Goal: Task Accomplishment & Management: Complete application form

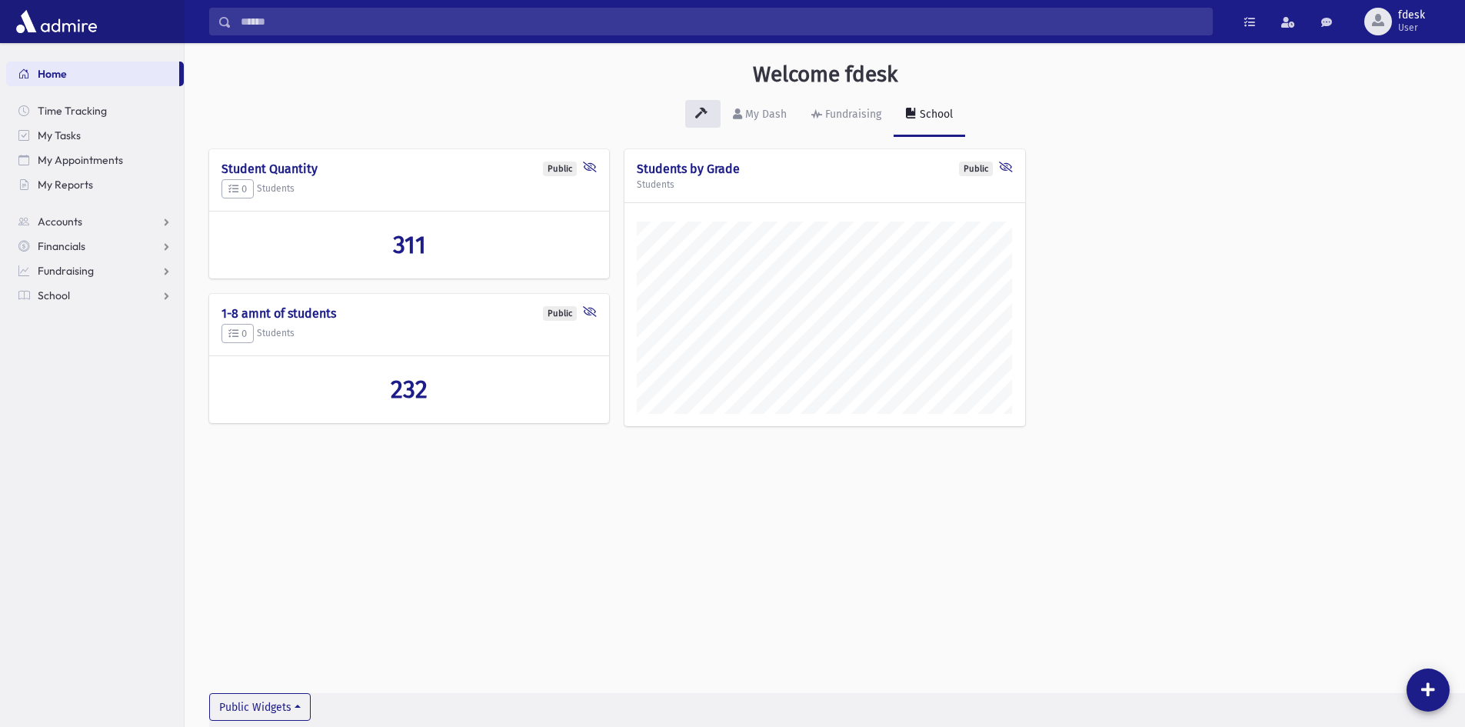
scroll to position [718, 1280]
click at [162, 297] on link "School" at bounding box center [95, 295] width 178 height 25
click at [165, 347] on link "Attendance" at bounding box center [95, 344] width 178 height 25
click at [72, 373] on span "Entry" at bounding box center [71, 369] width 26 height 14
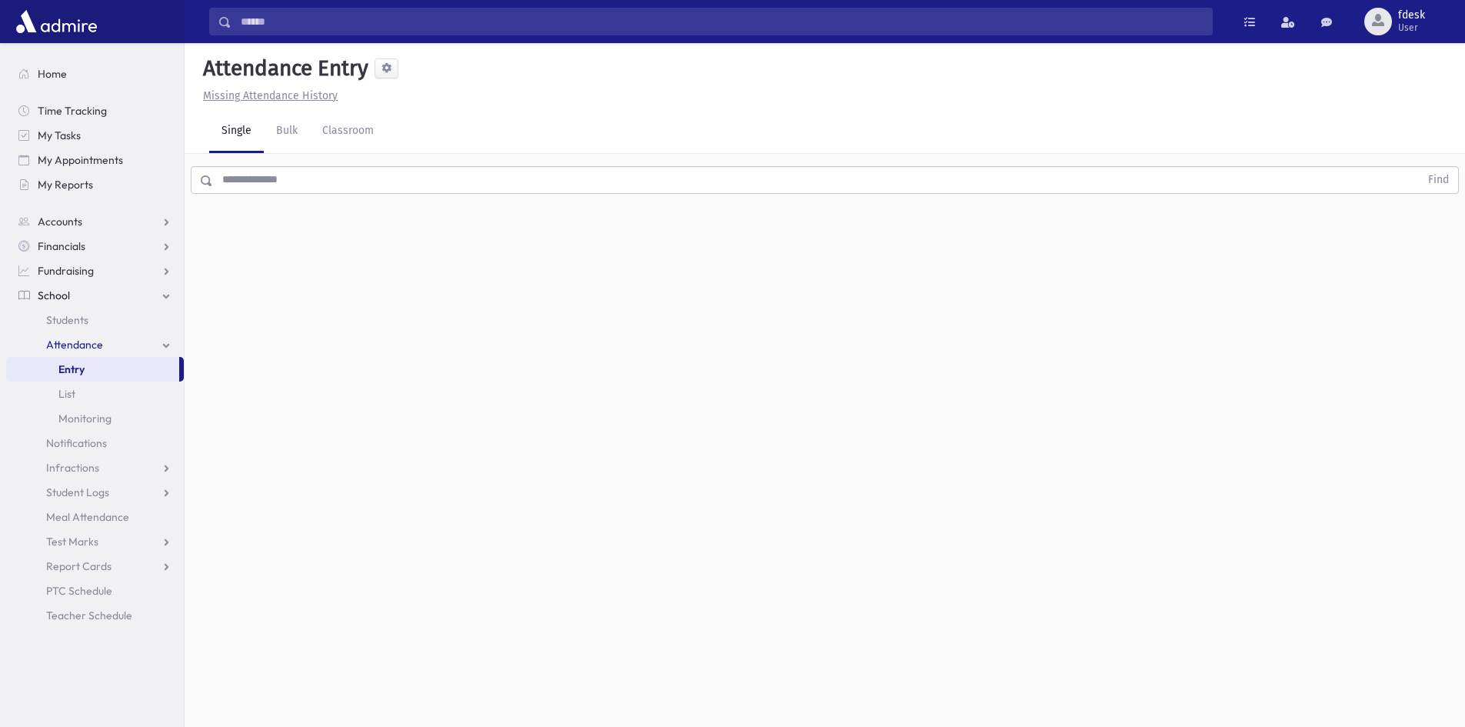
click at [341, 162] on div "Find" at bounding box center [825, 177] width 1280 height 46
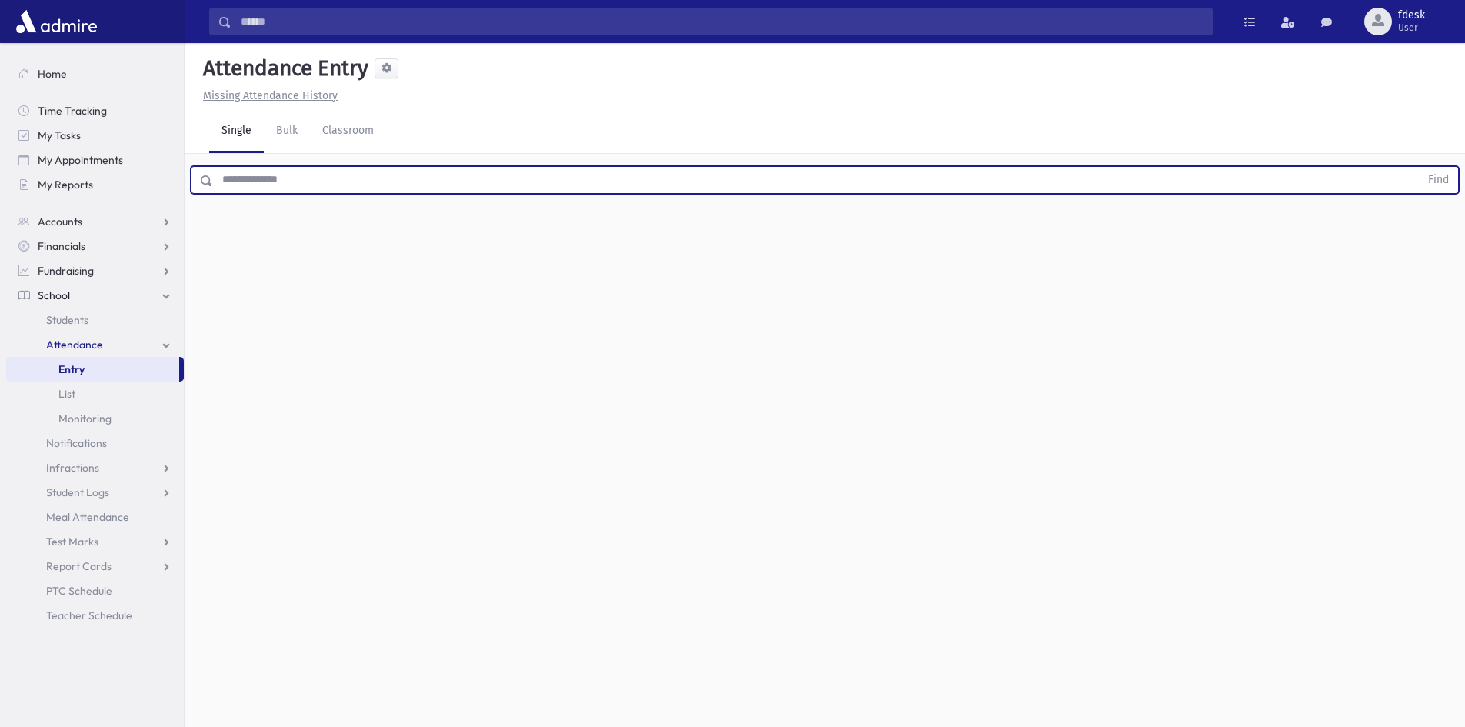
click at [348, 169] on input "text" at bounding box center [816, 180] width 1207 height 28
click at [1419, 167] on button "Find" at bounding box center [1438, 180] width 39 height 26
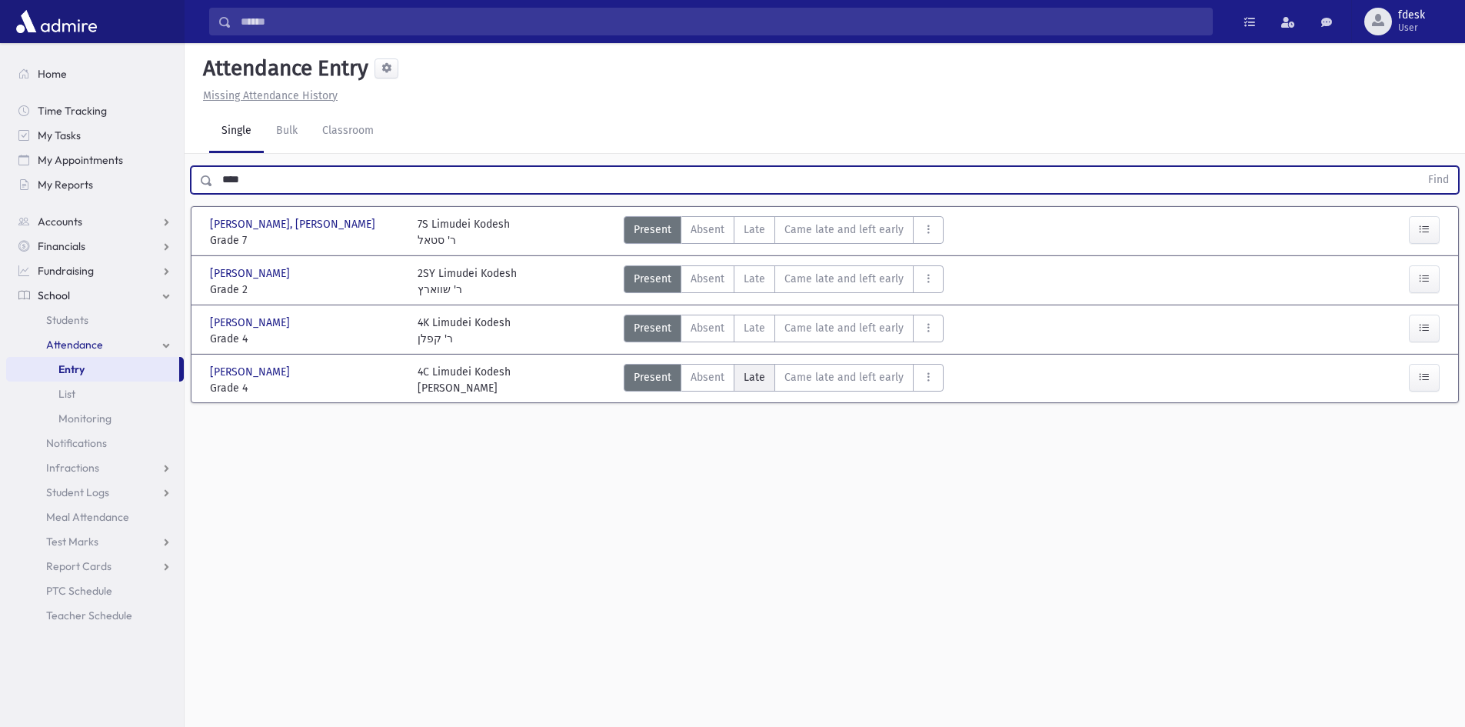
click at [761, 378] on span "Late" at bounding box center [755, 377] width 22 height 16
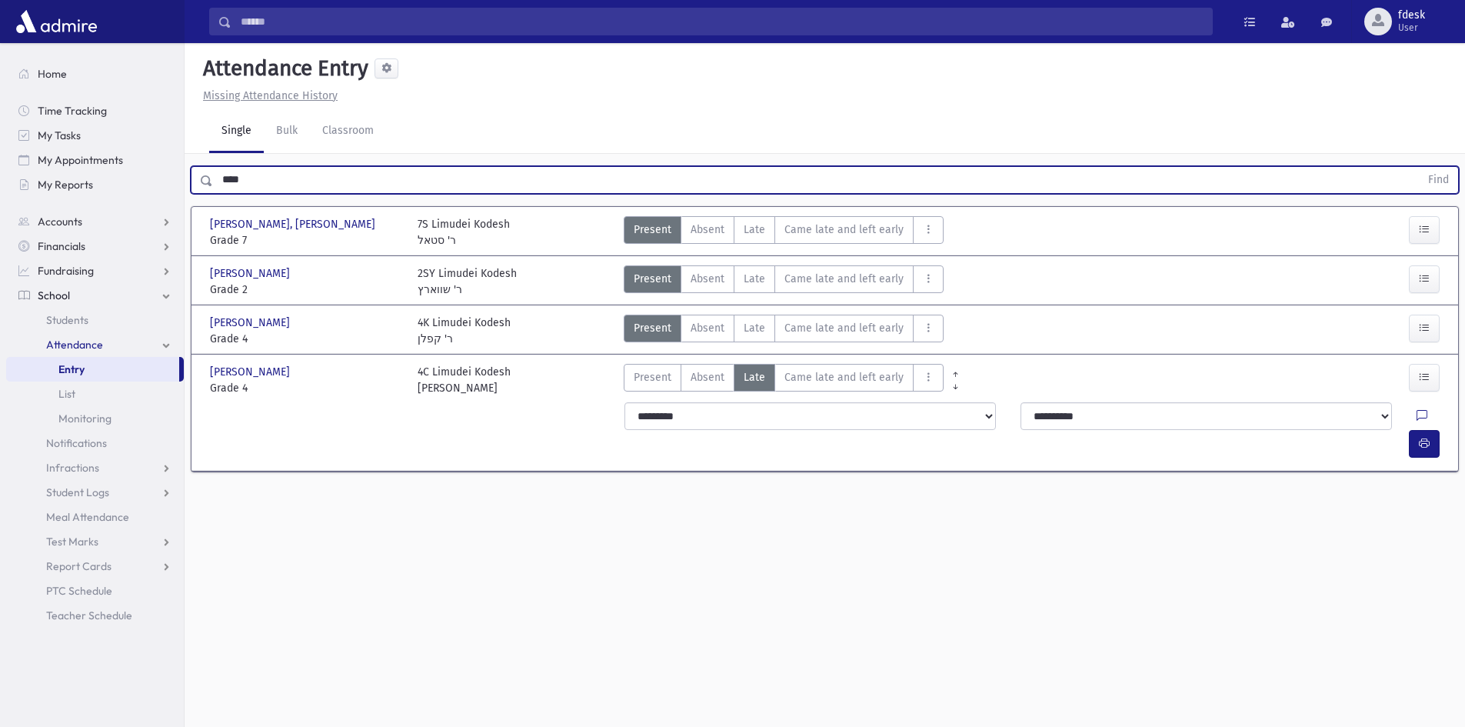
drag, startPoint x: 288, startPoint y: 179, endPoint x: 194, endPoint y: 177, distance: 94.6
click at [201, 181] on div "**** Find" at bounding box center [825, 180] width 1268 height 28
click at [1419, 167] on button "Find" at bounding box center [1438, 180] width 39 height 26
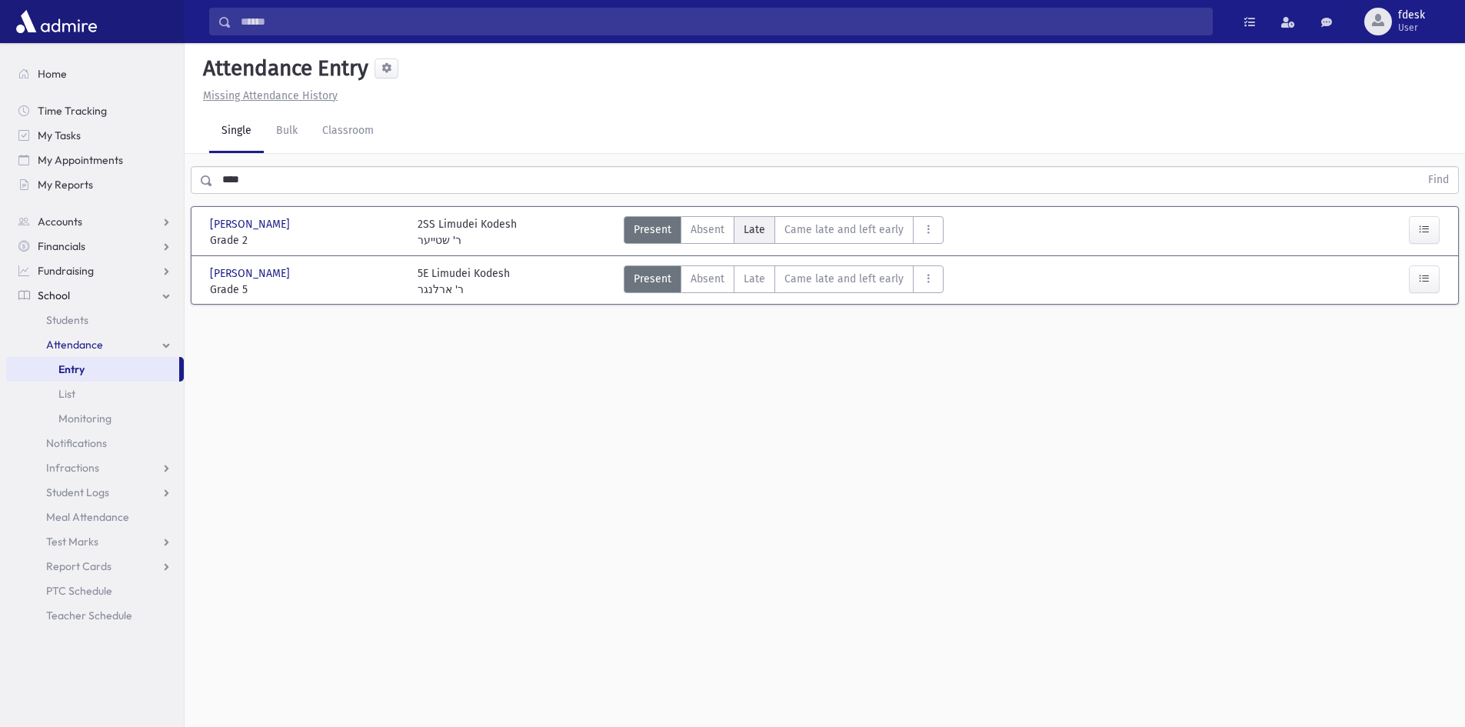
click at [741, 227] on label "Late L" at bounding box center [755, 230] width 42 height 28
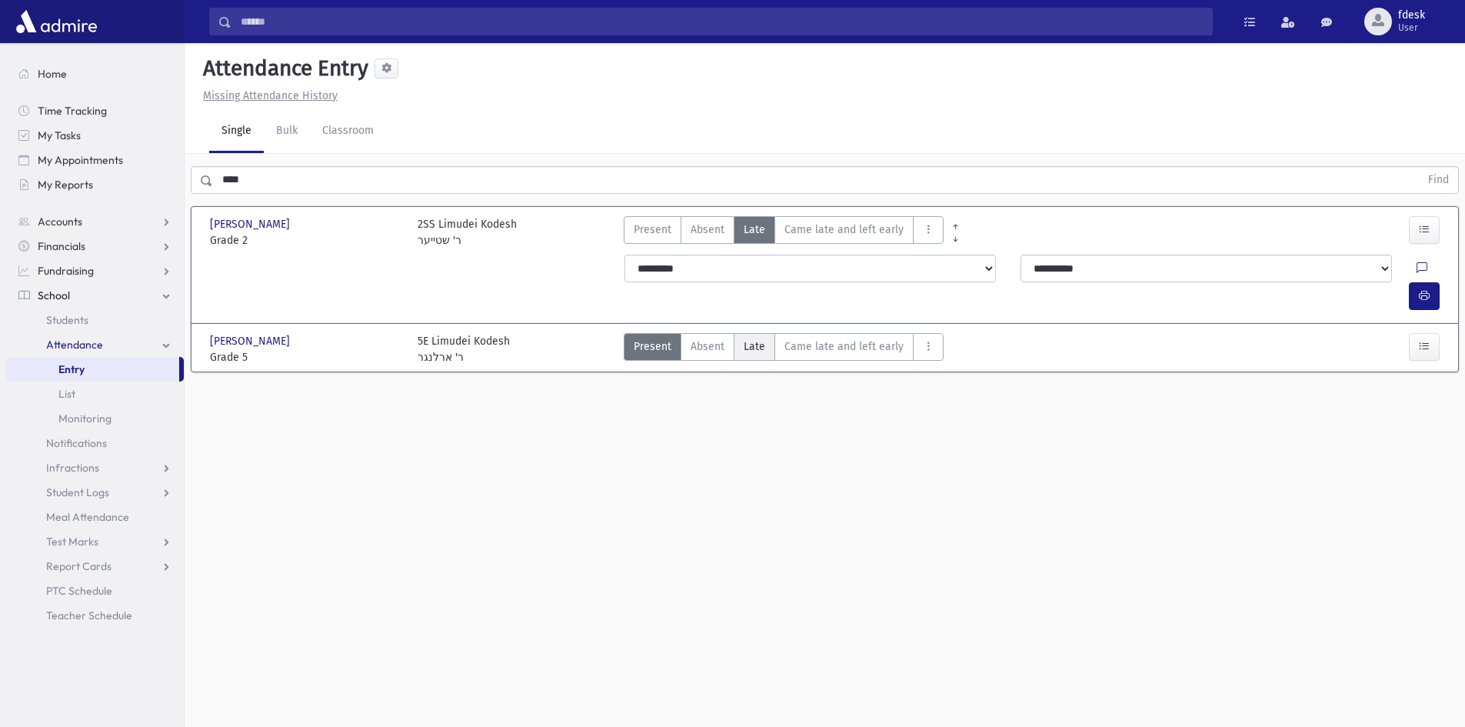
click at [756, 338] on span "Late" at bounding box center [755, 346] width 22 height 16
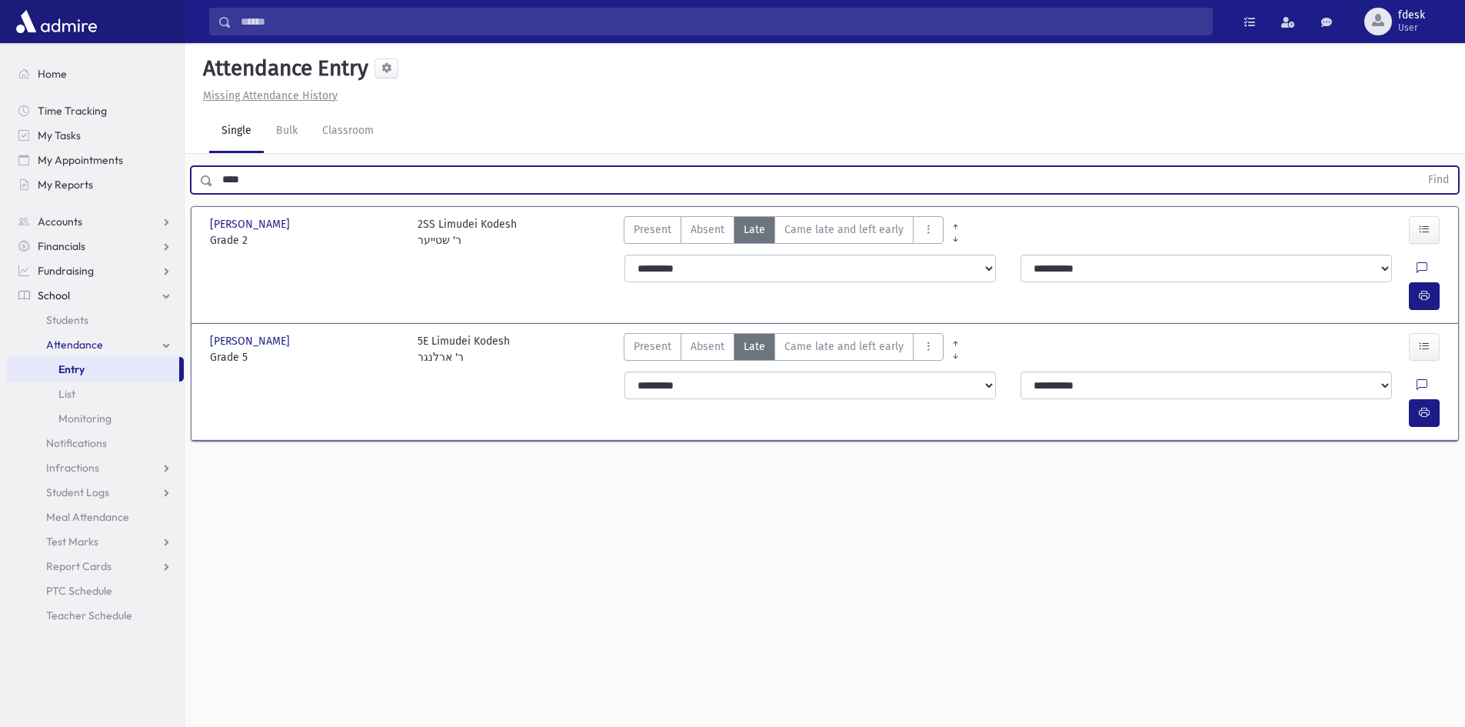
drag, startPoint x: 271, startPoint y: 178, endPoint x: 229, endPoint y: 182, distance: 42.5
click at [229, 182] on input "****" at bounding box center [816, 180] width 1207 height 28
click at [245, 176] on input "****" at bounding box center [816, 180] width 1207 height 28
click at [253, 172] on input "****" at bounding box center [816, 180] width 1207 height 28
click at [254, 173] on input "****" at bounding box center [816, 180] width 1207 height 28
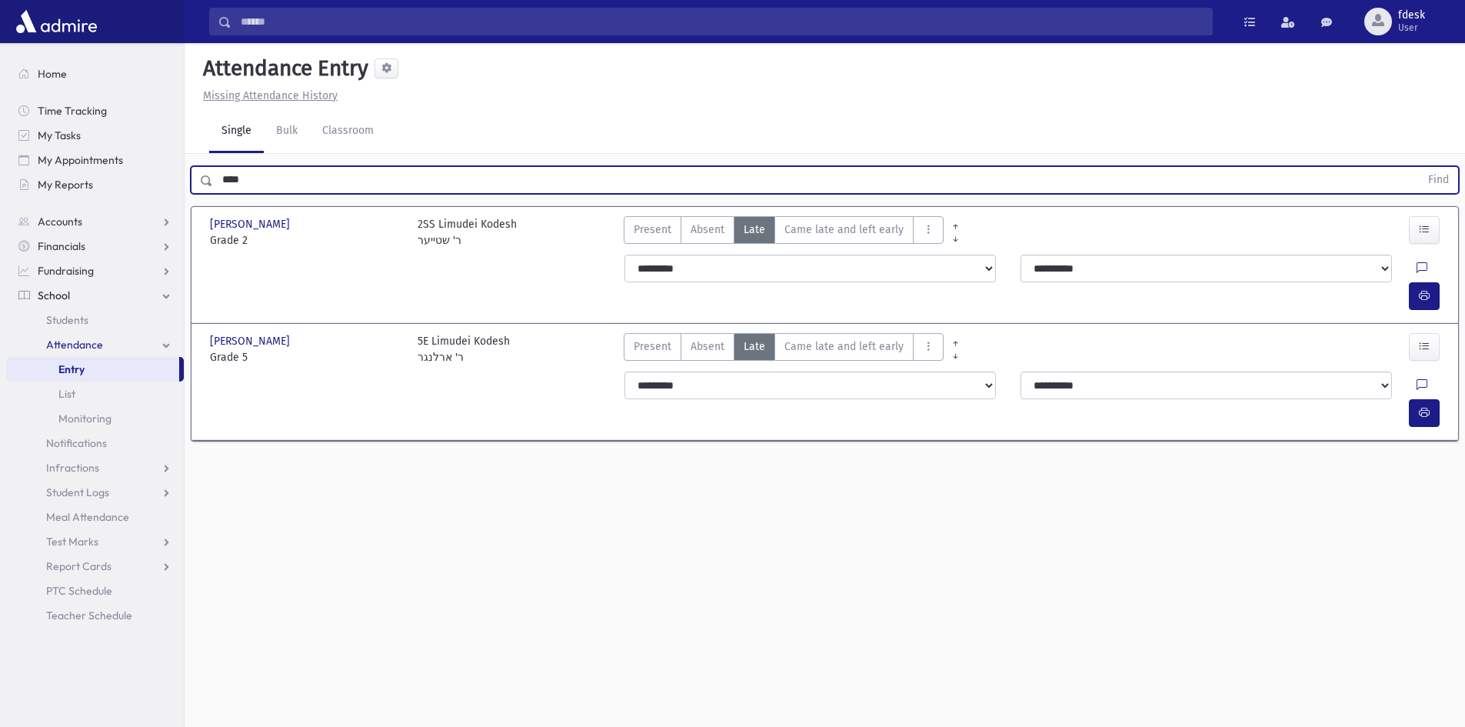
click at [1419, 167] on button "Find" at bounding box center [1438, 180] width 39 height 26
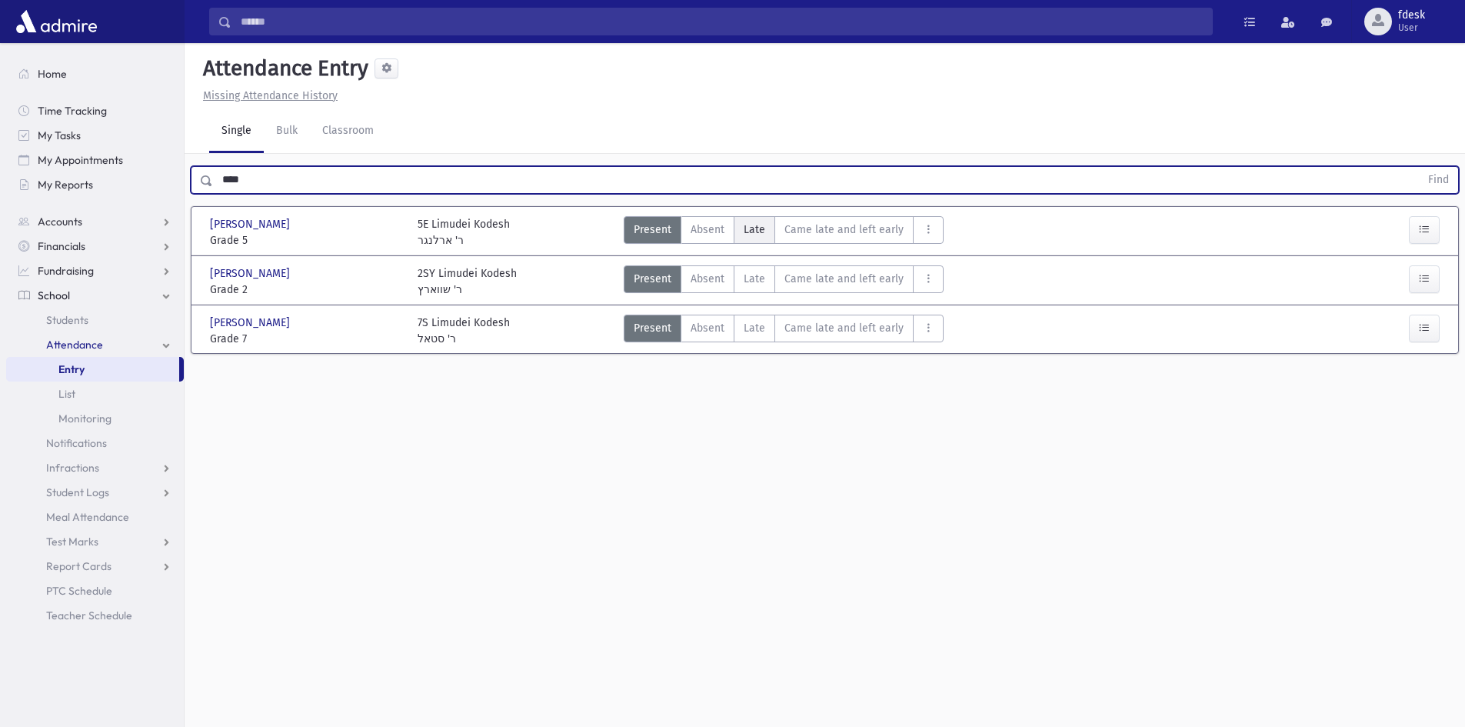
click at [762, 231] on span "Late" at bounding box center [755, 229] width 22 height 16
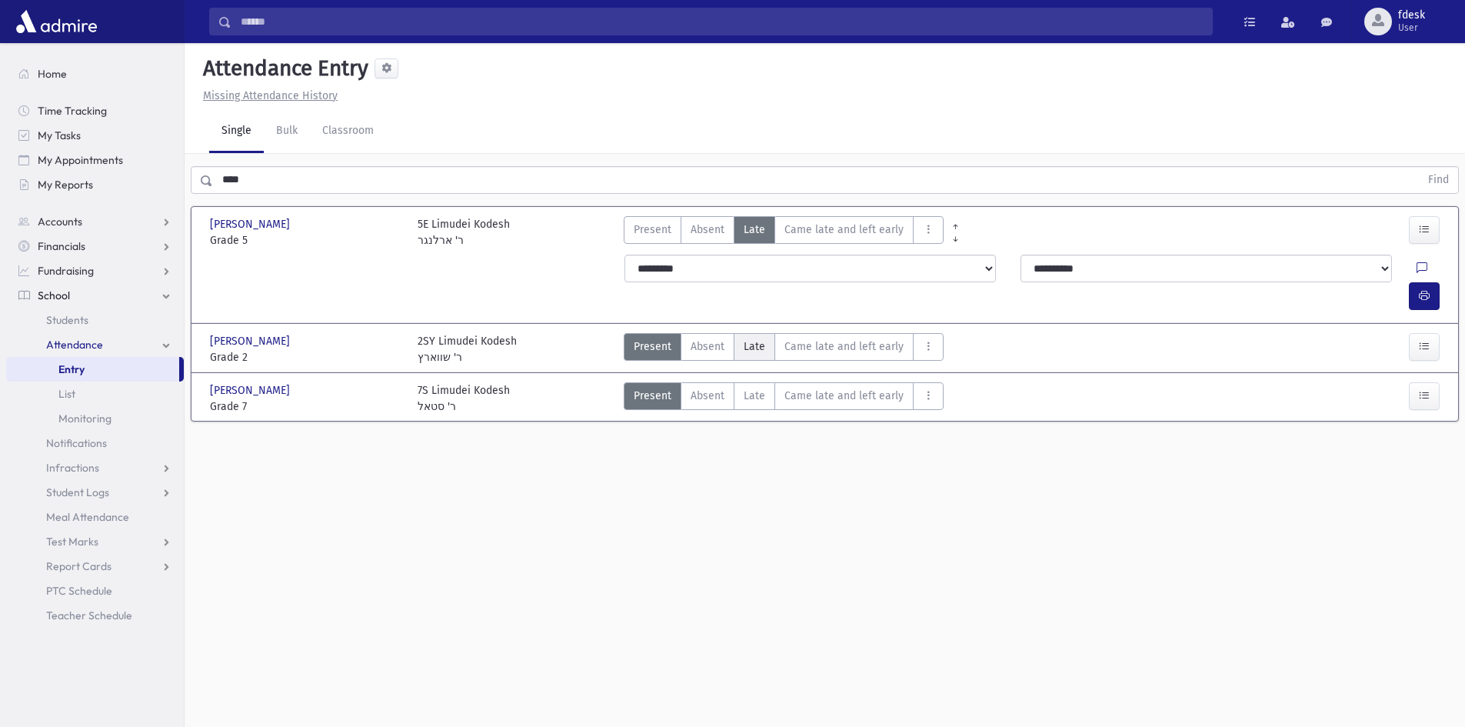
click at [744, 338] on span "Late" at bounding box center [755, 346] width 22 height 16
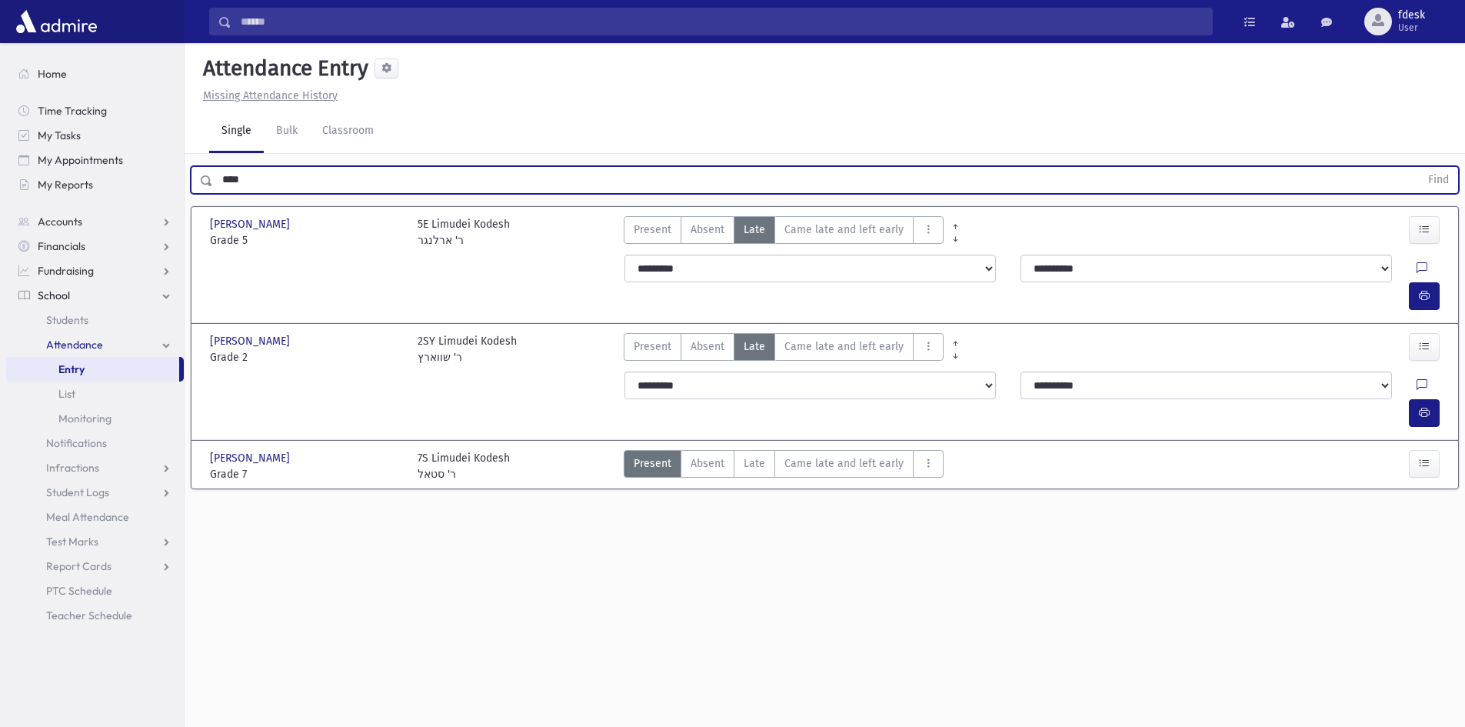
drag, startPoint x: 269, startPoint y: 188, endPoint x: 202, endPoint y: 180, distance: 67.3
click at [205, 181] on div "**** Find" at bounding box center [825, 180] width 1268 height 28
click at [1419, 167] on button "Find" at bounding box center [1438, 180] width 39 height 26
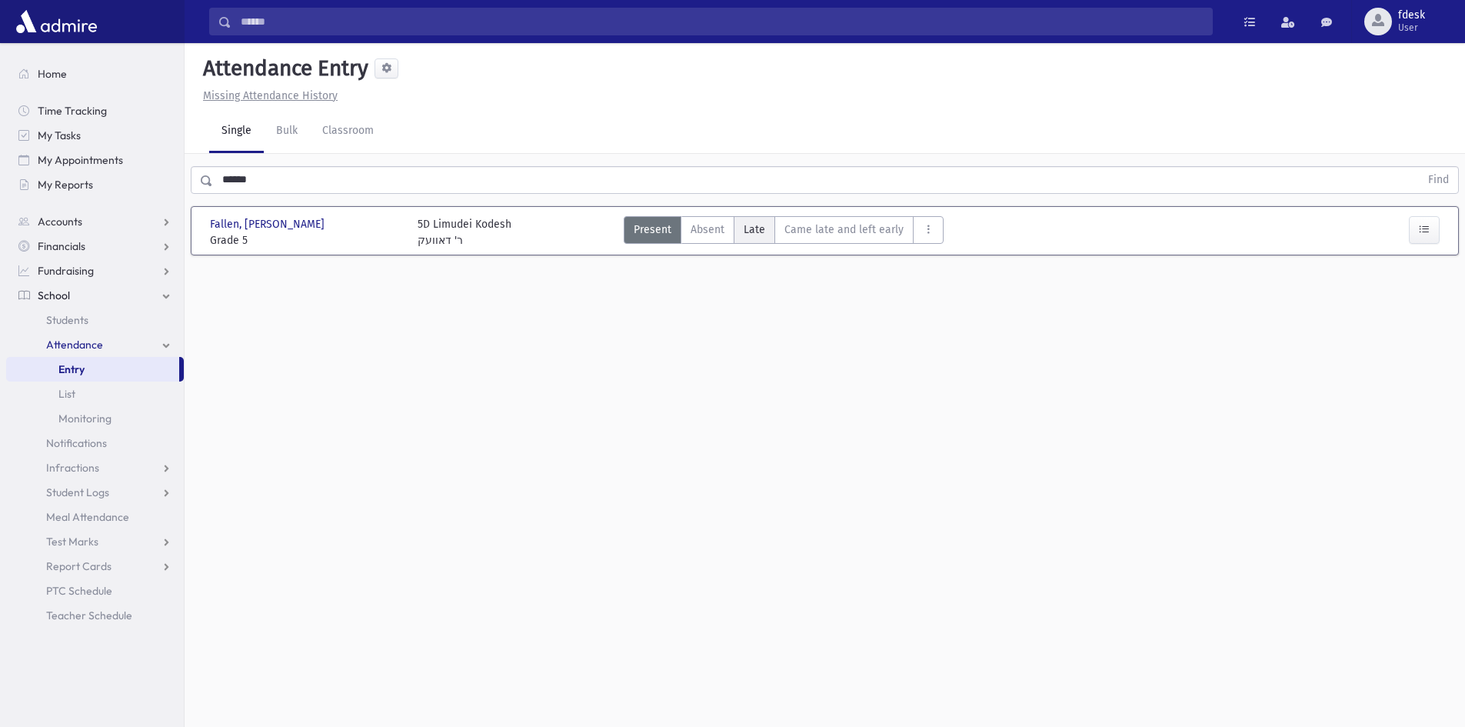
drag, startPoint x: 761, startPoint y: 241, endPoint x: 749, endPoint y: 235, distance: 13.1
click at [758, 235] on label "Late L" at bounding box center [755, 230] width 42 height 28
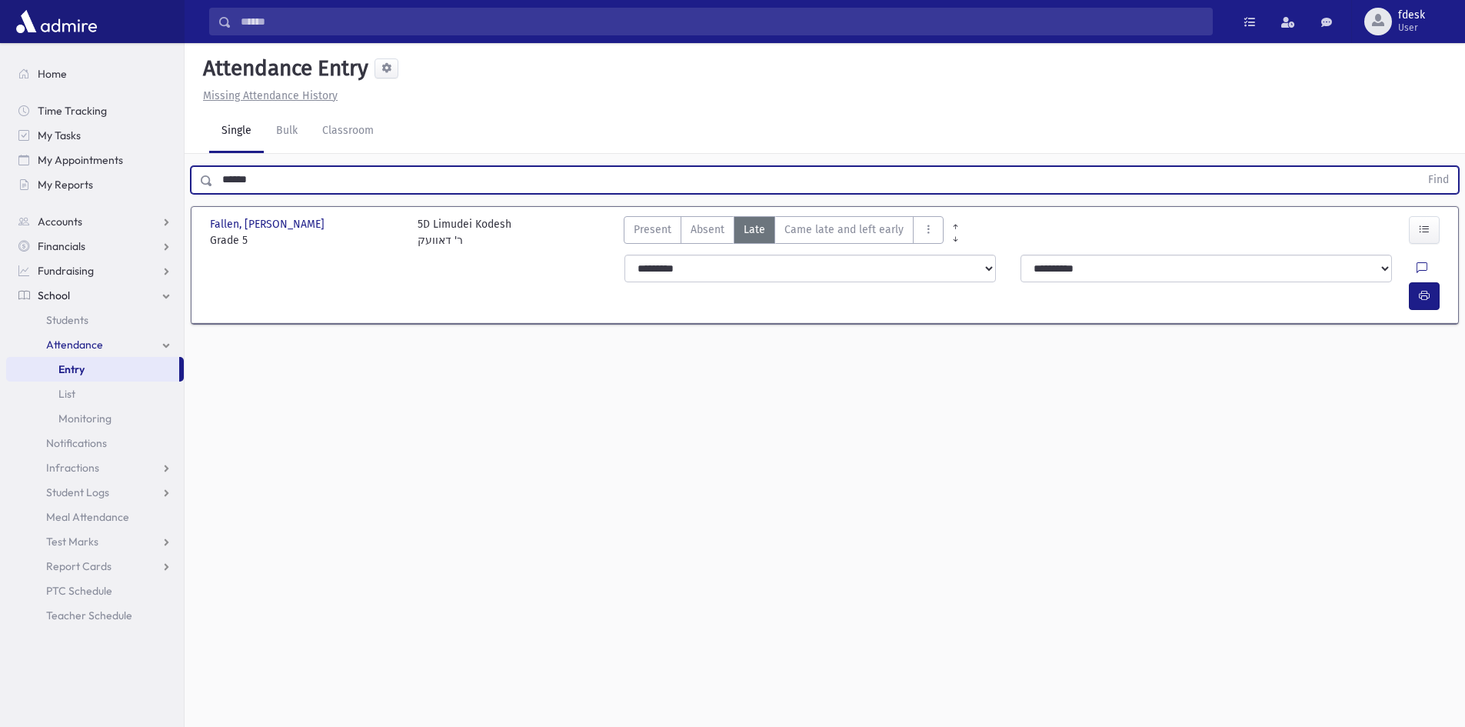
drag, startPoint x: 315, startPoint y: 173, endPoint x: 185, endPoint y: 169, distance: 130.0
click at [186, 169] on div "****** Find" at bounding box center [825, 177] width 1280 height 46
click at [1419, 167] on button "Find" at bounding box center [1438, 180] width 39 height 26
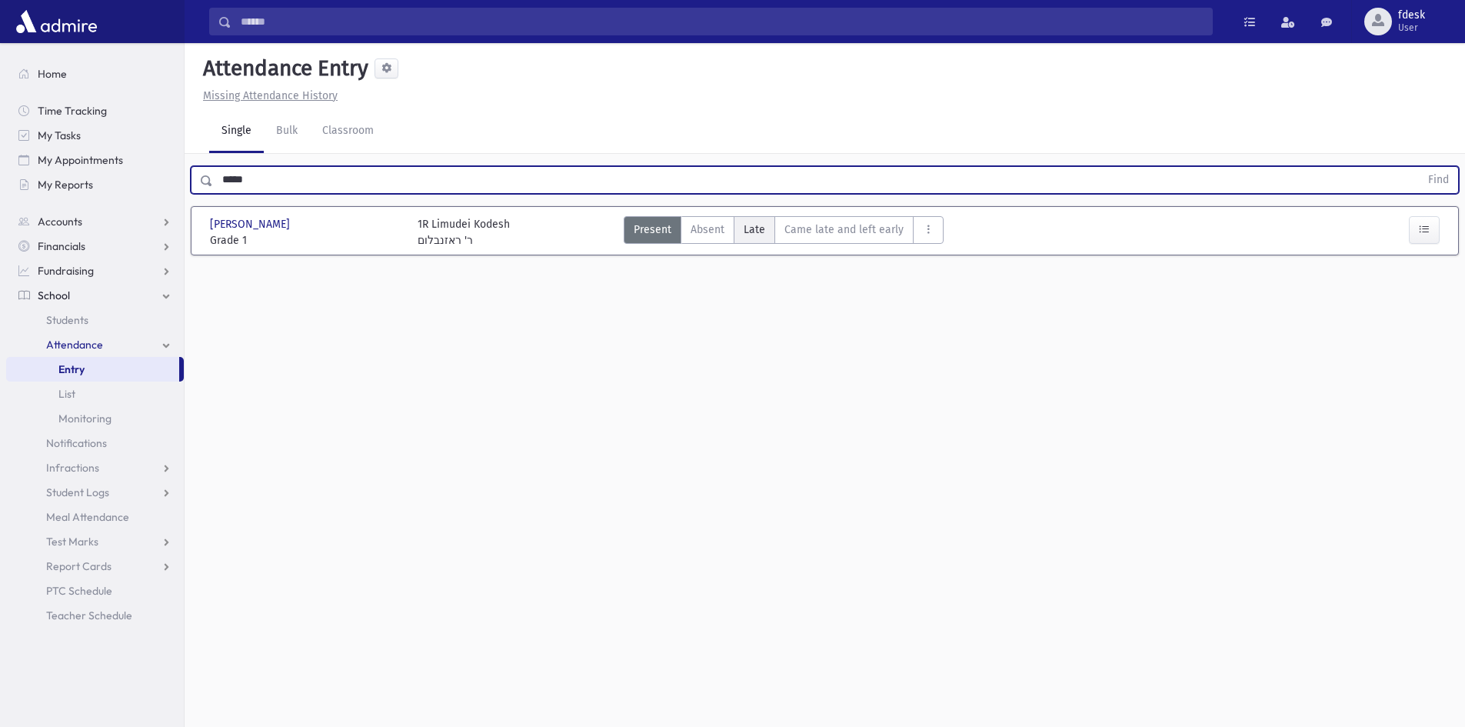
click at [761, 231] on span "Late" at bounding box center [755, 229] width 22 height 16
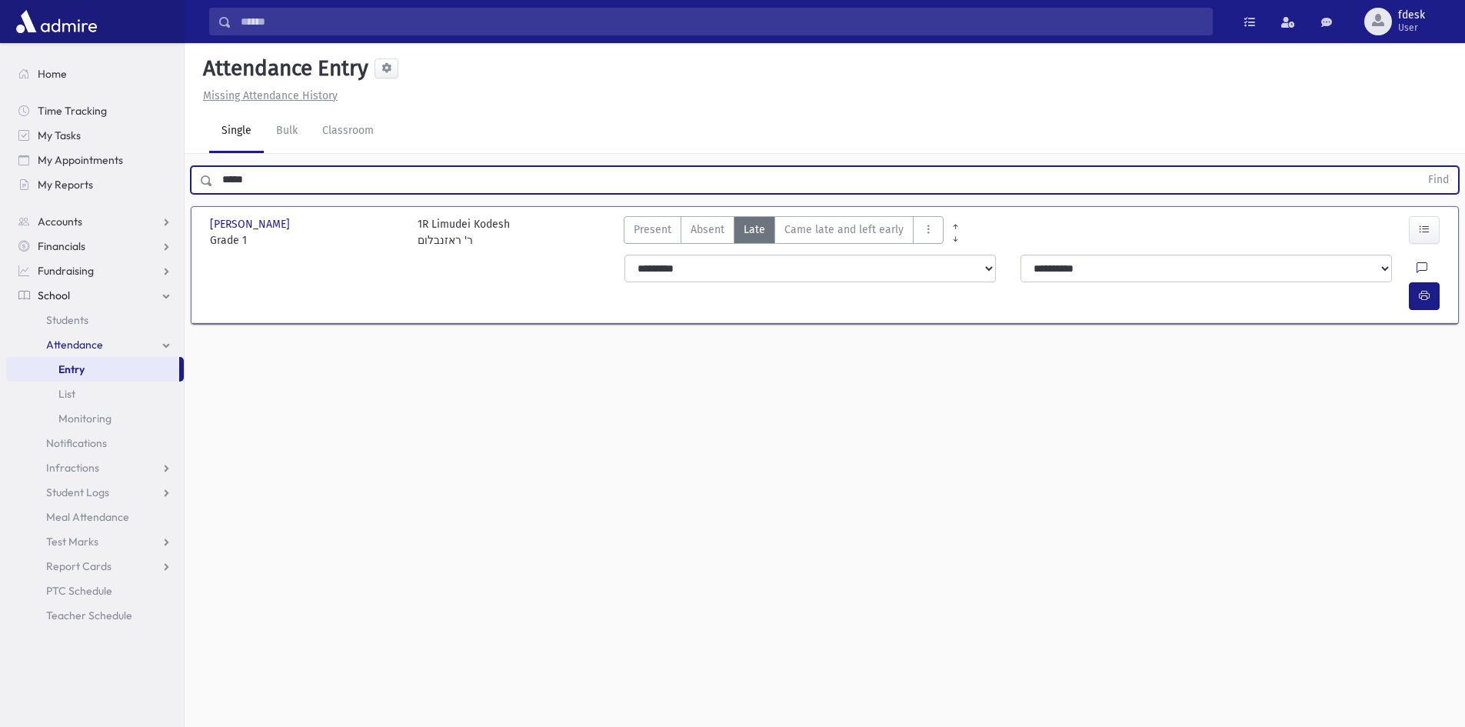
drag, startPoint x: 327, startPoint y: 171, endPoint x: 192, endPoint y: 176, distance: 134.7
click at [192, 176] on div "***** Find" at bounding box center [825, 180] width 1268 height 28
click at [1419, 167] on button "Find" at bounding box center [1438, 180] width 39 height 26
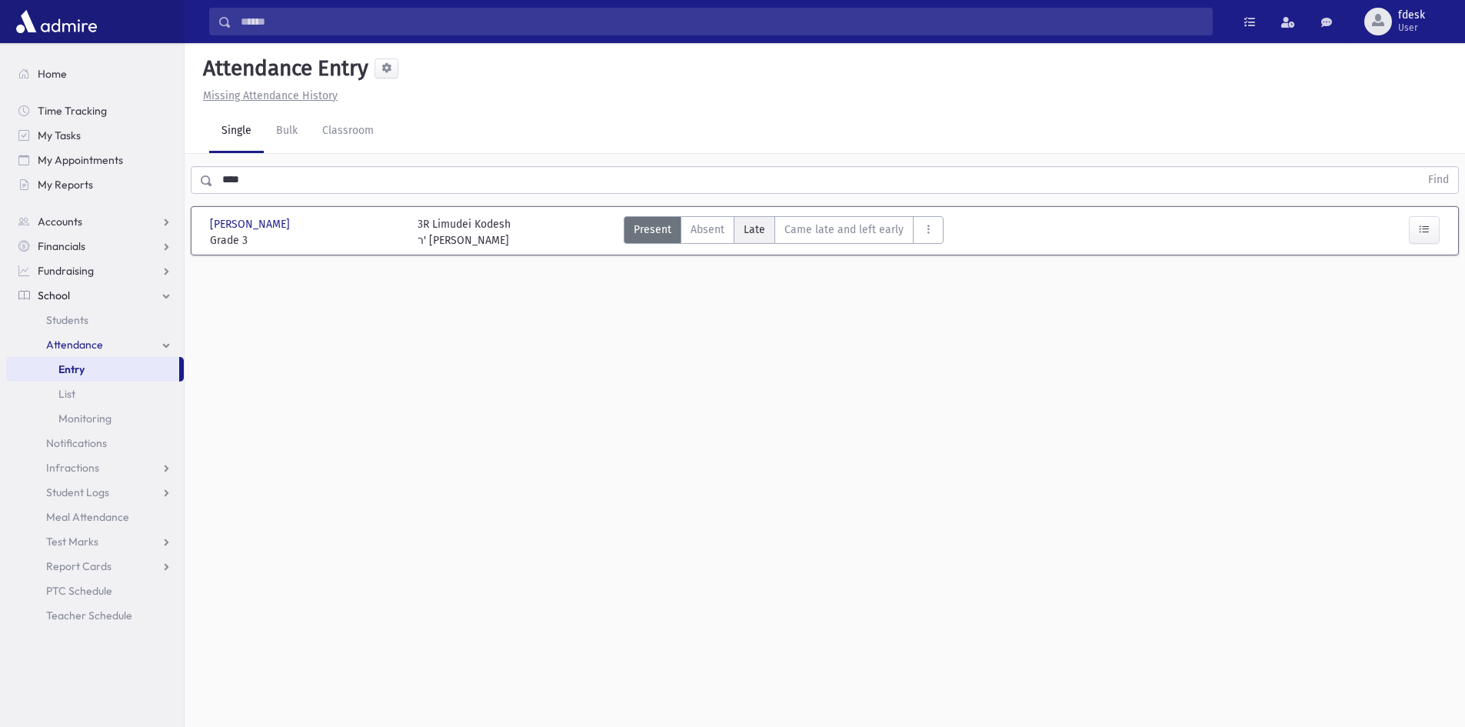
click at [762, 230] on span "Late" at bounding box center [755, 229] width 22 height 16
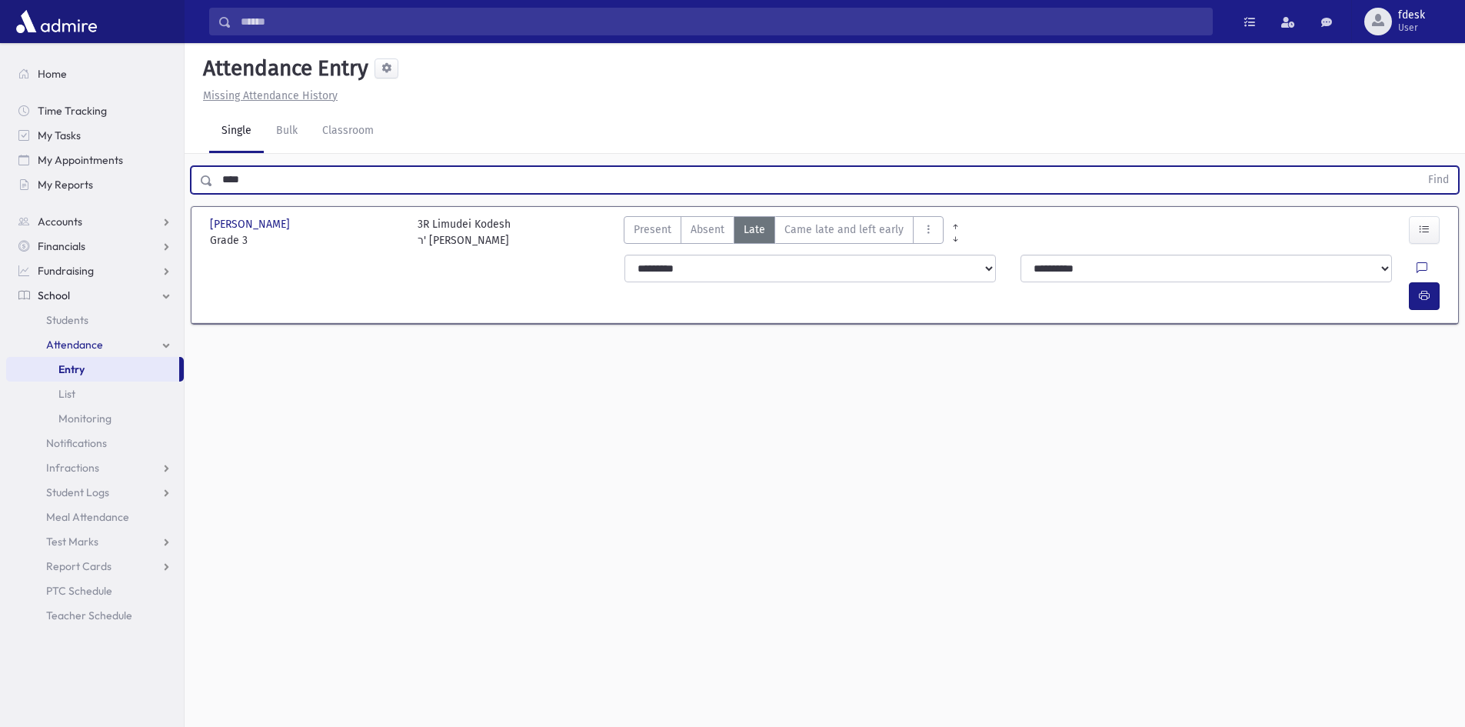
drag, startPoint x: 261, startPoint y: 181, endPoint x: 205, endPoint y: 191, distance: 56.9
click at [205, 191] on div "**** Find" at bounding box center [825, 180] width 1268 height 28
click at [1419, 167] on button "Find" at bounding box center [1438, 180] width 39 height 26
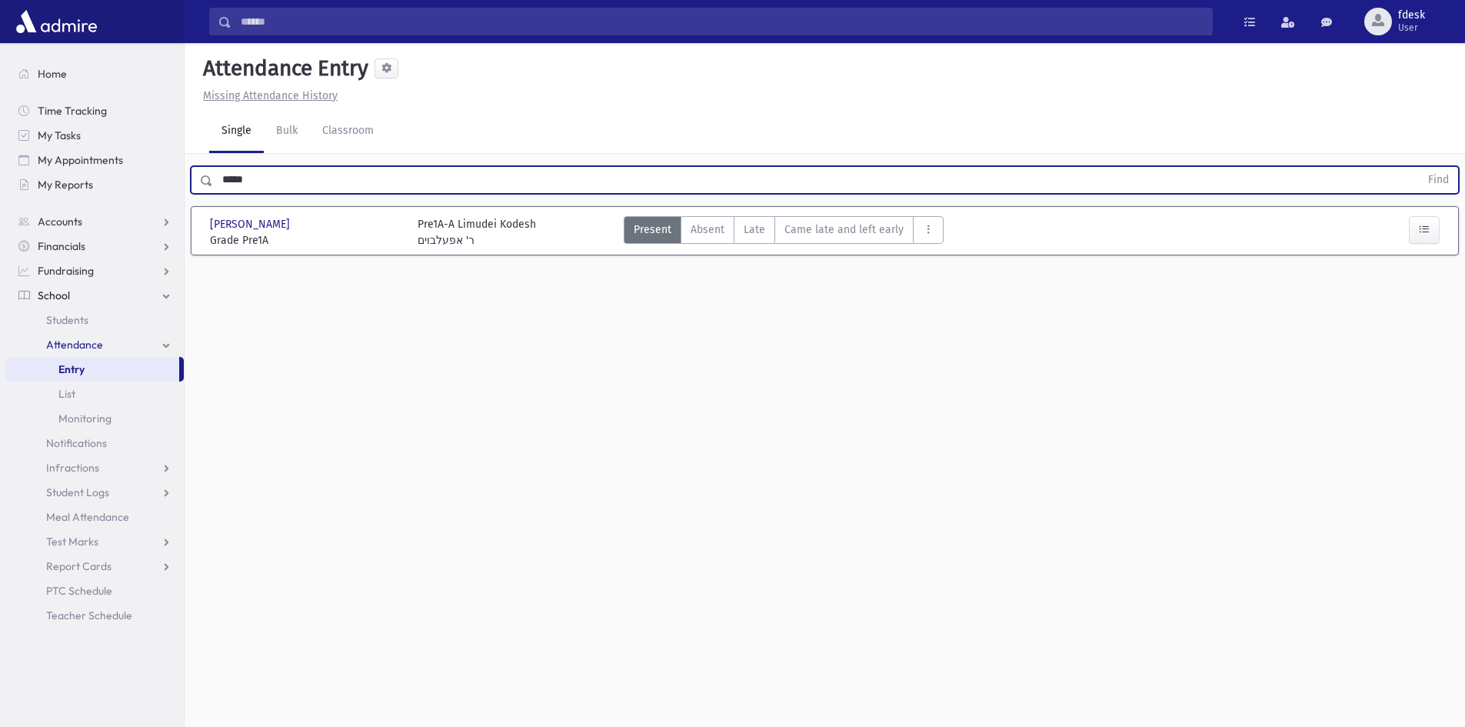
click at [1419, 167] on button "Find" at bounding box center [1438, 180] width 39 height 26
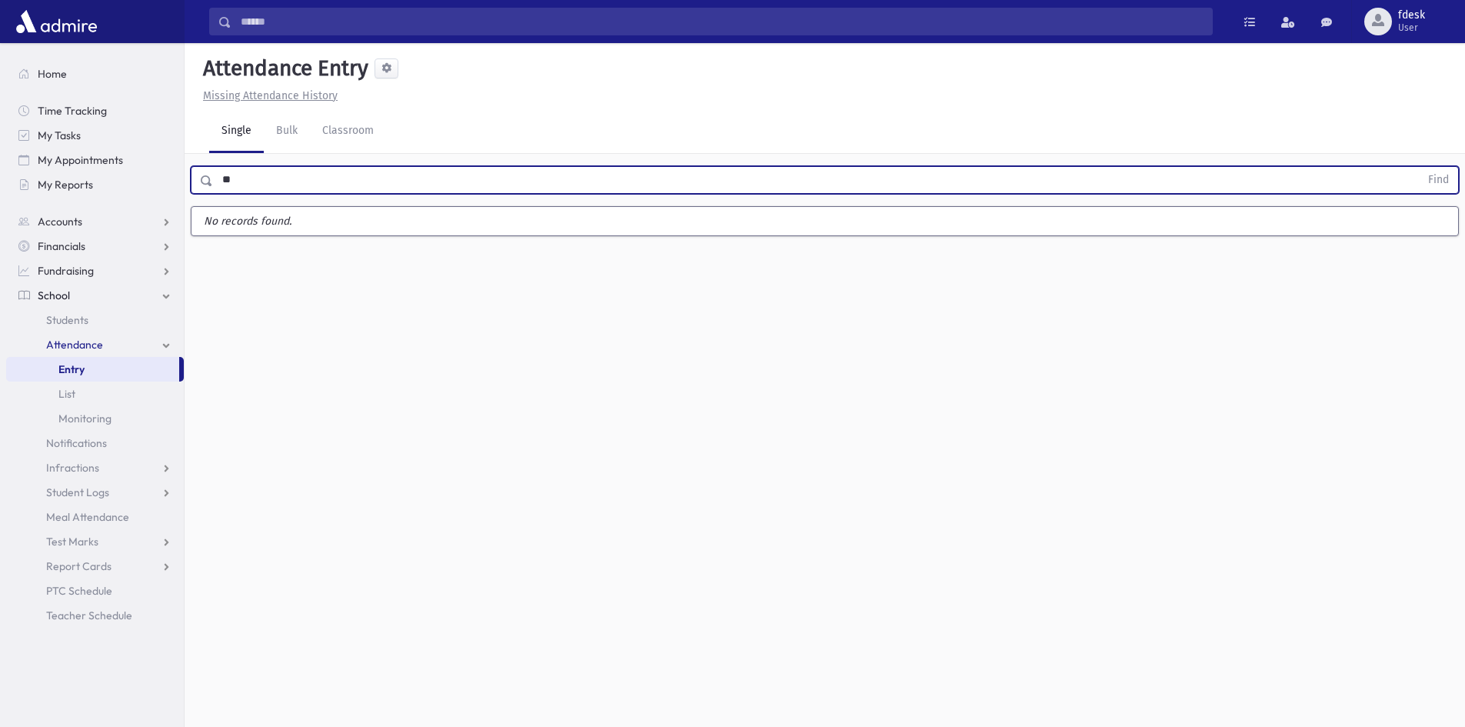
type input "*"
click at [1419, 167] on button "Find" at bounding box center [1438, 180] width 39 height 26
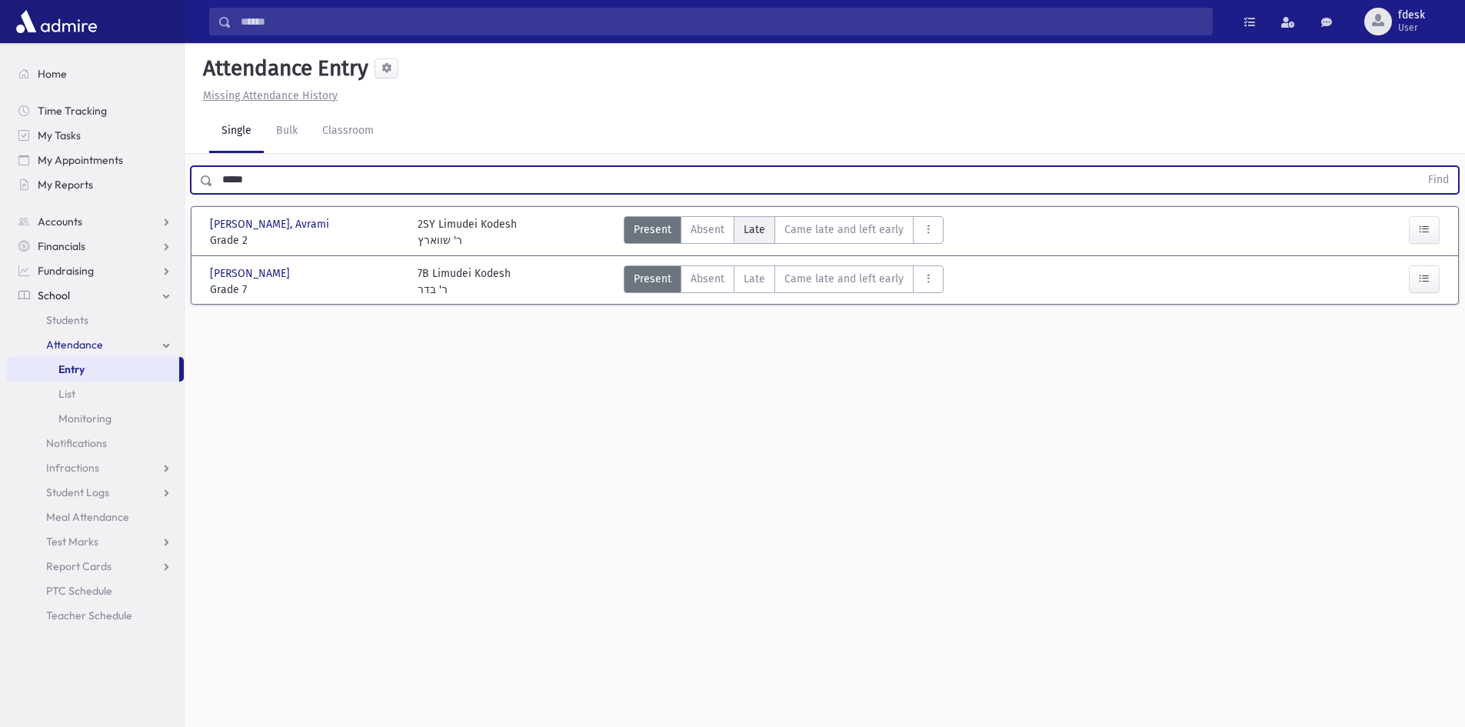
click at [744, 236] on span "Late" at bounding box center [755, 229] width 22 height 16
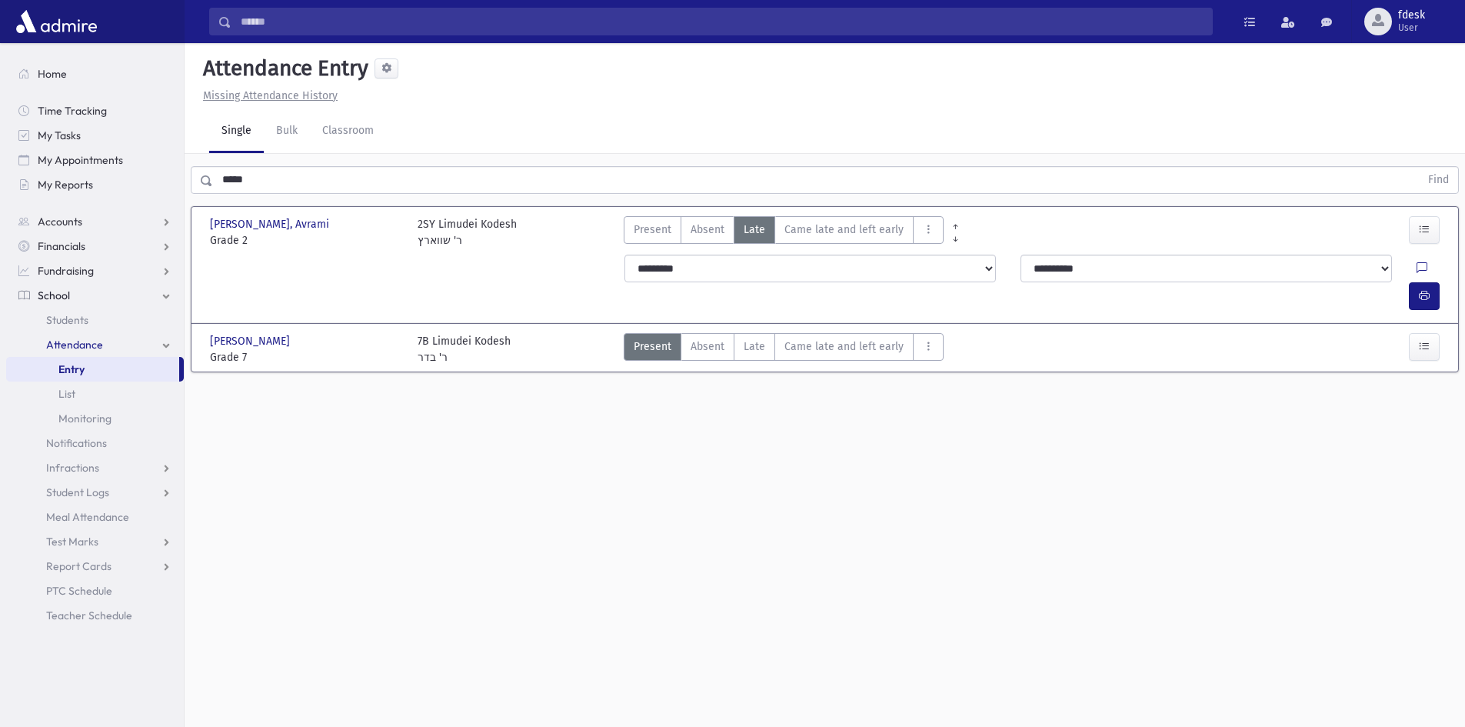
drag, startPoint x: 314, startPoint y: 161, endPoint x: 266, endPoint y: 172, distance: 49.1
click at [267, 172] on div "***** Find" at bounding box center [825, 177] width 1280 height 46
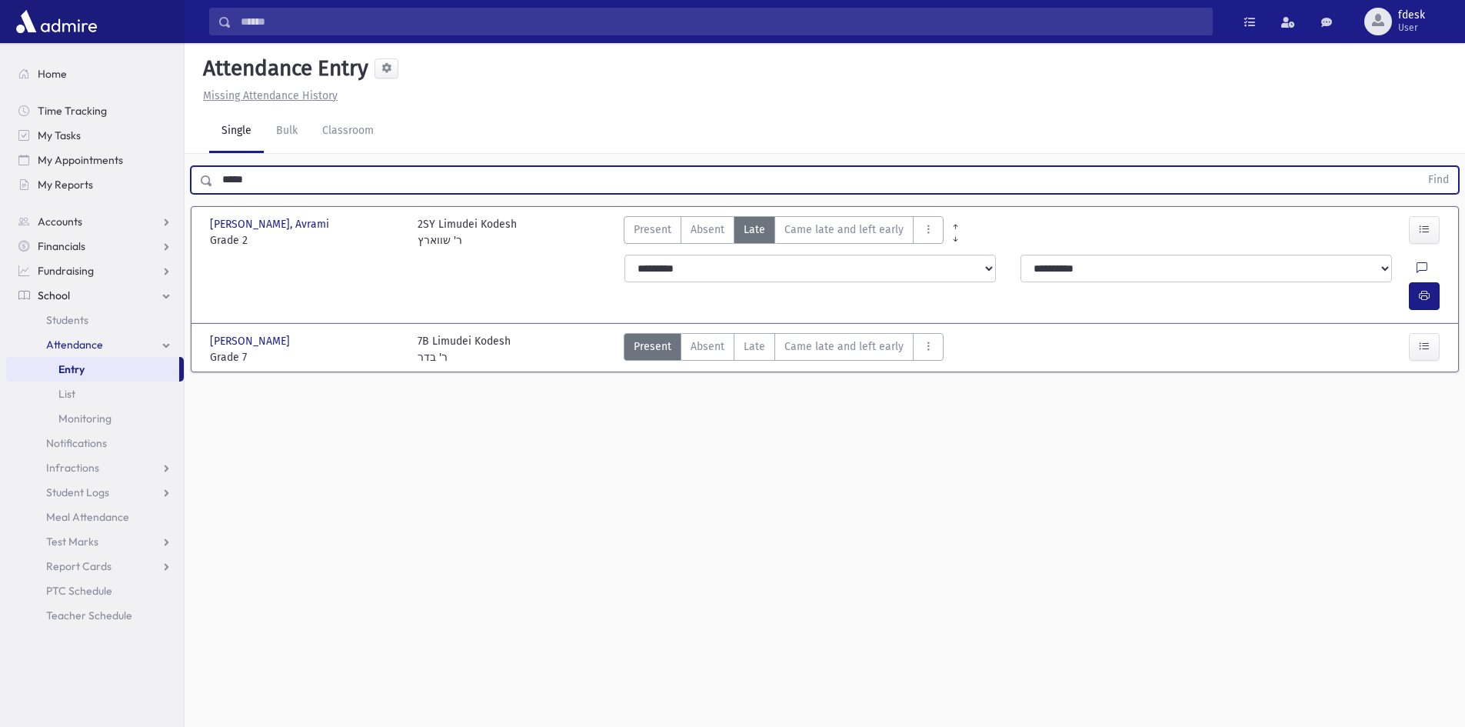
drag, startPoint x: 266, startPoint y: 172, endPoint x: 202, endPoint y: 158, distance: 65.5
click at [211, 187] on div "***** Find" at bounding box center [825, 180] width 1268 height 28
click at [1419, 167] on button "Find" at bounding box center [1438, 180] width 39 height 26
drag, startPoint x: 269, startPoint y: 179, endPoint x: 198, endPoint y: 190, distance: 72.3
click at [198, 190] on div "**** Find" at bounding box center [825, 180] width 1268 height 28
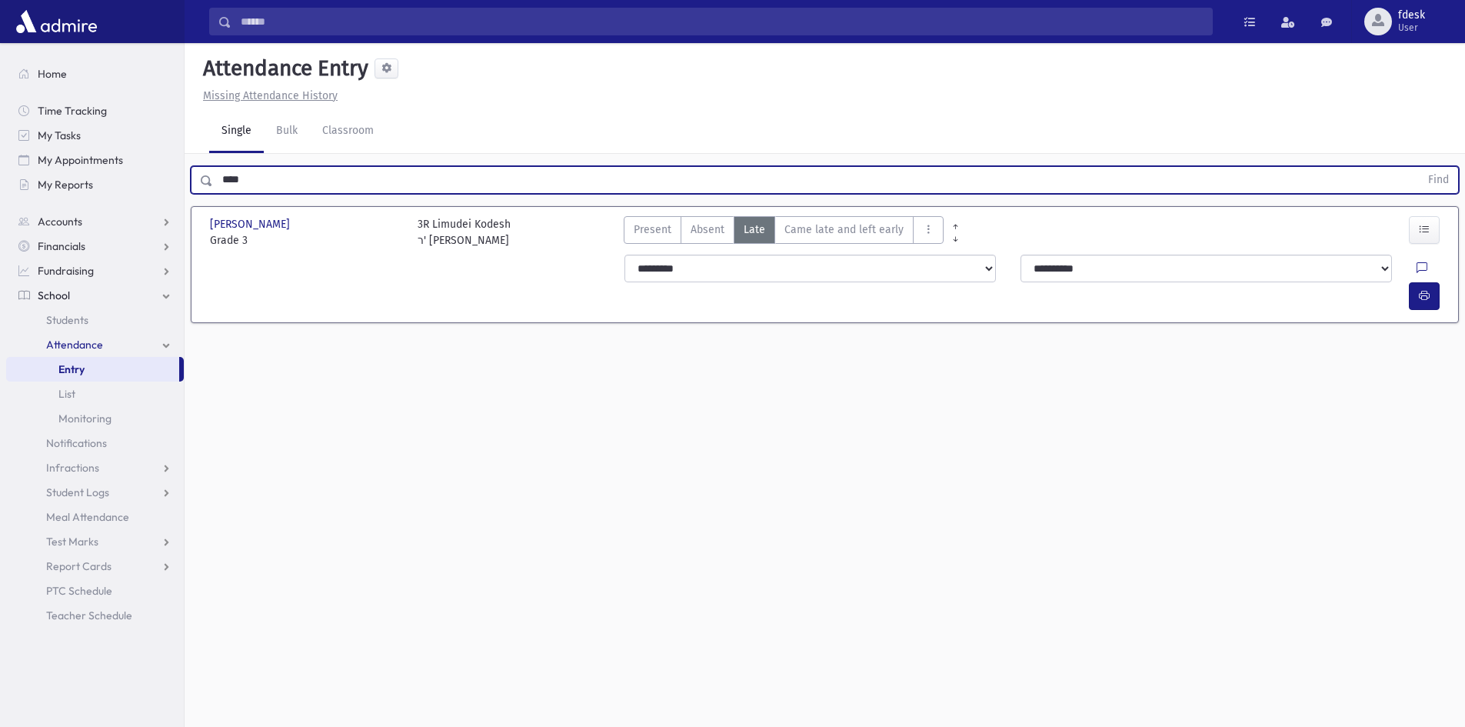
click at [1419, 167] on button "Find" at bounding box center [1438, 180] width 39 height 26
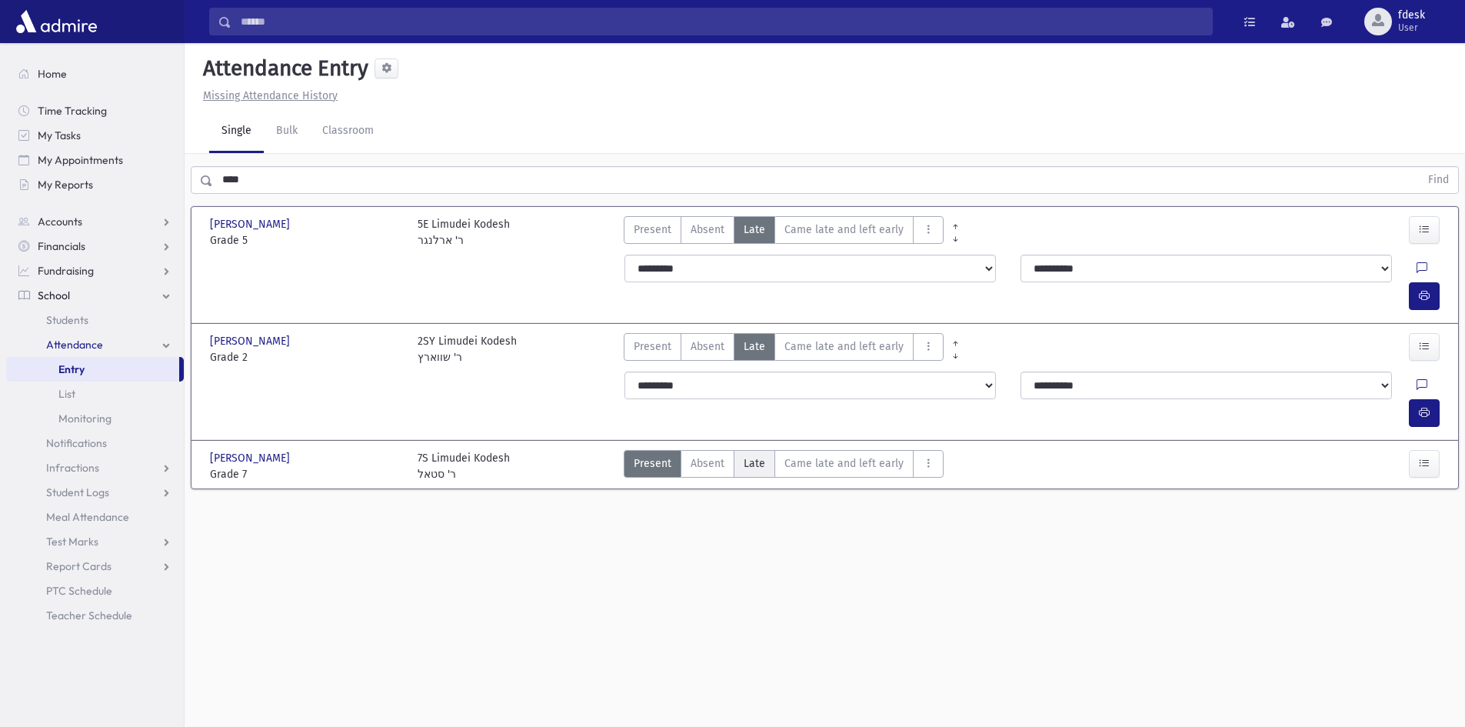
click at [756, 455] on span "Late" at bounding box center [755, 463] width 22 height 16
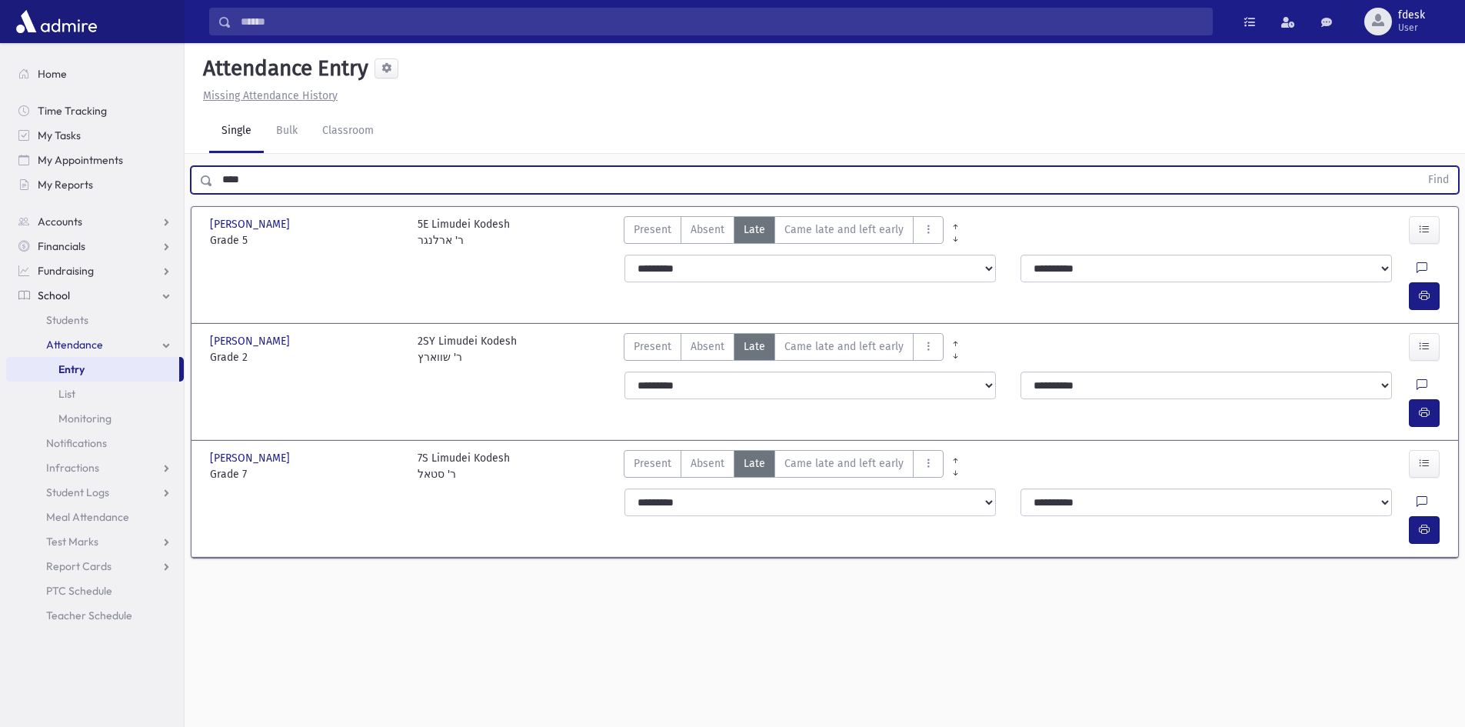
drag, startPoint x: 265, startPoint y: 182, endPoint x: 225, endPoint y: 187, distance: 40.3
click at [225, 187] on input "****" at bounding box center [816, 180] width 1207 height 28
click at [1419, 167] on button "Find" at bounding box center [1438, 180] width 39 height 26
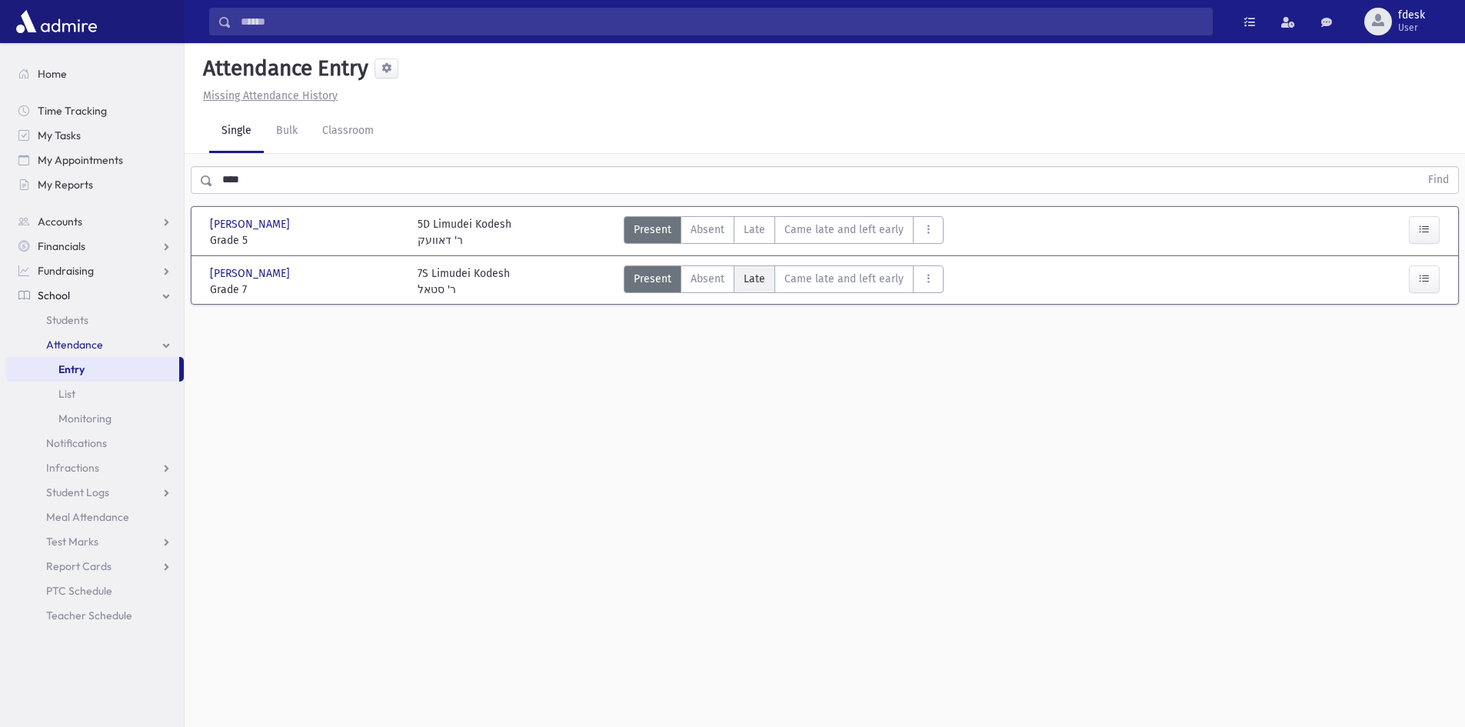
drag, startPoint x: 748, startPoint y: 278, endPoint x: 671, endPoint y: 377, distance: 125.5
click at [748, 278] on span "Late" at bounding box center [755, 279] width 22 height 16
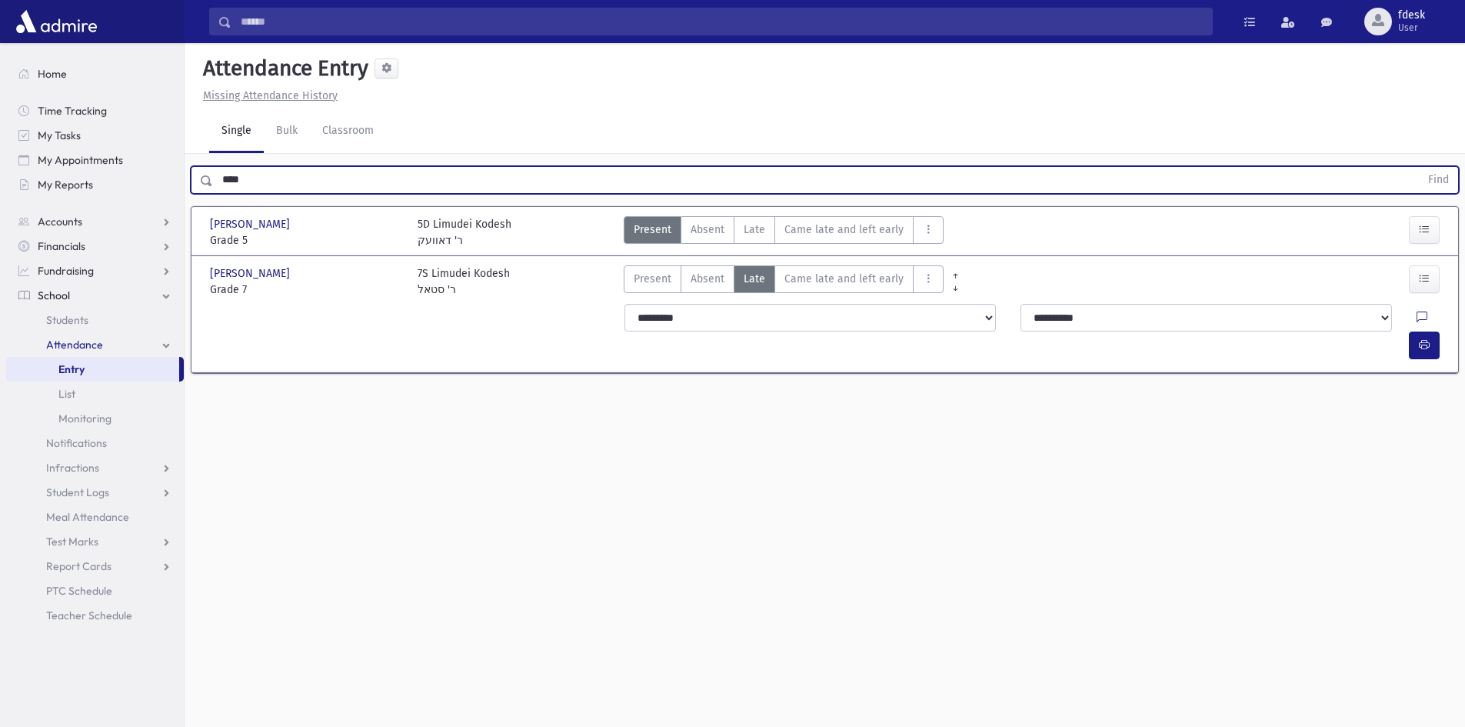
drag, startPoint x: 309, startPoint y: 185, endPoint x: 238, endPoint y: 192, distance: 71.2
click at [238, 192] on input "****" at bounding box center [816, 180] width 1207 height 28
type input "*****"
click at [1419, 167] on button "Find" at bounding box center [1438, 180] width 39 height 26
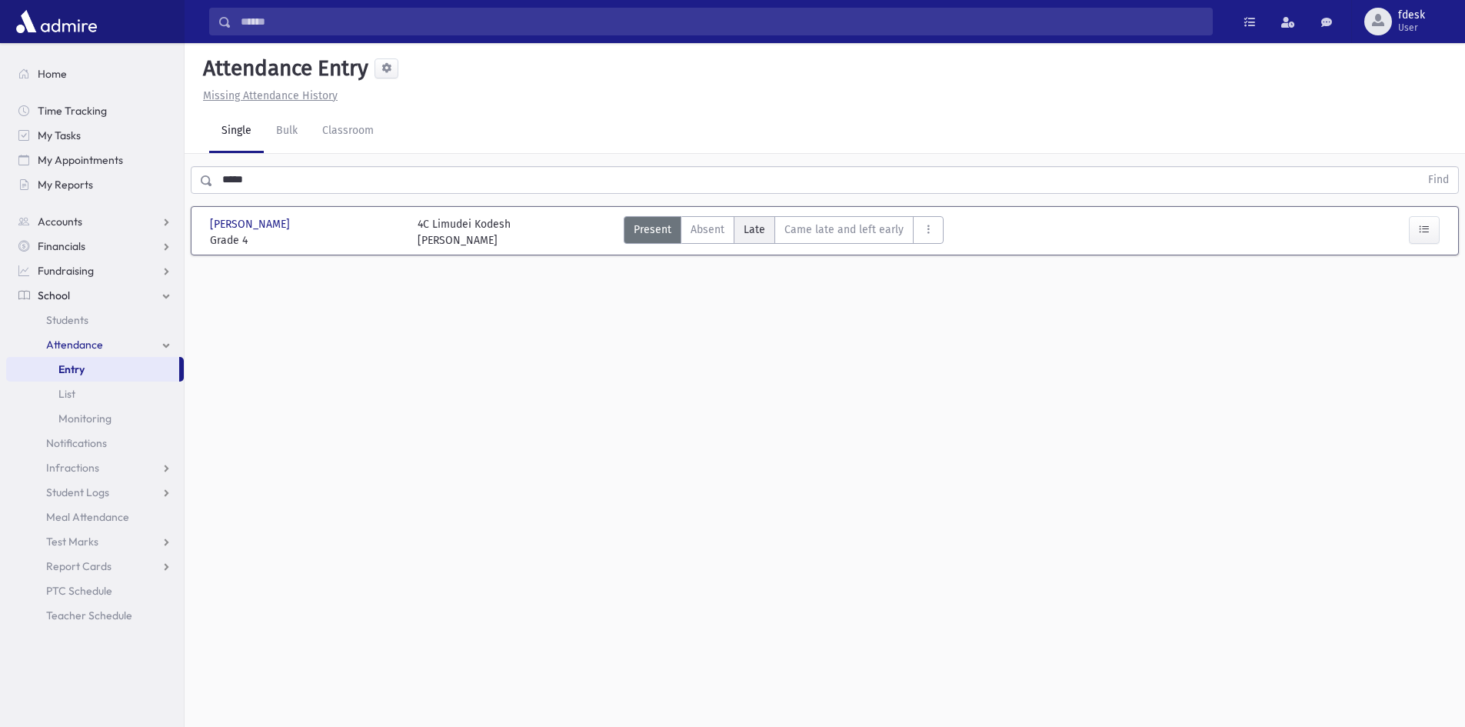
click at [754, 232] on span "Late" at bounding box center [755, 229] width 22 height 16
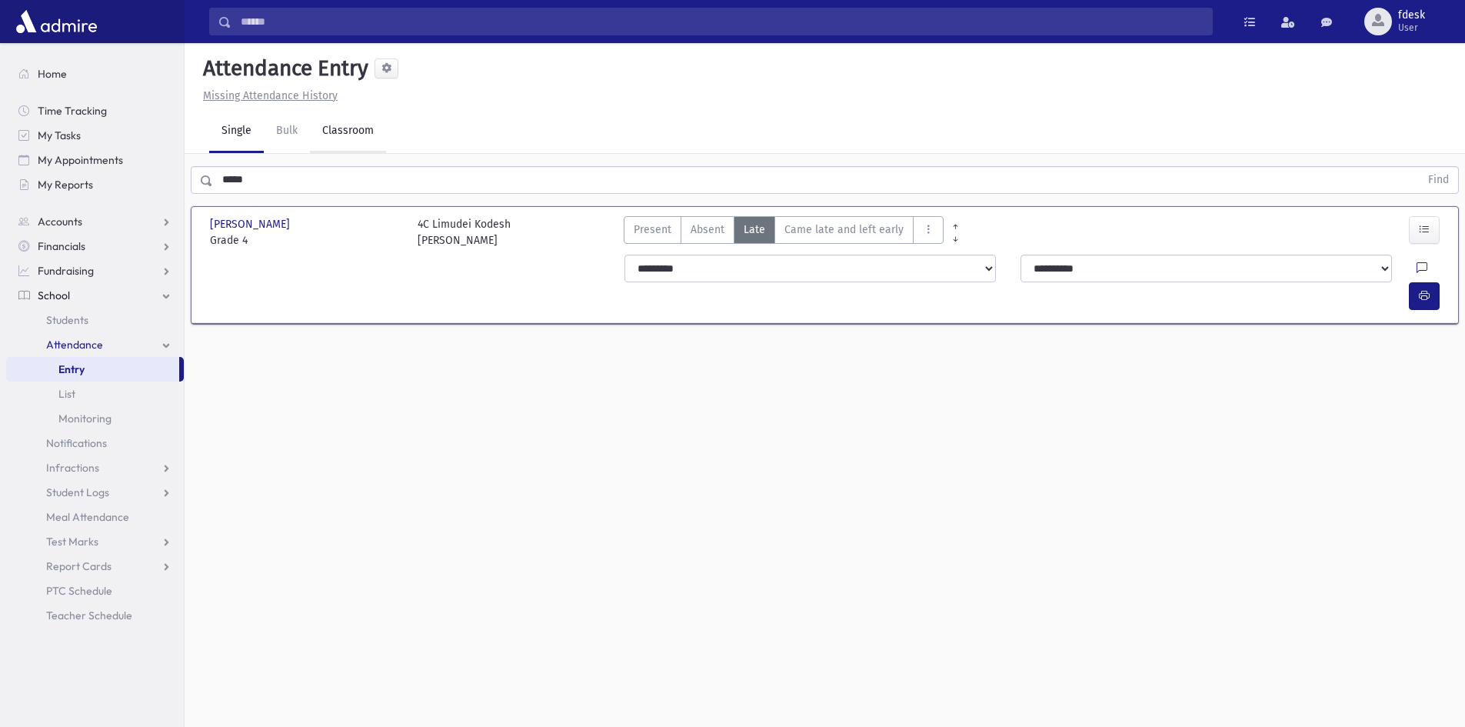
click at [355, 149] on link "Classroom" at bounding box center [348, 131] width 76 height 43
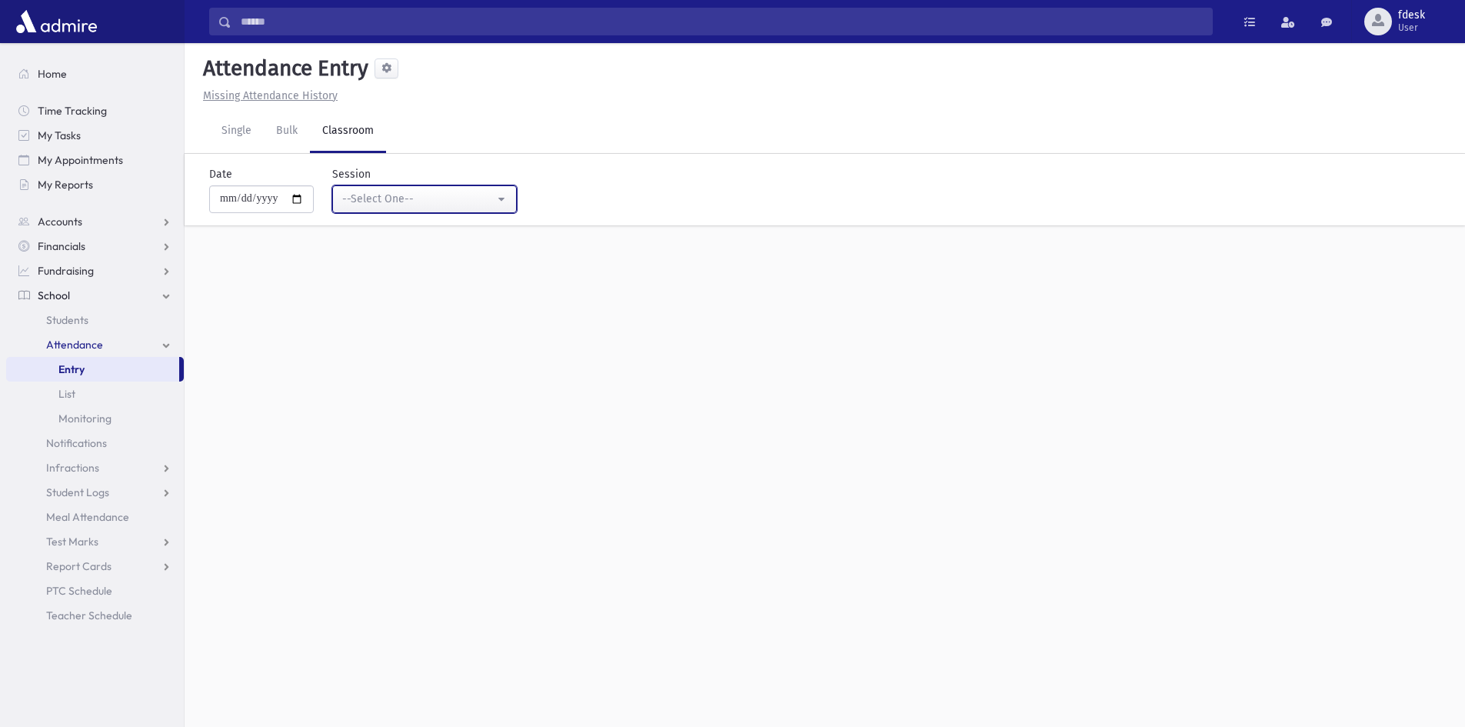
click at [476, 191] on div "--Select One--" at bounding box center [418, 199] width 152 height 16
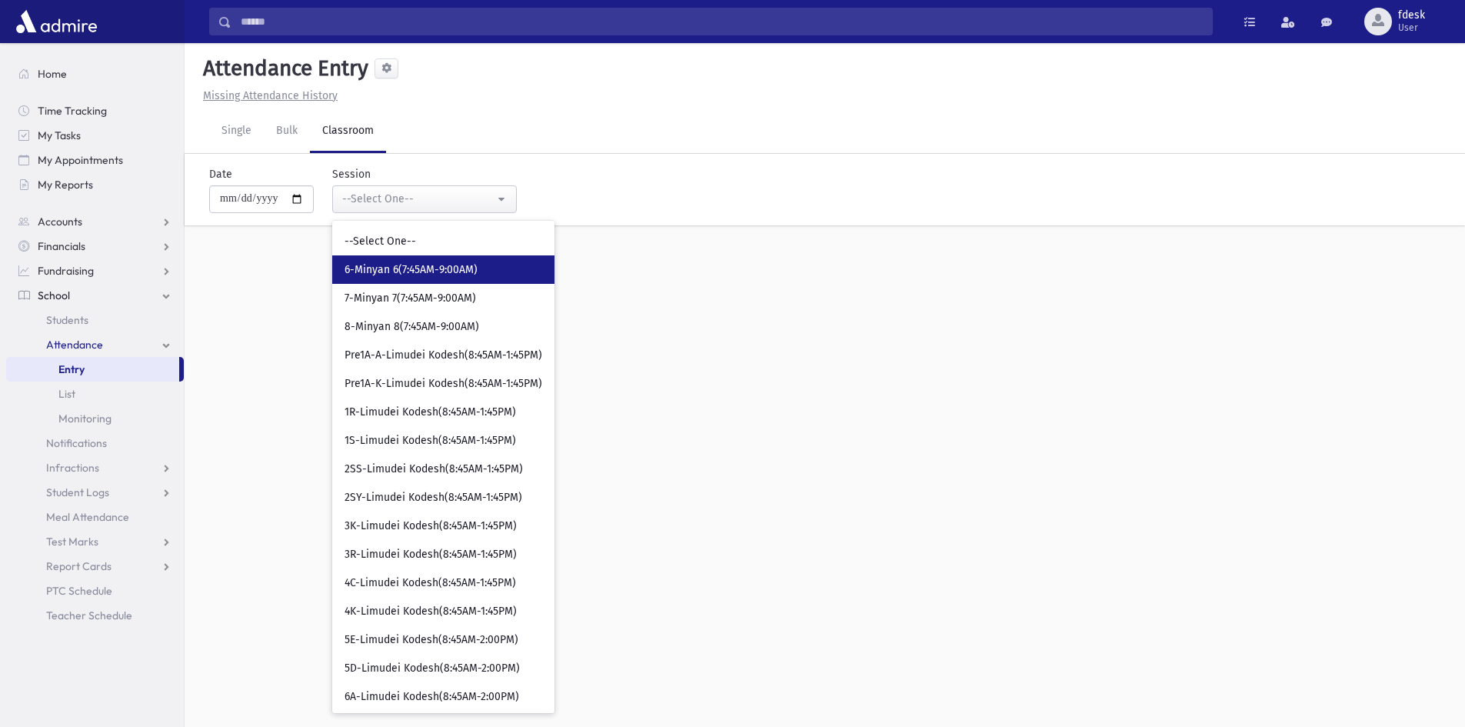
click at [440, 270] on span "6-Minyan 6(7:45AM-9:00AM)" at bounding box center [411, 269] width 133 height 15
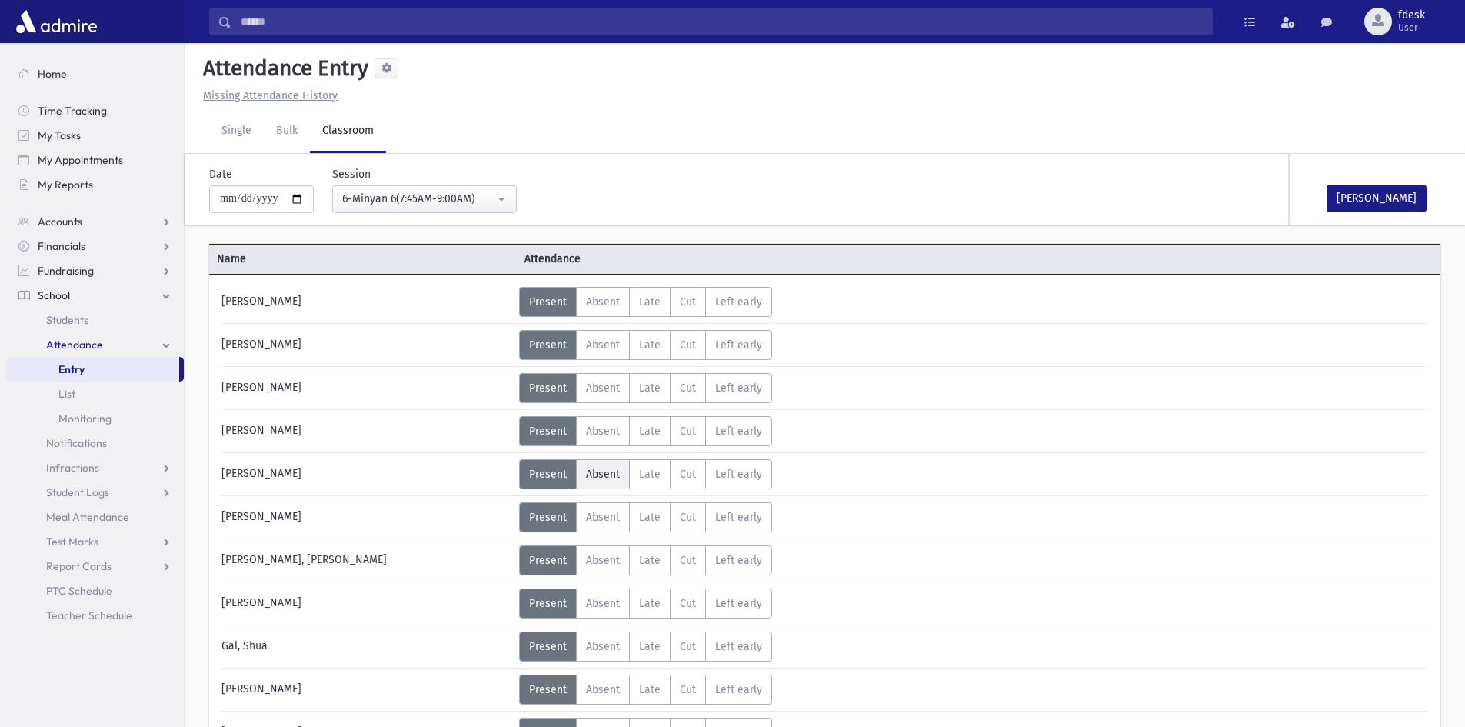
click at [618, 471] on span "Absent" at bounding box center [603, 474] width 34 height 13
click at [600, 600] on span "Absent" at bounding box center [603, 603] width 34 height 13
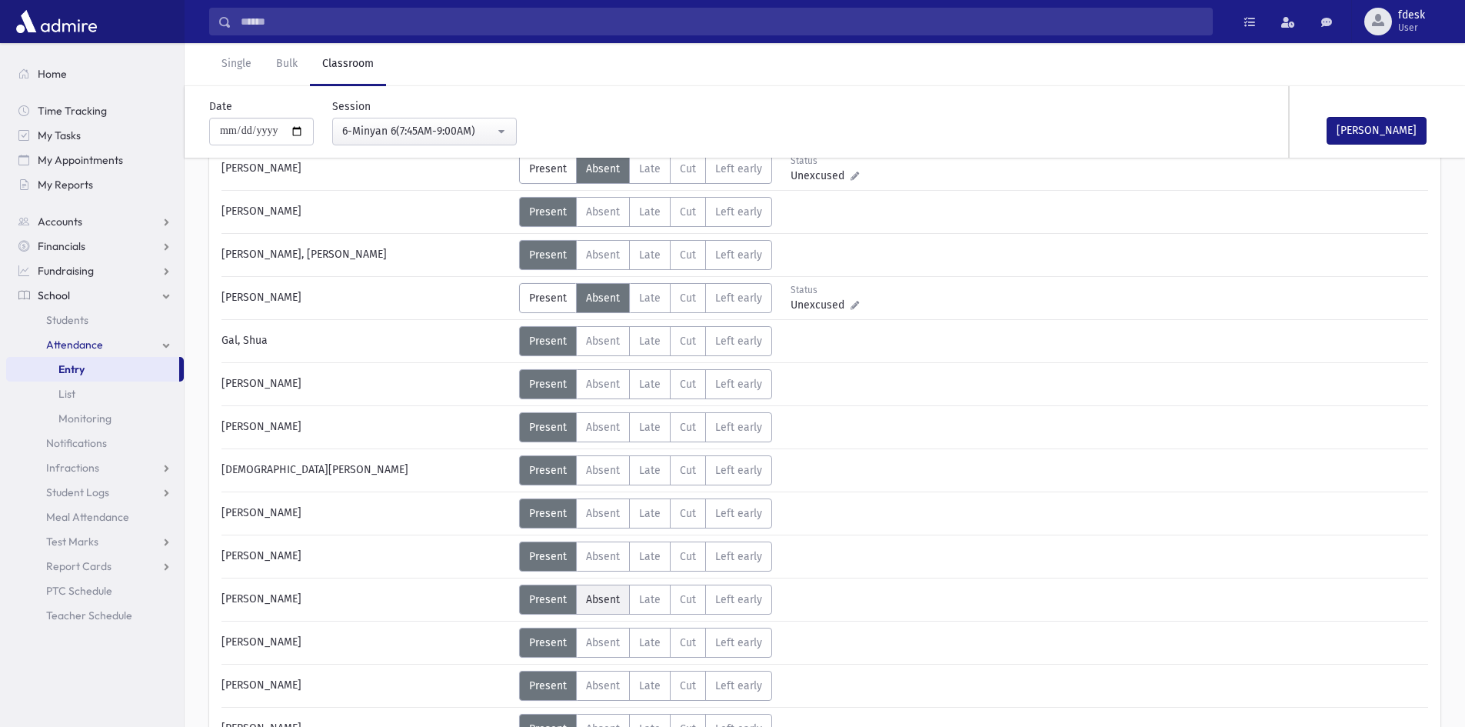
scroll to position [308, 0]
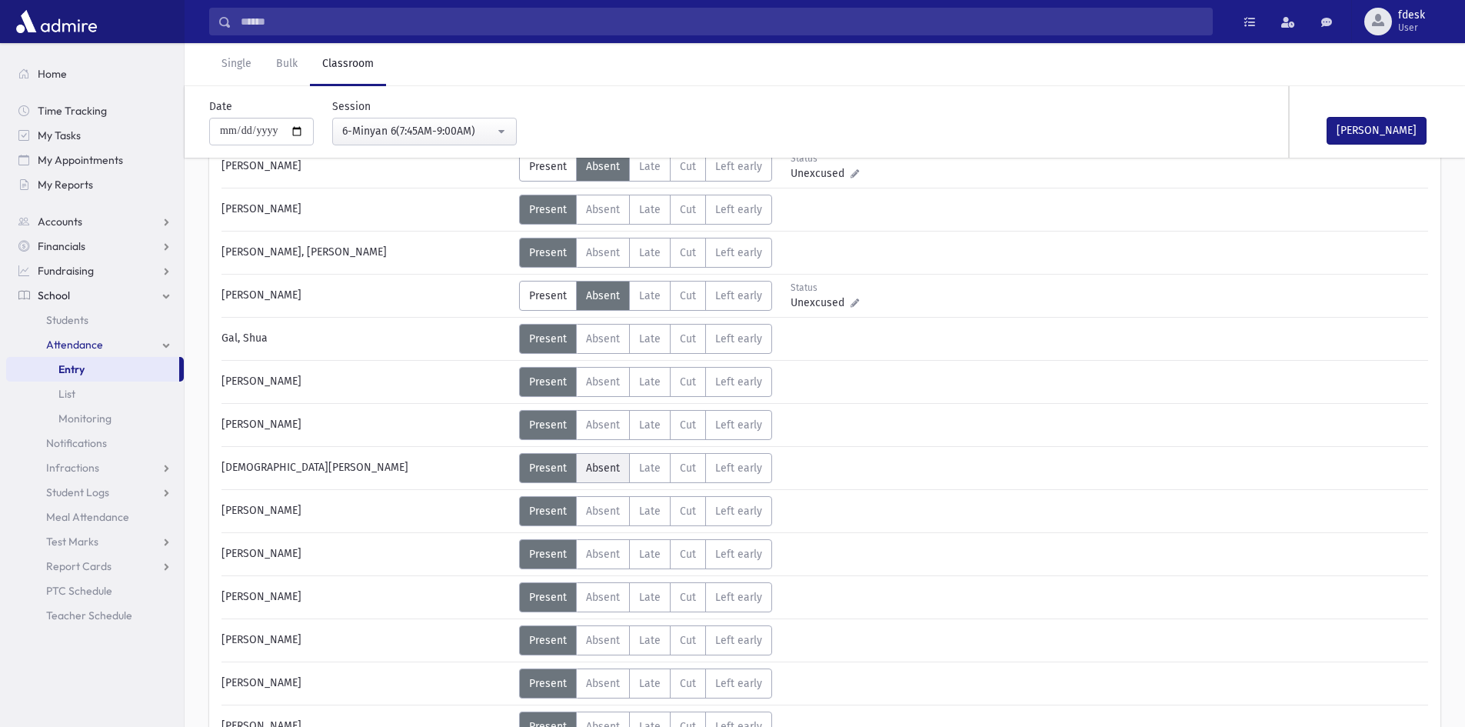
click at [615, 457] on label "Absent A" at bounding box center [603, 468] width 54 height 30
click at [574, 670] on label "Present P" at bounding box center [548, 683] width 58 height 30
click at [578, 673] on label "Absent A" at bounding box center [603, 683] width 54 height 30
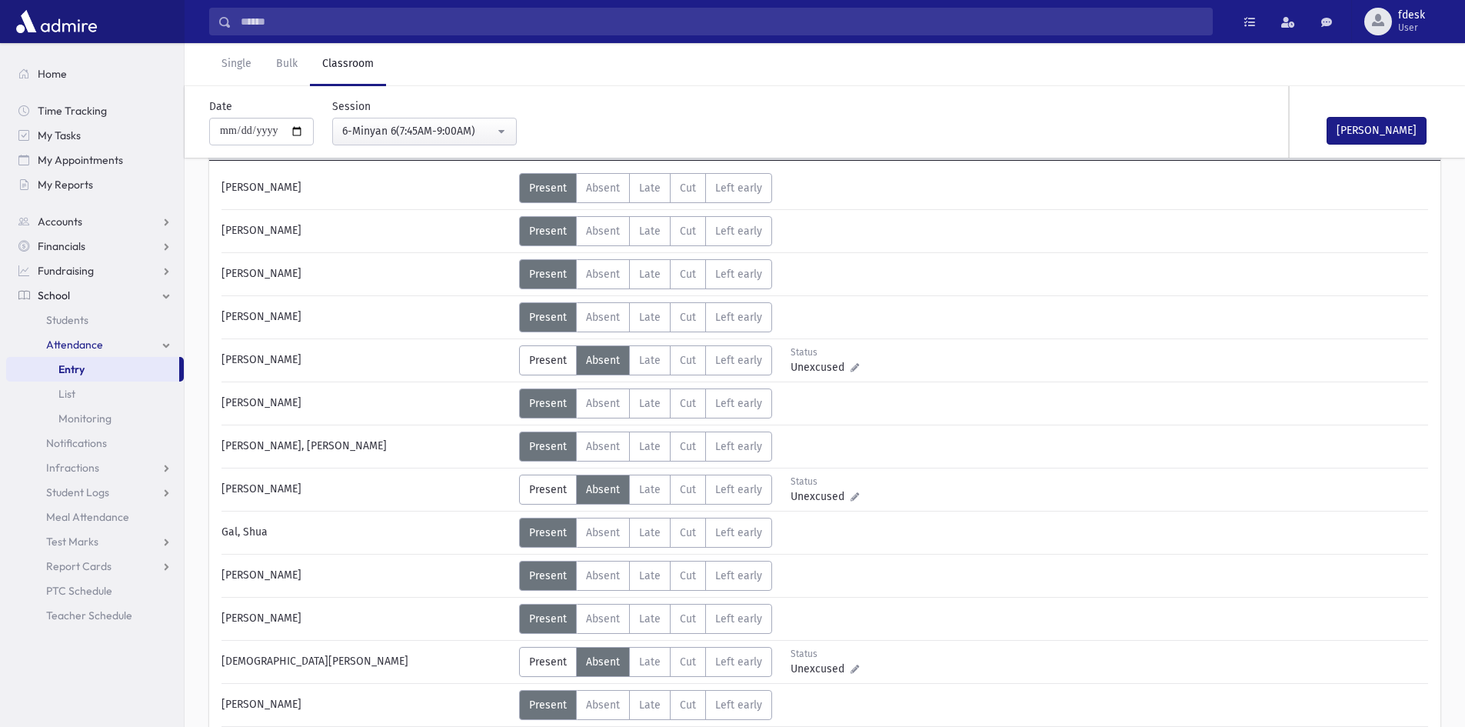
scroll to position [0, 0]
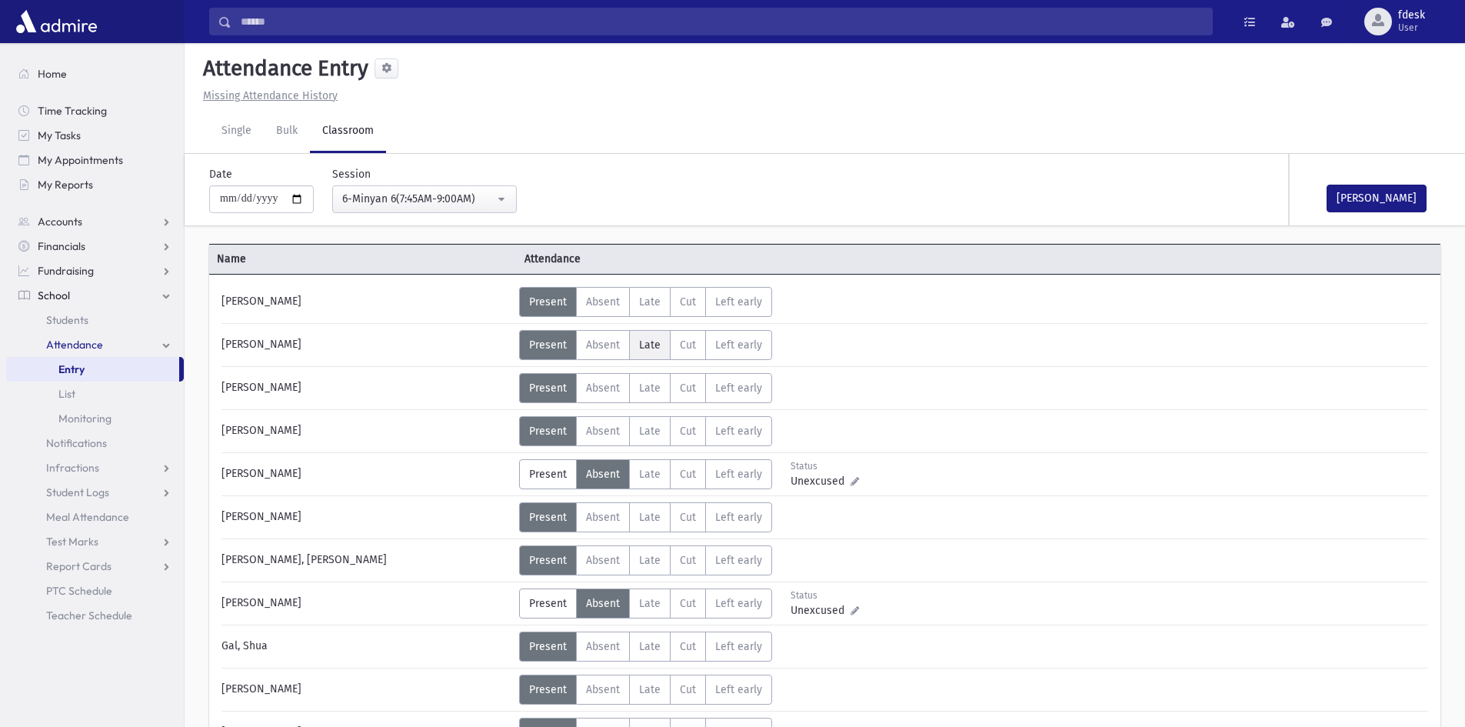
click at [649, 348] on span "Late" at bounding box center [650, 344] width 22 height 13
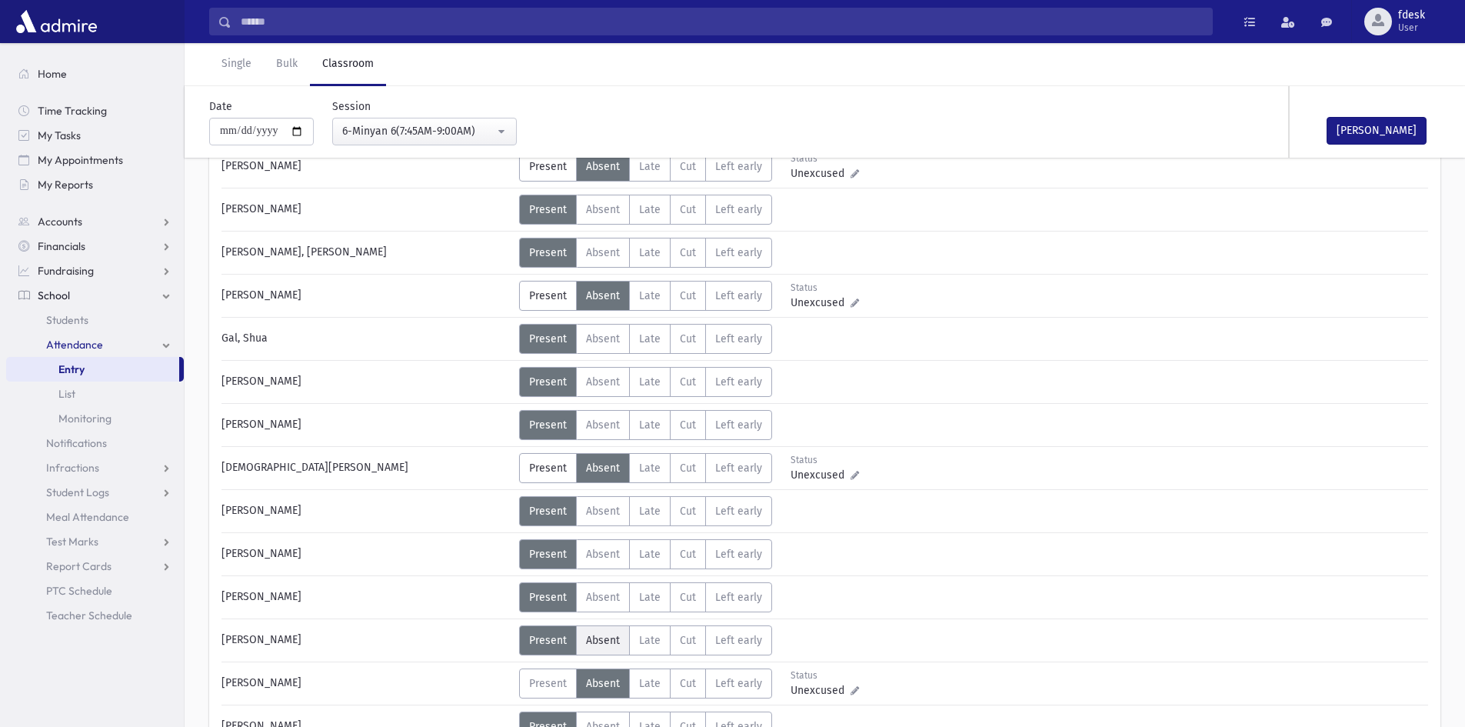
scroll to position [385, 0]
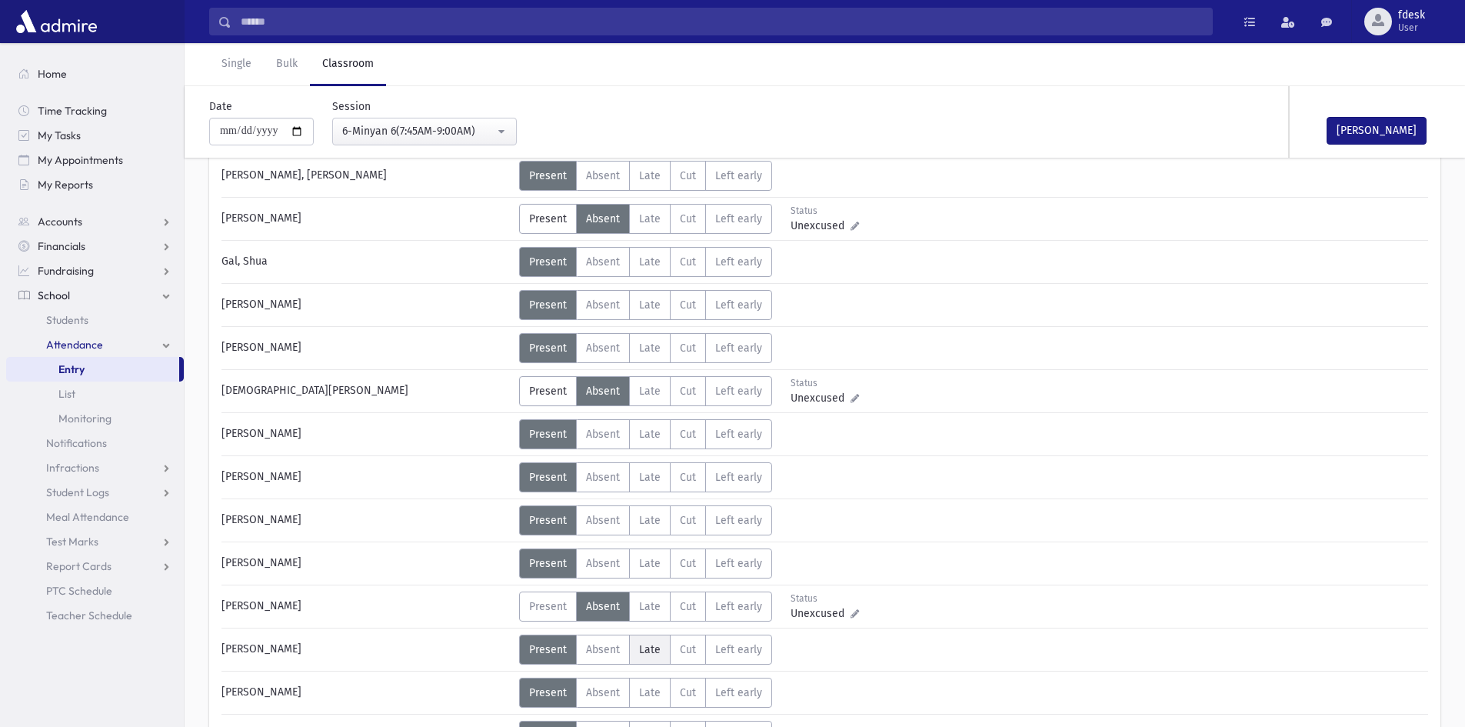
click at [644, 647] on span "Late" at bounding box center [650, 649] width 22 height 13
click at [596, 651] on span "Absent" at bounding box center [603, 649] width 34 height 13
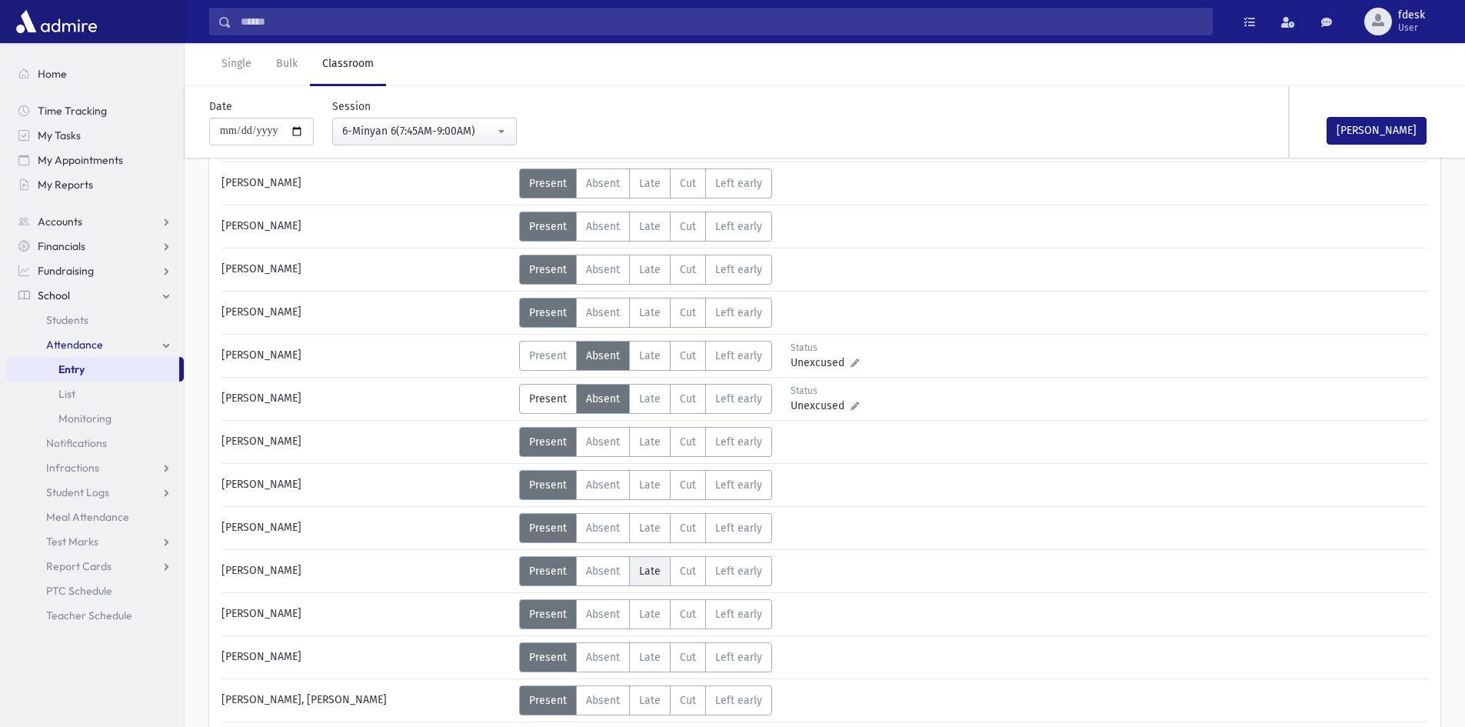
scroll to position [692, 0]
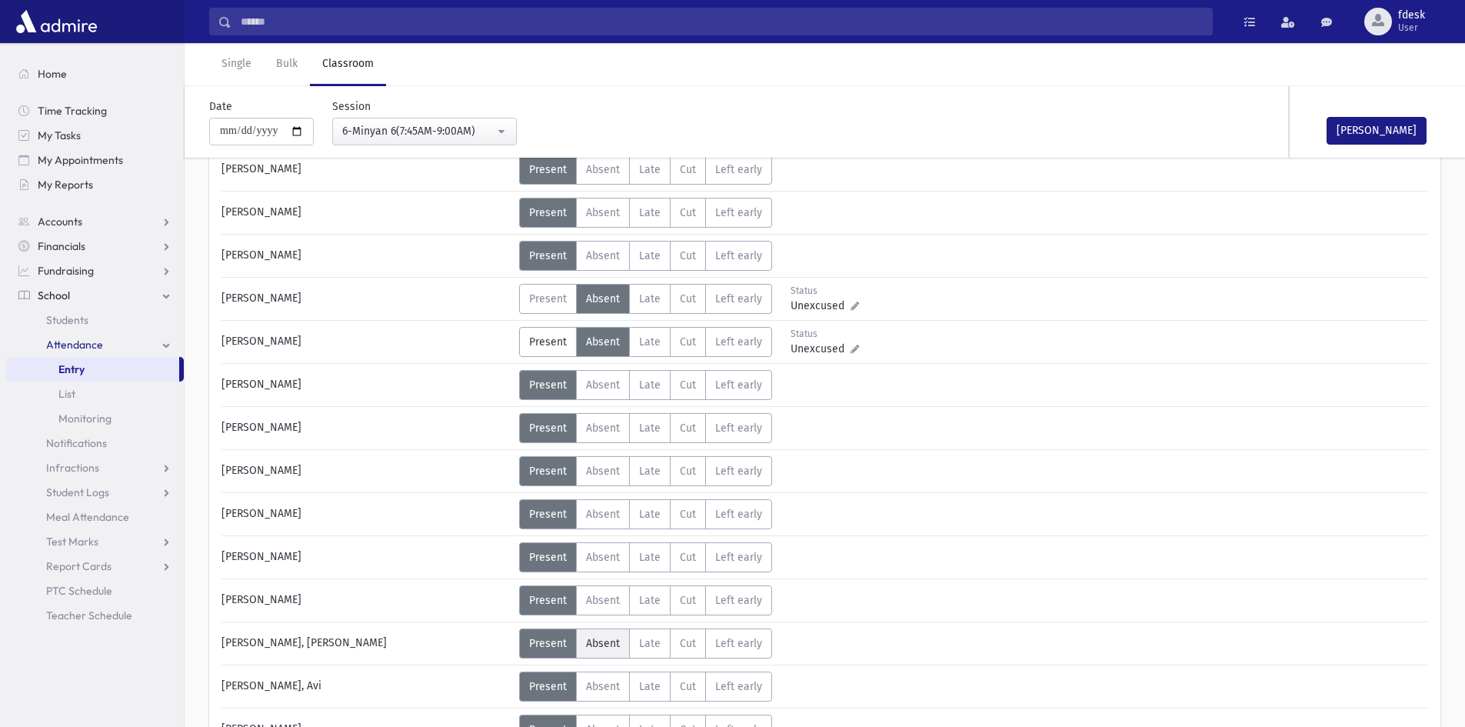
click at [627, 642] on label "Absent A" at bounding box center [603, 643] width 54 height 30
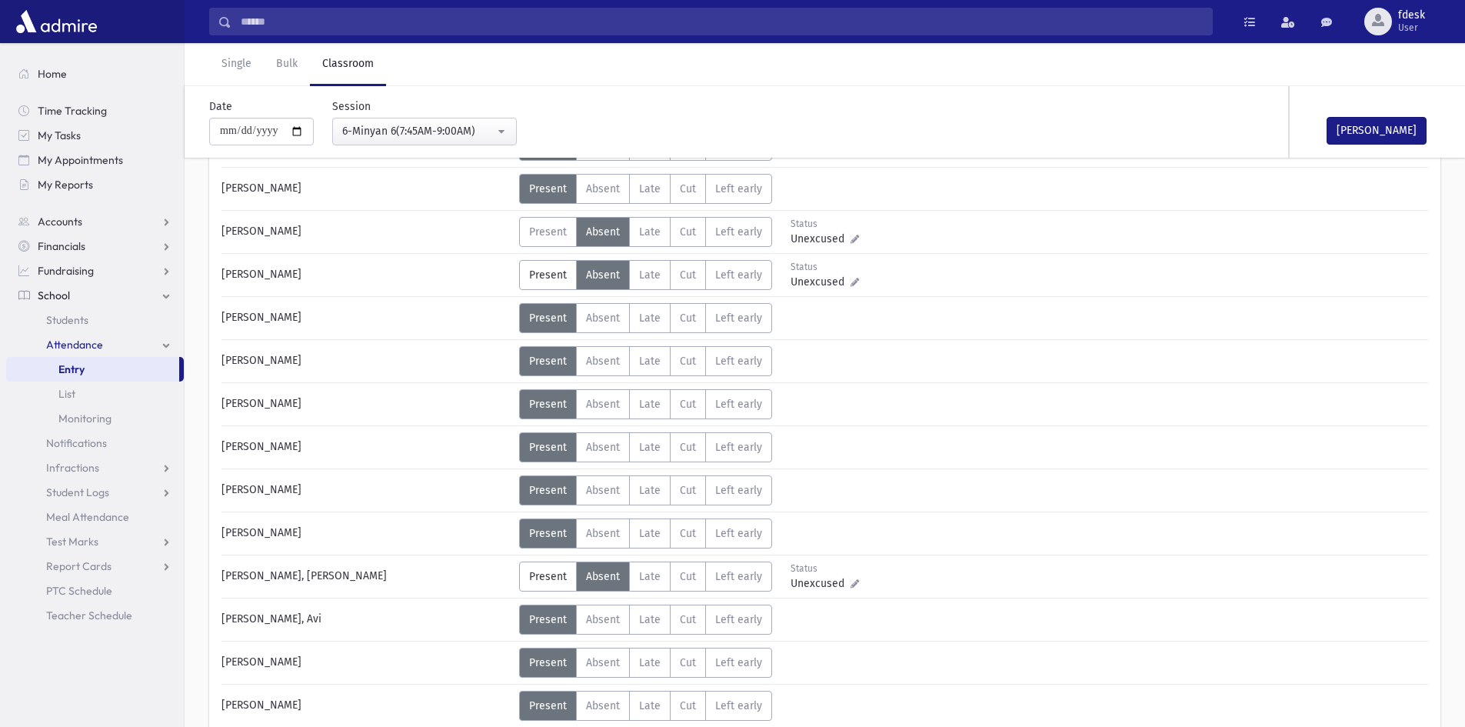
scroll to position [846, 0]
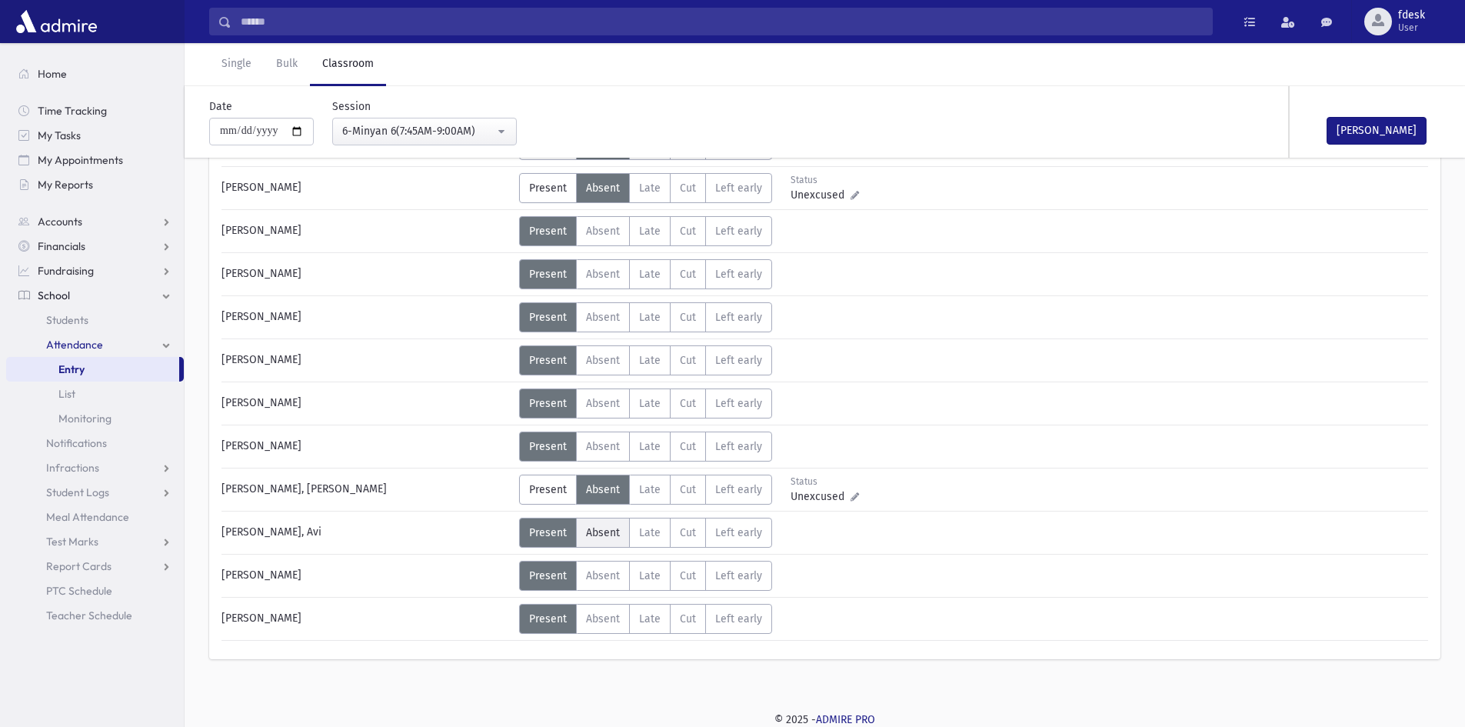
click at [606, 541] on label "Absent A" at bounding box center [603, 533] width 54 height 30
click at [1399, 130] on button "Mark Done" at bounding box center [1377, 131] width 100 height 28
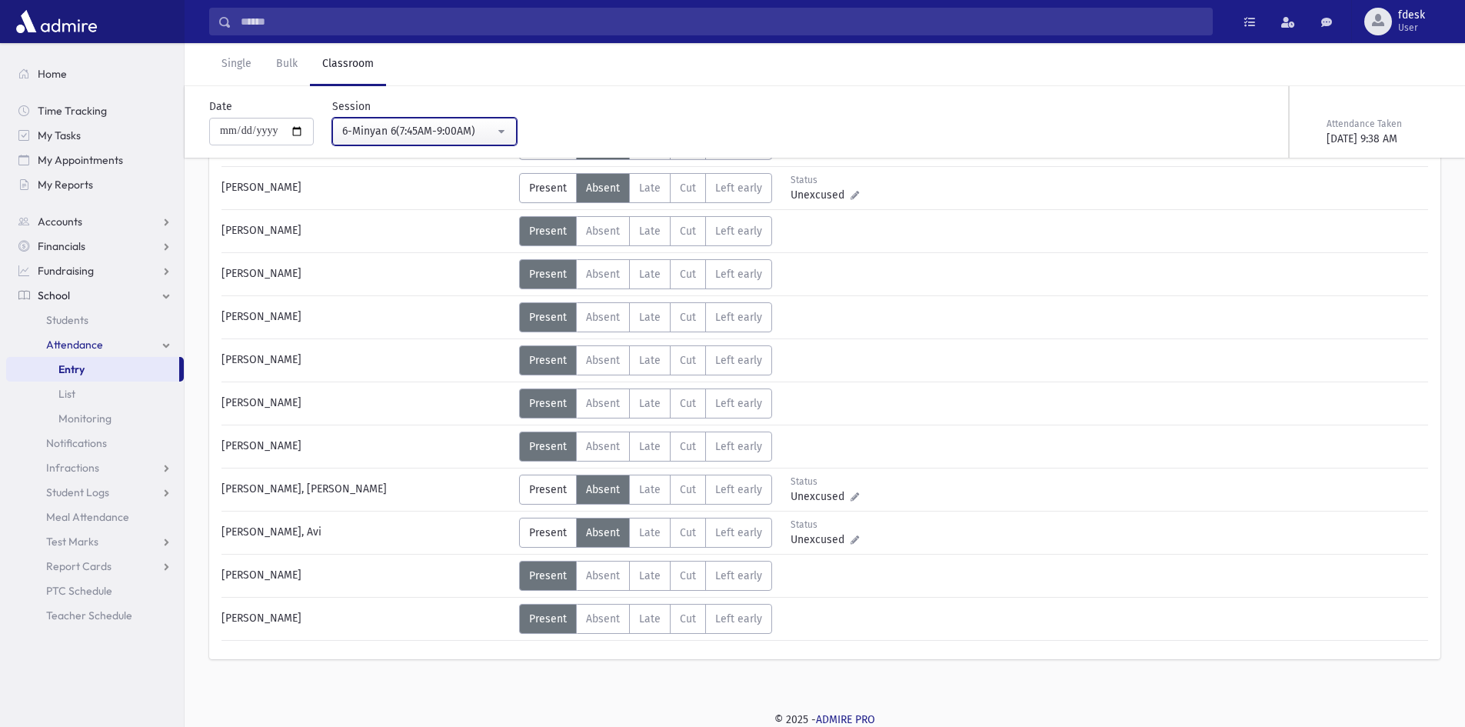
drag, startPoint x: 420, startPoint y: 128, endPoint x: 422, endPoint y: 145, distance: 17.8
click at [421, 128] on div "6-Minyan 6(7:45AM-9:00AM)" at bounding box center [418, 131] width 152 height 16
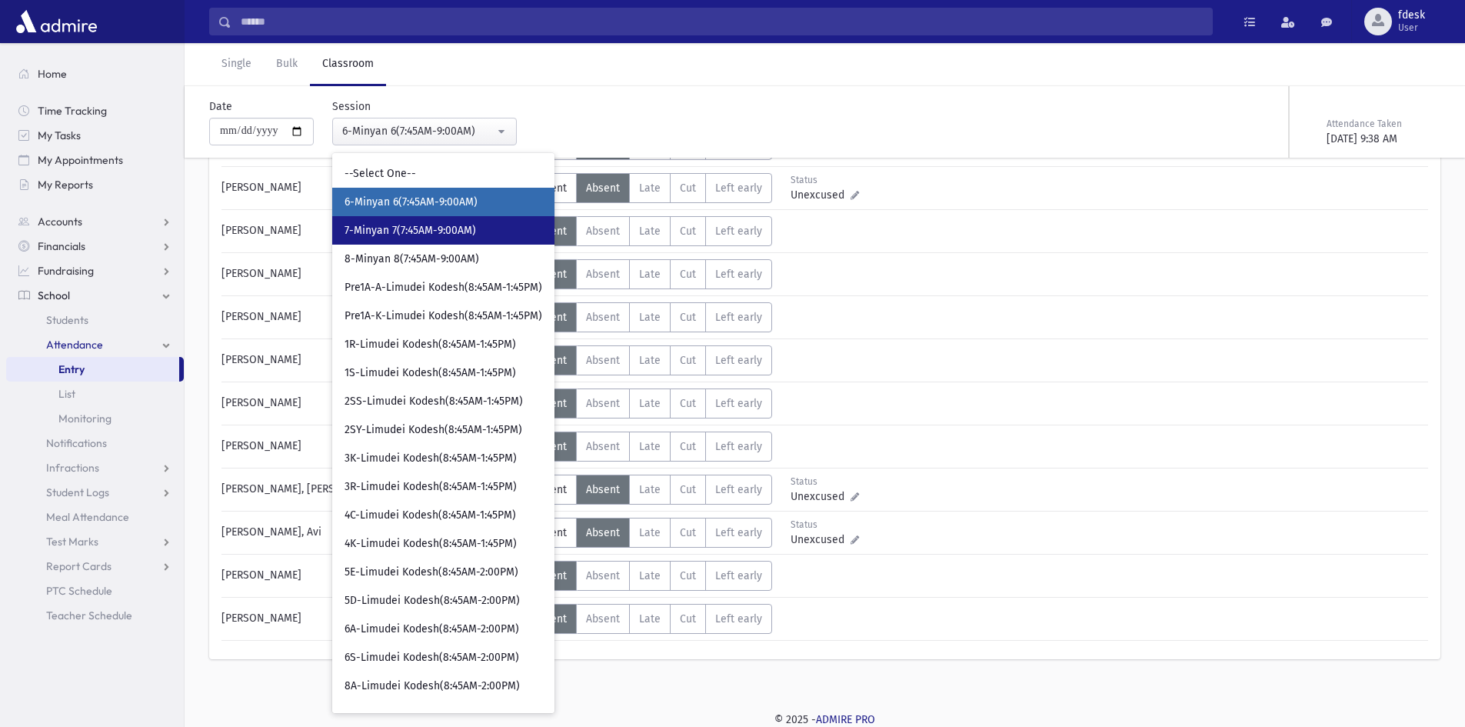
click at [413, 235] on span "7-Minyan 7(7:45AM-9:00AM)" at bounding box center [411, 230] width 132 height 15
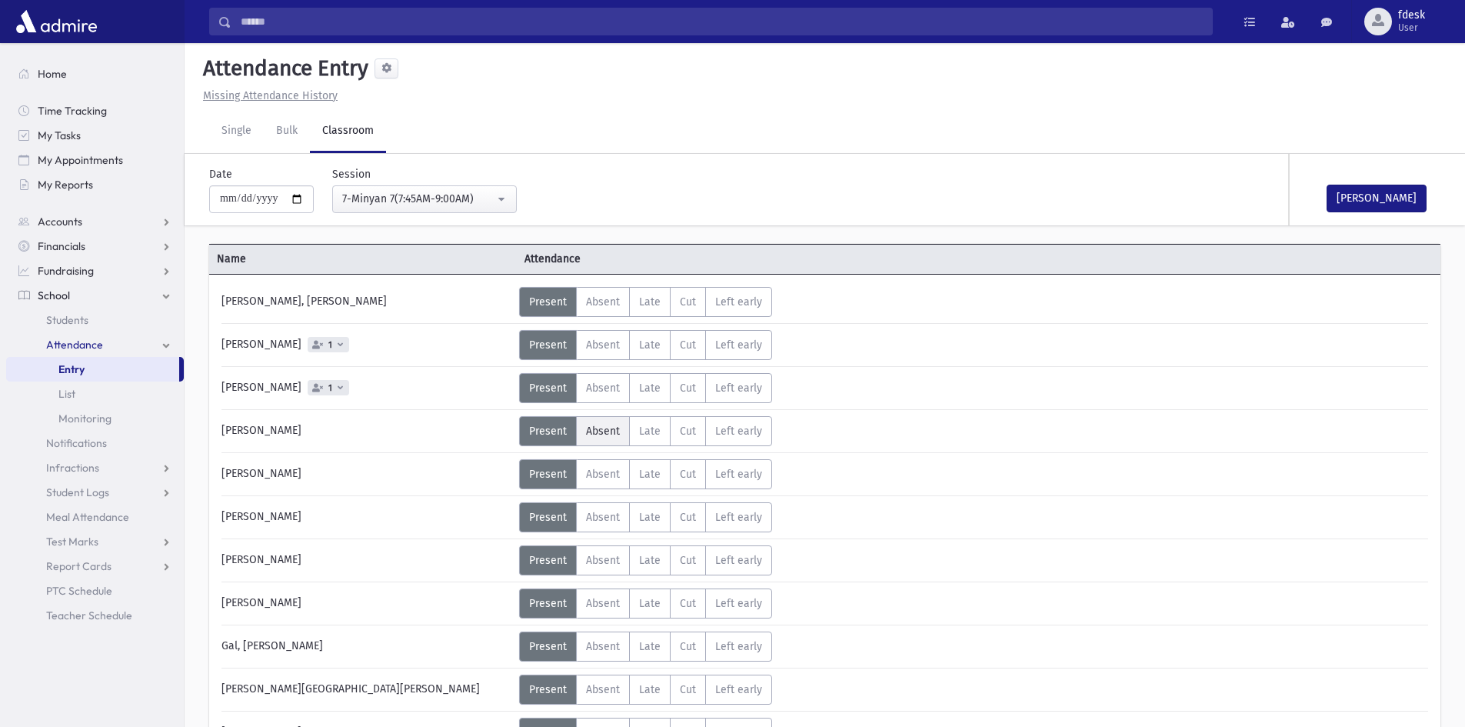
click at [608, 428] on span "Absent" at bounding box center [603, 431] width 34 height 13
click at [599, 557] on span "Absent" at bounding box center [603, 560] width 34 height 13
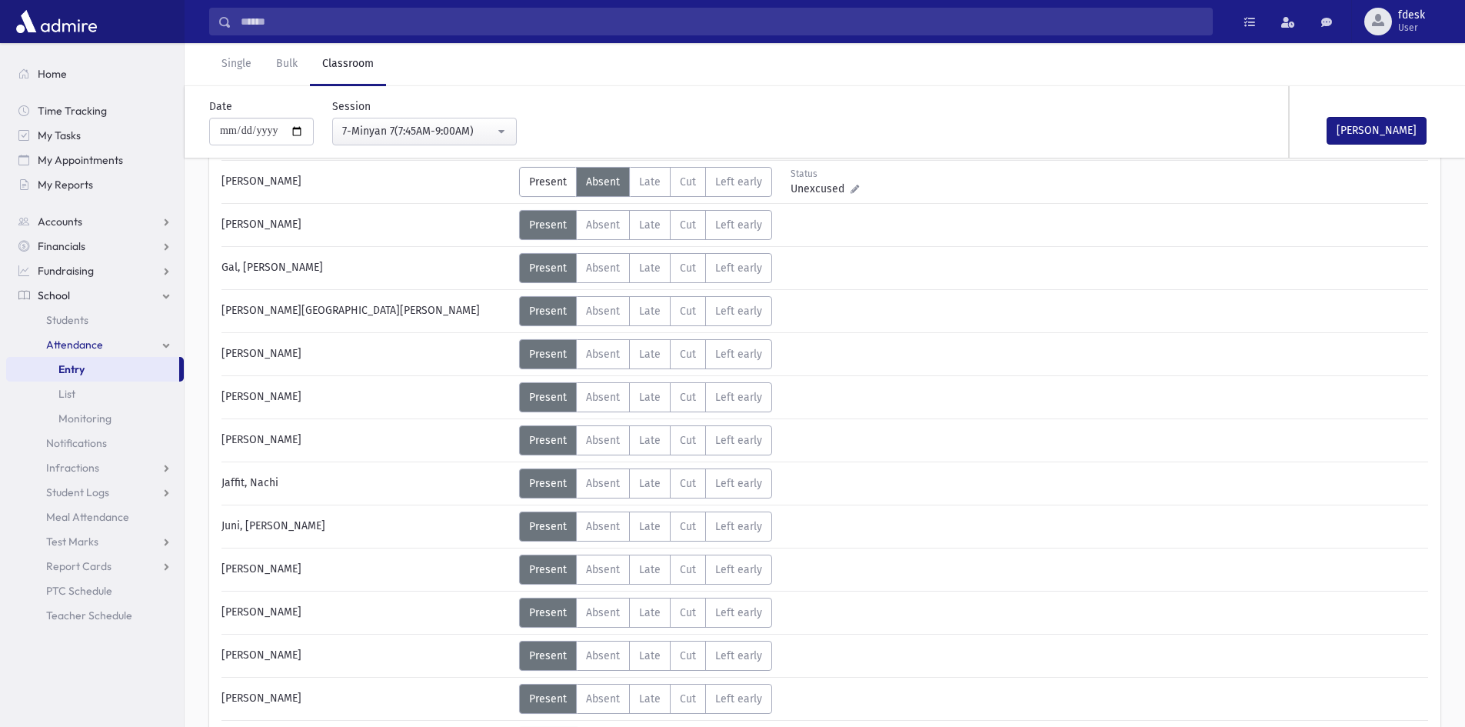
scroll to position [461, 0]
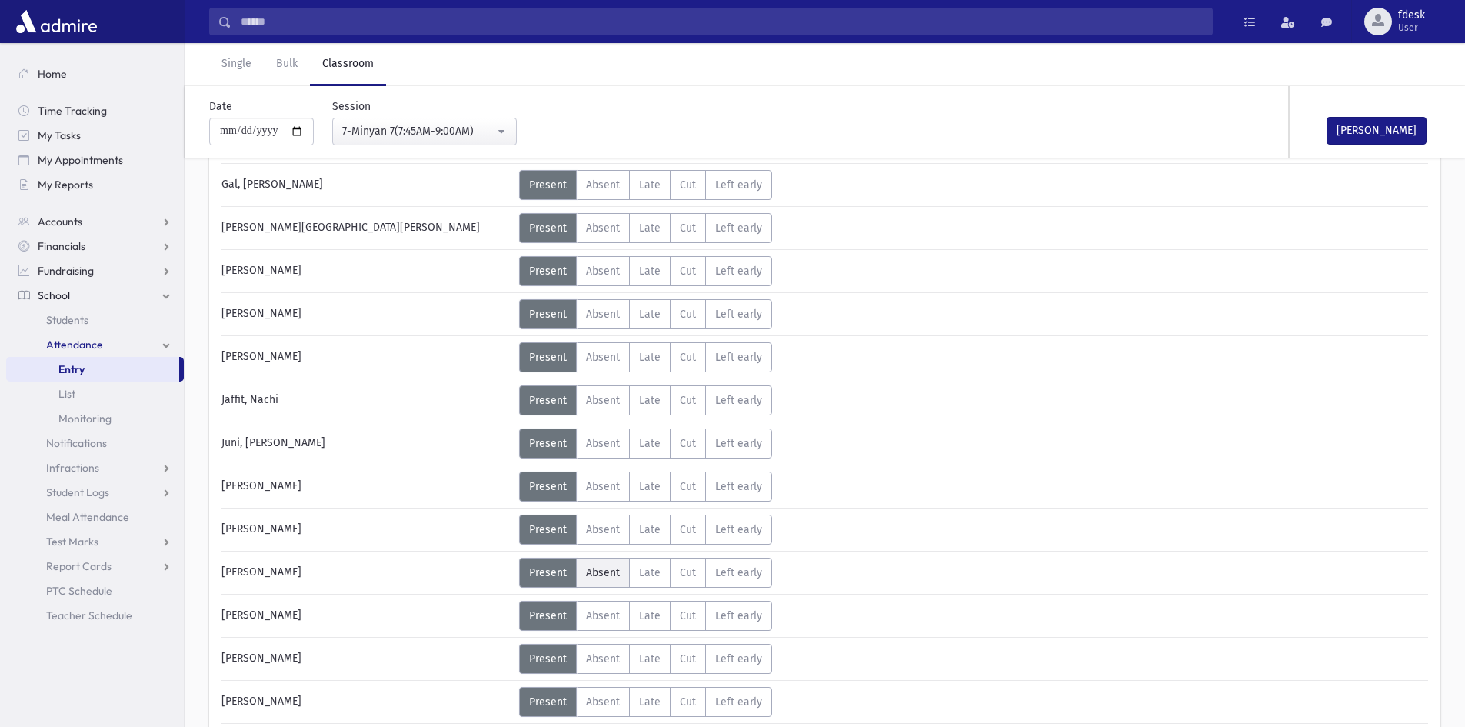
click at [590, 571] on span "Absent" at bounding box center [603, 572] width 34 height 13
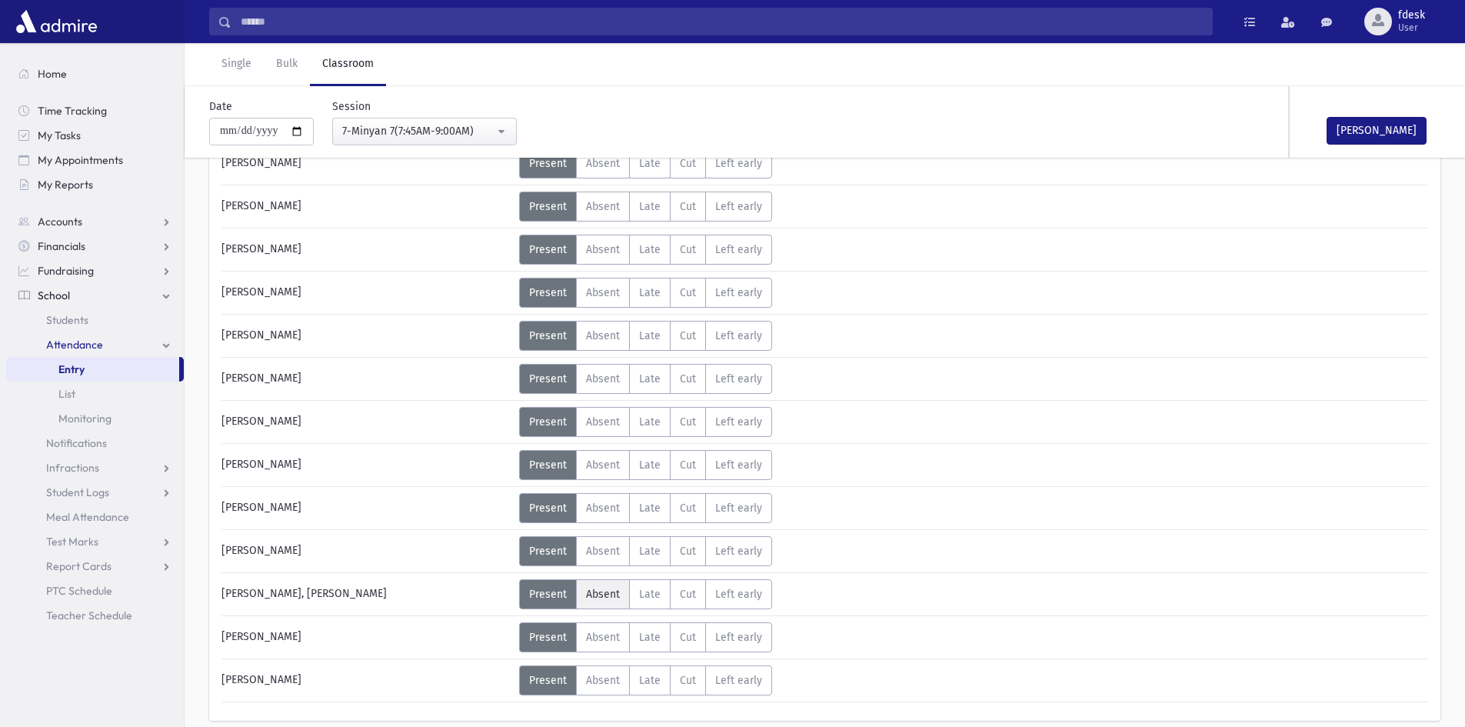
click at [598, 594] on span "Absent" at bounding box center [603, 594] width 34 height 13
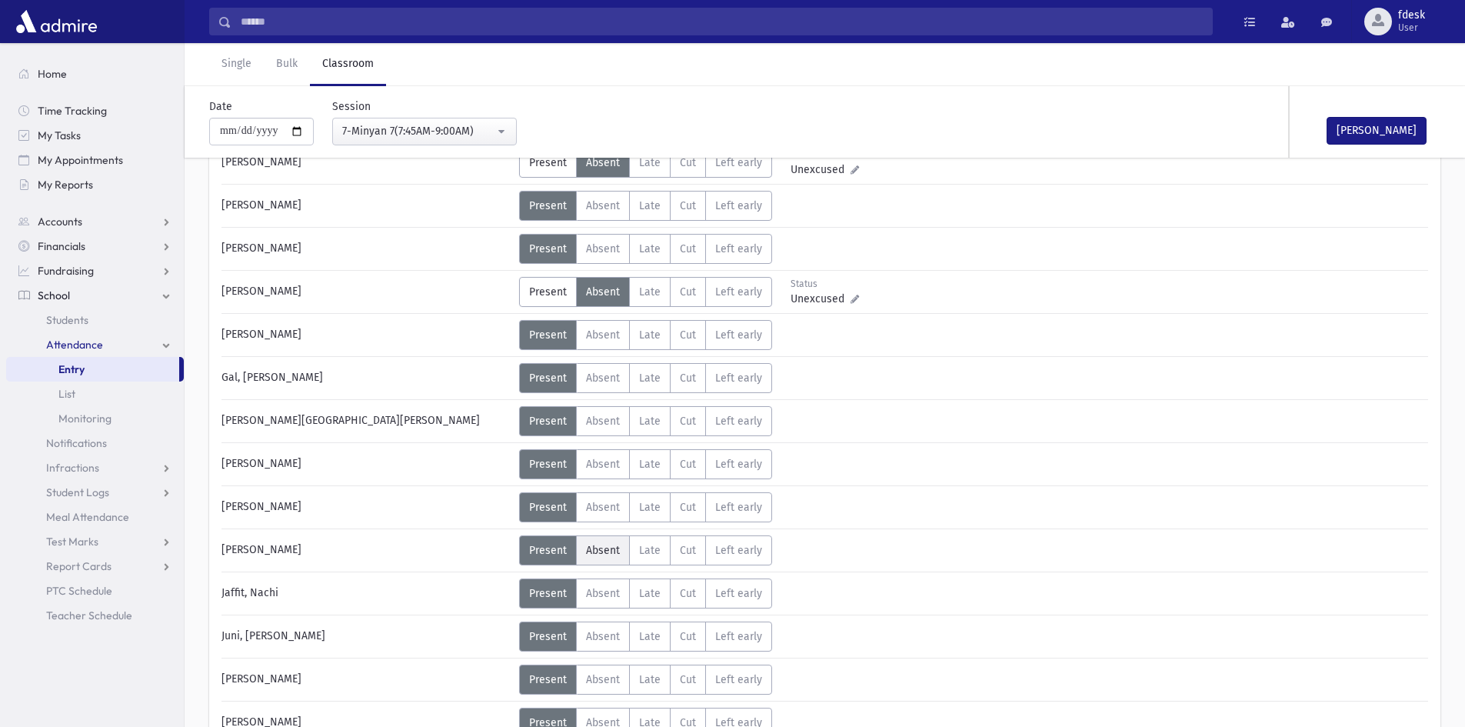
scroll to position [154, 0]
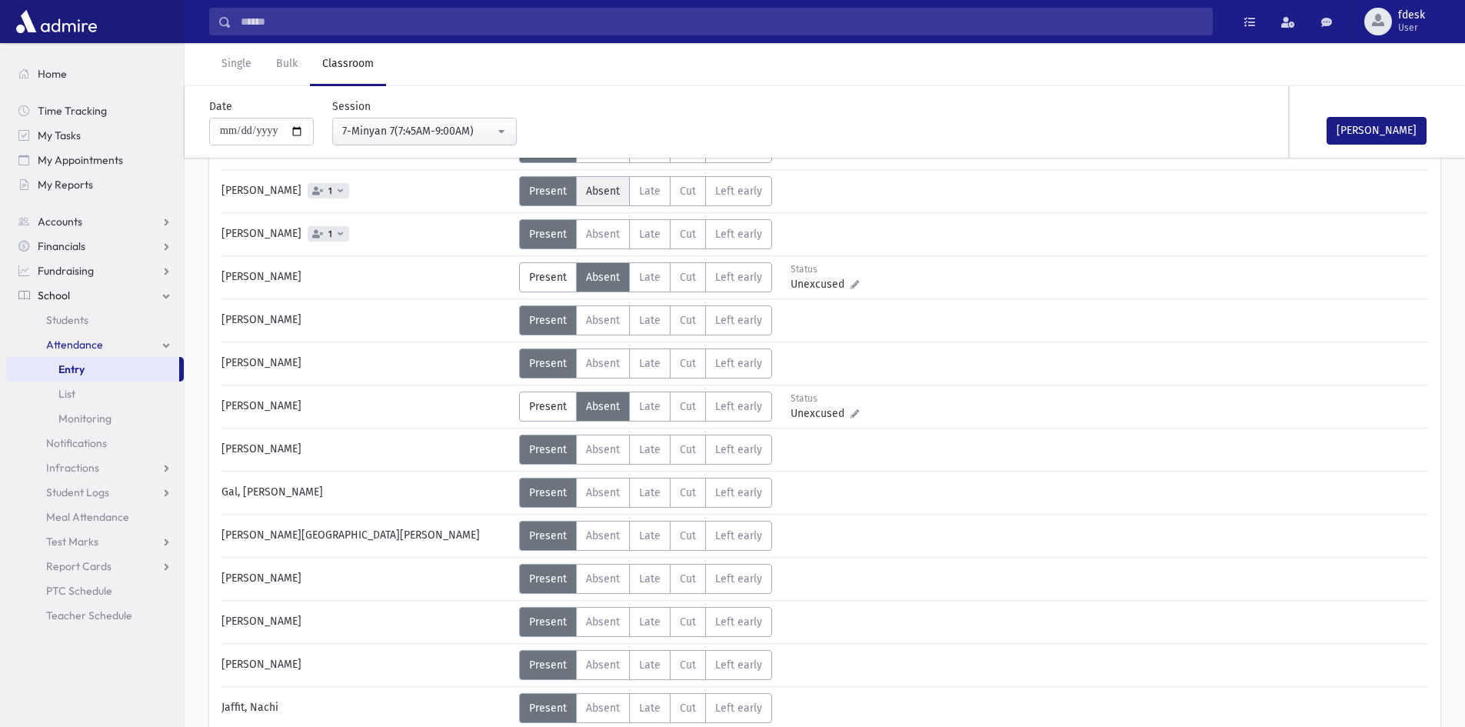
click at [582, 200] on label "Absent A" at bounding box center [603, 191] width 54 height 30
click at [588, 229] on span "Absent" at bounding box center [603, 234] width 34 height 13
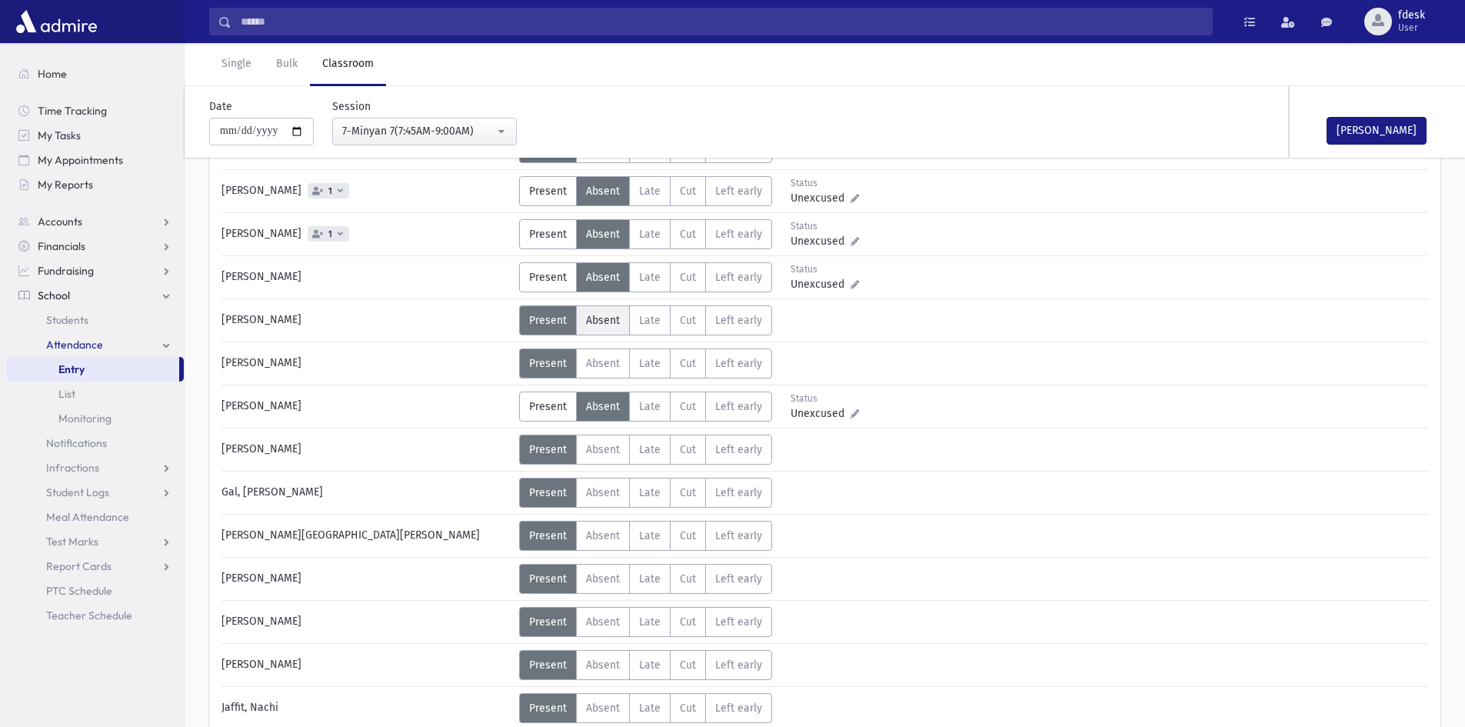
drag, startPoint x: 599, startPoint y: 322, endPoint x: 600, endPoint y: 349, distance: 26.9
click at [599, 323] on span "Absent" at bounding box center [603, 320] width 34 height 13
click at [600, 349] on label "Absent A" at bounding box center [603, 363] width 54 height 30
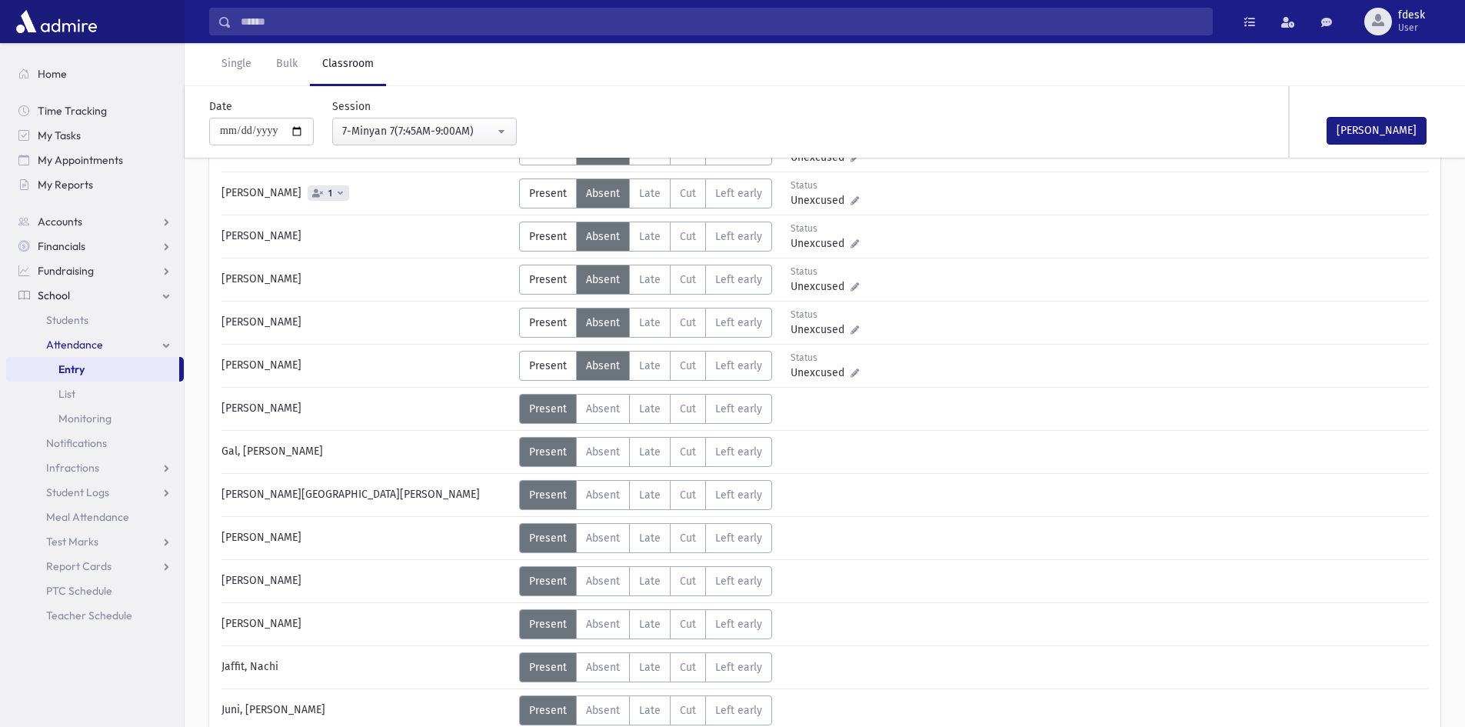
scroll to position [231, 0]
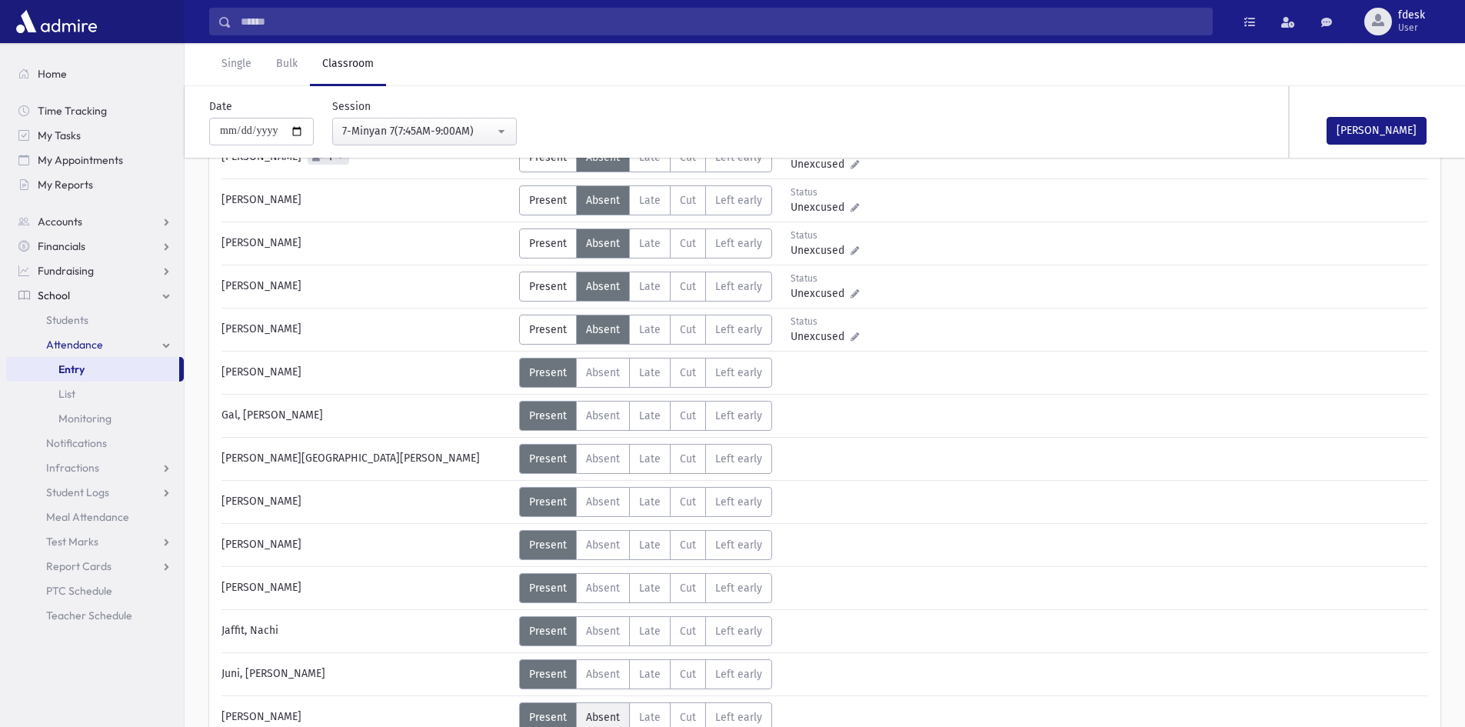
click at [617, 709] on label "Absent A" at bounding box center [603, 717] width 54 height 30
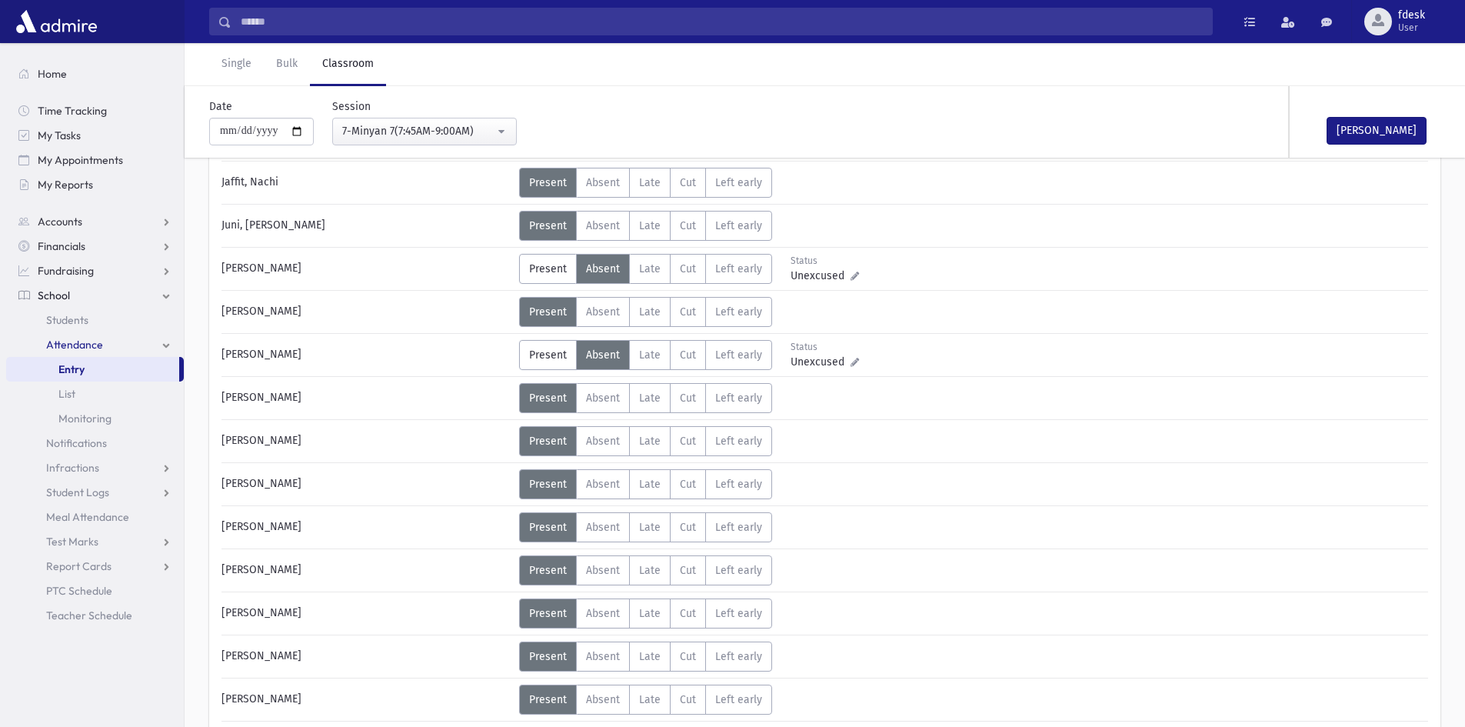
scroll to position [692, 0]
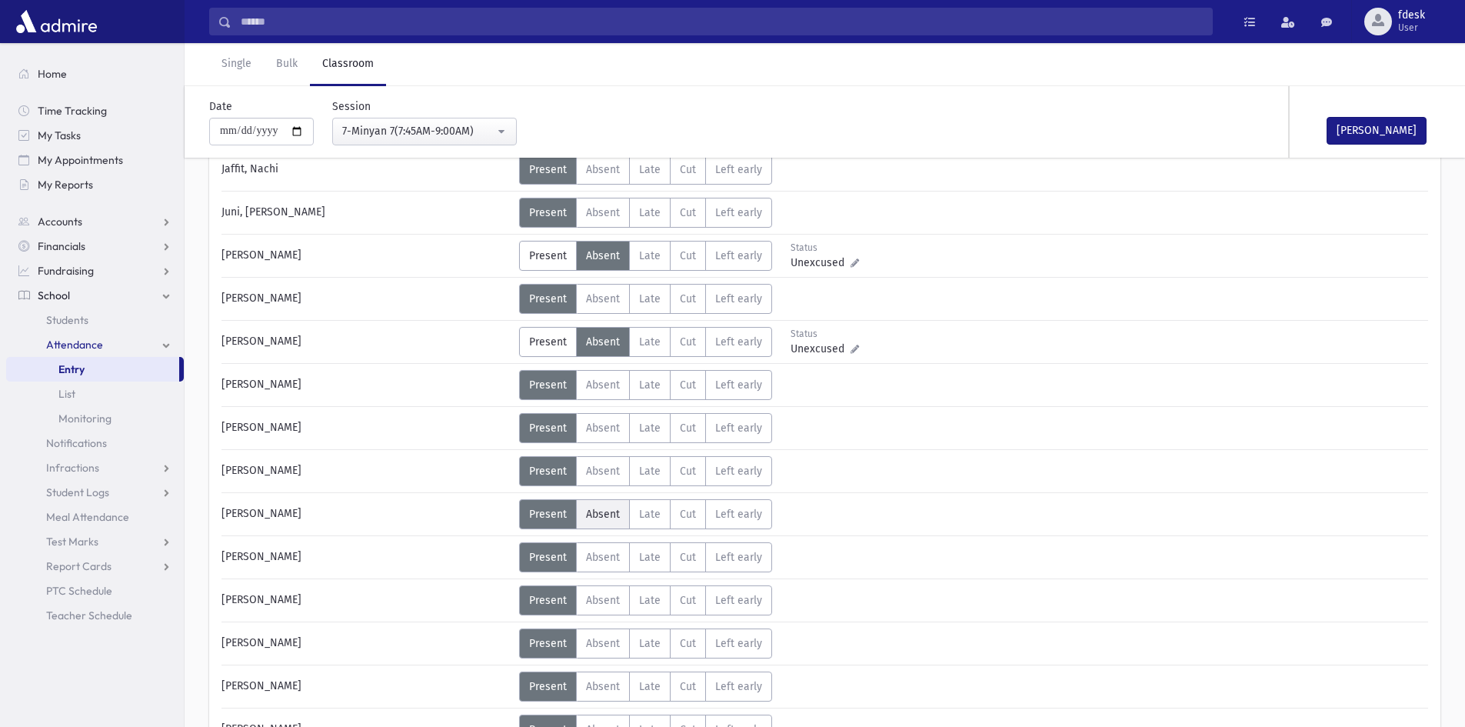
click at [598, 499] on label "Absent A" at bounding box center [603, 514] width 54 height 30
click at [601, 651] on label "Absent A" at bounding box center [603, 643] width 54 height 30
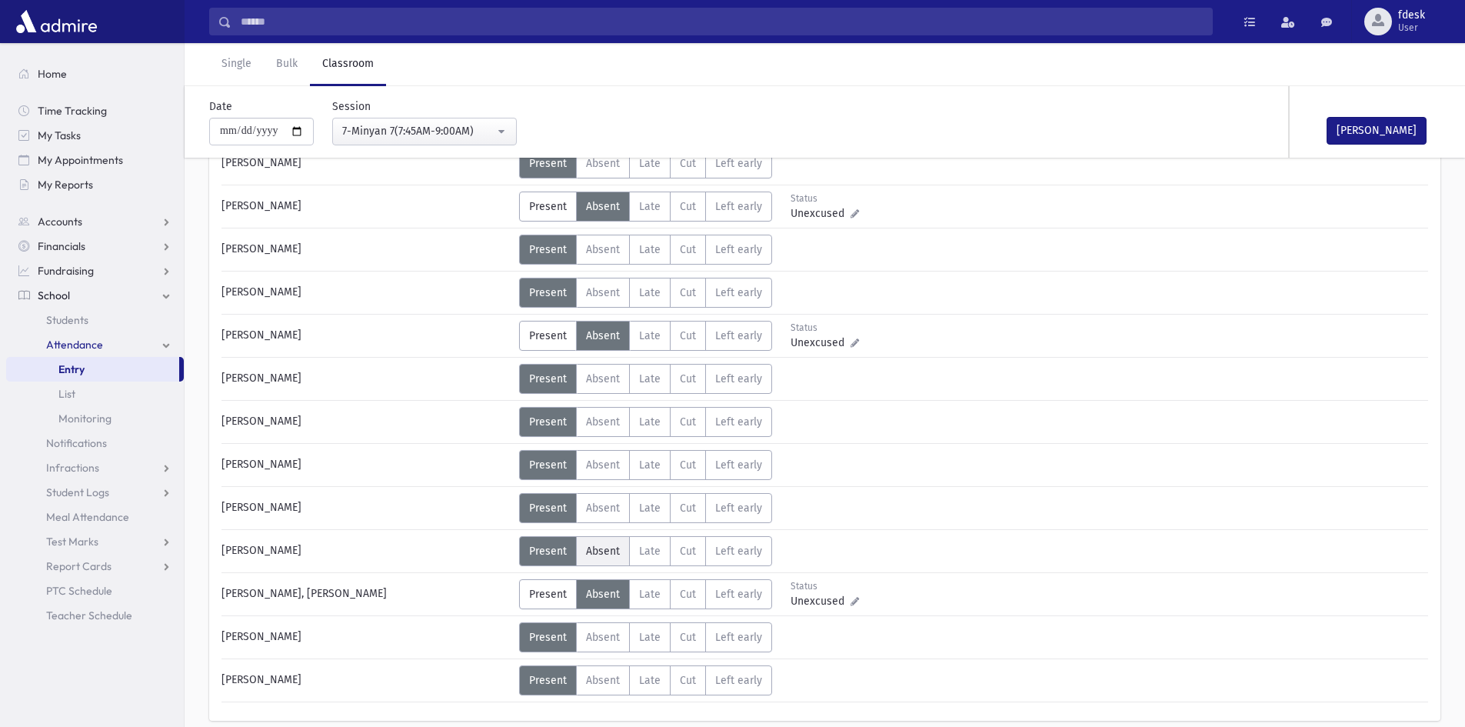
drag, startPoint x: 611, startPoint y: 551, endPoint x: 611, endPoint y: 565, distance: 13.8
click at [611, 552] on span "Absent" at bounding box center [603, 550] width 34 height 13
click at [595, 422] on span "Absent" at bounding box center [603, 421] width 34 height 13
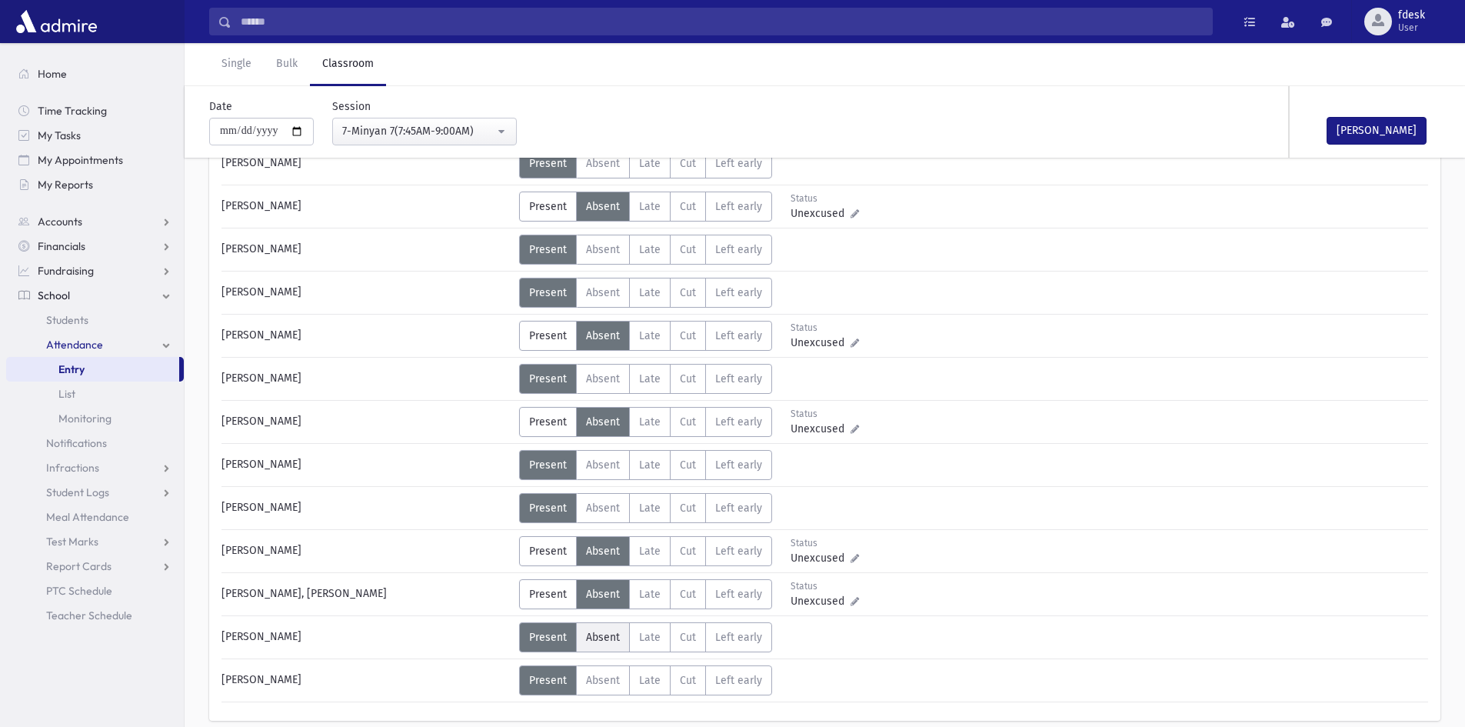
click at [590, 629] on label "Absent A" at bounding box center [603, 637] width 54 height 30
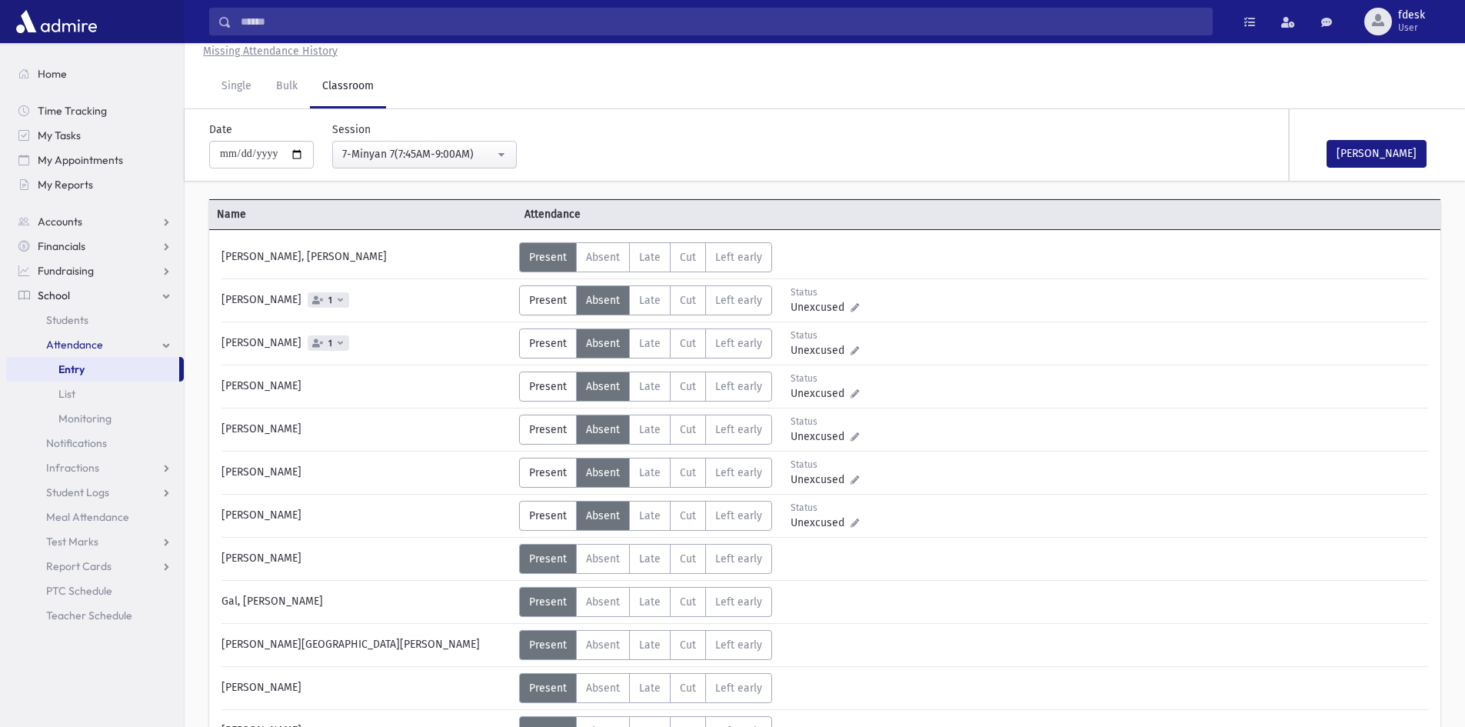
scroll to position [0, 0]
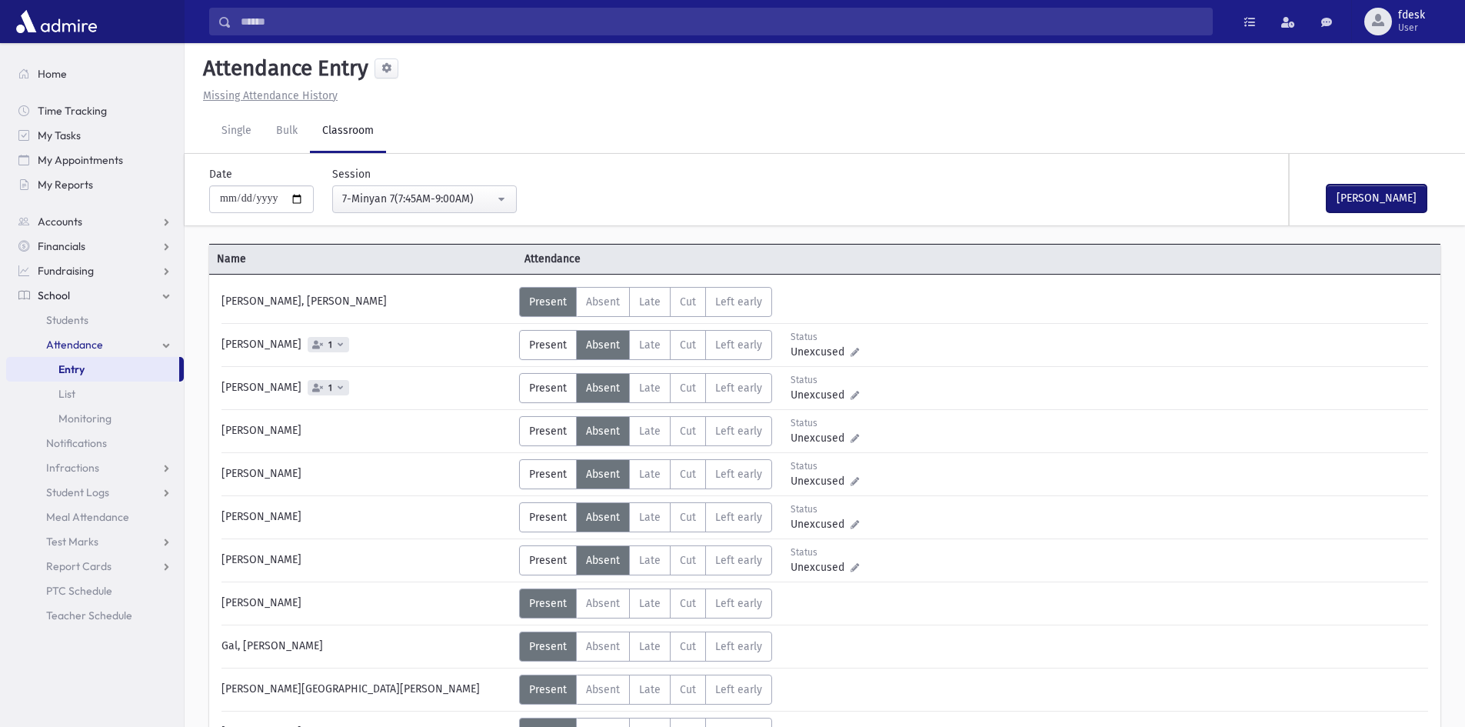
click at [1404, 185] on button "Mark Done" at bounding box center [1377, 199] width 100 height 28
click at [370, 195] on div "7-Minyan 7(7:45AM-9:00AM)" at bounding box center [418, 199] width 152 height 16
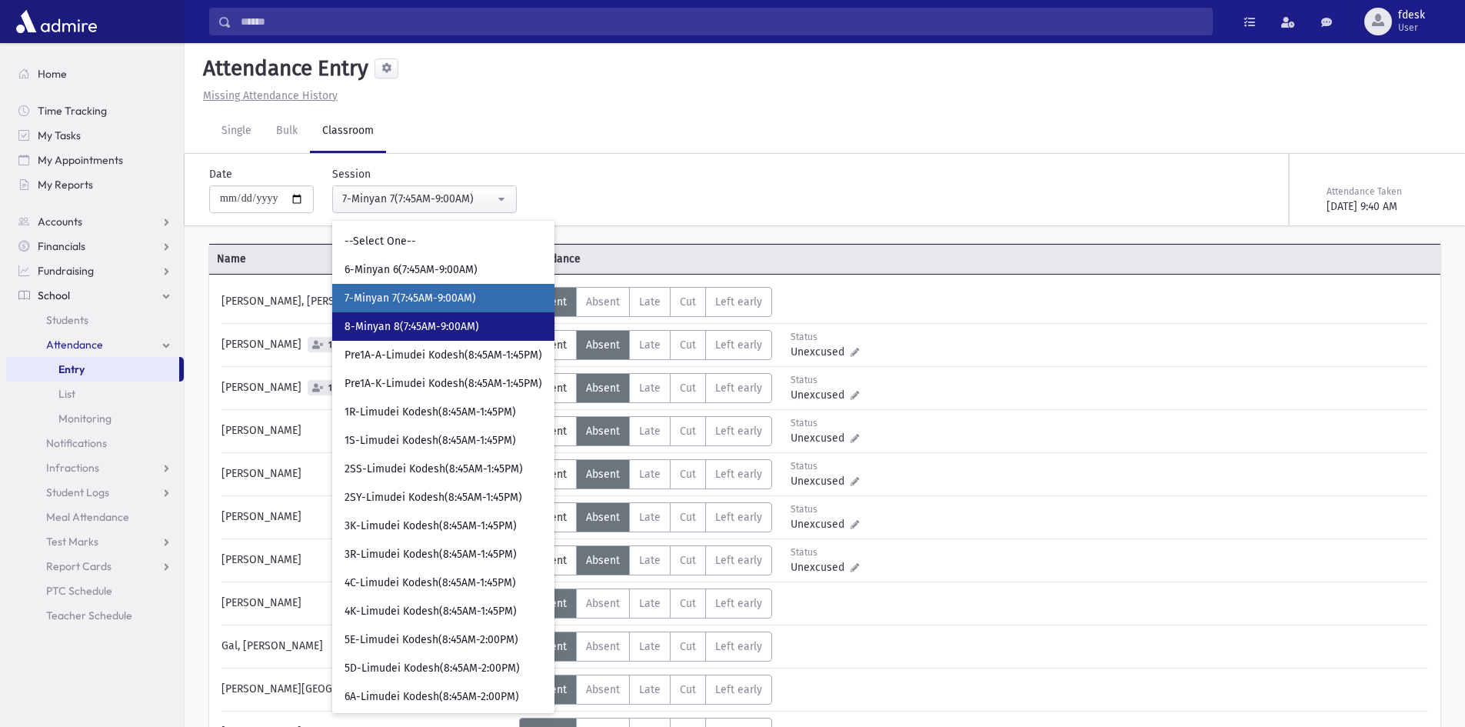
click at [395, 332] on span "8-Minyan 8(7:45AM-9:00AM)" at bounding box center [412, 326] width 135 height 15
select select "****"
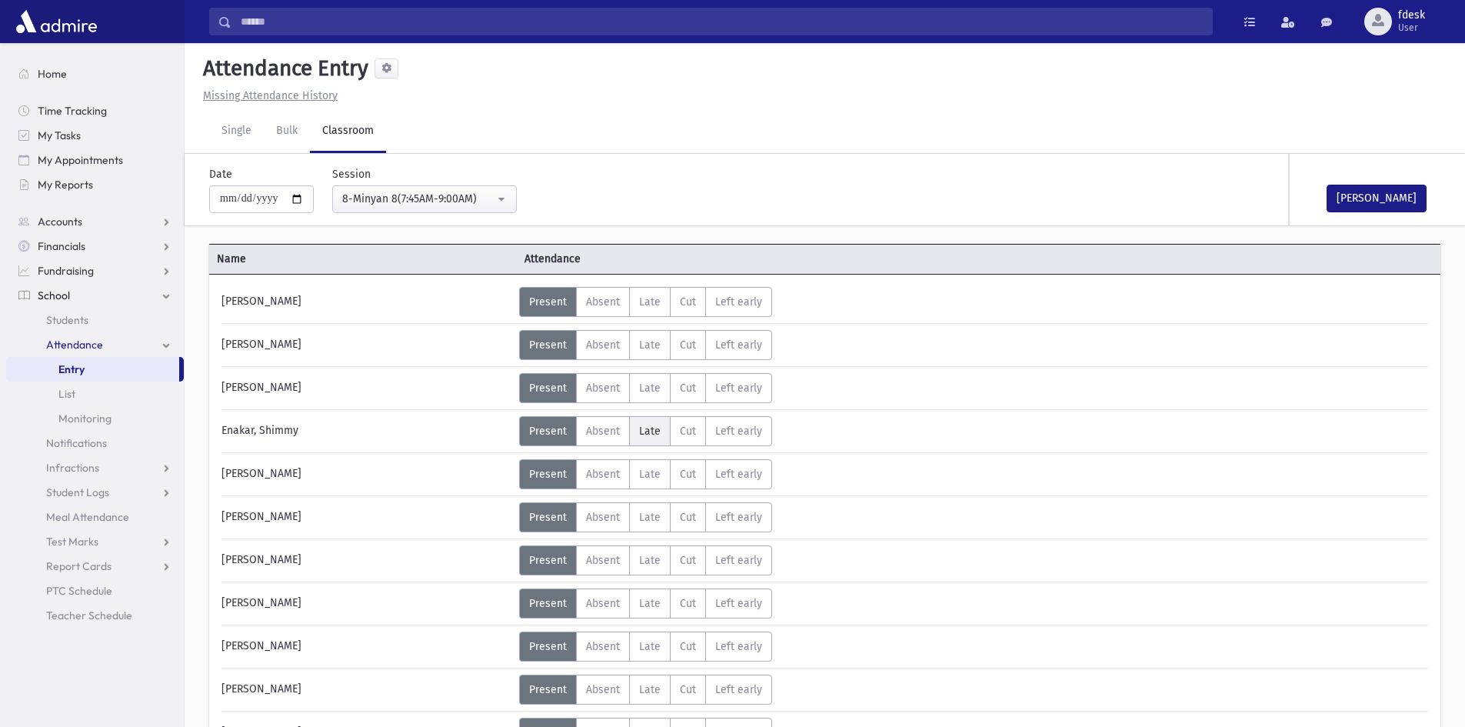
click at [629, 425] on label "Late L" at bounding box center [650, 431] width 42 height 30
click at [625, 425] on label "Absent A" at bounding box center [603, 431] width 54 height 30
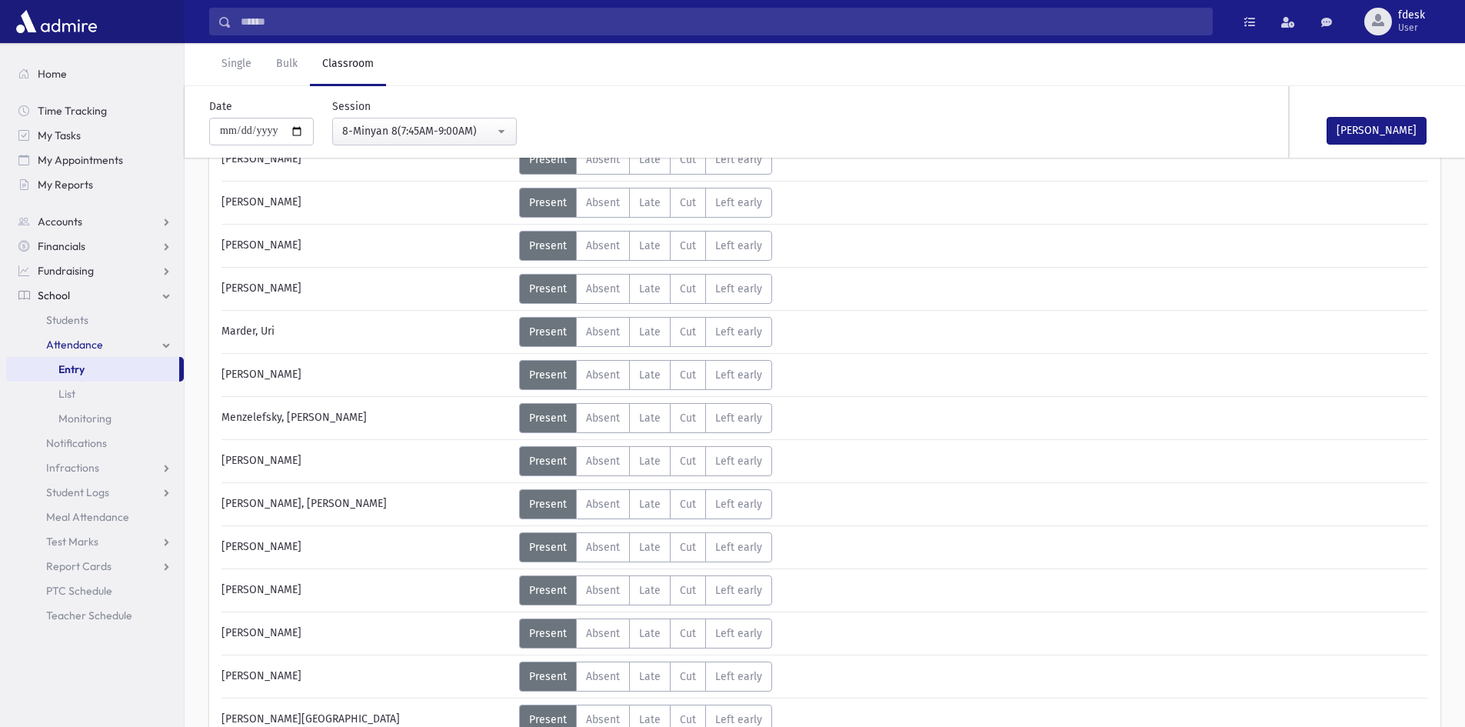
scroll to position [769, 0]
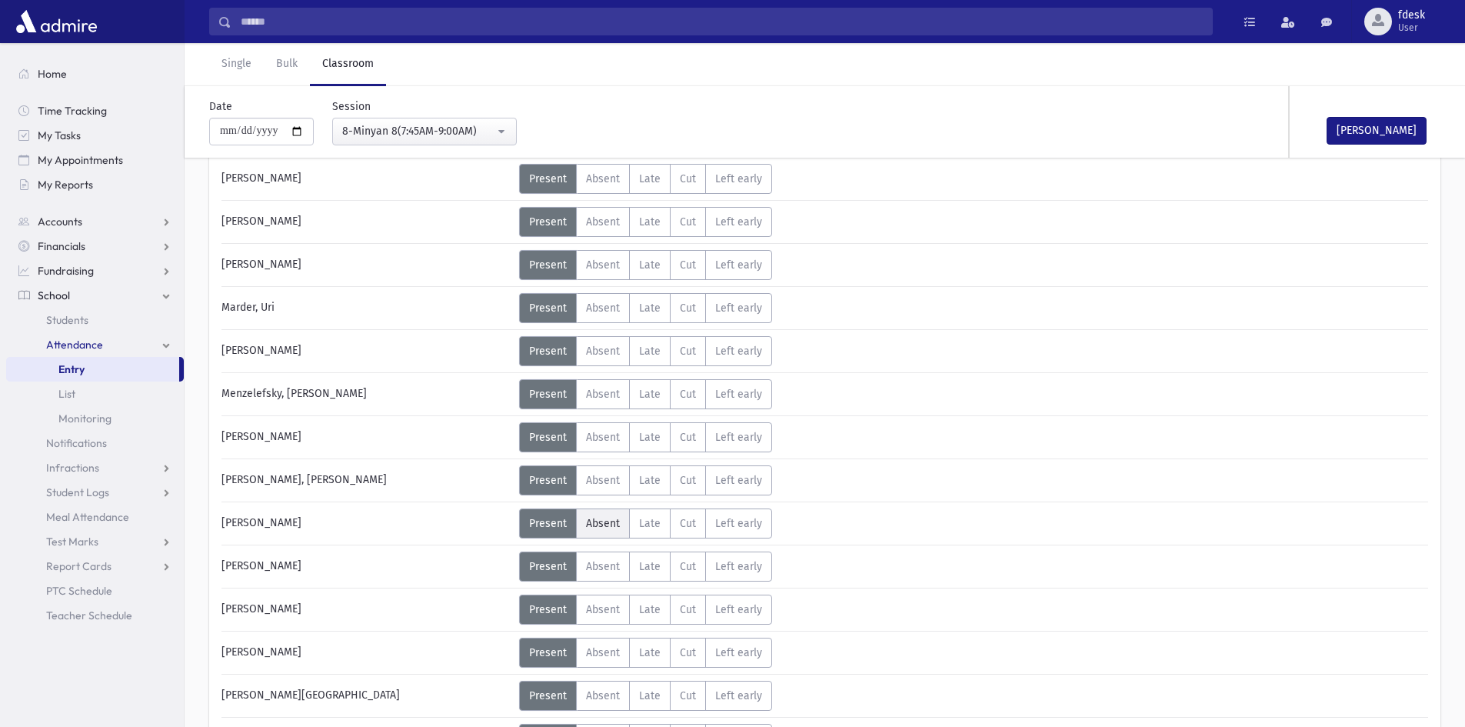
click at [610, 519] on span "Absent" at bounding box center [603, 523] width 34 height 13
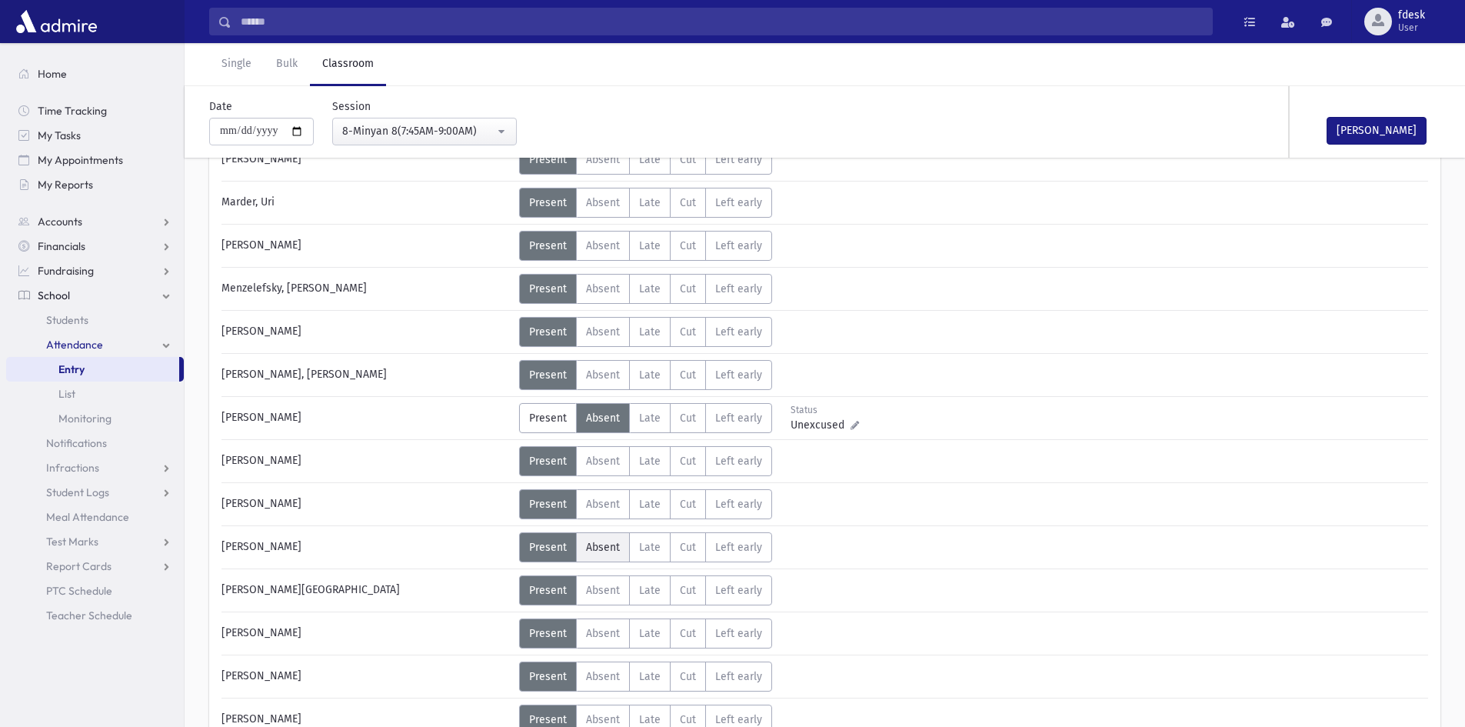
scroll to position [923, 0]
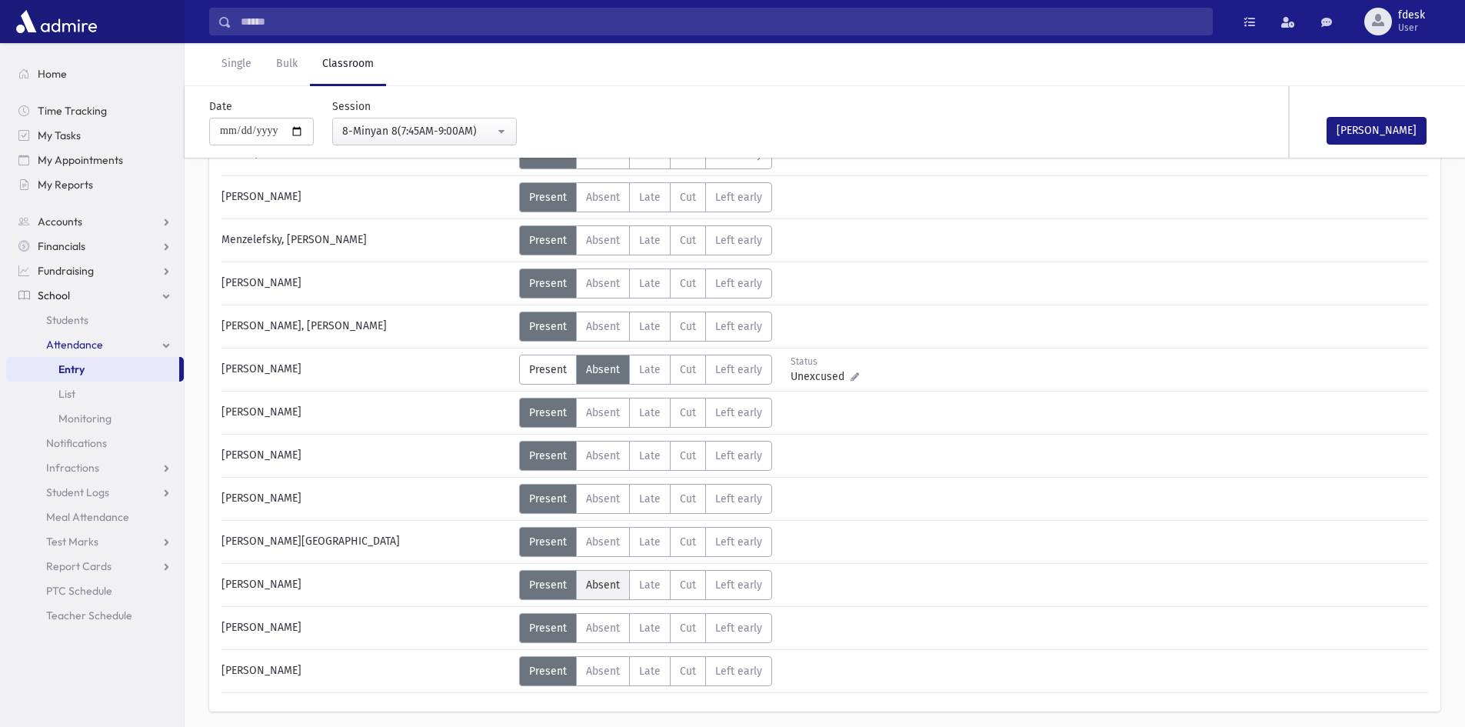
click at [589, 597] on label "Absent A" at bounding box center [603, 585] width 54 height 30
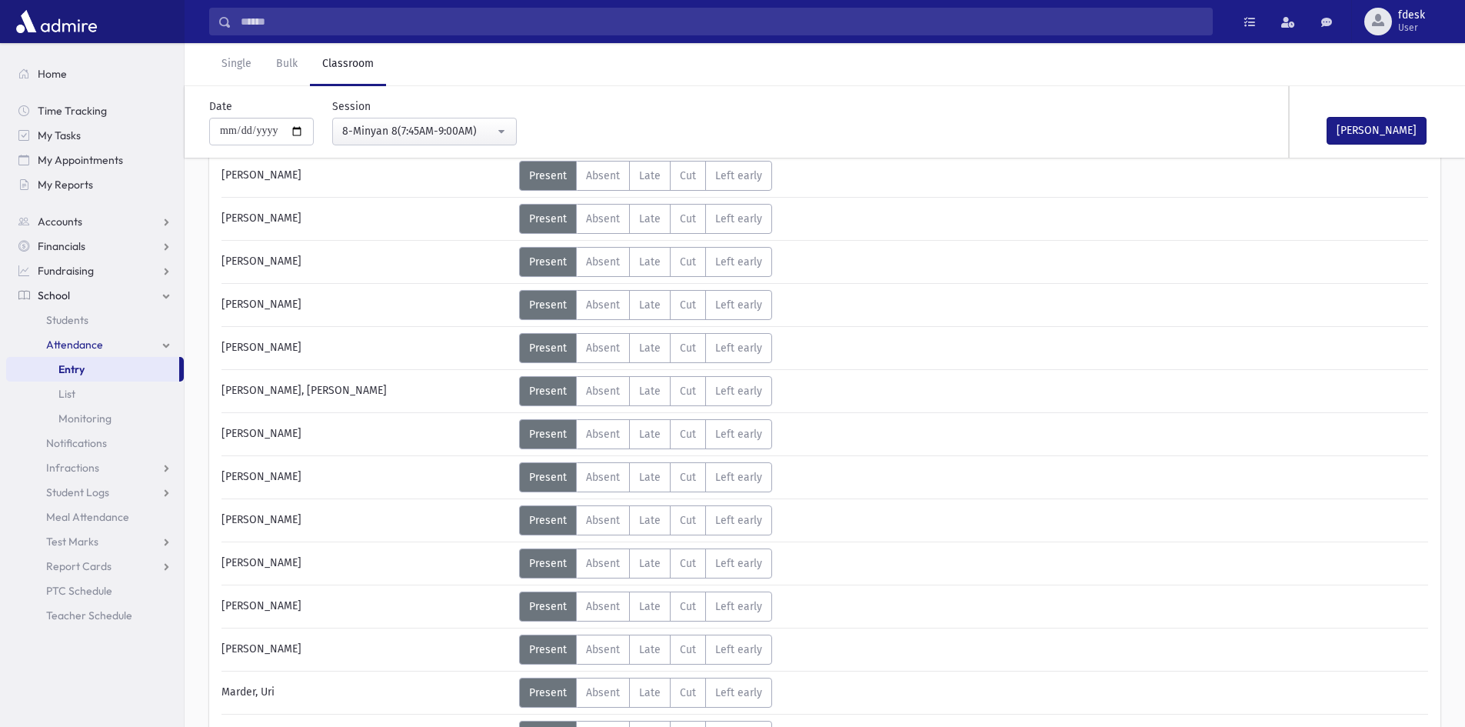
scroll to position [0, 0]
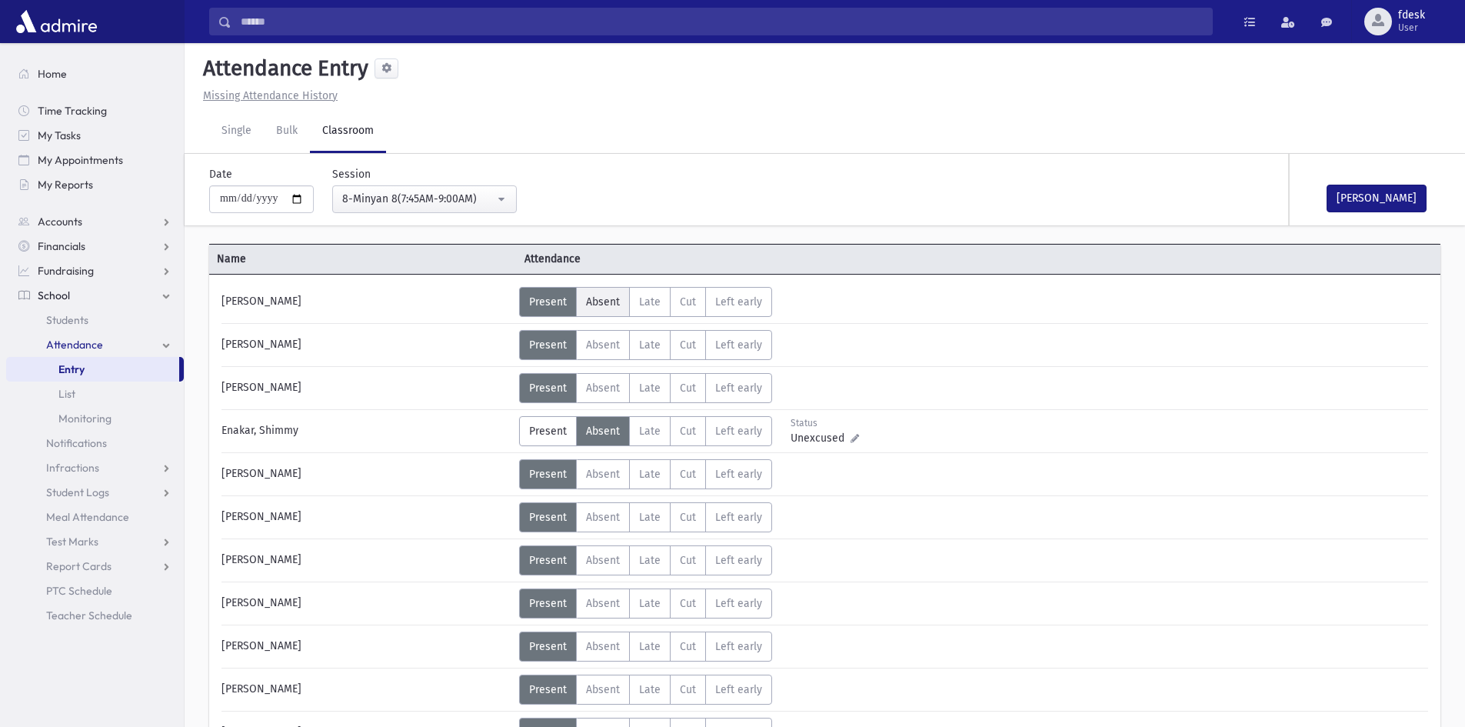
click at [608, 306] on span "Absent" at bounding box center [603, 301] width 34 height 13
click at [606, 611] on label "Absent A" at bounding box center [603, 603] width 54 height 30
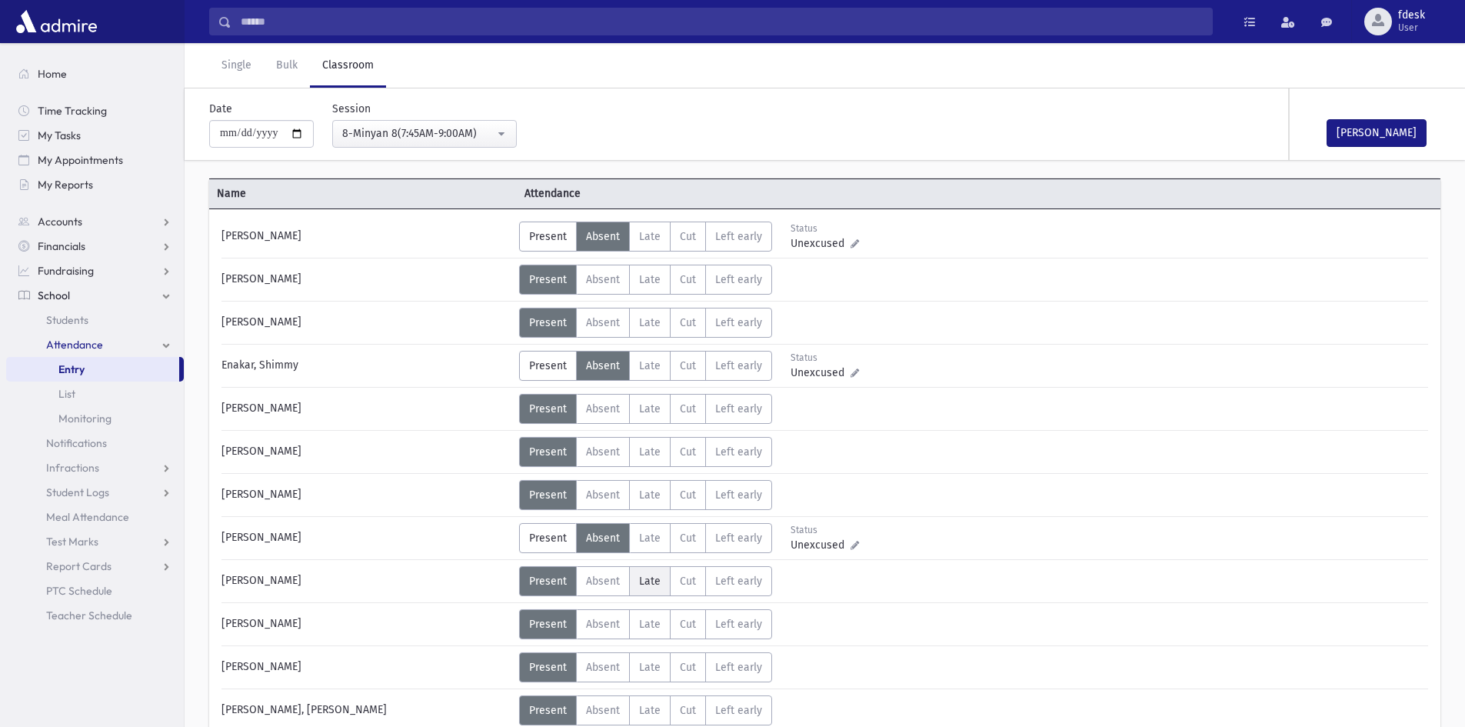
scroll to position [154, 0]
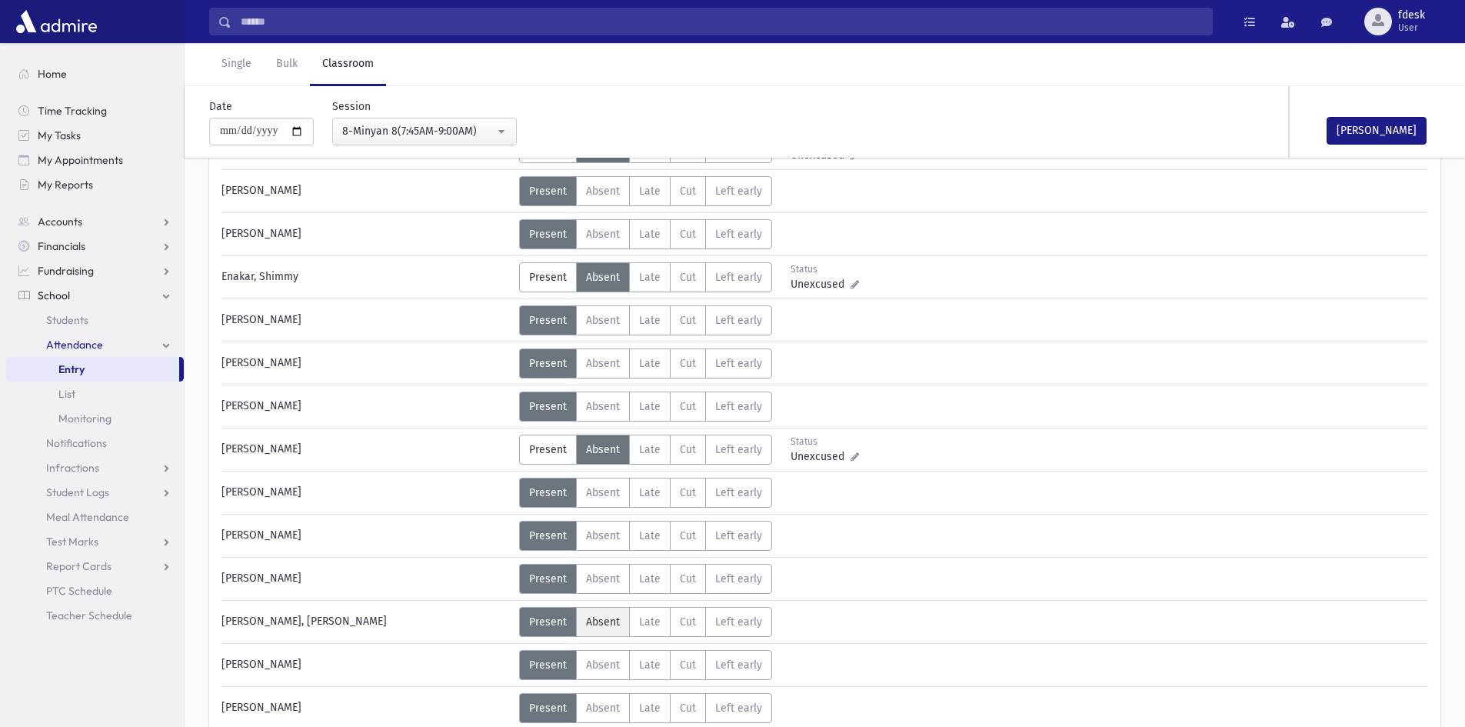
click at [594, 611] on label "Absent A" at bounding box center [603, 622] width 54 height 30
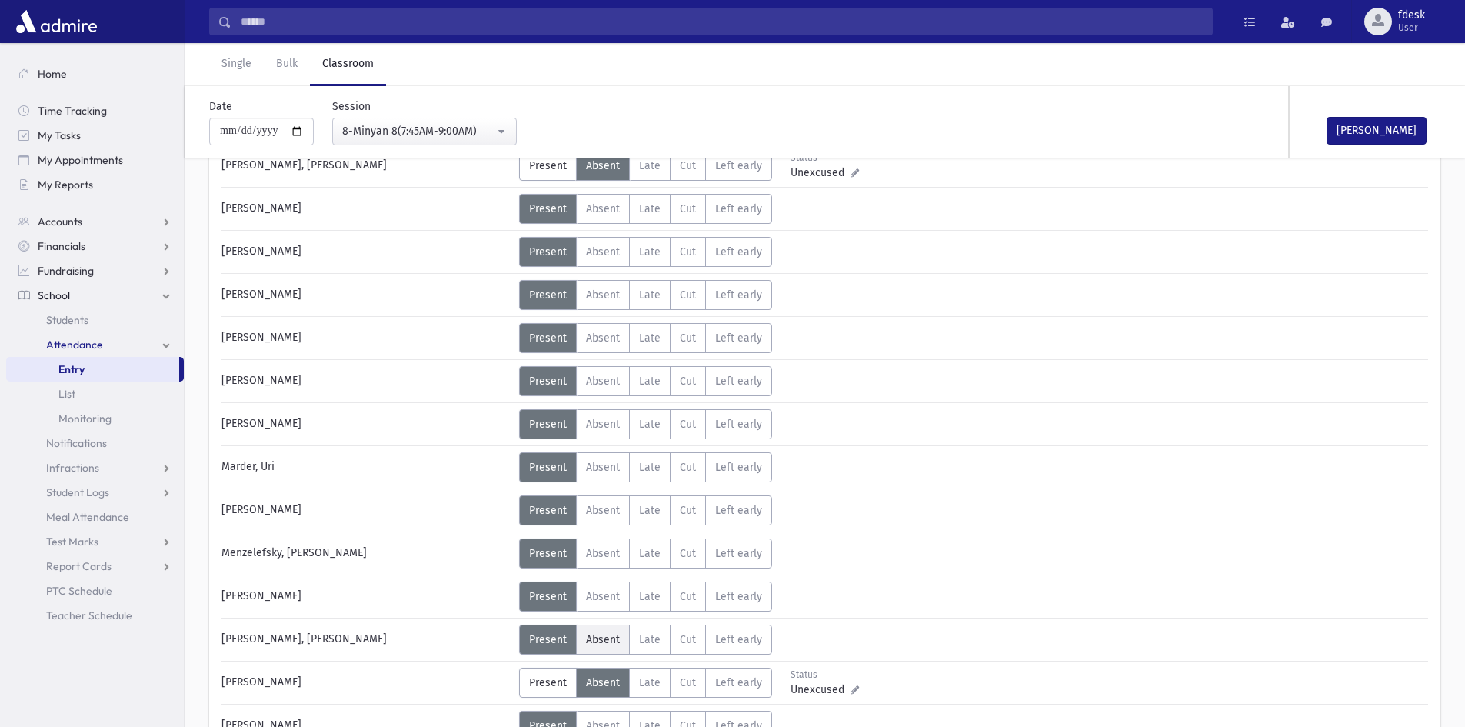
scroll to position [615, 0]
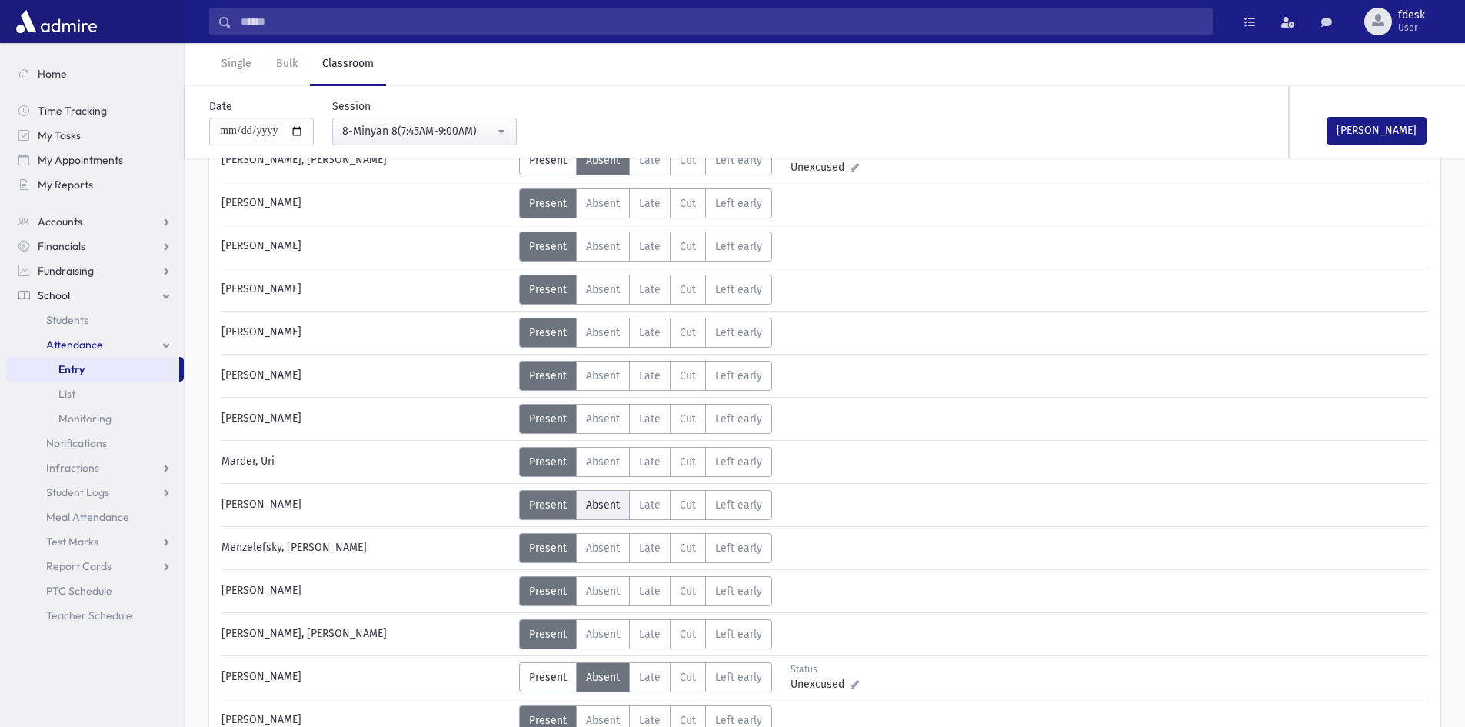
click at [611, 506] on span "Absent" at bounding box center [603, 504] width 34 height 13
click at [610, 548] on span "Absent" at bounding box center [603, 547] width 34 height 13
click at [1391, 146] on div "Mark Done" at bounding box center [1367, 122] width 154 height 72
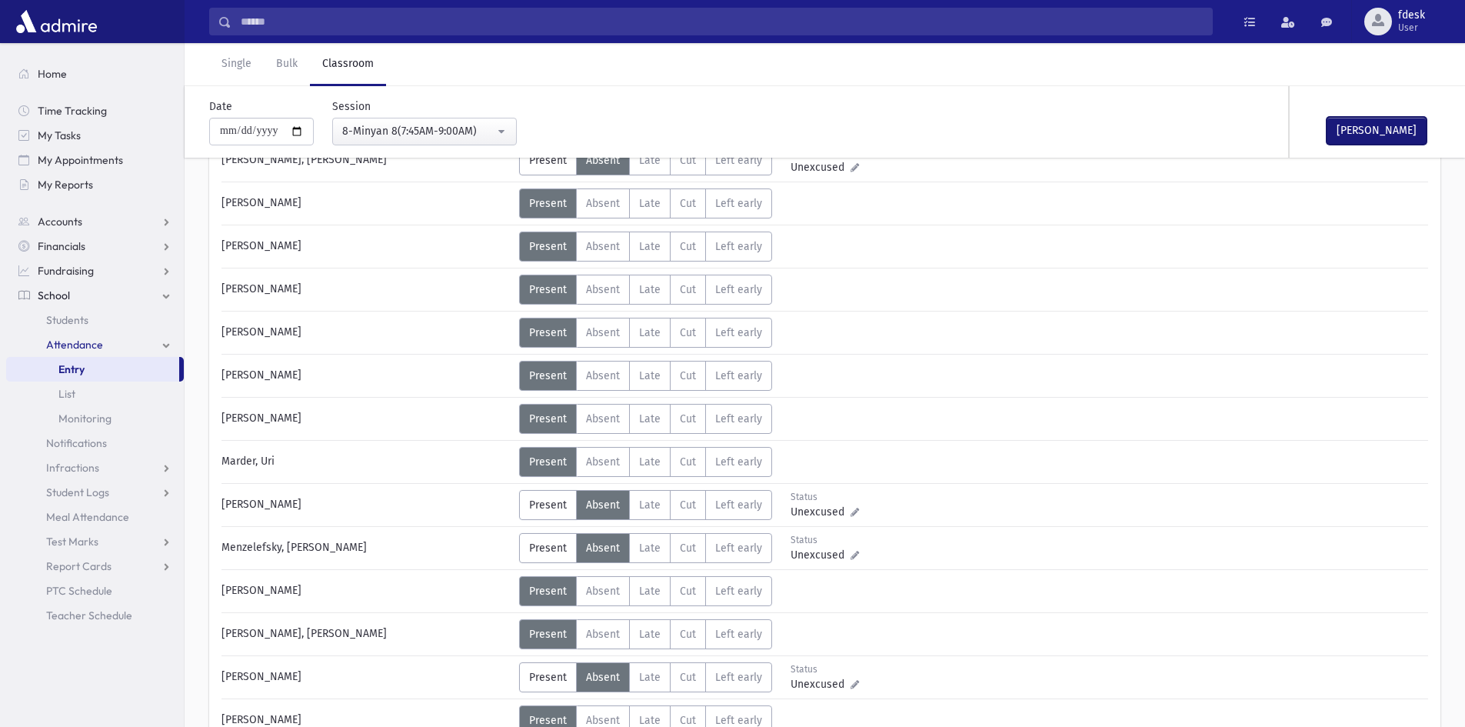
click at [1390, 140] on button "Mark Done" at bounding box center [1377, 131] width 100 height 28
click at [298, 128] on input "**********" at bounding box center [261, 132] width 105 height 28
type input "**********"
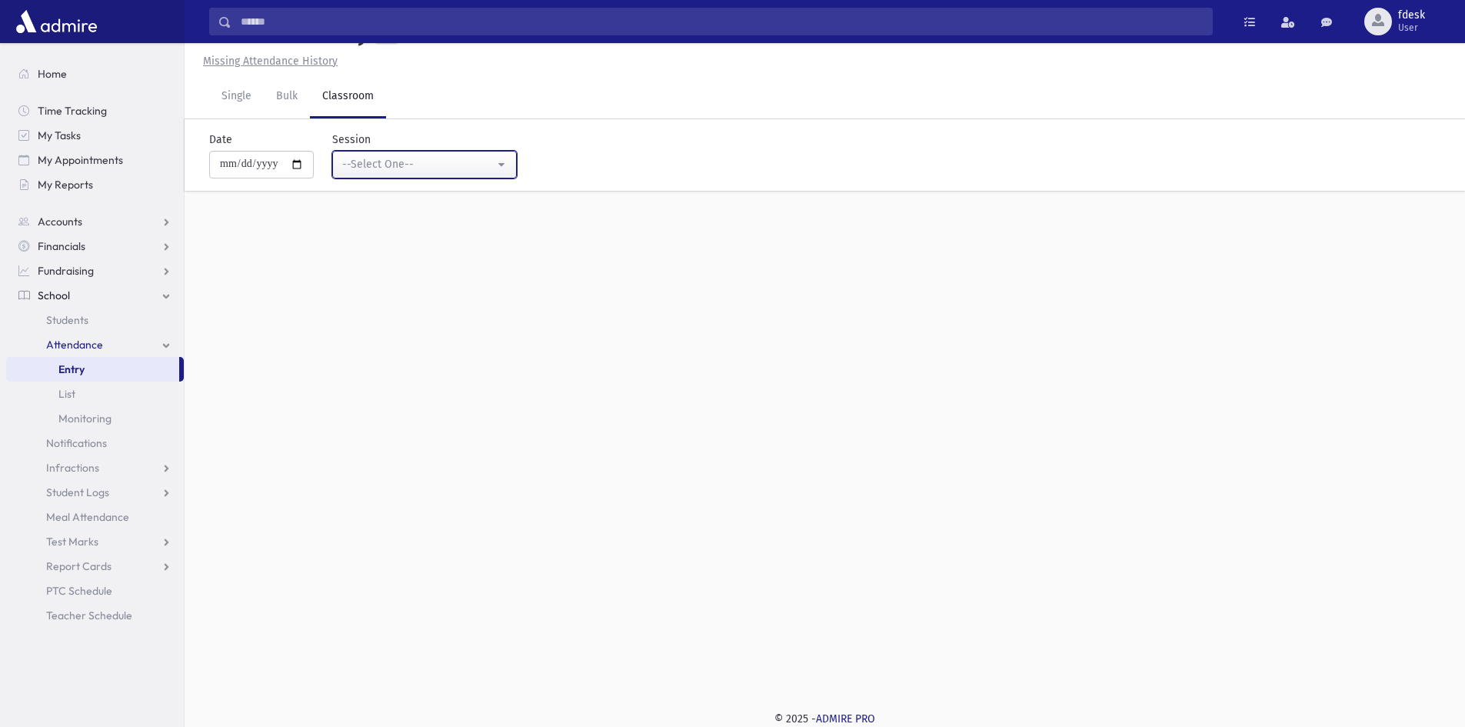
drag, startPoint x: 458, startPoint y: 152, endPoint x: 447, endPoint y: 163, distance: 15.8
click at [456, 154] on button "--Select One--" at bounding box center [424, 165] width 185 height 28
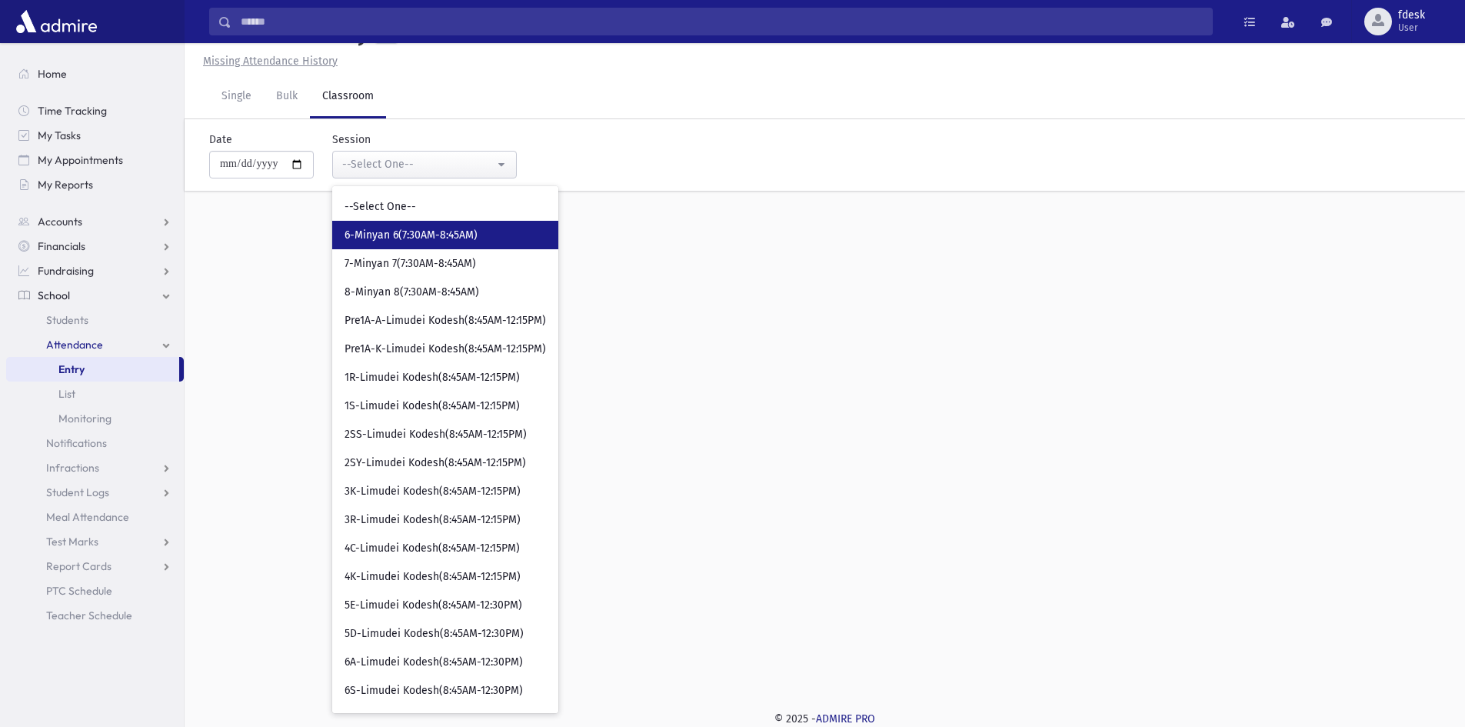
click at [426, 241] on span "6-Minyan 6(7:30AM-8:45AM)" at bounding box center [411, 235] width 133 height 15
select select "****"
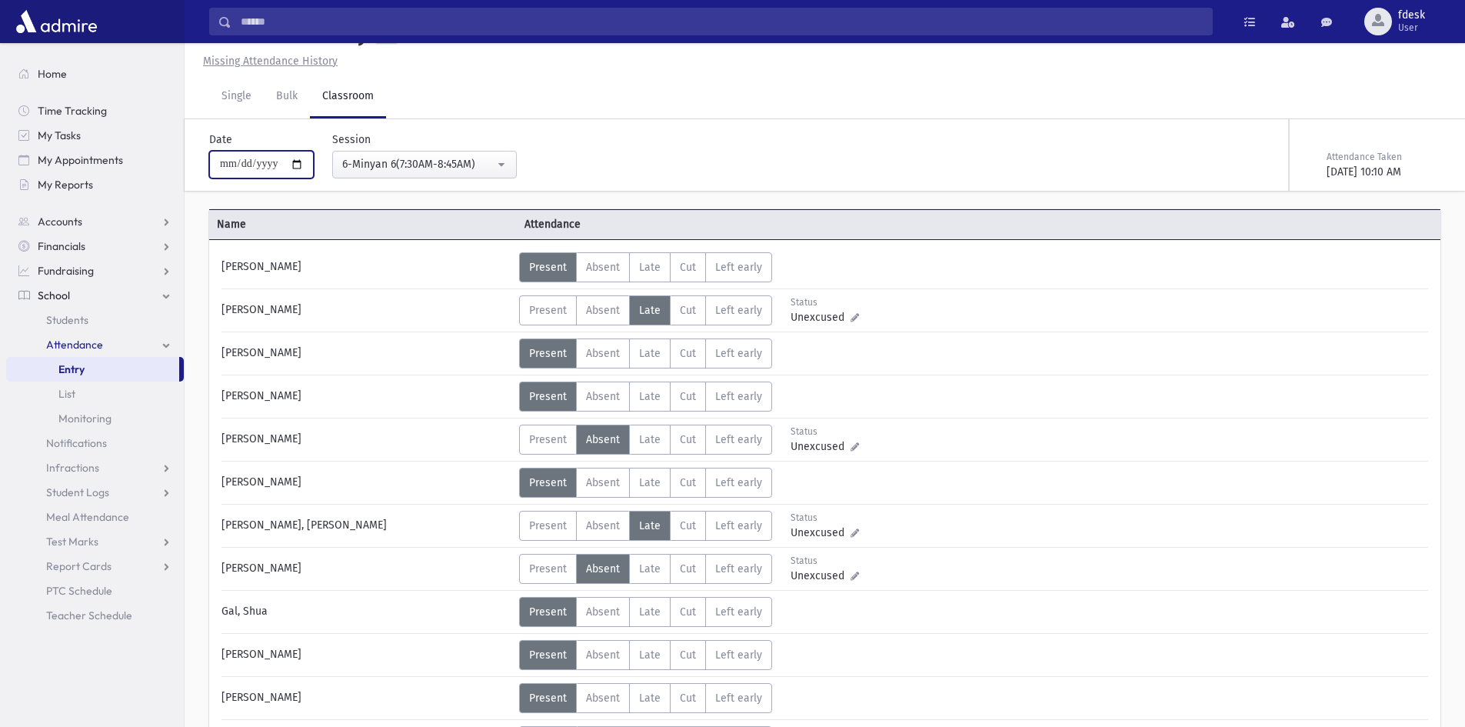
click at [301, 163] on input "**********" at bounding box center [261, 165] width 105 height 28
type input "**********"
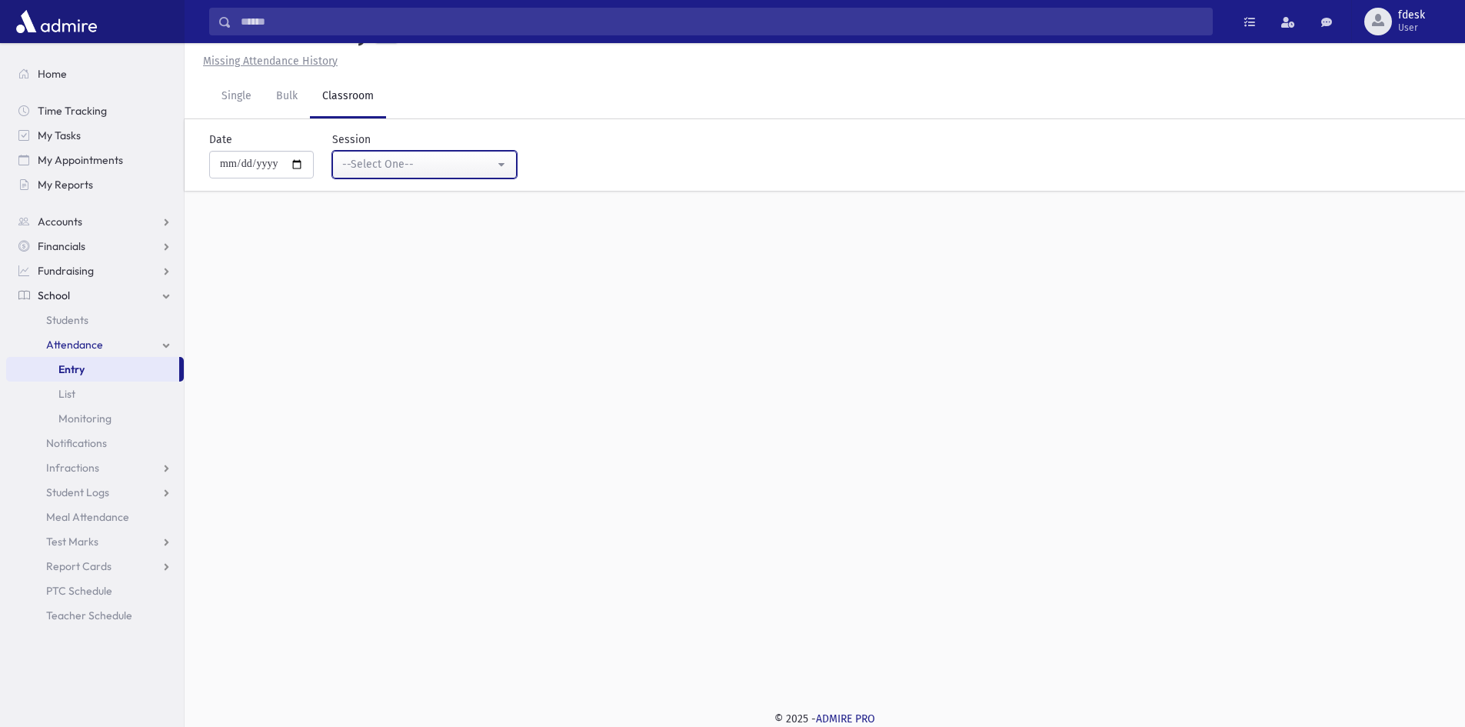
click at [408, 170] on div "--Select One--" at bounding box center [418, 164] width 152 height 16
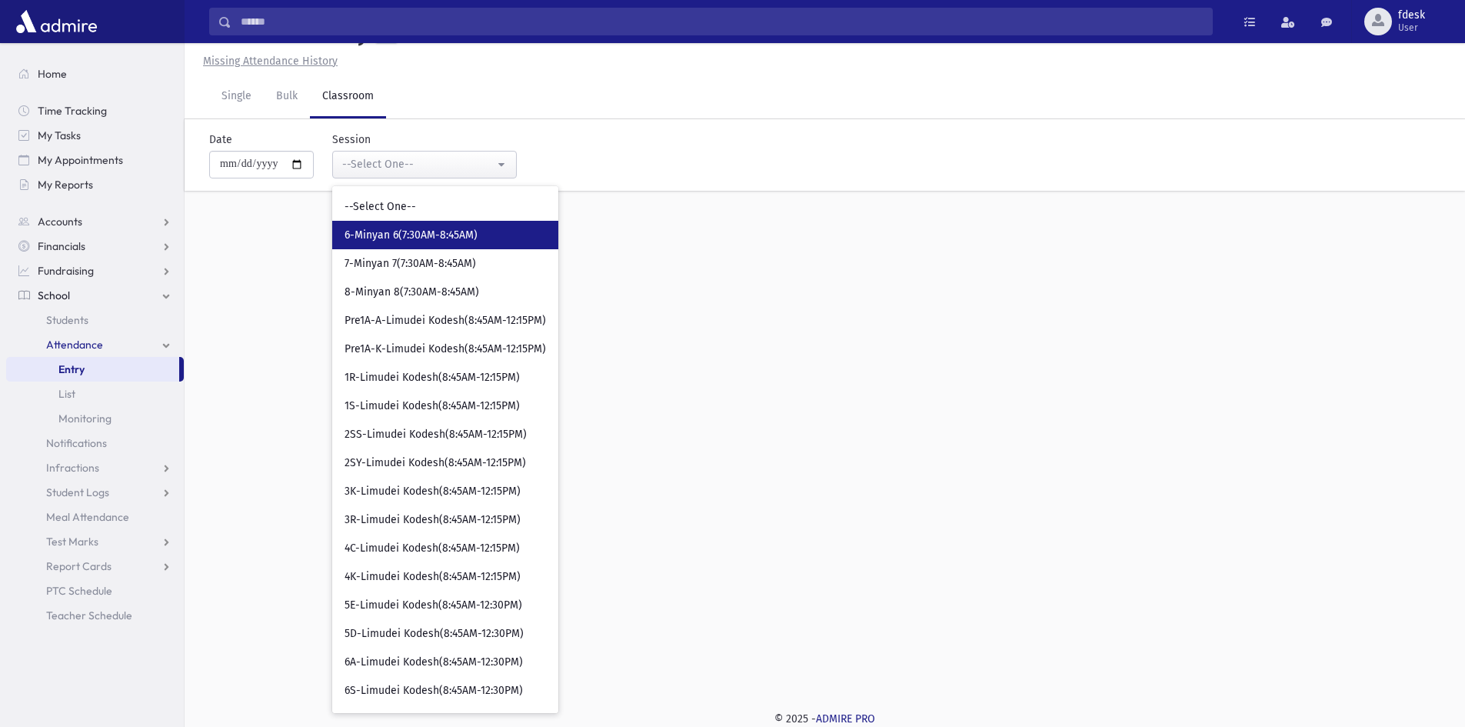
click at [392, 238] on span "6-Minyan 6(7:30AM-8:45AM)" at bounding box center [411, 235] width 133 height 15
select select "****"
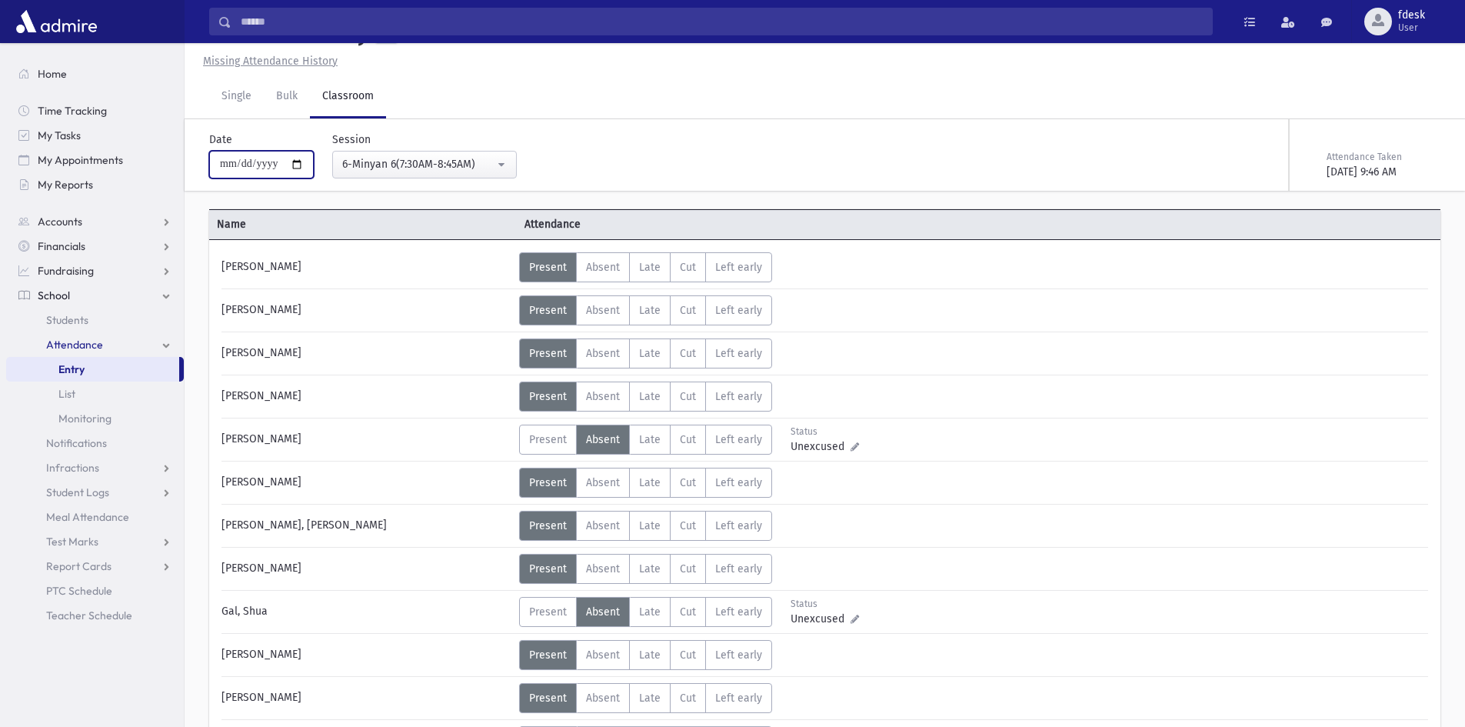
click at [305, 162] on input "**********" at bounding box center [261, 165] width 105 height 28
type input "**********"
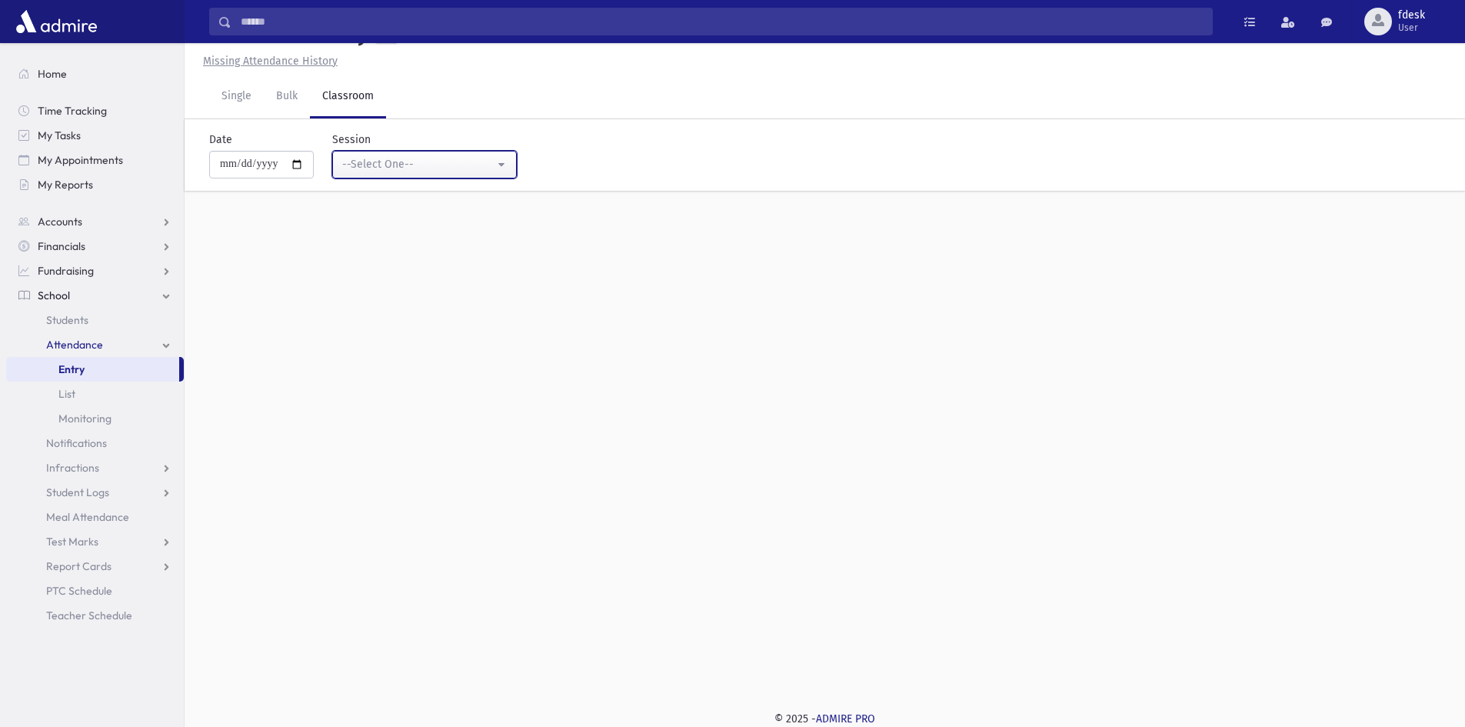
click at [465, 161] on div "--Select One--" at bounding box center [418, 164] width 152 height 16
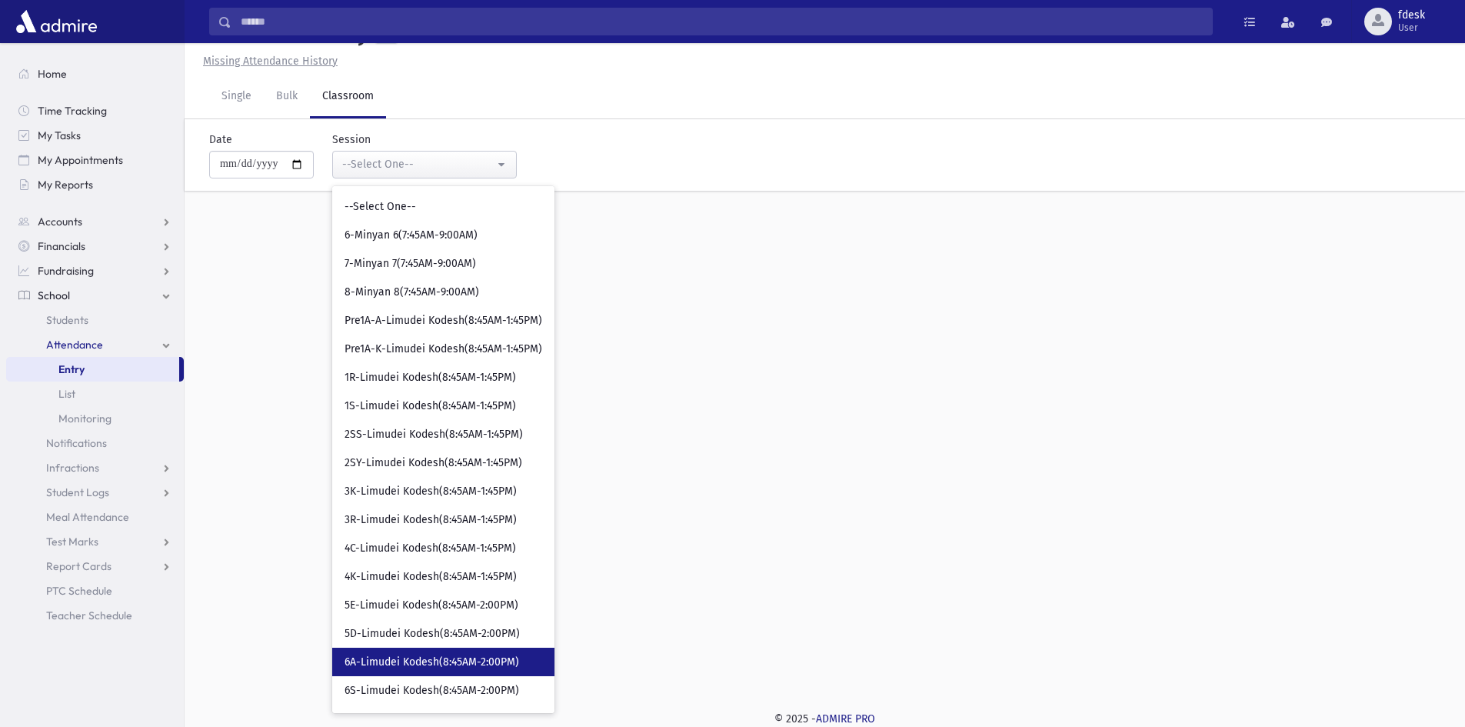
click at [472, 656] on span "6A-Limudei Kodesh(8:45AM-2:00PM)" at bounding box center [432, 661] width 175 height 15
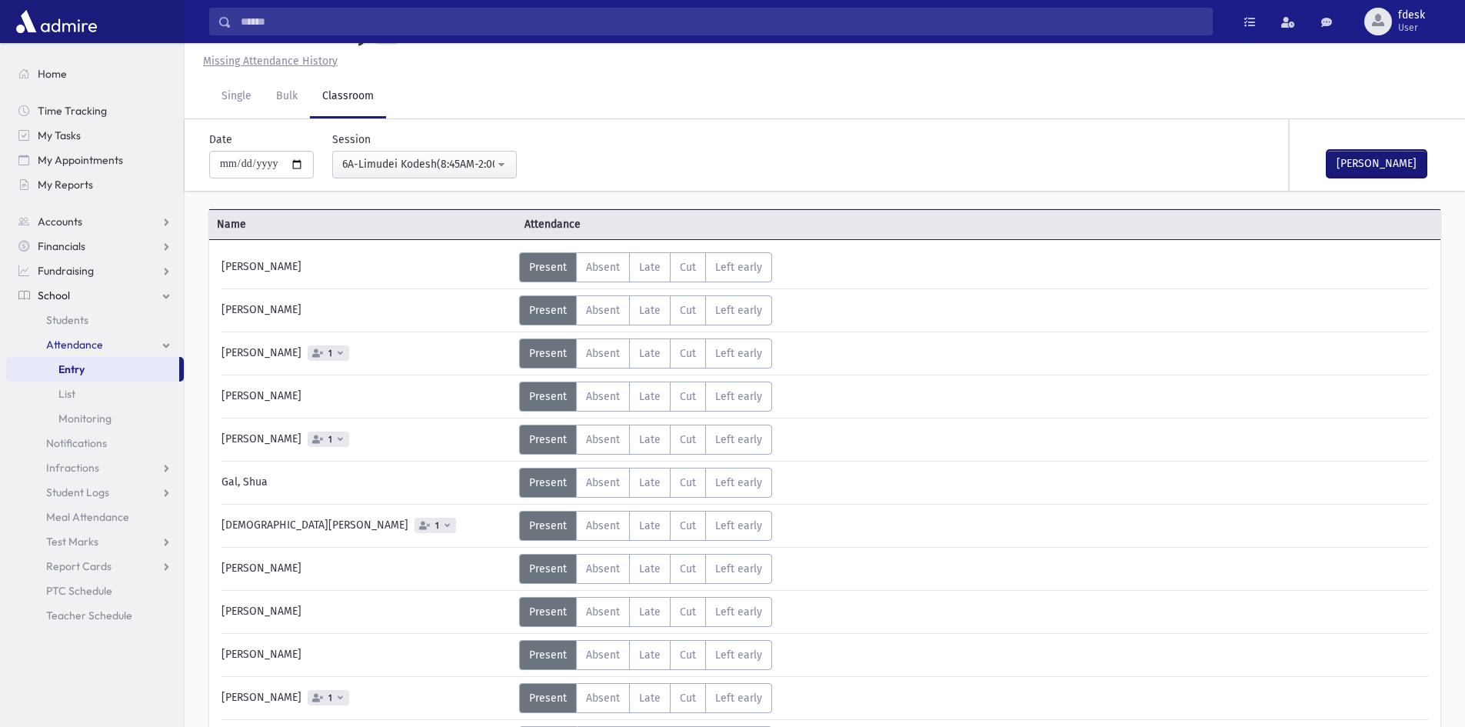
click at [1400, 161] on button "Mark Done" at bounding box center [1377, 164] width 100 height 28
click at [492, 173] on button "6A-Limudei Kodesh(8:45AM-2:00PM)" at bounding box center [424, 165] width 185 height 28
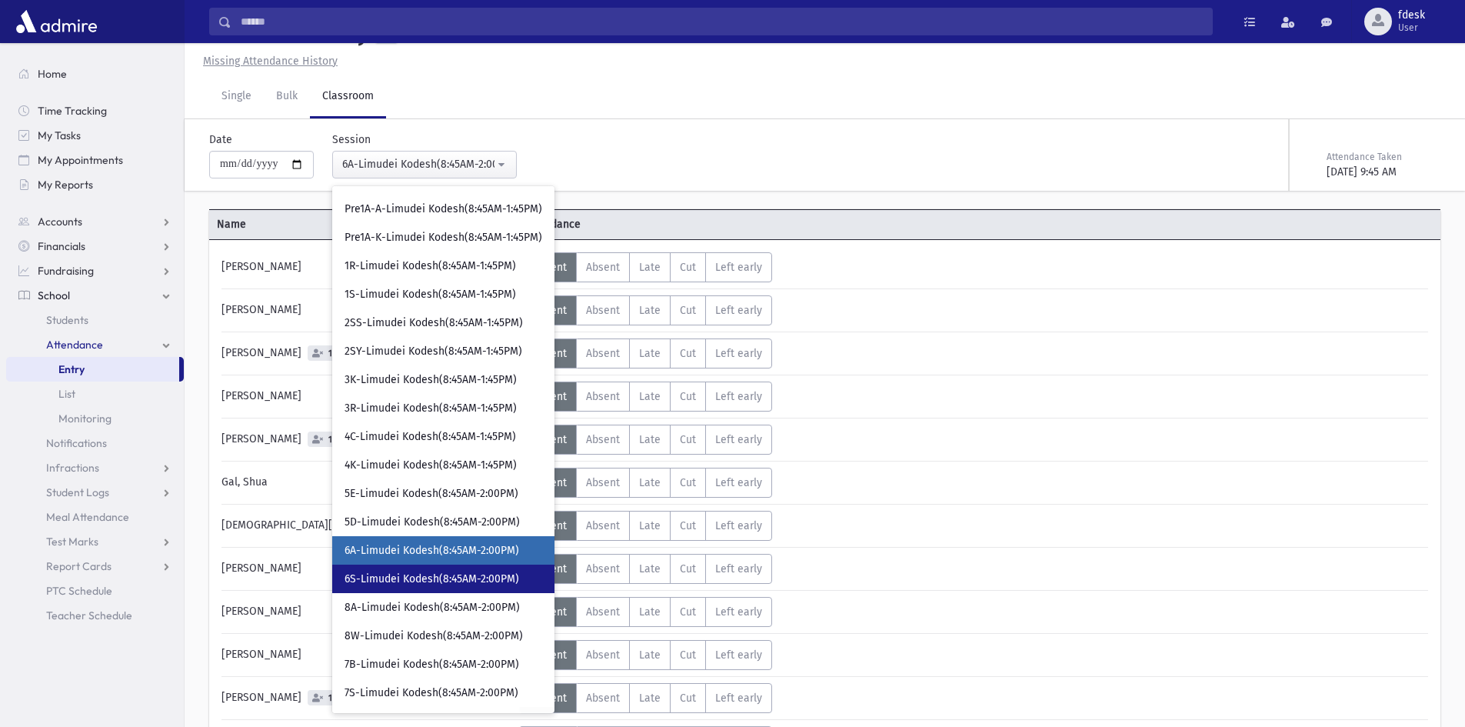
click at [416, 565] on link "6S-Limudei Kodesh(8:45AM-2:00PM)" at bounding box center [443, 578] width 222 height 28
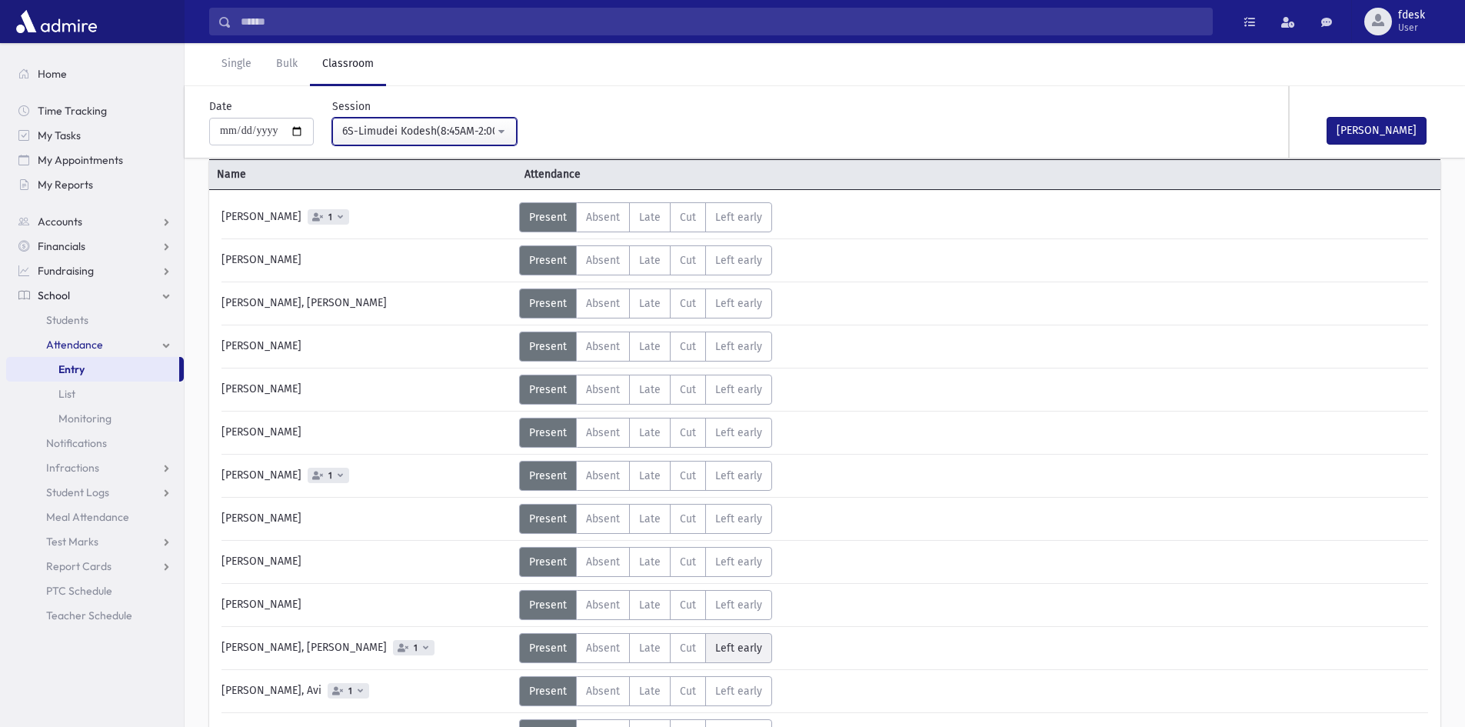
scroll to position [112, 0]
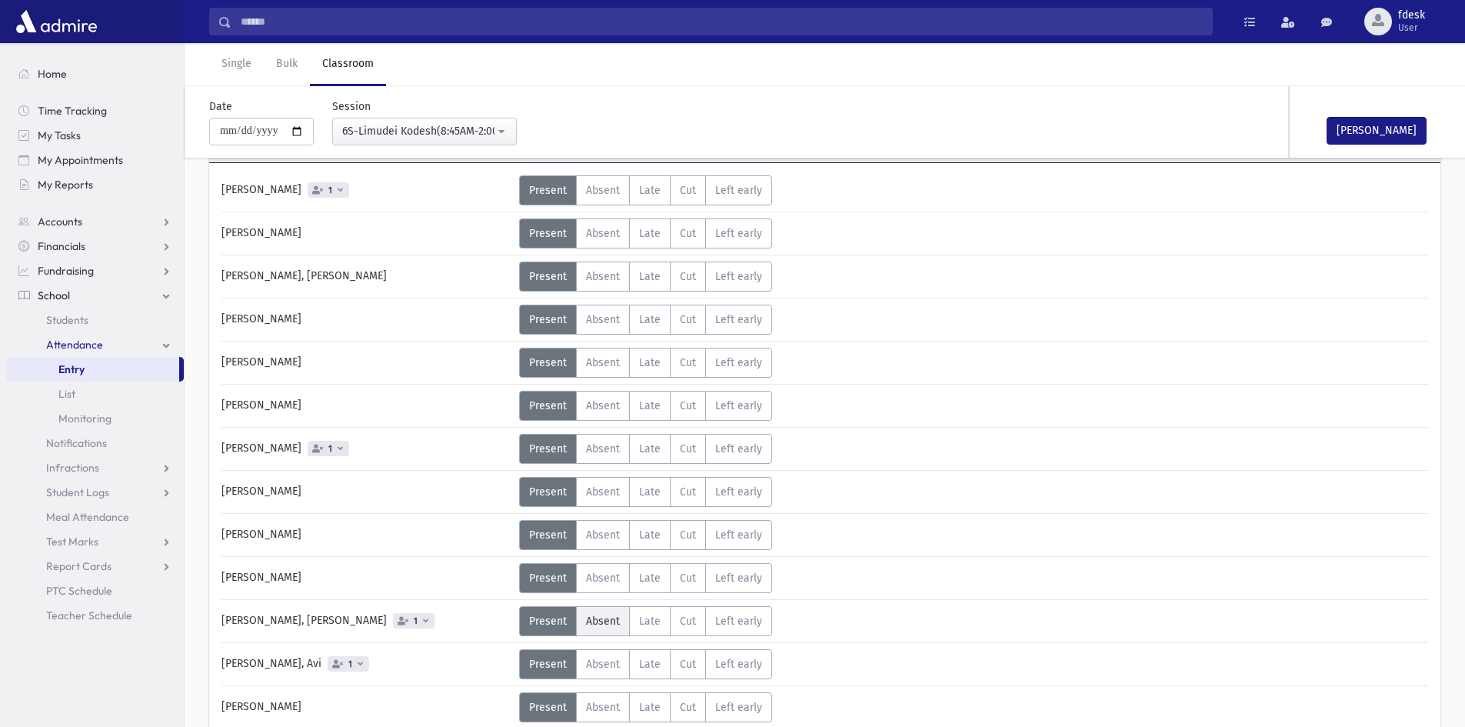
click at [624, 630] on label "Absent A" at bounding box center [603, 621] width 54 height 30
click at [483, 130] on div "6S-Limudei Kodesh(8:45AM-2:00PM)" at bounding box center [418, 131] width 152 height 16
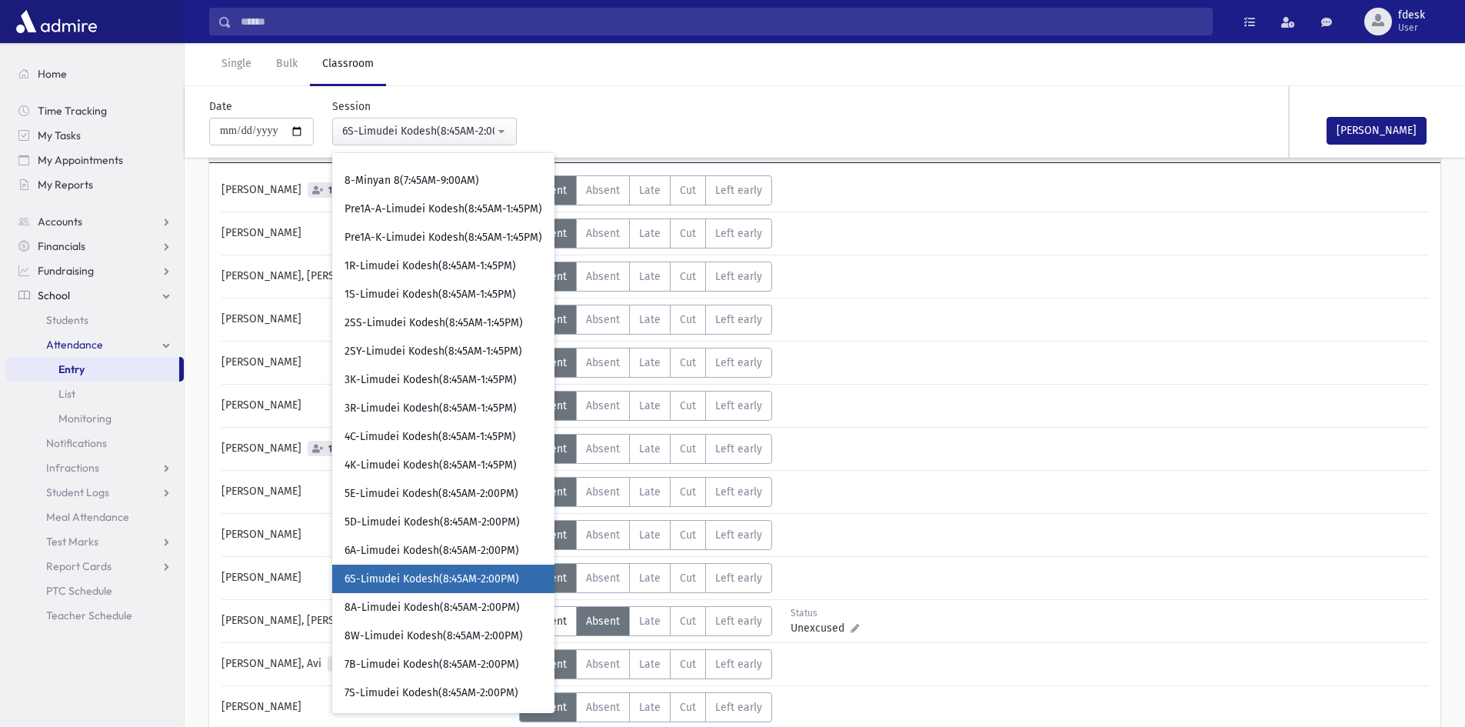
scroll to position [78, 0]
click at [401, 661] on span "7B-Limudei Kodesh(8:45AM-2:00PM)" at bounding box center [432, 664] width 175 height 15
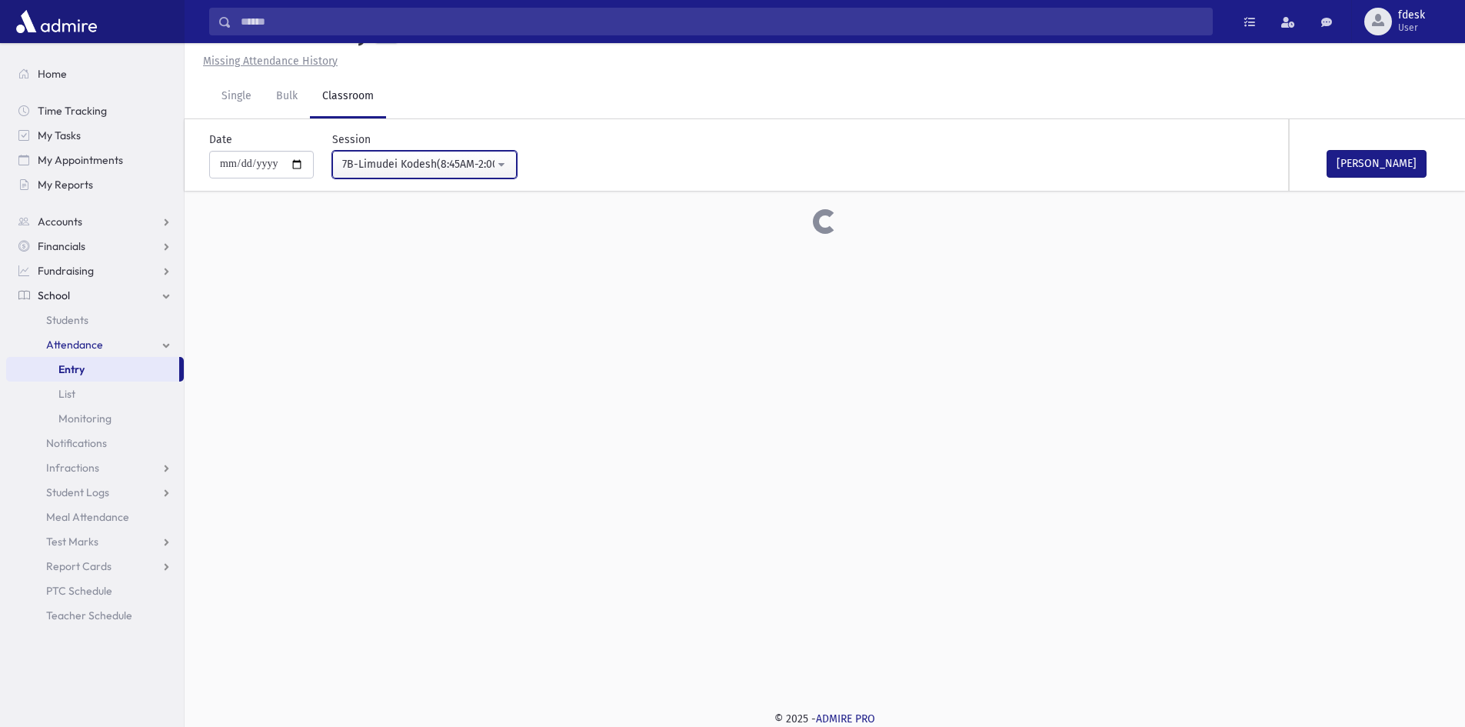
scroll to position [112, 0]
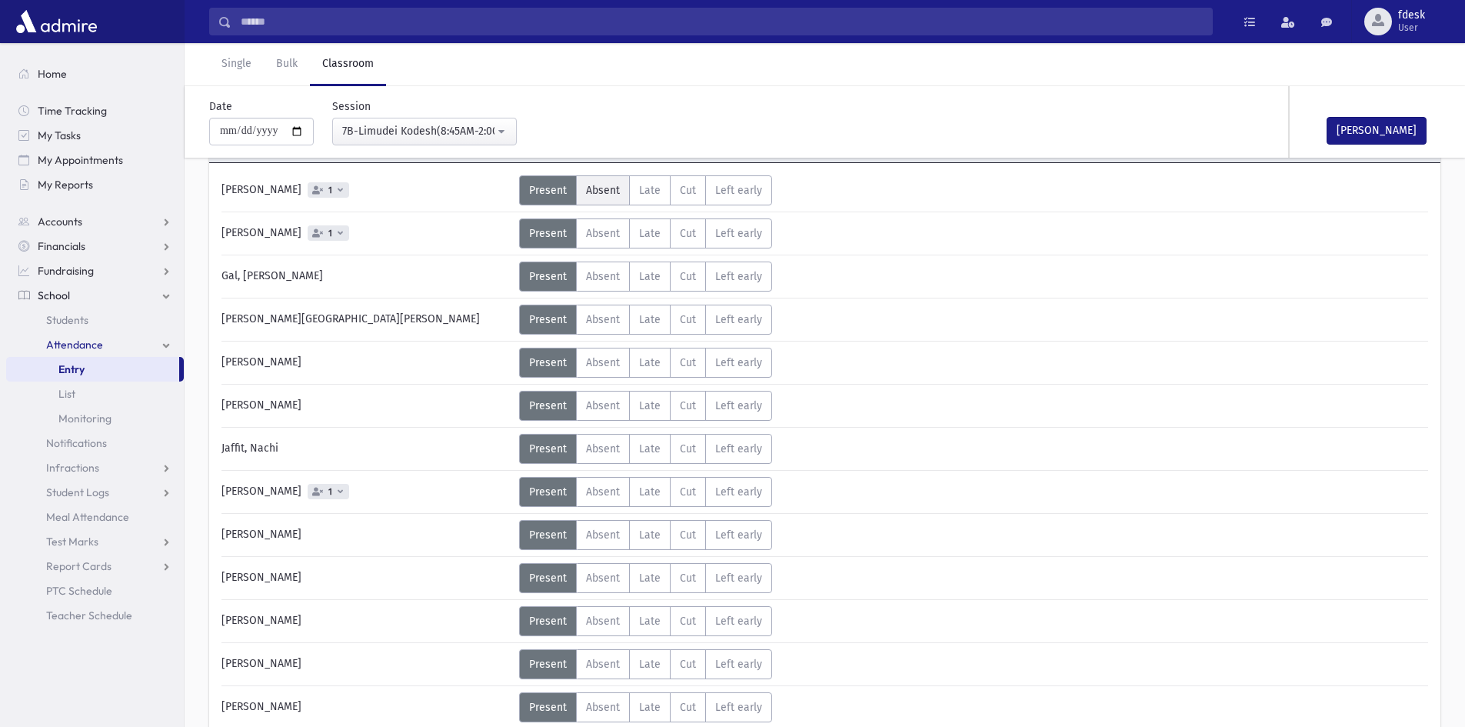
click at [608, 204] on label "Absent A" at bounding box center [603, 190] width 54 height 30
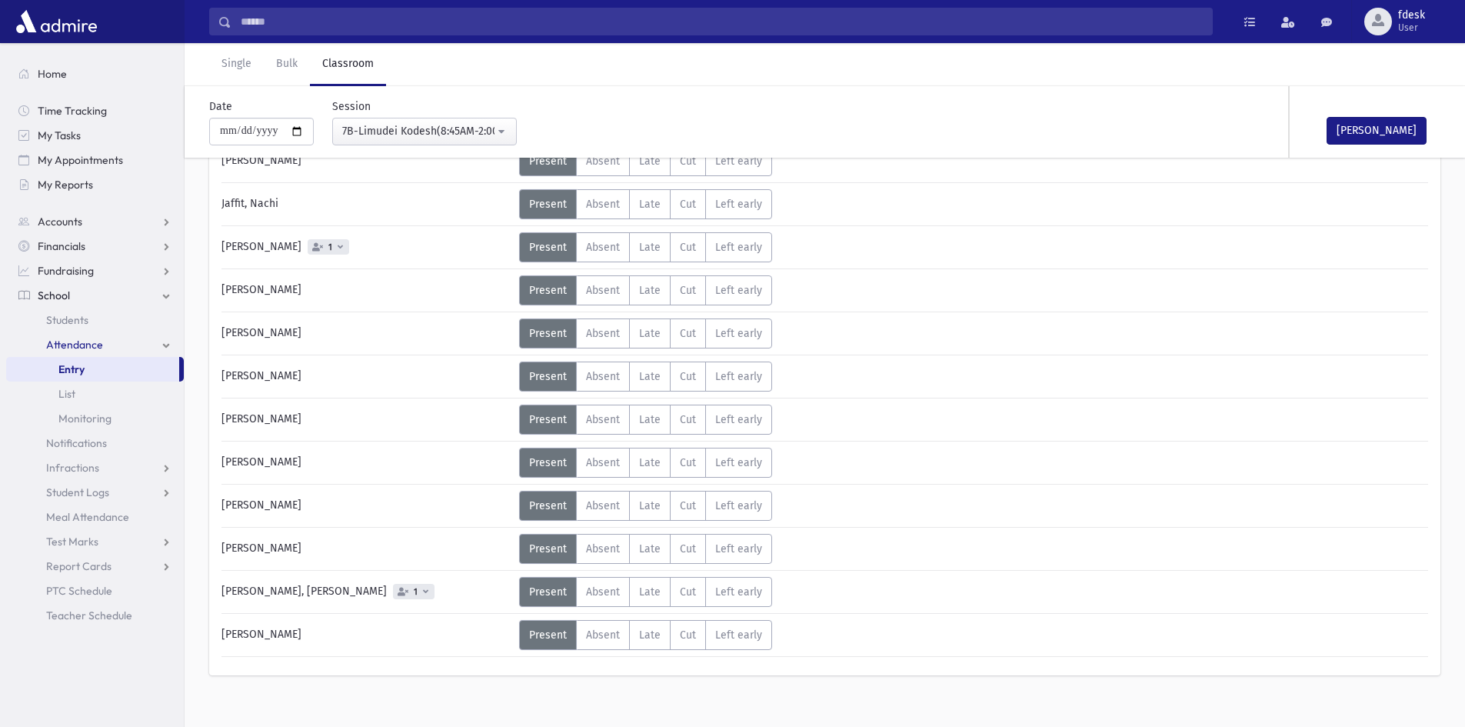
scroll to position [373, 0]
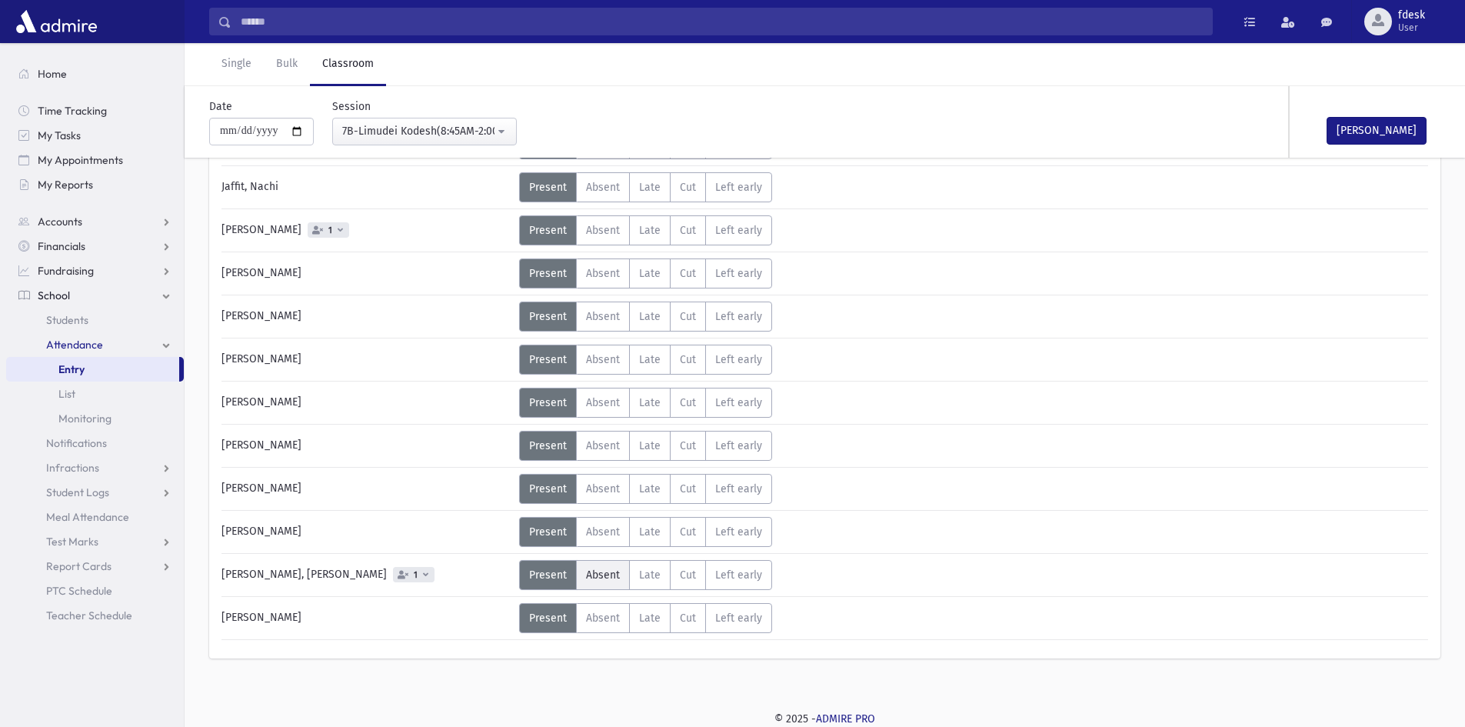
click at [604, 571] on span "Absent" at bounding box center [603, 574] width 34 height 13
click at [1363, 138] on button "Mark Done" at bounding box center [1377, 131] width 100 height 28
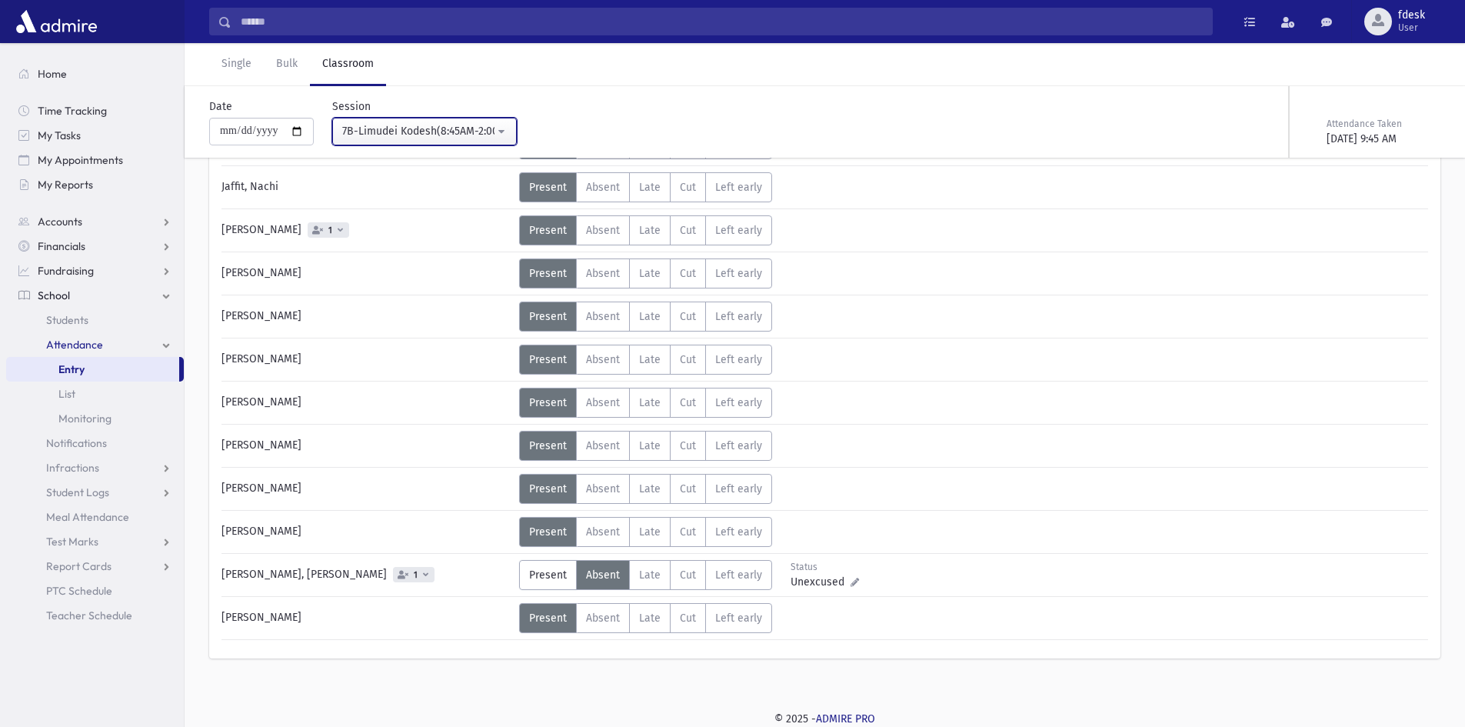
drag, startPoint x: 431, startPoint y: 138, endPoint x: 438, endPoint y: 172, distance: 35.3
click at [431, 137] on div "7B-Limudei Kodesh(8:45AM-2:00PM)" at bounding box center [418, 131] width 152 height 16
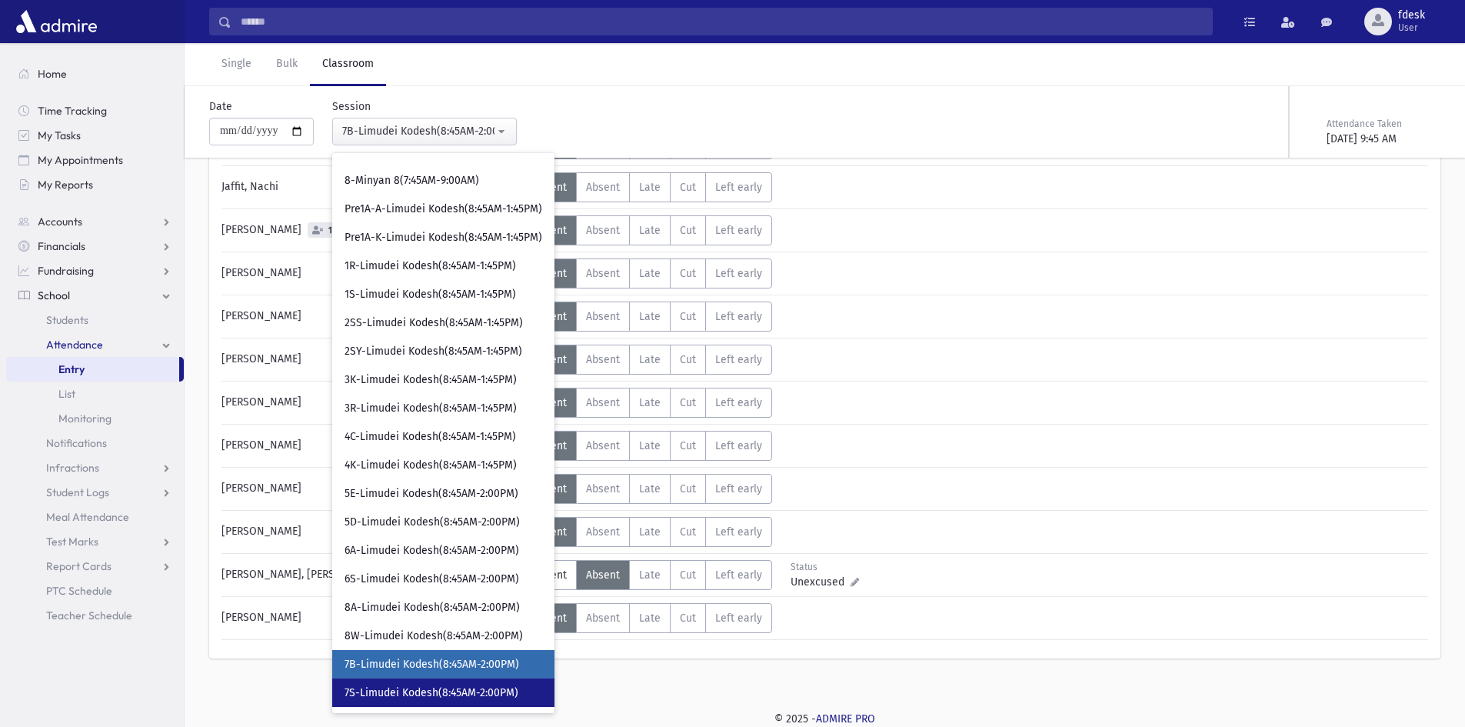
drag, startPoint x: 395, startPoint y: 685, endPoint x: 388, endPoint y: 690, distance: 8.3
click at [395, 684] on link "7S-Limudei Kodesh(8:45AM-2:00PM)" at bounding box center [443, 692] width 222 height 28
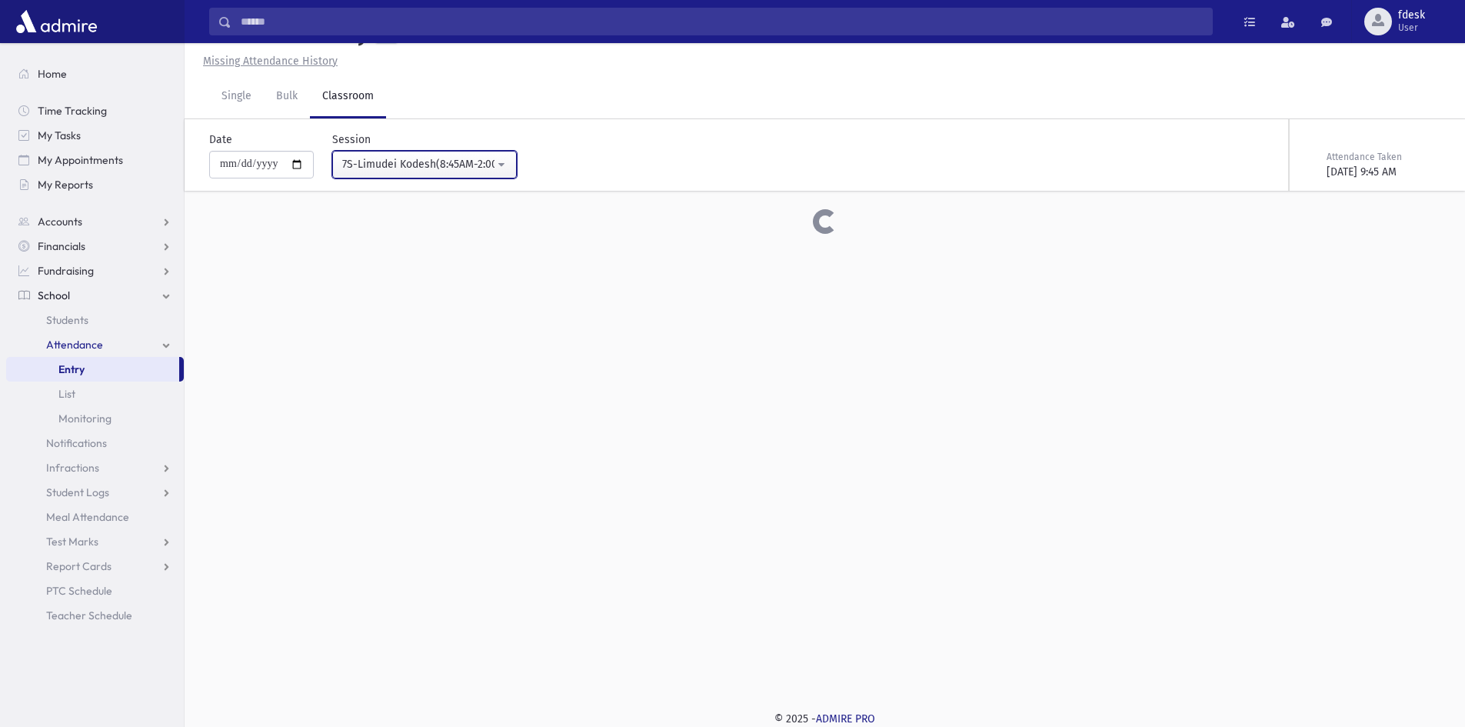
scroll to position [330, 0]
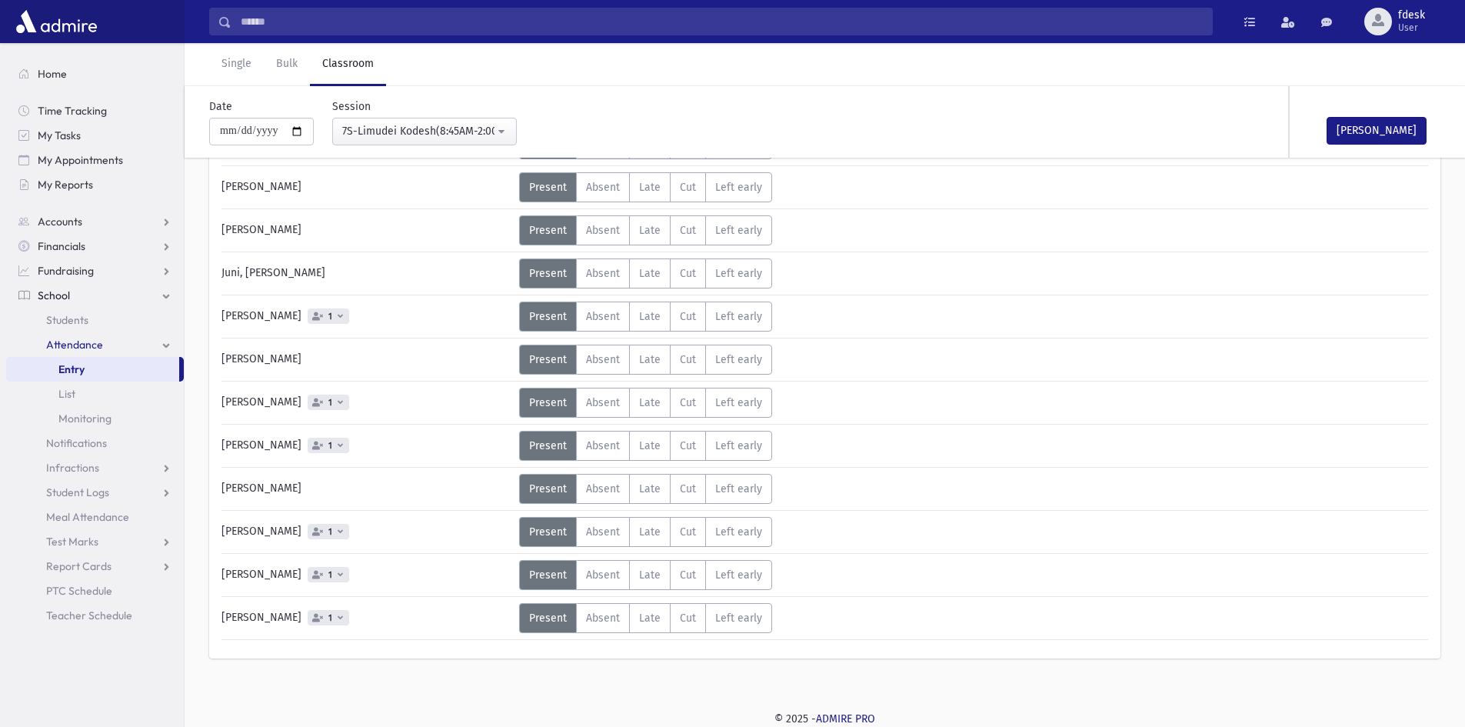
drag, startPoint x: 601, startPoint y: 575, endPoint x: 611, endPoint y: 642, distance: 67.6
click at [601, 602] on div "Anbar, Ezra Yosef Status Unexcused Admin: Present P Absent A Late L Cut C LE 1 P" at bounding box center [824, 298] width 1207 height 683
drag, startPoint x: 612, startPoint y: 581, endPoint x: 608, endPoint y: 624, distance: 42.5
click at [612, 583] on label "Absent A" at bounding box center [603, 575] width 54 height 30
click at [608, 624] on span "Absent" at bounding box center [603, 617] width 34 height 13
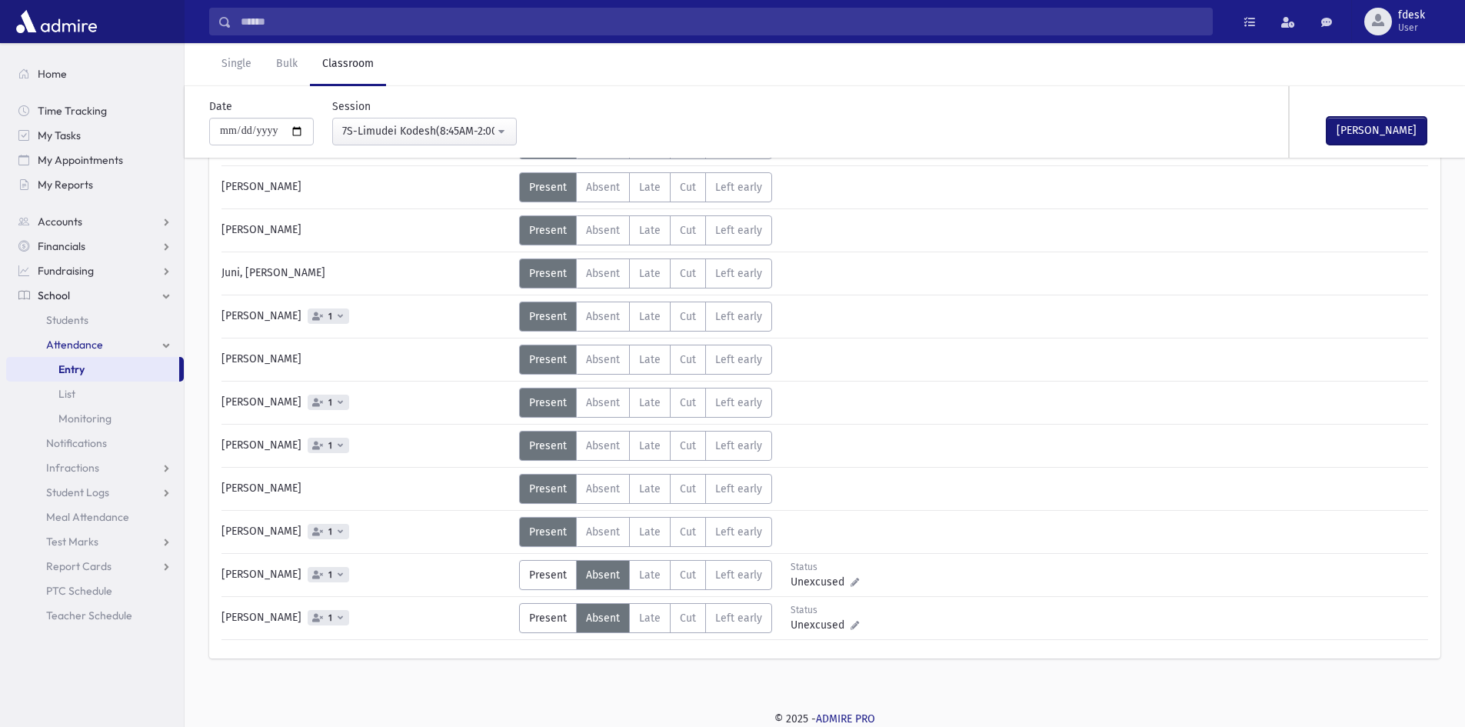
click at [1386, 124] on button "Mark Done" at bounding box center [1377, 131] width 100 height 28
click at [485, 120] on button "7S-Limudei Kodesh(8:45AM-2:00PM)" at bounding box center [424, 132] width 185 height 28
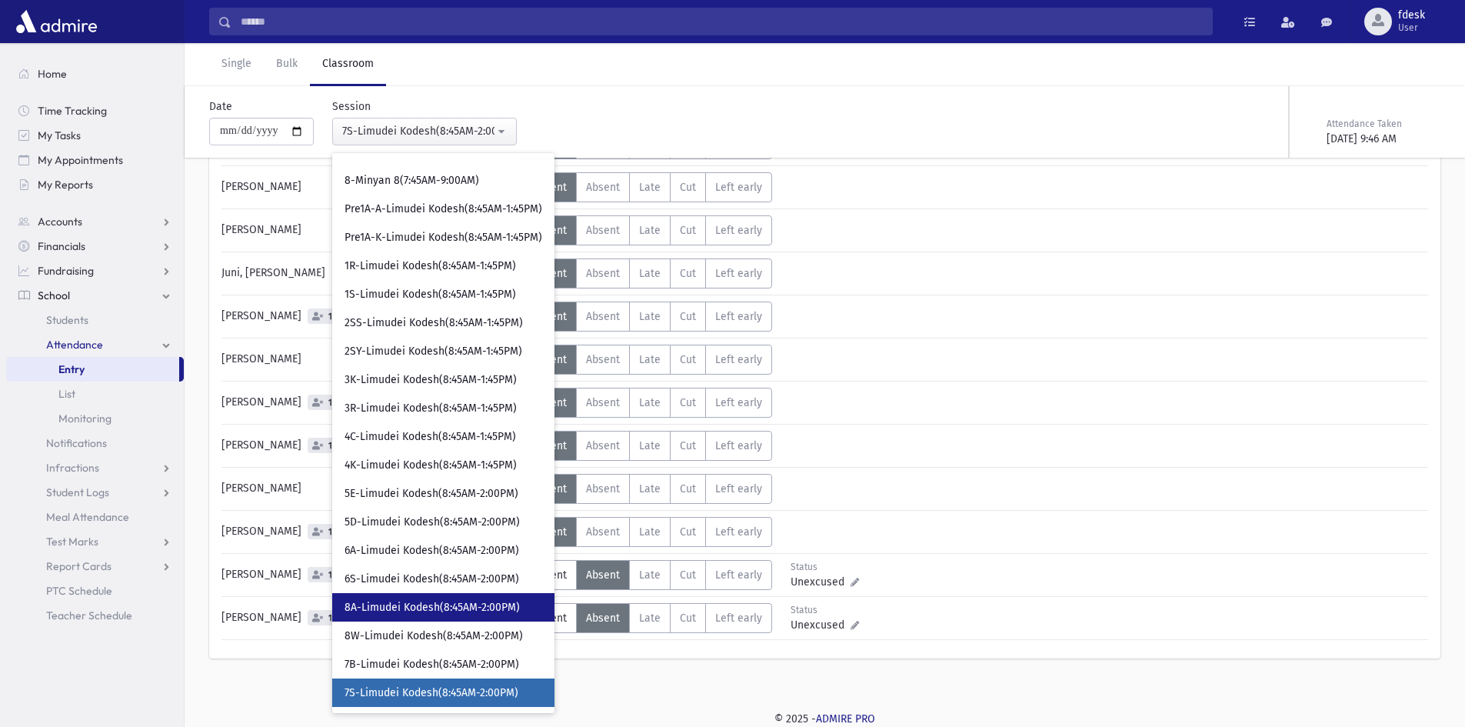
click at [412, 608] on span "8A-Limudei Kodesh(8:45AM-2:00PM)" at bounding box center [432, 607] width 175 height 15
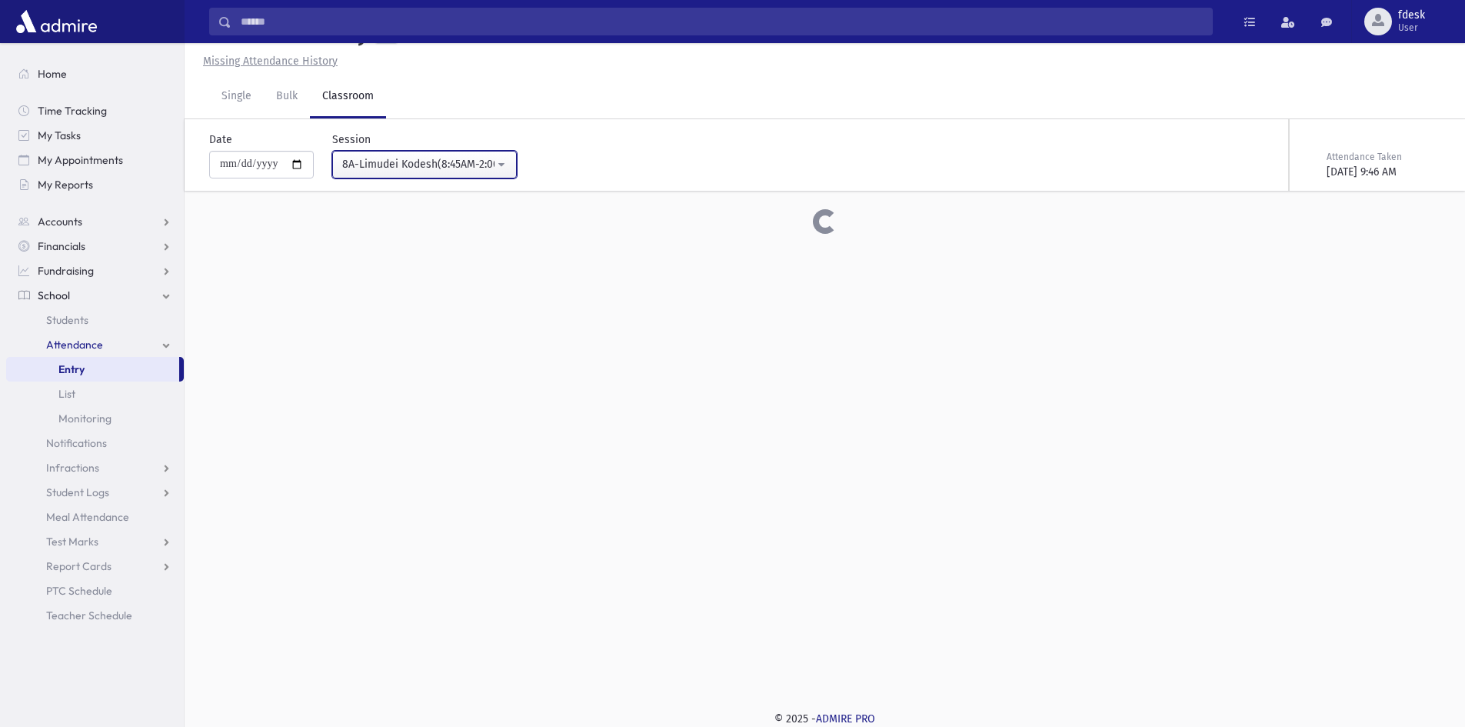
scroll to position [287, 0]
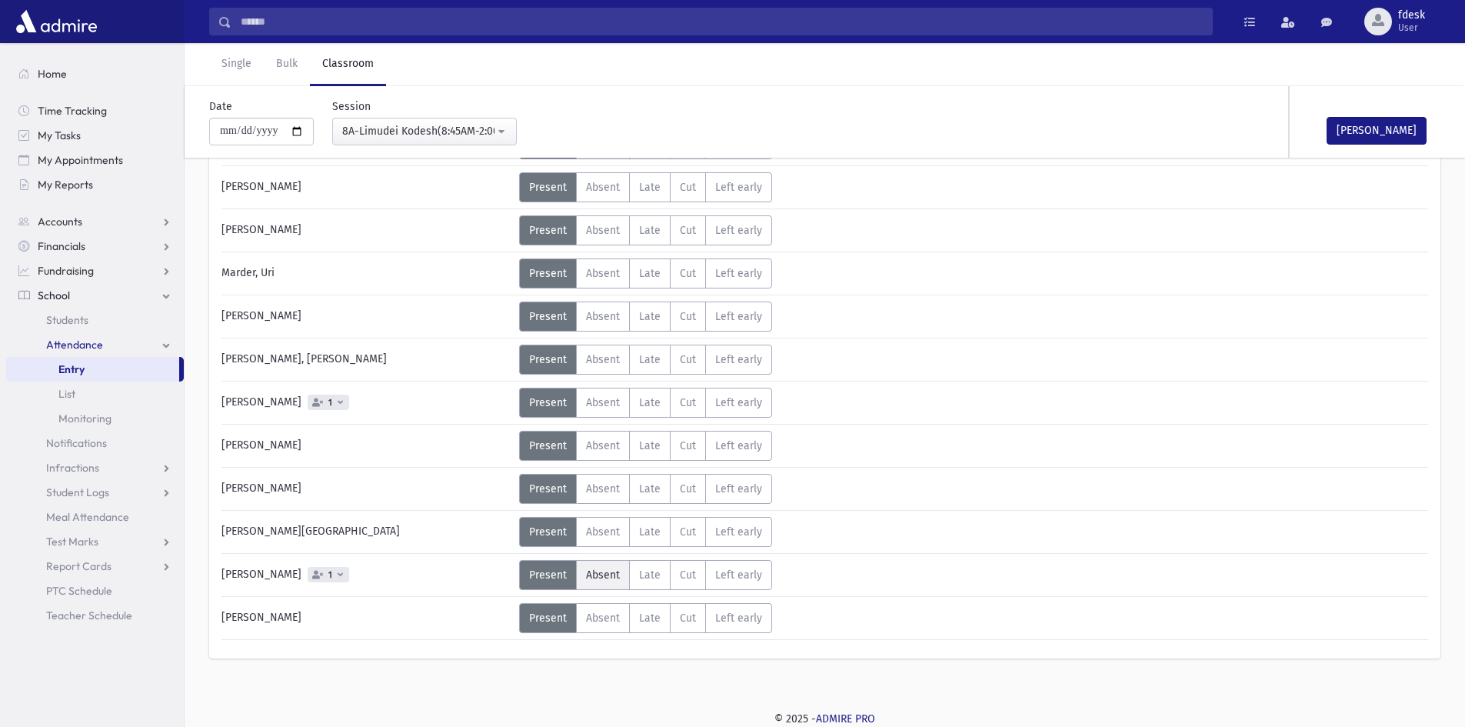
click at [599, 571] on span "Absent" at bounding box center [603, 574] width 34 height 13
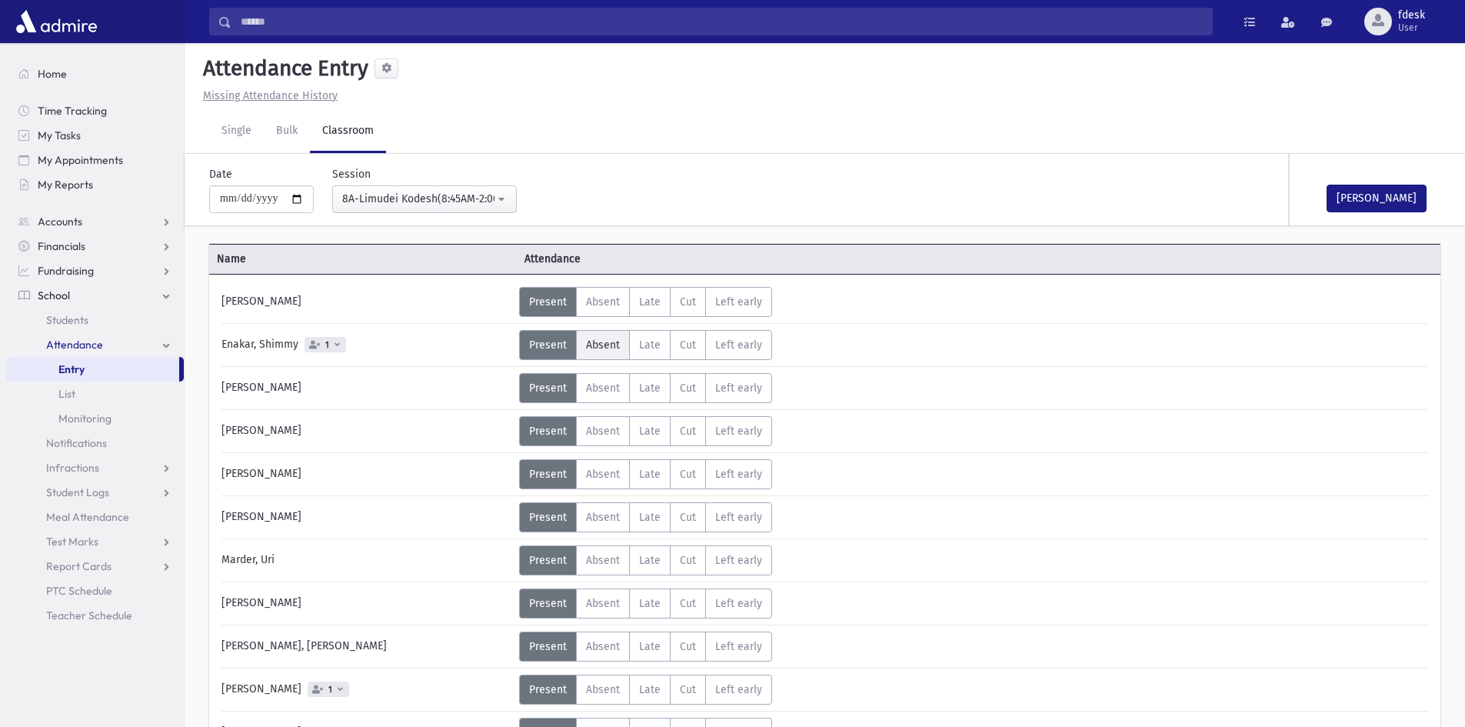
click at [624, 348] on label "Absent A" at bounding box center [603, 345] width 54 height 30
drag, startPoint x: 1399, startPoint y: 198, endPoint x: 1370, endPoint y: 214, distance: 32.7
click at [1397, 201] on button "Mark Done" at bounding box center [1377, 199] width 100 height 28
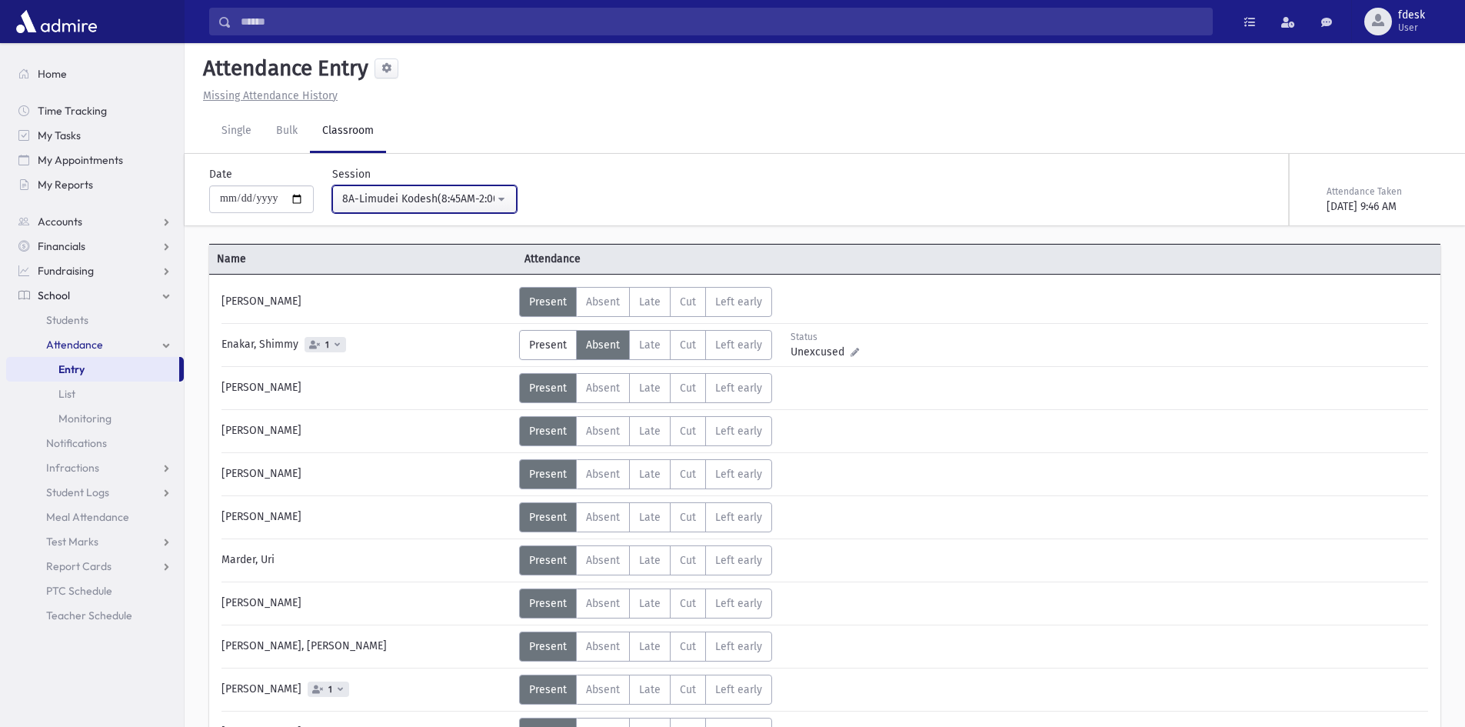
click at [408, 191] on div "8A-Limudei Kodesh(8:45AM-2:00PM)" at bounding box center [418, 199] width 152 height 16
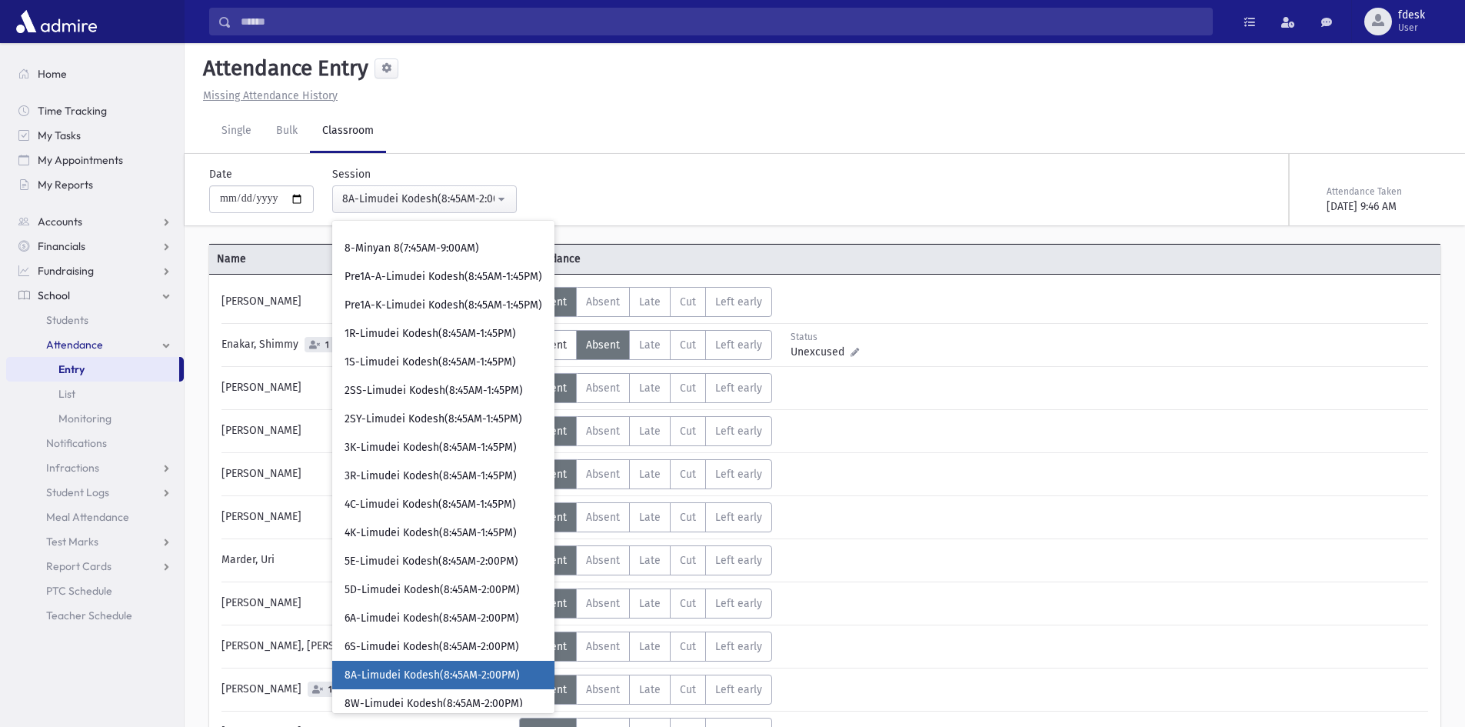
scroll to position [146, 0]
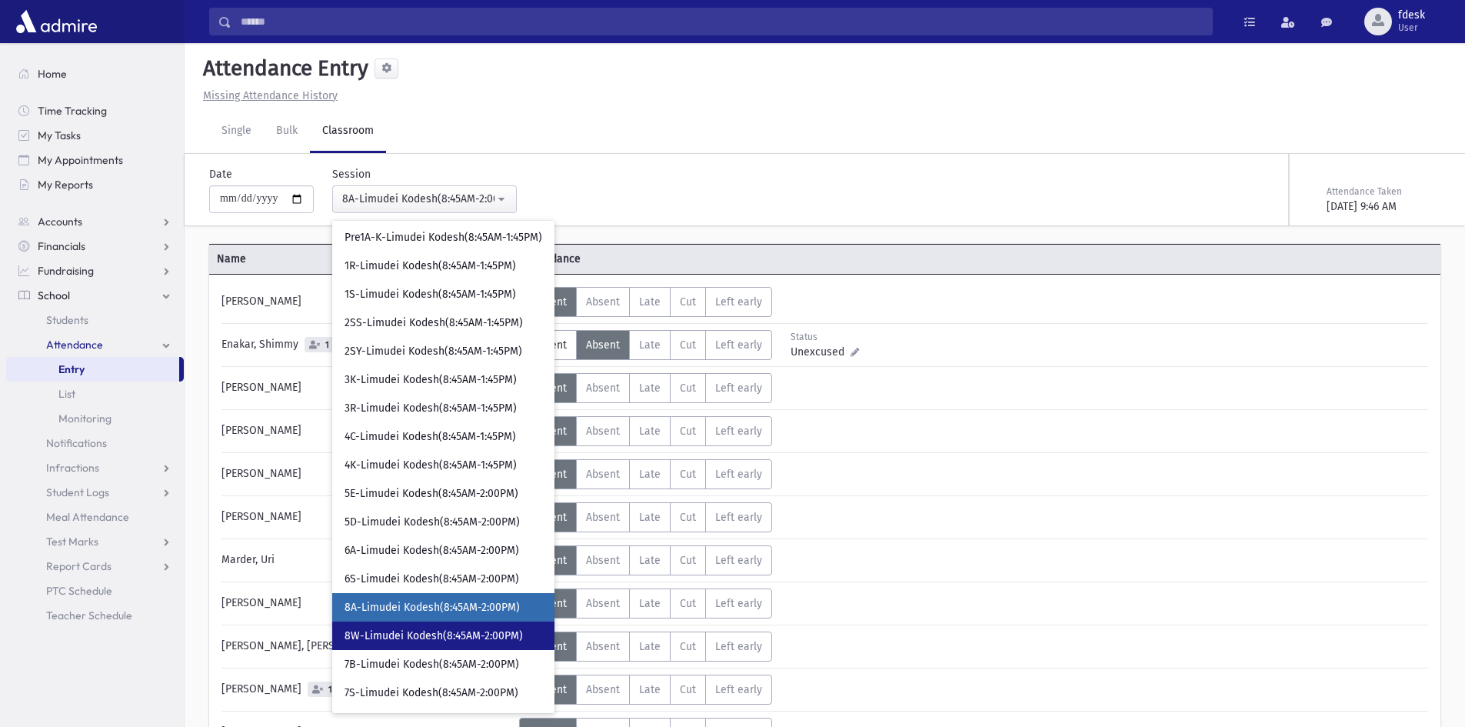
click at [387, 628] on link "8W-Limudei Kodesh(8:45AM-2:00PM)" at bounding box center [443, 635] width 222 height 28
select select "****"
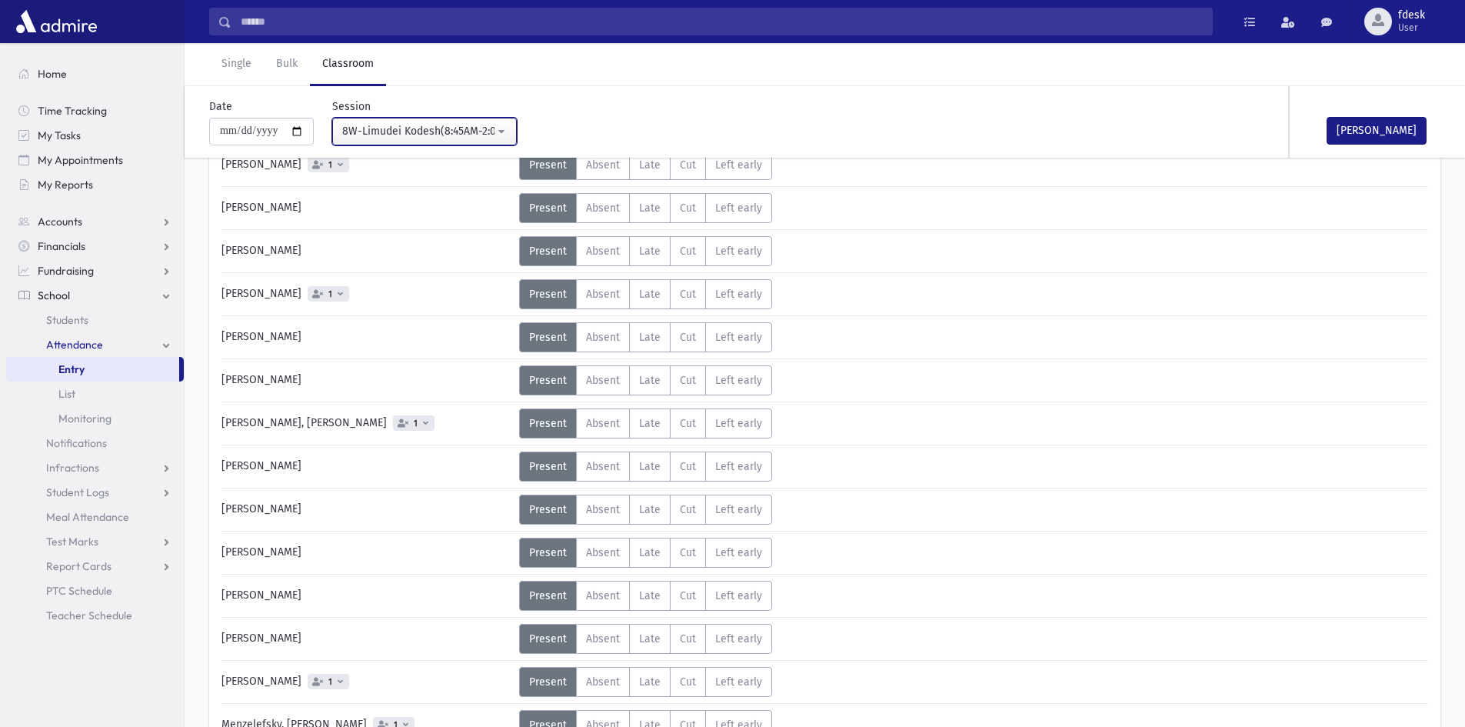
scroll to position [154, 0]
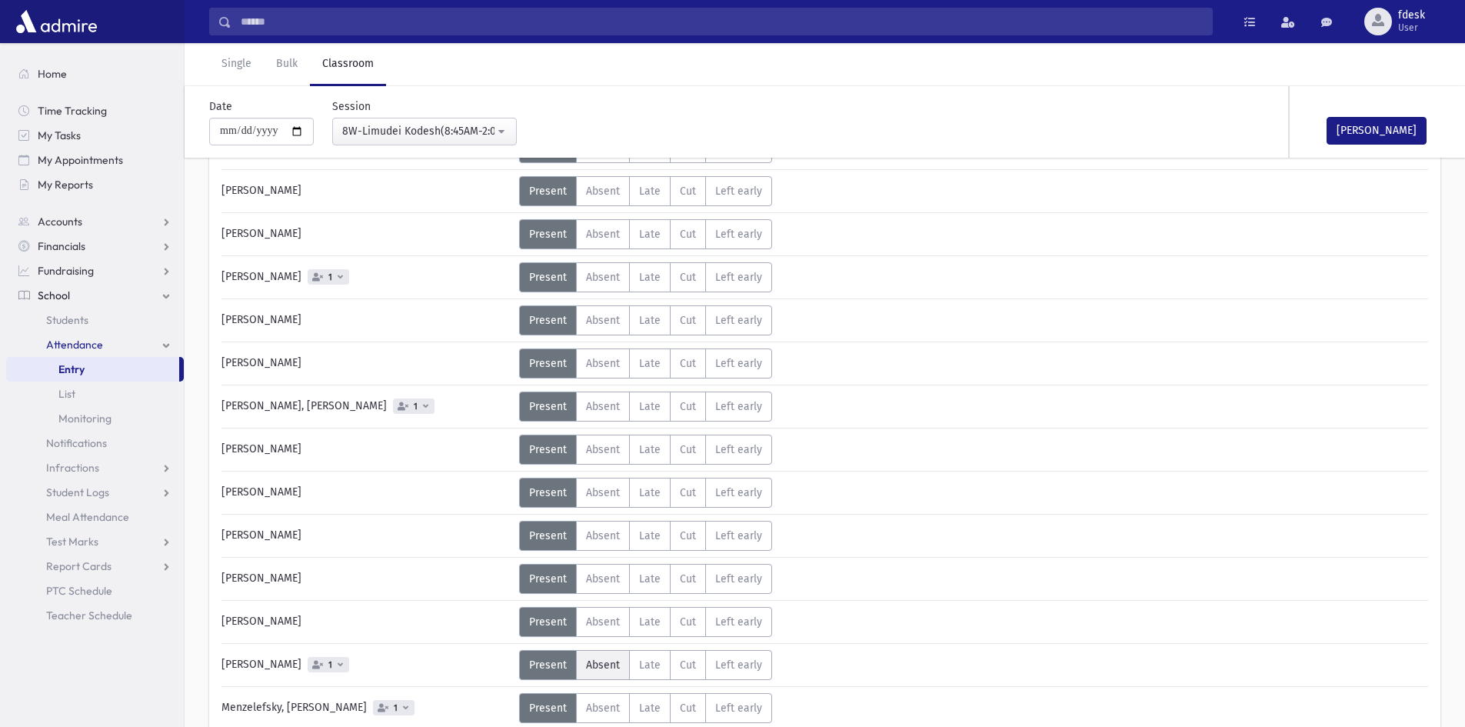
click at [610, 658] on span "Absent" at bounding box center [603, 664] width 34 height 13
click at [1364, 134] on button "Mark Done" at bounding box center [1377, 131] width 100 height 28
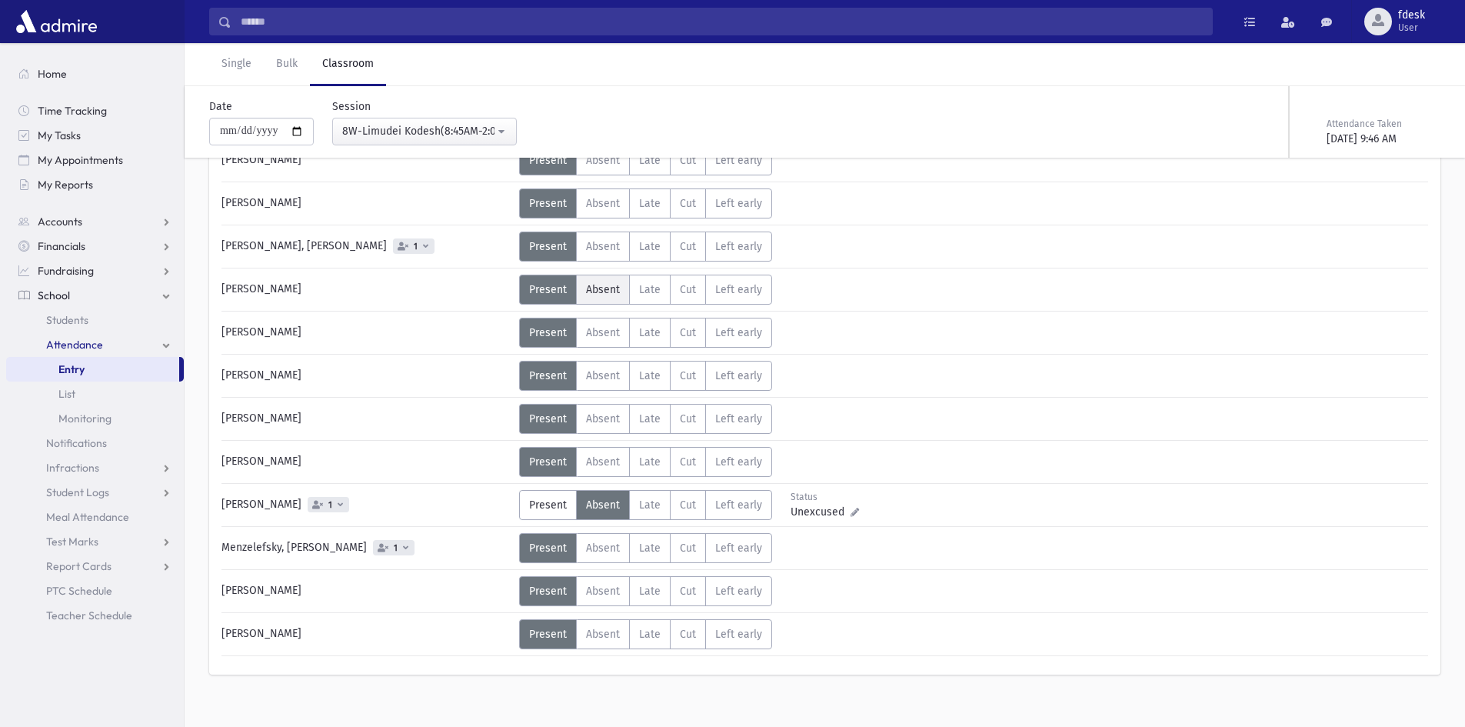
scroll to position [330, 0]
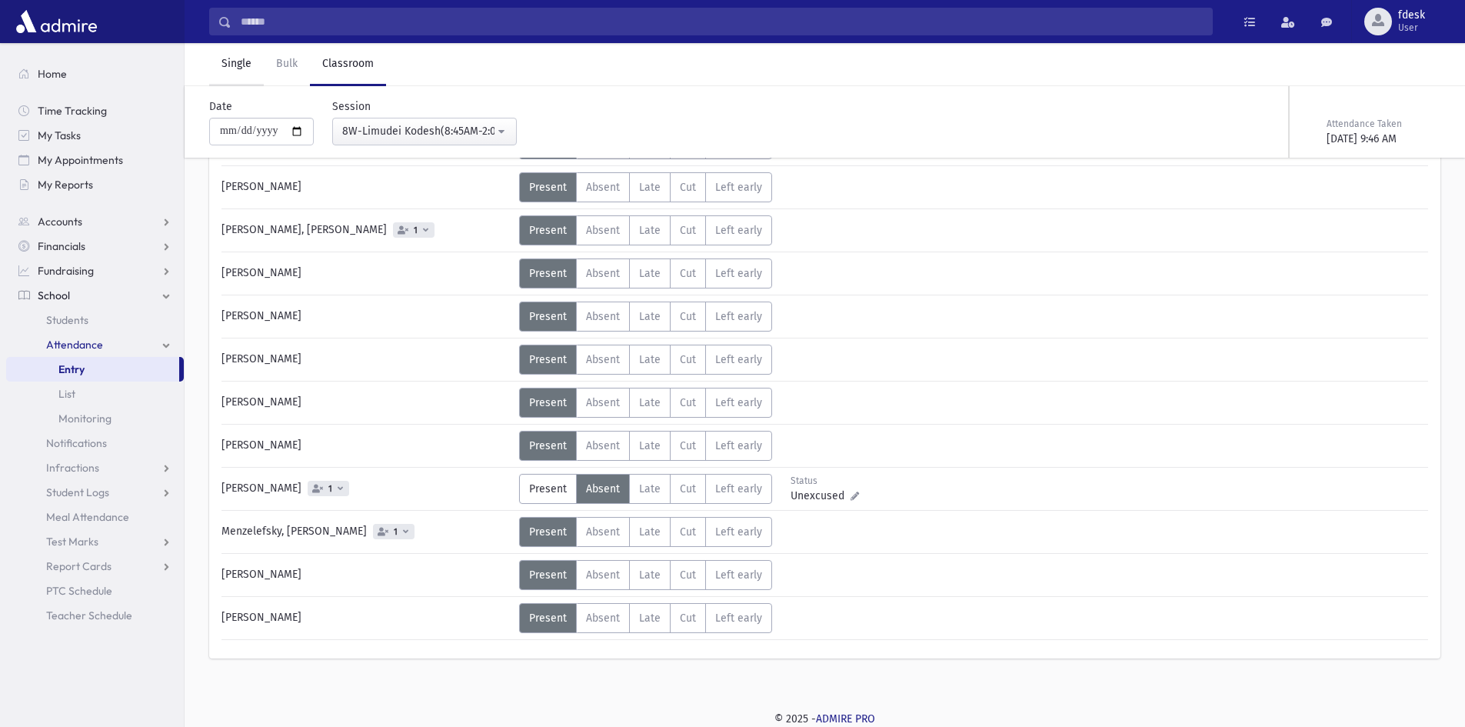
click at [235, 56] on link "Single" at bounding box center [236, 64] width 55 height 43
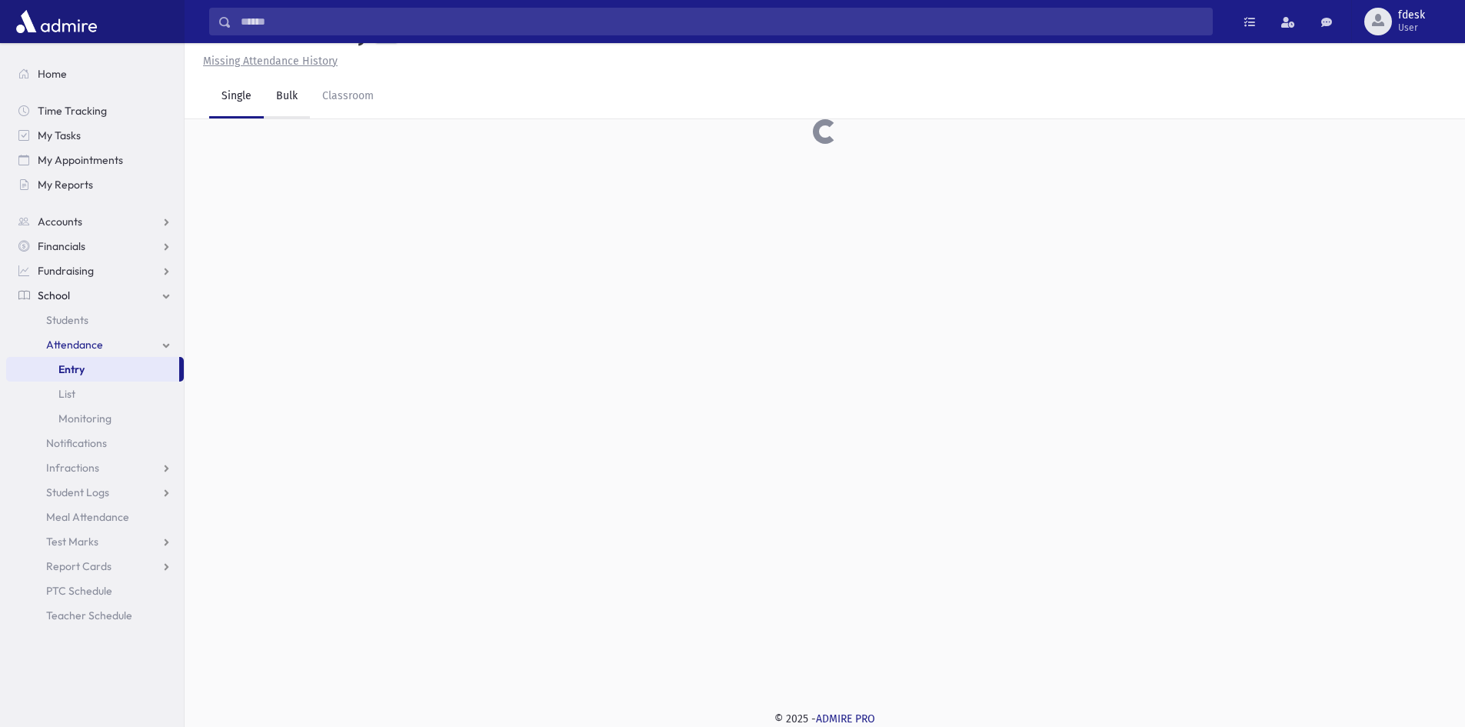
scroll to position [35, 0]
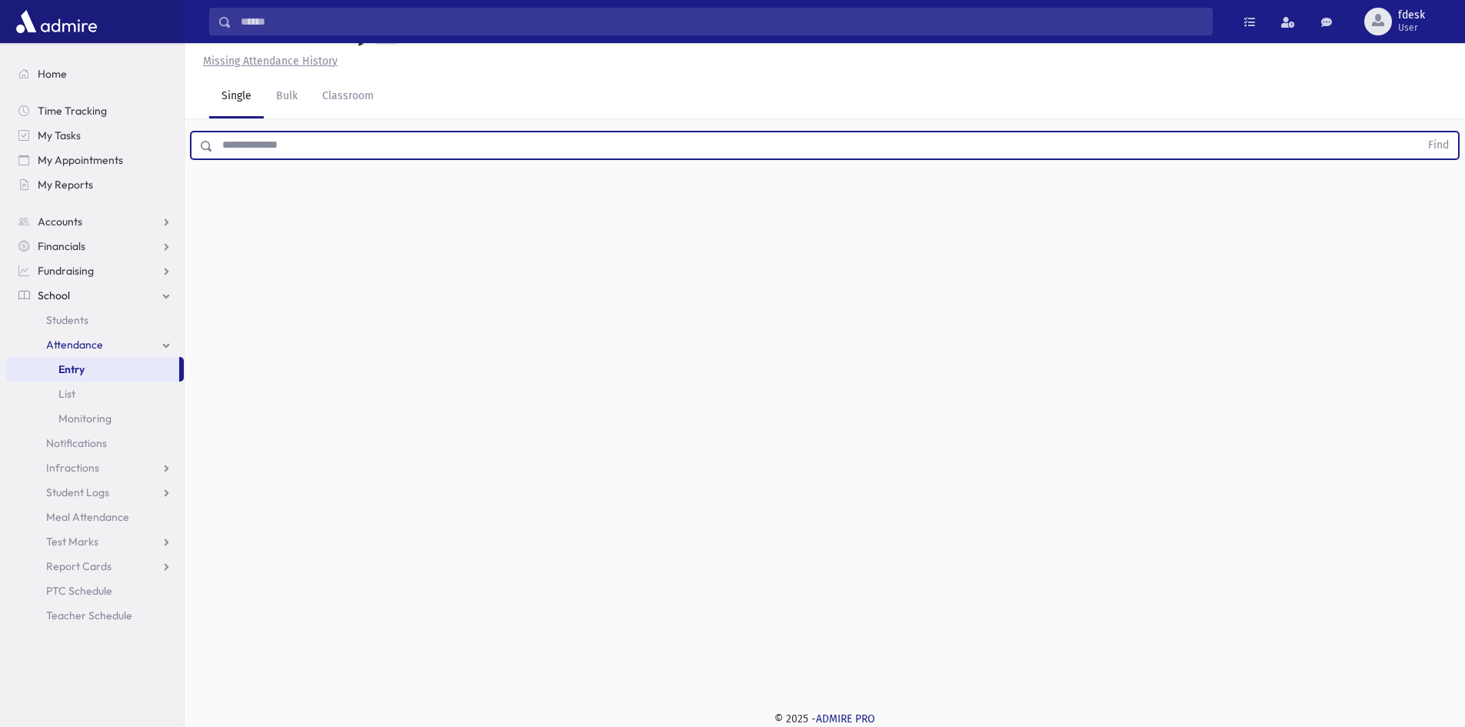
click at [283, 148] on input "text" at bounding box center [816, 146] width 1207 height 28
click at [1419, 132] on button "Find" at bounding box center [1438, 145] width 39 height 26
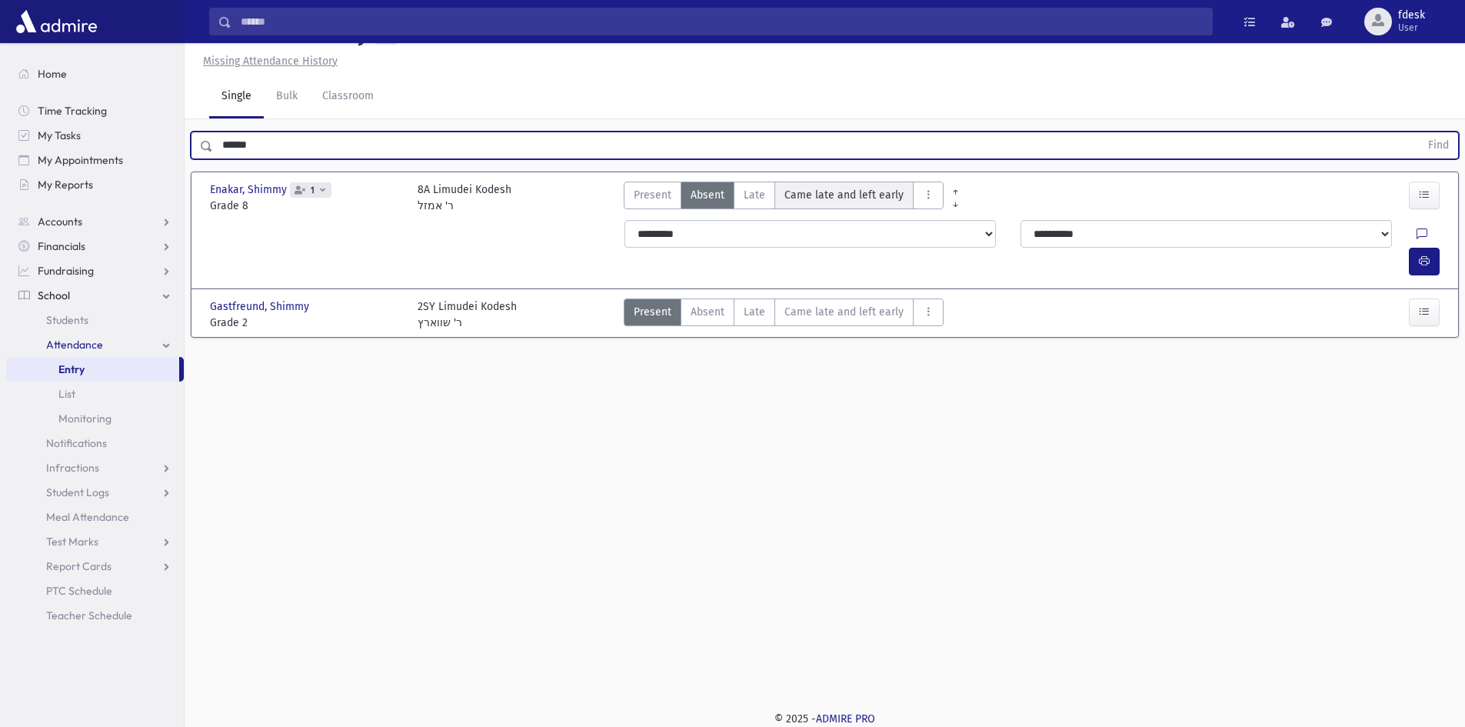
click at [774, 188] on early"] "Came late and left early Came late and left early" at bounding box center [843, 195] width 139 height 28
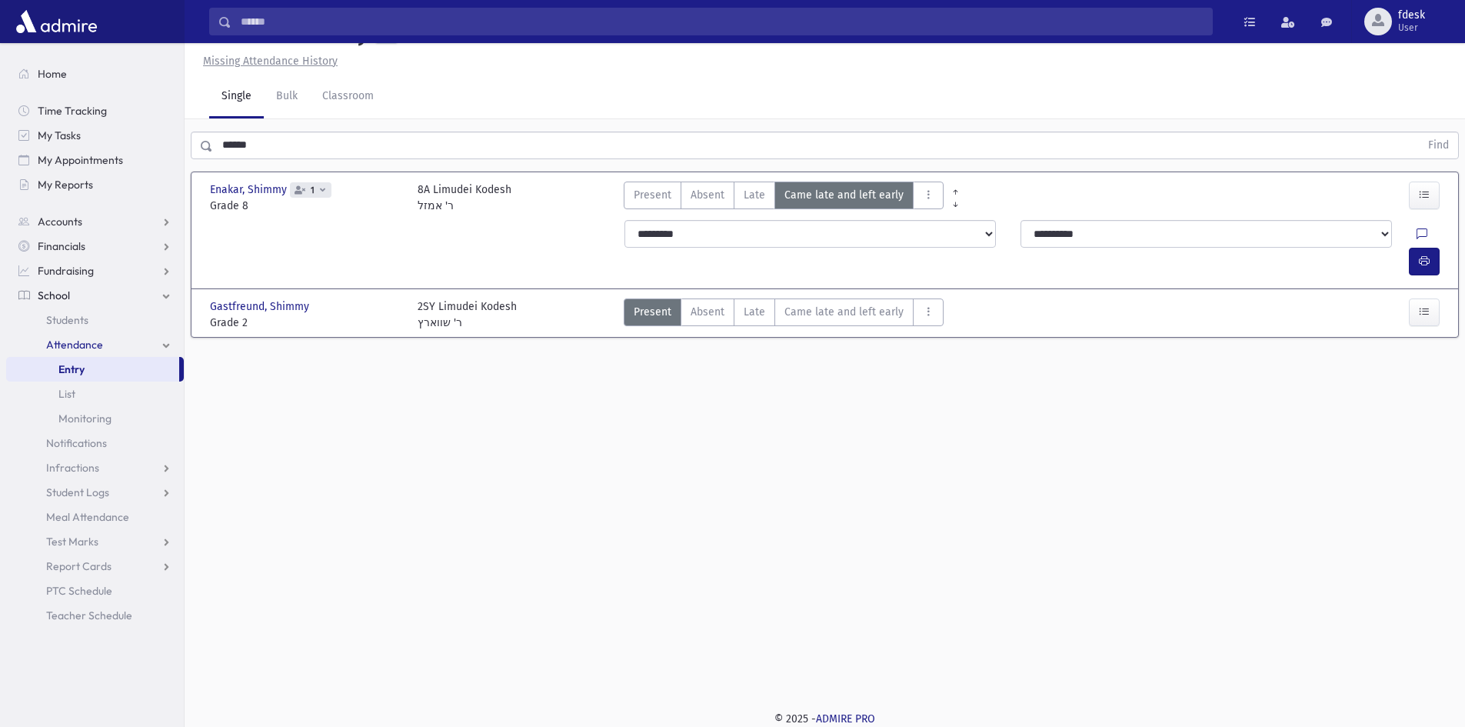
click at [759, 188] on span "Late" at bounding box center [755, 195] width 22 height 16
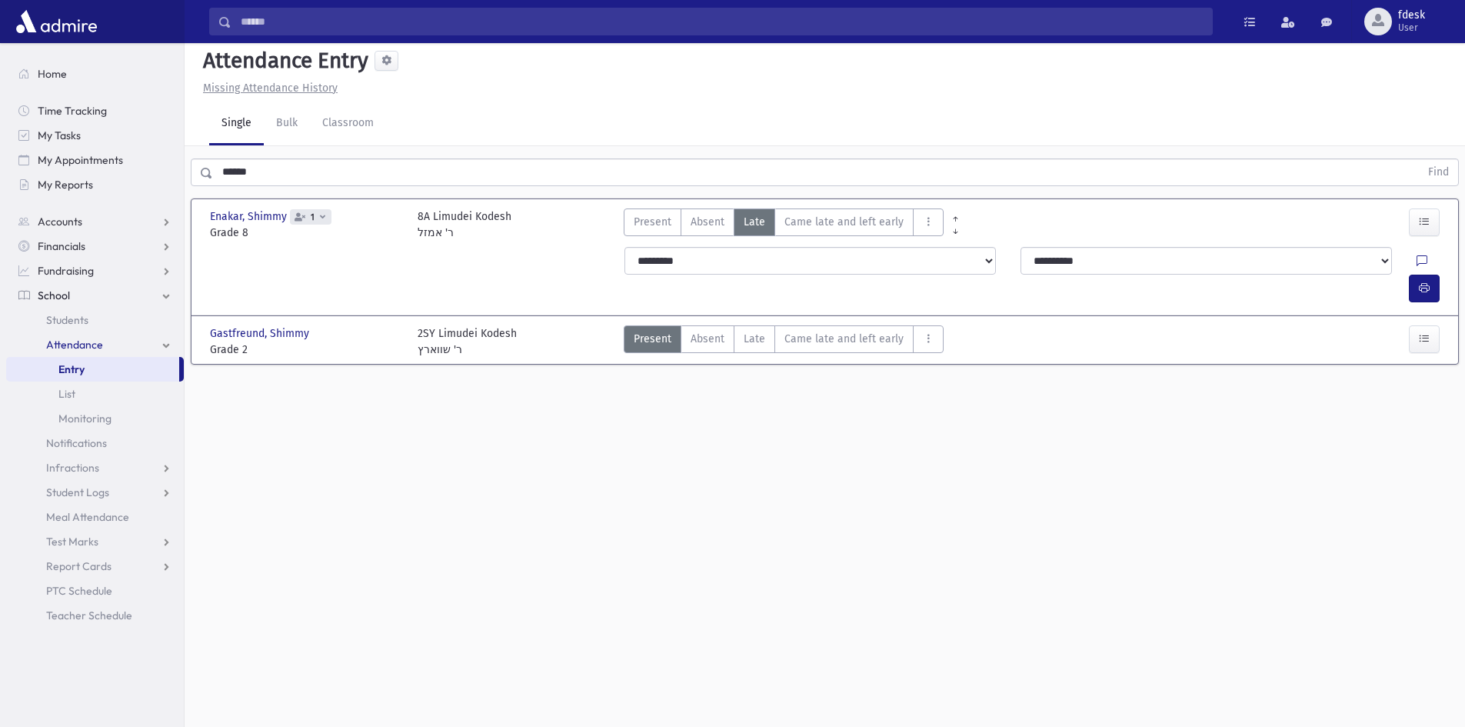
scroll to position [0, 0]
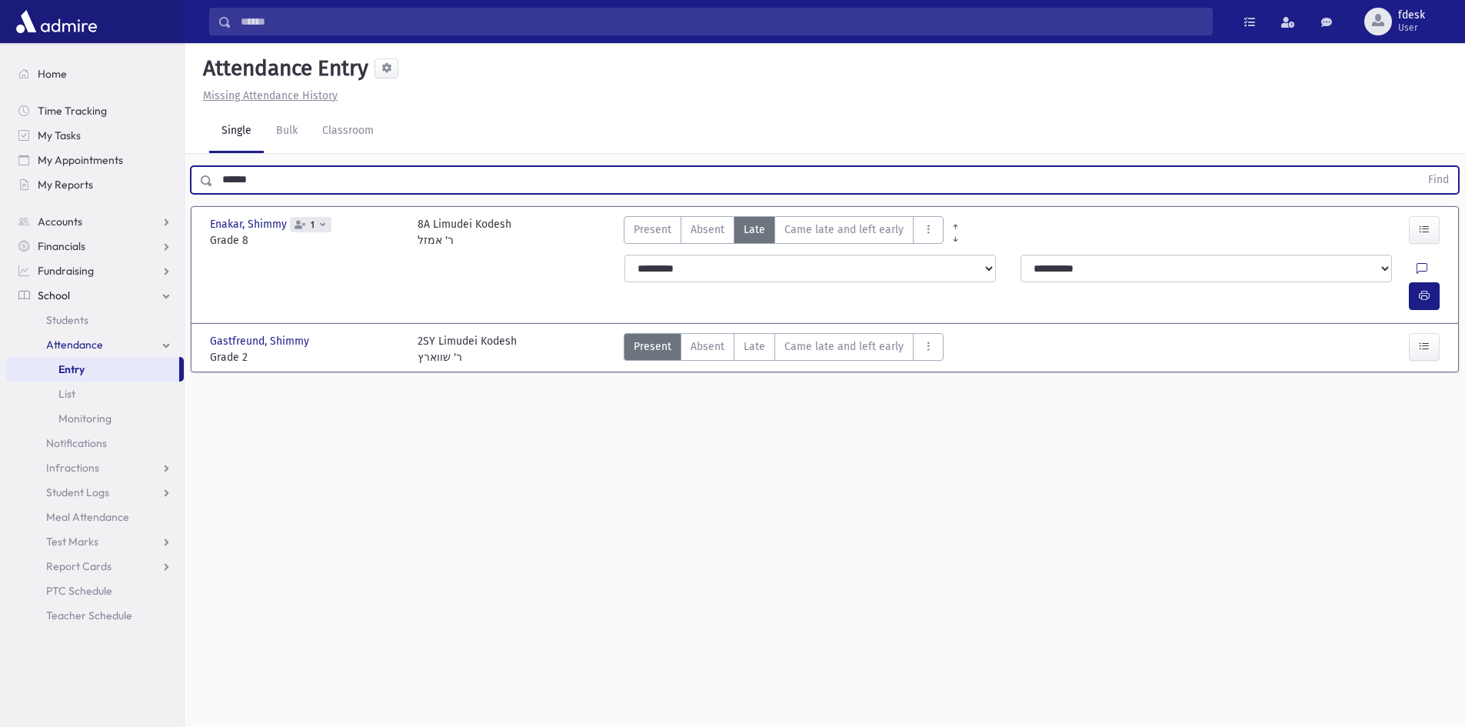
drag, startPoint x: 277, startPoint y: 172, endPoint x: 200, endPoint y: 178, distance: 77.1
click at [200, 178] on div "****** Find" at bounding box center [825, 180] width 1268 height 28
click at [1419, 167] on button "Find" at bounding box center [1438, 180] width 39 height 26
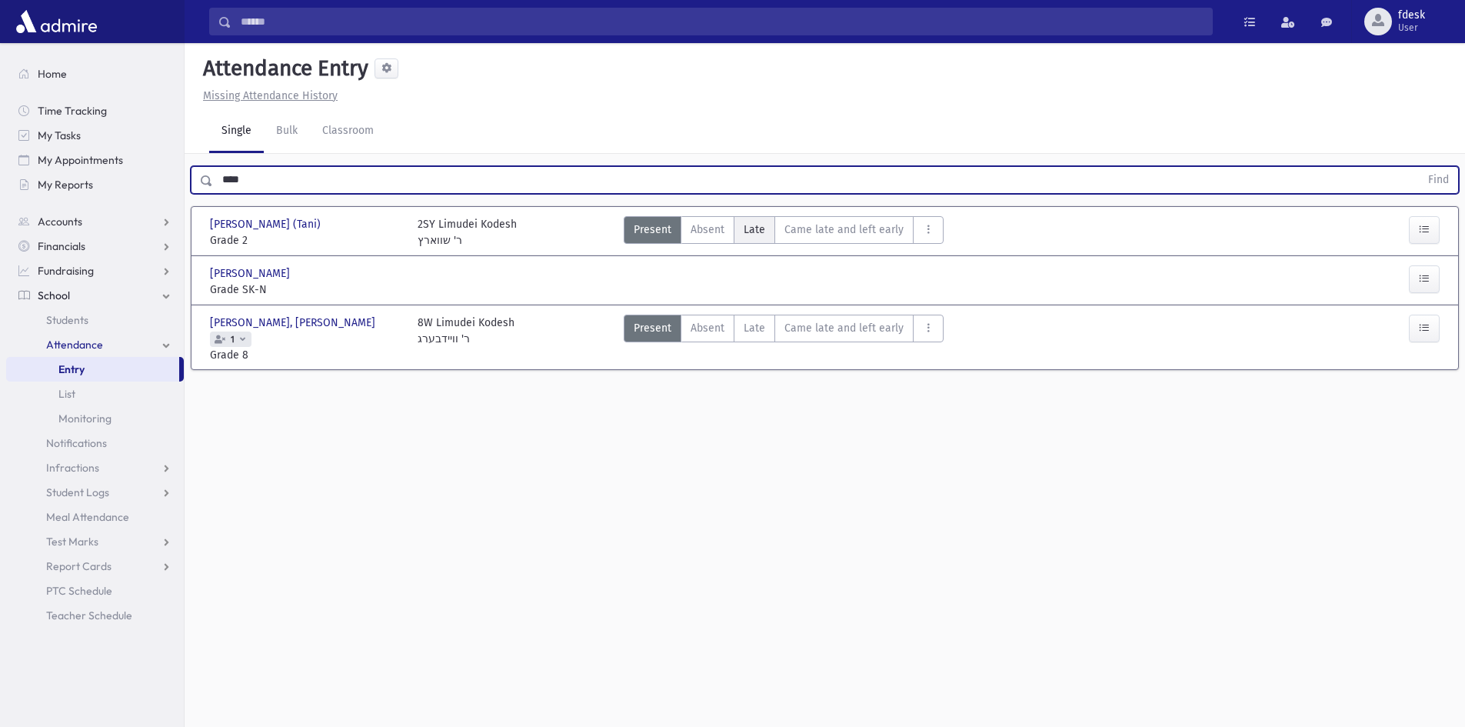
click at [754, 224] on span "Late" at bounding box center [755, 229] width 22 height 16
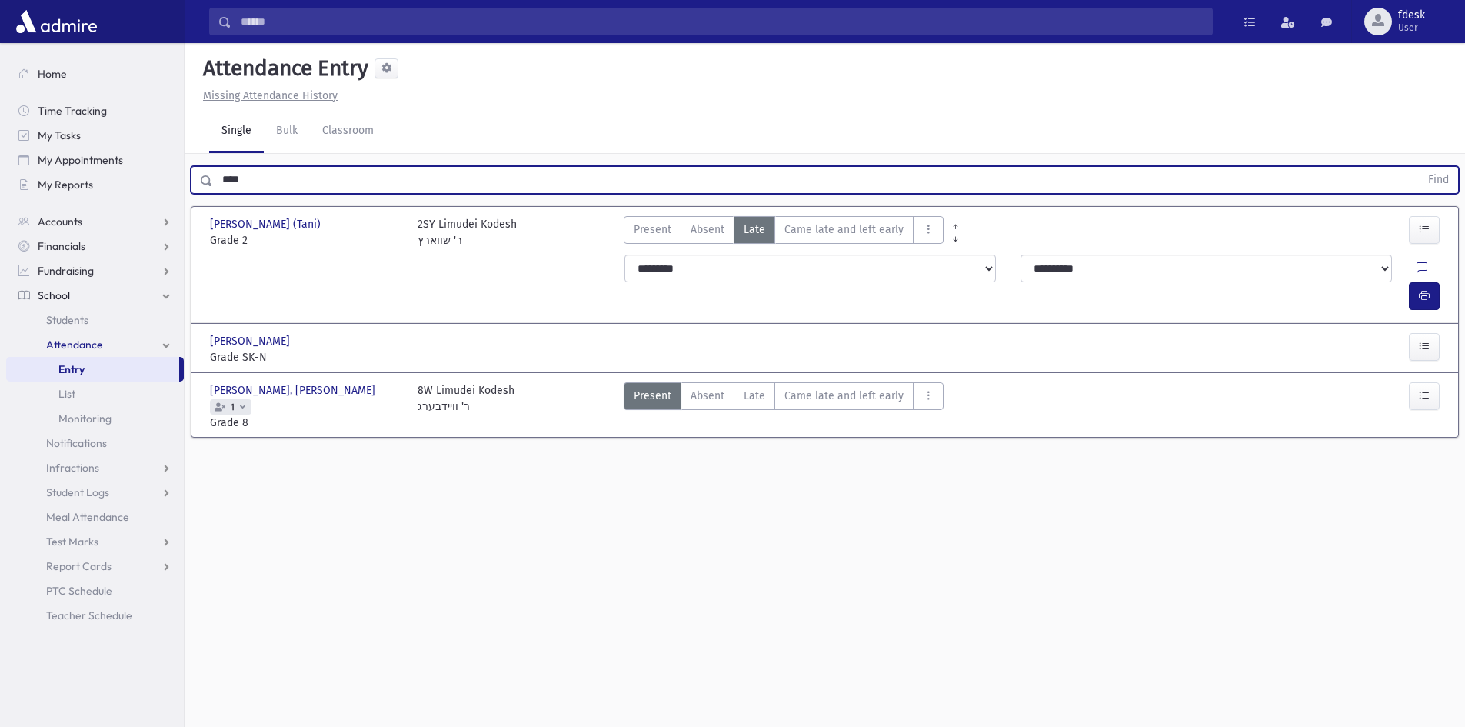
drag, startPoint x: 281, startPoint y: 178, endPoint x: 223, endPoint y: 182, distance: 58.6
click at [223, 182] on input "****" at bounding box center [816, 180] width 1207 height 28
click at [1419, 167] on button "Find" at bounding box center [1438, 180] width 39 height 26
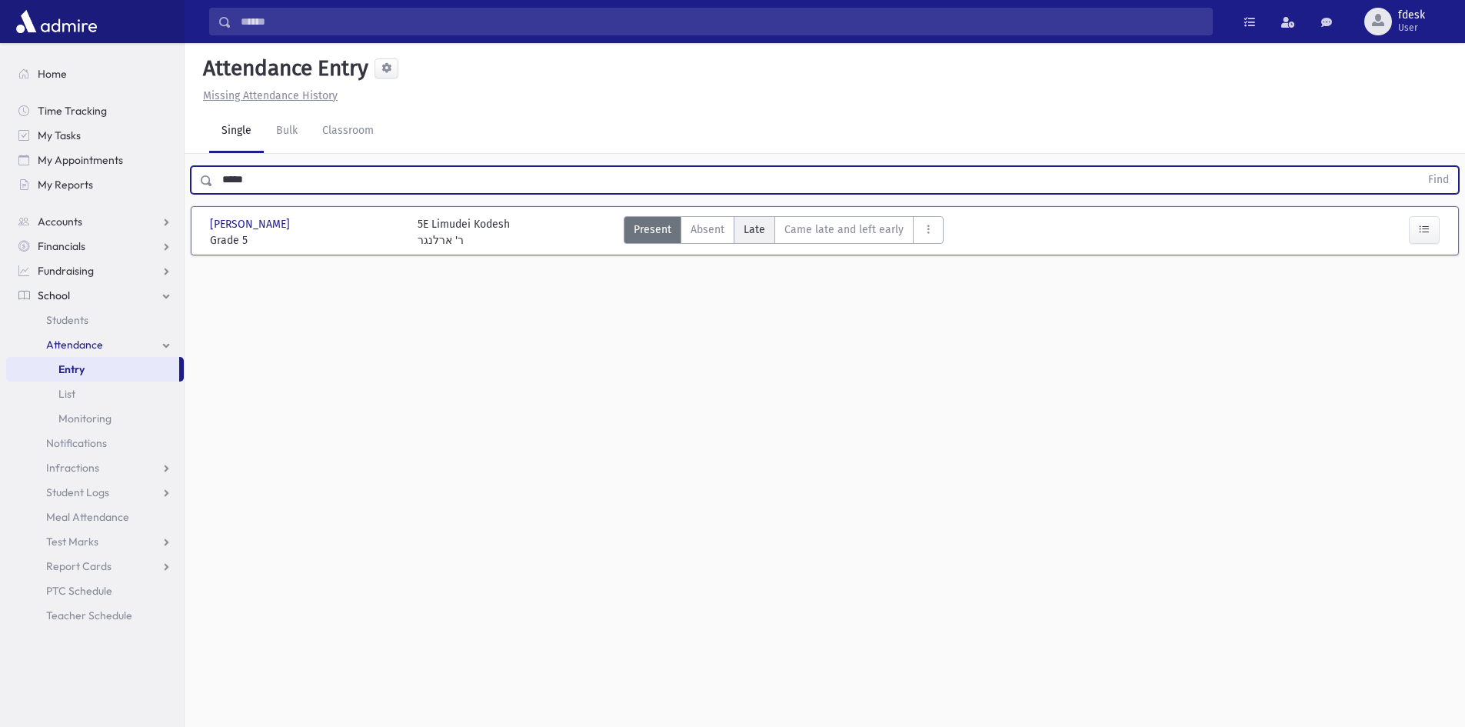
drag, startPoint x: 758, startPoint y: 233, endPoint x: 685, endPoint y: 238, distance: 72.4
click at [758, 232] on span "Late" at bounding box center [755, 229] width 22 height 16
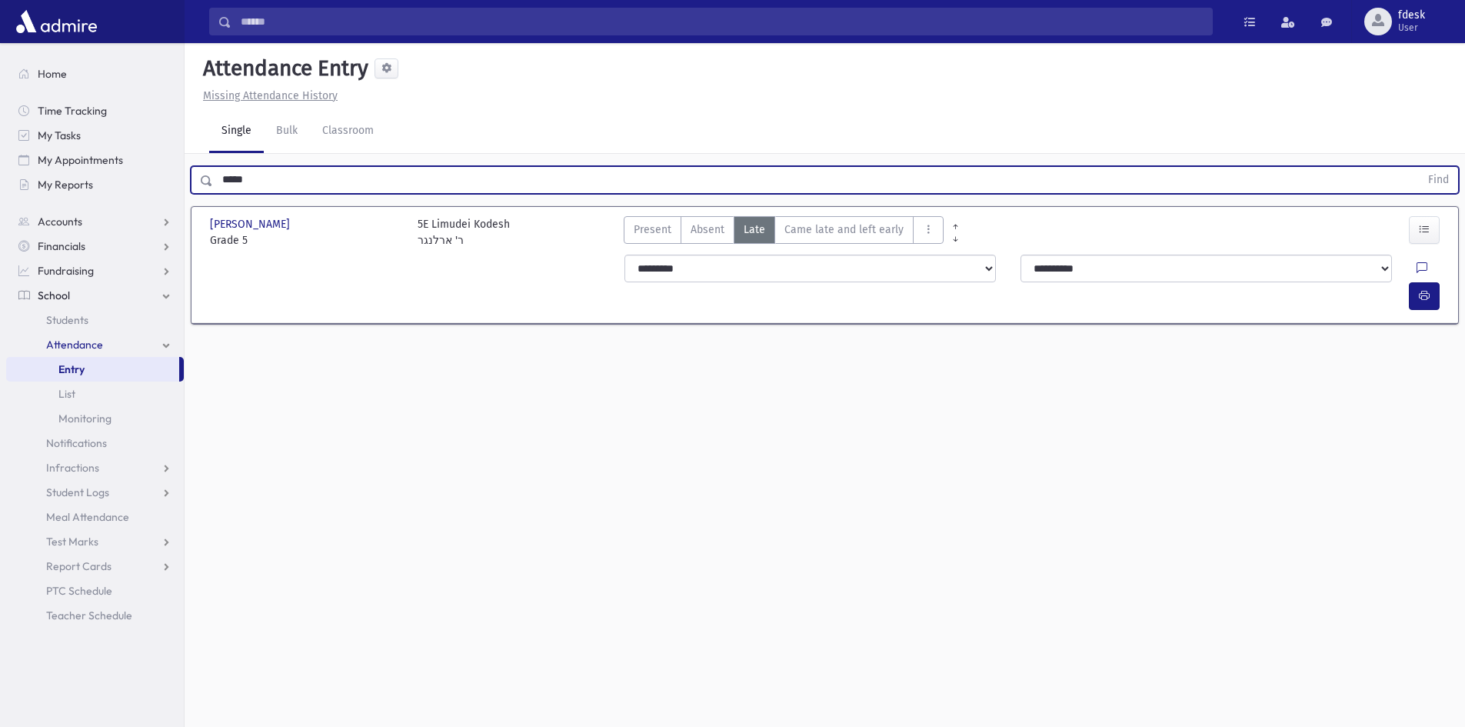
drag, startPoint x: 338, startPoint y: 185, endPoint x: 215, endPoint y: 185, distance: 123.0
click at [215, 185] on input "*****" at bounding box center [816, 180] width 1207 height 28
click at [1419, 167] on button "Find" at bounding box center [1438, 180] width 39 height 26
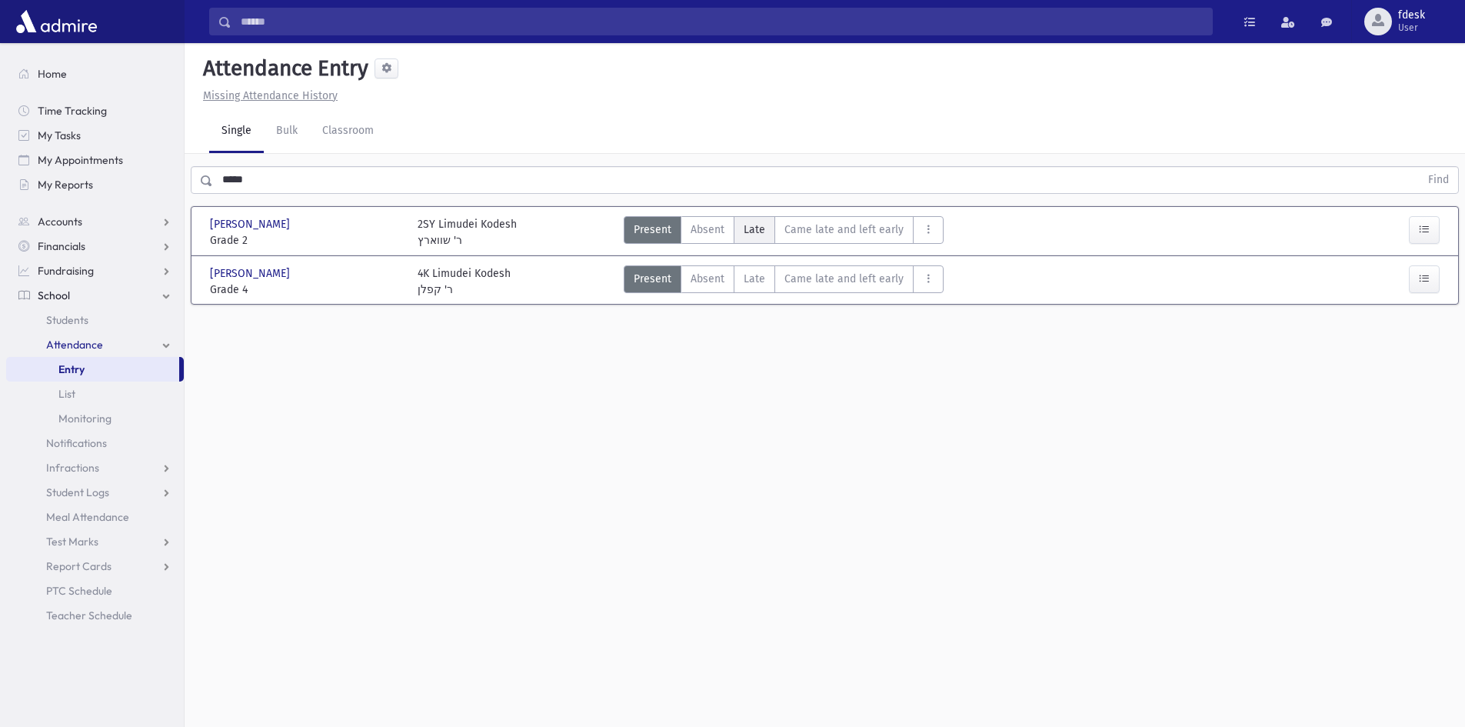
click at [761, 237] on span "Late" at bounding box center [755, 229] width 22 height 16
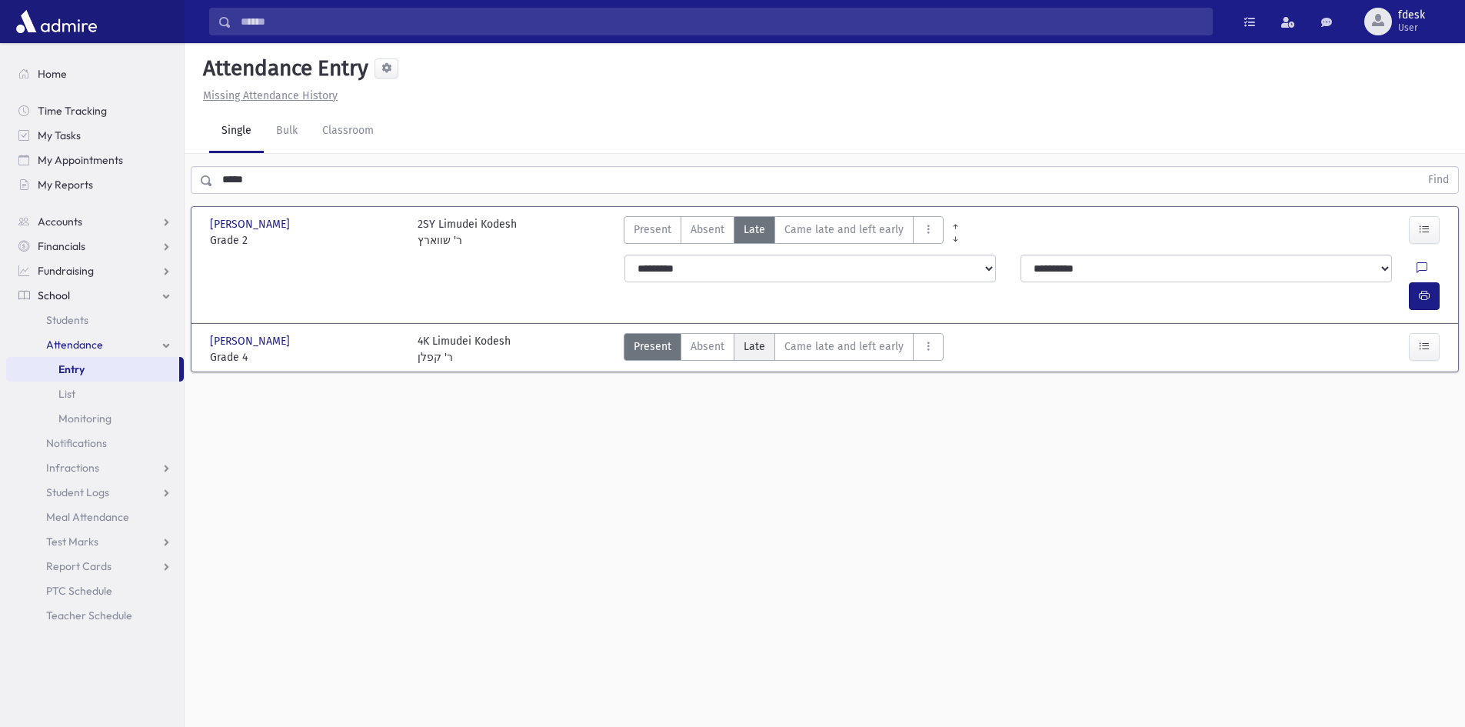
click at [754, 338] on span "Late" at bounding box center [755, 346] width 22 height 16
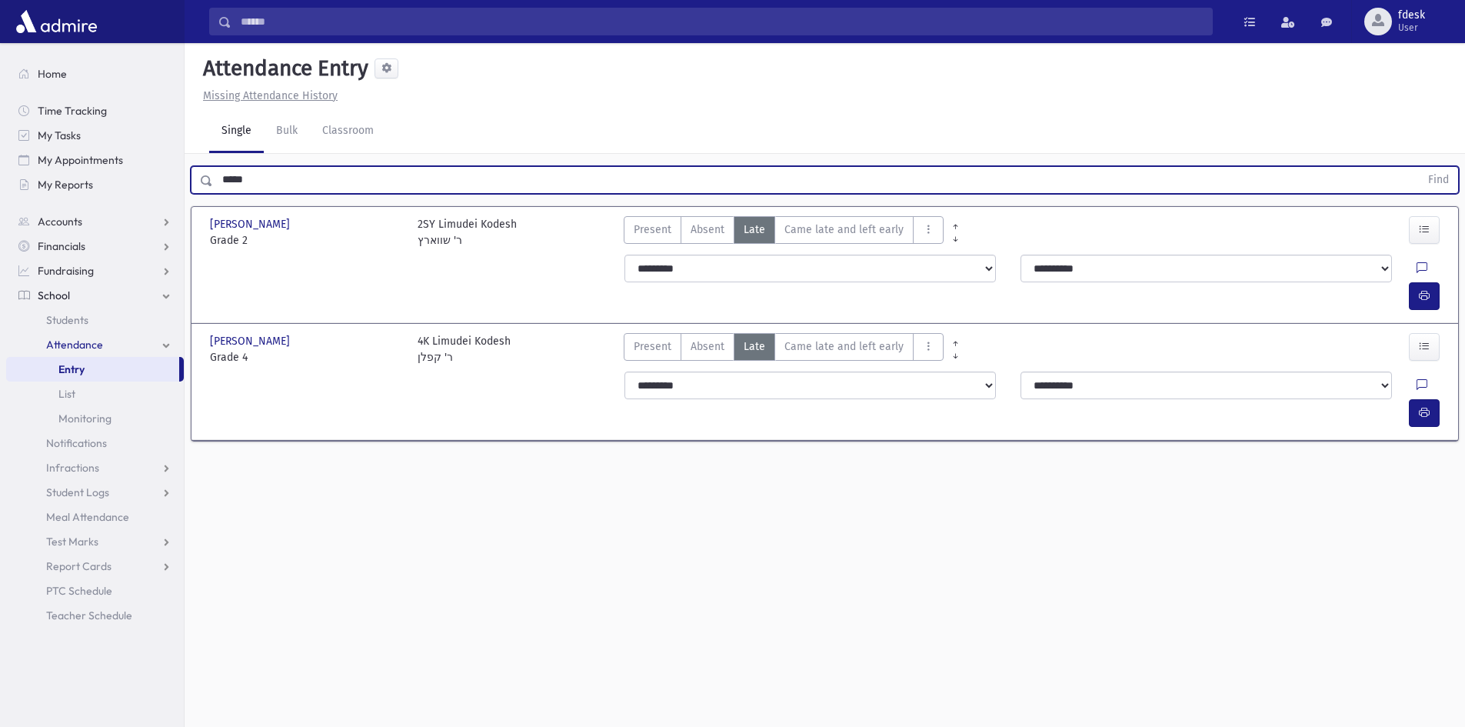
drag, startPoint x: 256, startPoint y: 179, endPoint x: 220, endPoint y: 189, distance: 37.5
click at [220, 189] on input "*****" at bounding box center [816, 180] width 1207 height 28
click at [1419, 167] on button "Find" at bounding box center [1438, 180] width 39 height 26
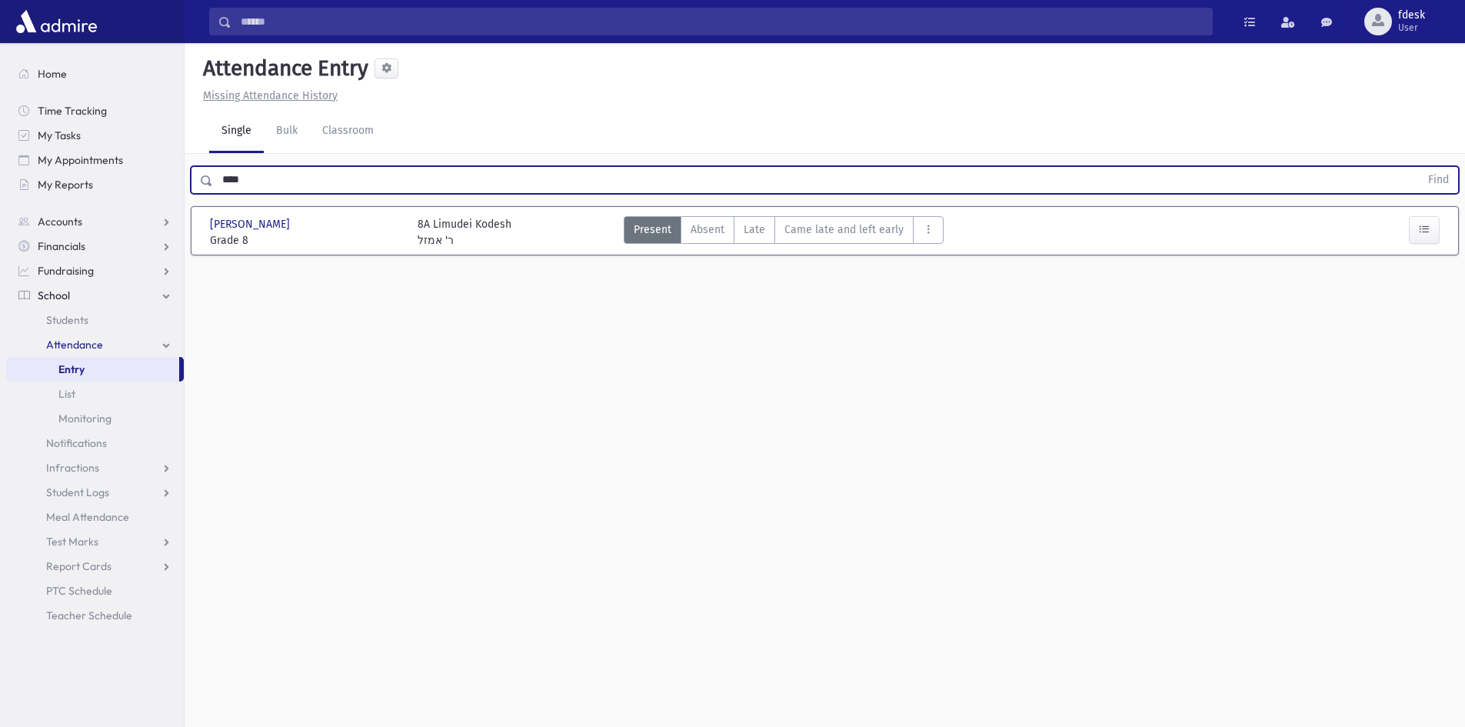
drag, startPoint x: 268, startPoint y: 178, endPoint x: 201, endPoint y: 178, distance: 66.1
click at [201, 181] on div "**** Find" at bounding box center [825, 180] width 1268 height 28
click at [1419, 167] on button "Find" at bounding box center [1438, 180] width 39 height 26
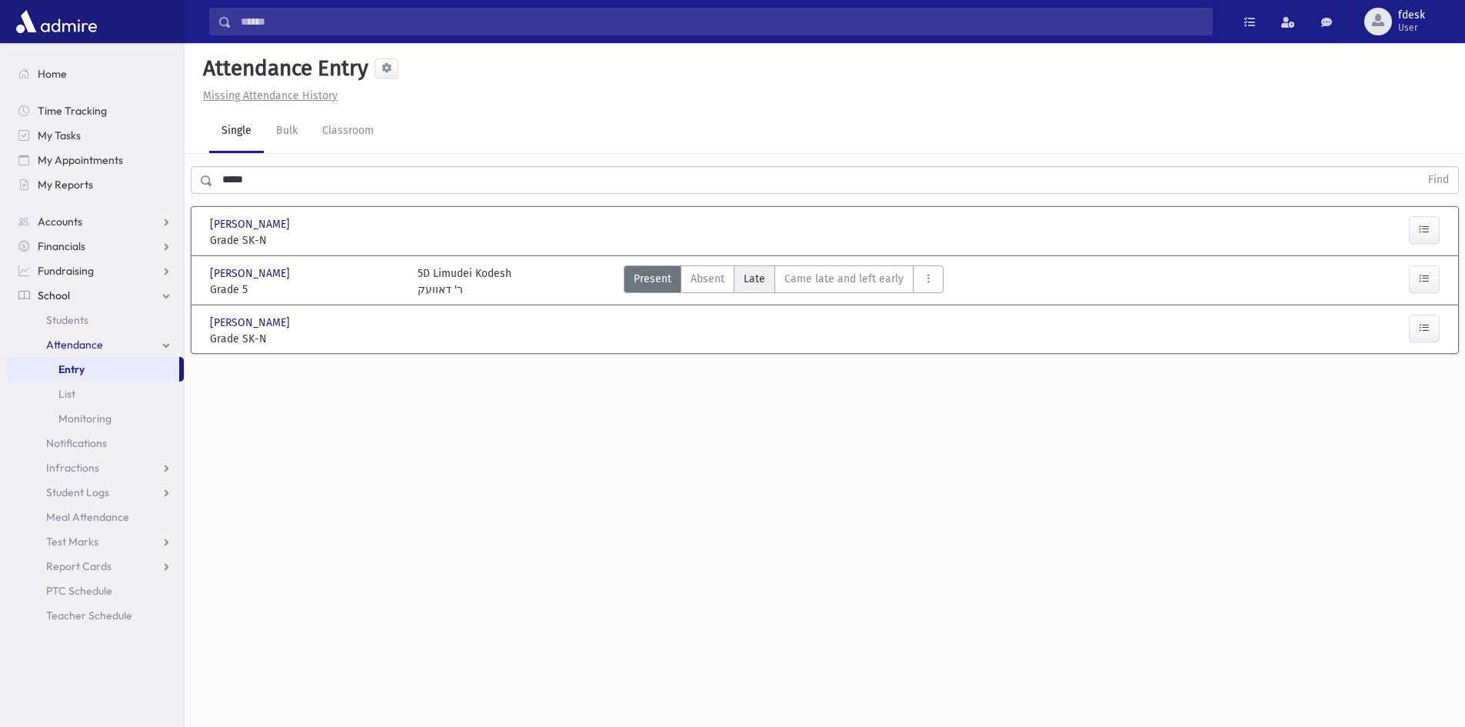
click at [751, 273] on span "Late" at bounding box center [755, 279] width 22 height 16
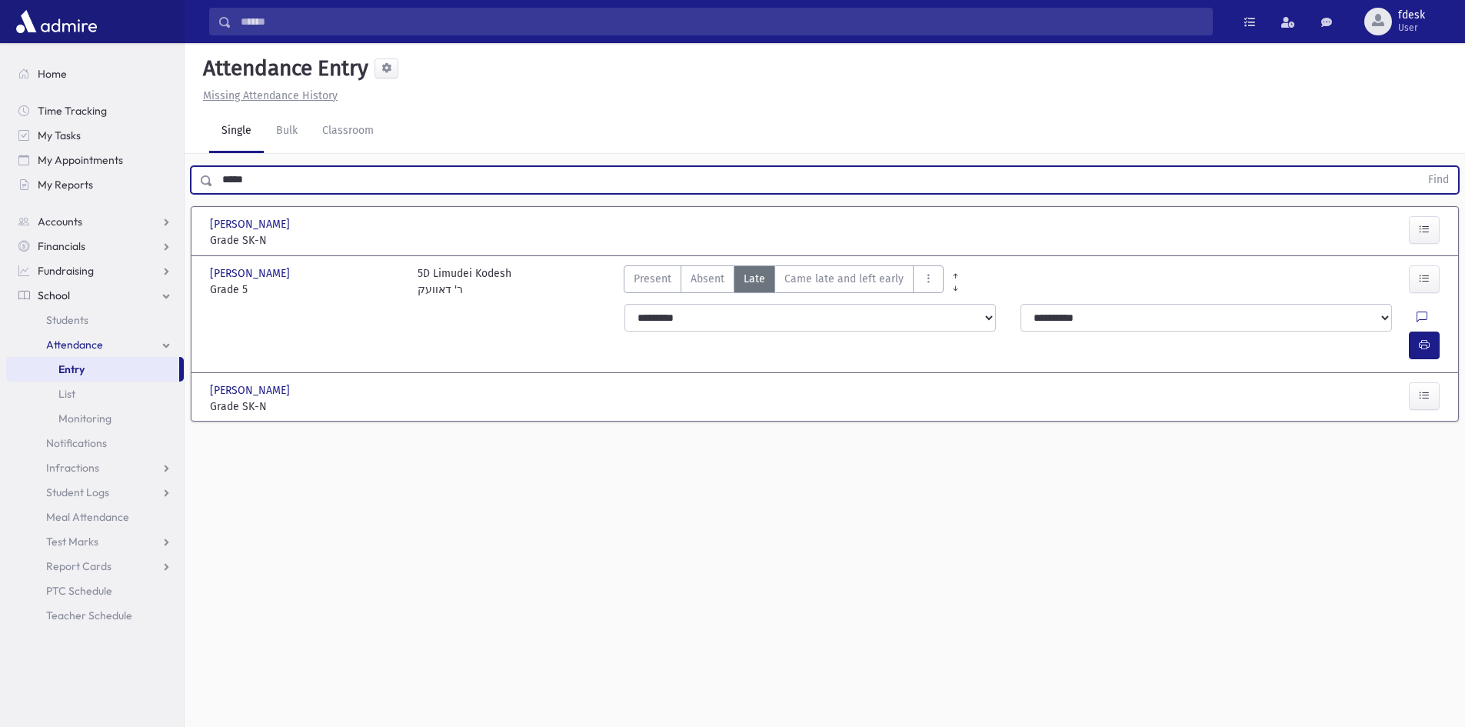
drag, startPoint x: 255, startPoint y: 176, endPoint x: 195, endPoint y: 188, distance: 60.5
click at [195, 188] on div "***** Find" at bounding box center [825, 180] width 1268 height 28
type input "***"
click at [1419, 167] on button "Find" at bounding box center [1438, 180] width 39 height 26
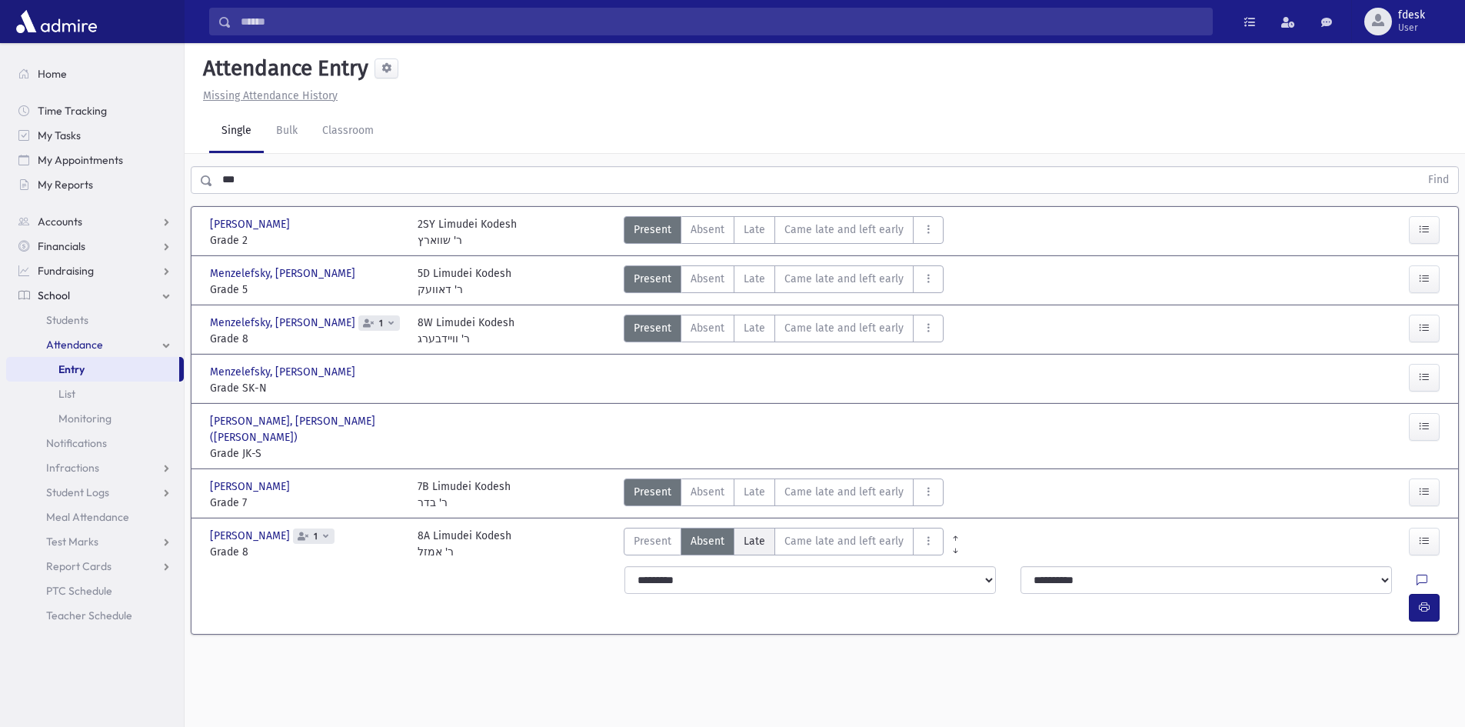
click at [760, 533] on span "Late" at bounding box center [755, 541] width 22 height 16
click at [927, 329] on icon "AttTypes" at bounding box center [928, 327] width 11 height 13
click at [943, 424] on span "Left early" at bounding box center [974, 426] width 98 height 16
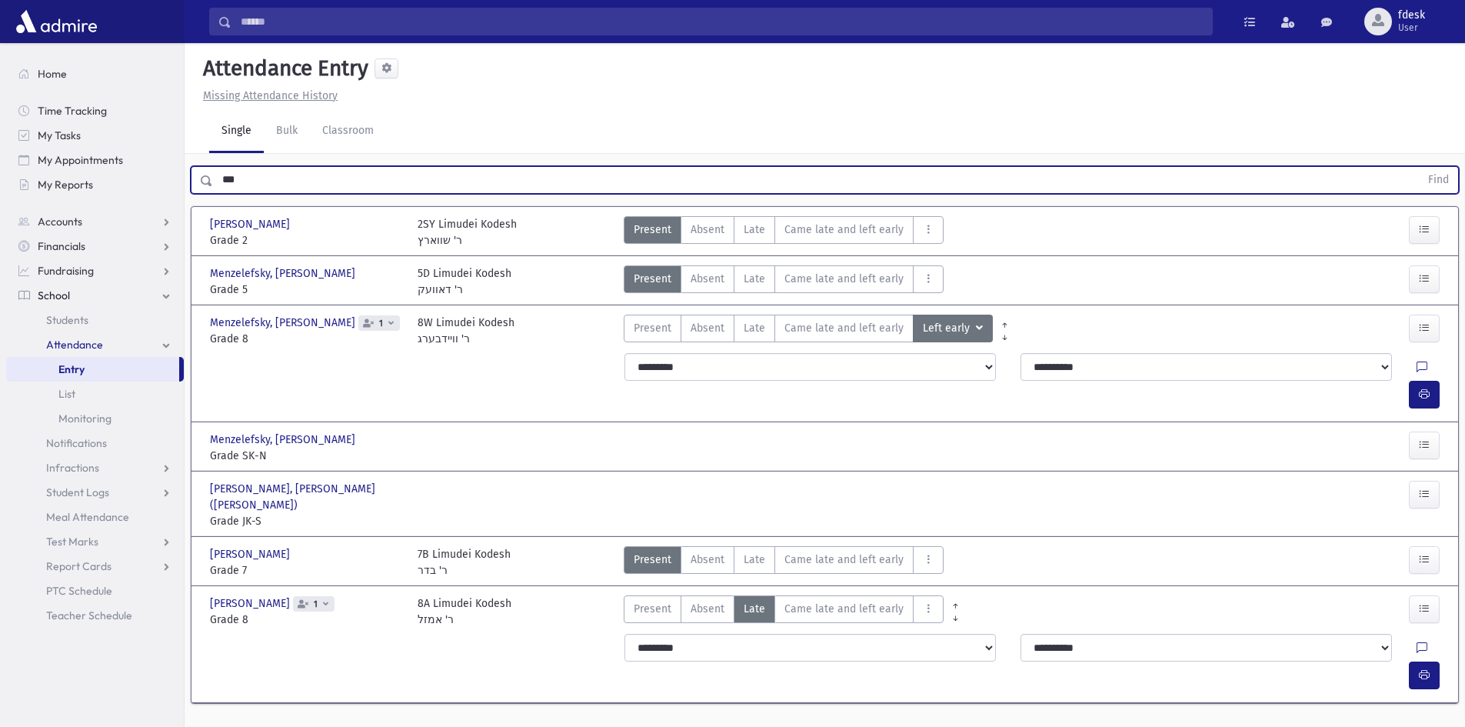
drag, startPoint x: 245, startPoint y: 185, endPoint x: 221, endPoint y: 188, distance: 23.3
click at [221, 188] on input "***" at bounding box center [816, 180] width 1207 height 28
click at [1419, 167] on button "Find" at bounding box center [1438, 180] width 39 height 26
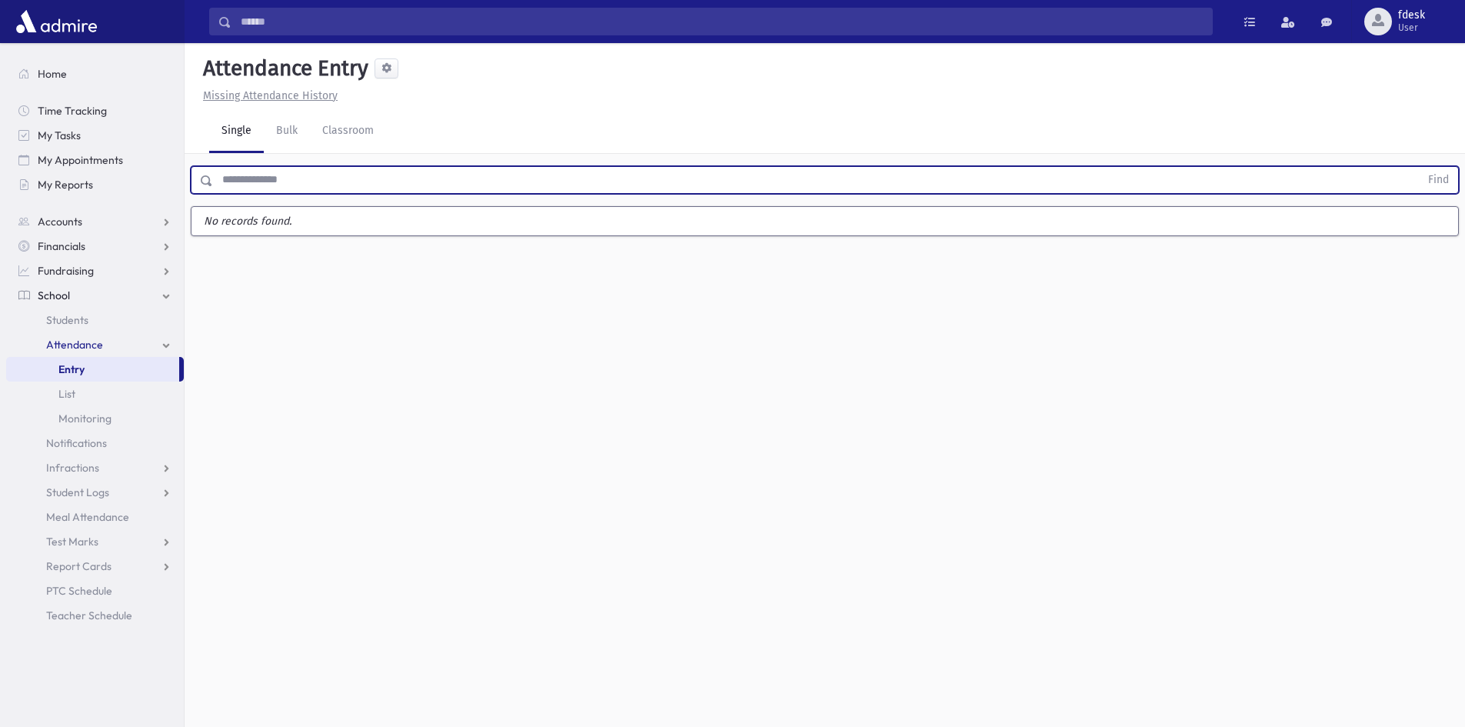
click at [278, 189] on input "text" at bounding box center [816, 180] width 1207 height 28
type input "*"
click at [1419, 167] on button "Find" at bounding box center [1438, 180] width 39 height 26
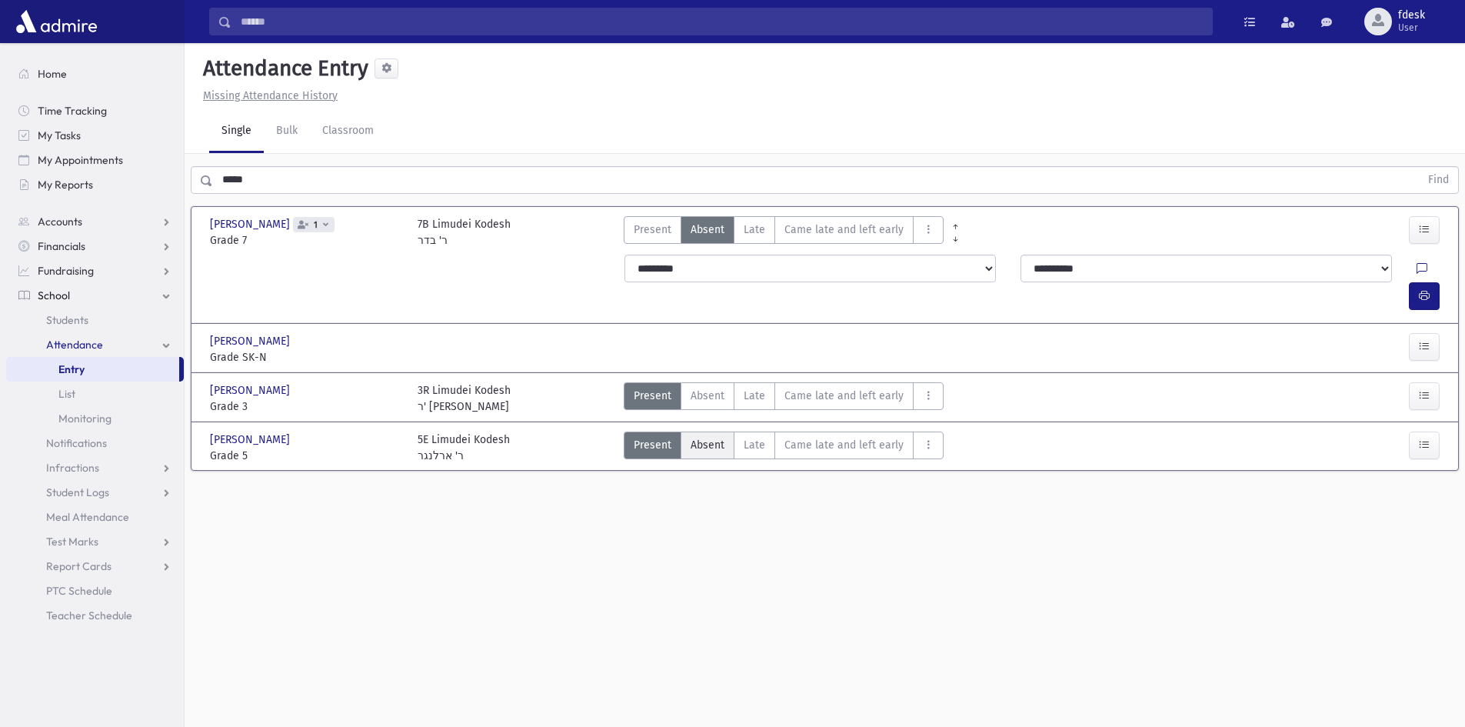
click at [718, 431] on label "Absent A" at bounding box center [708, 445] width 54 height 28
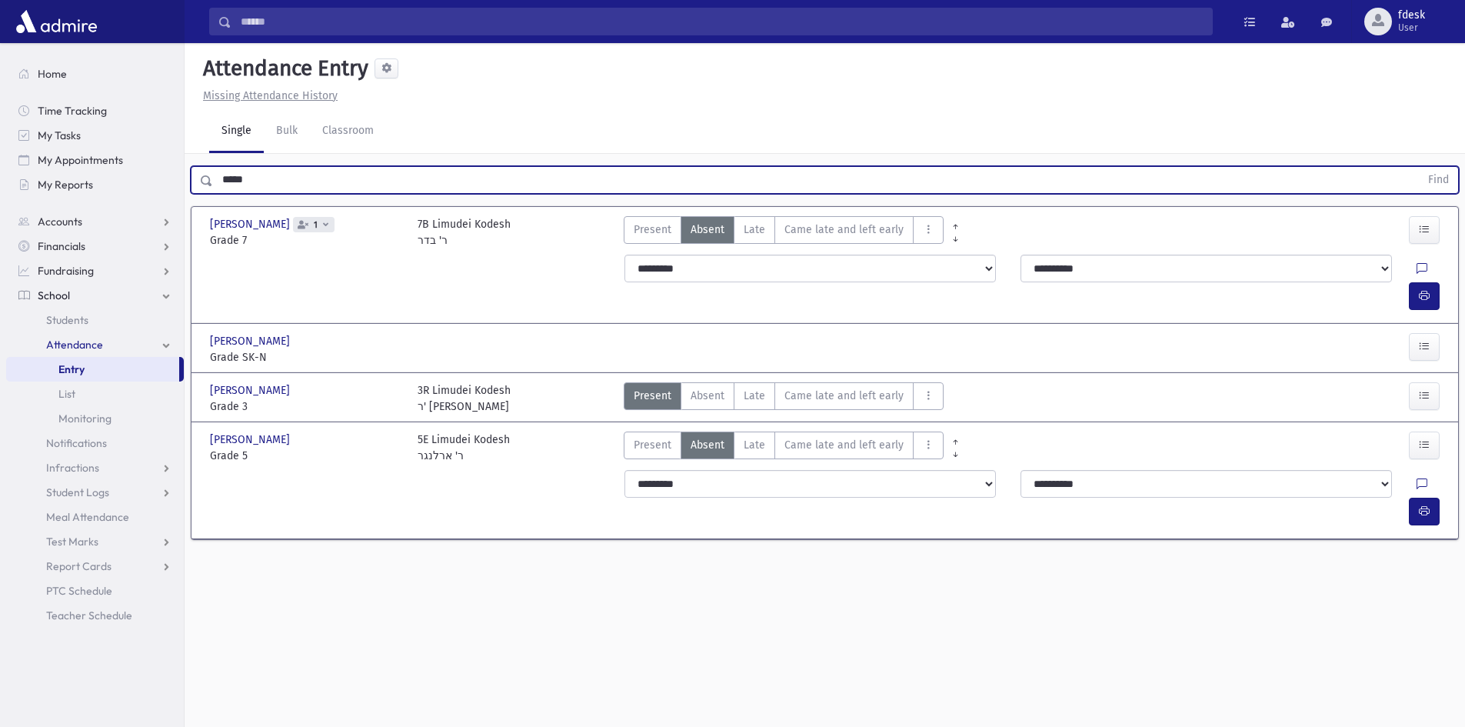
drag, startPoint x: 267, startPoint y: 188, endPoint x: 211, endPoint y: 180, distance: 56.7
click at [211, 180] on div "***** Find" at bounding box center [825, 180] width 1268 height 28
click at [1419, 167] on button "Find" at bounding box center [1438, 180] width 39 height 26
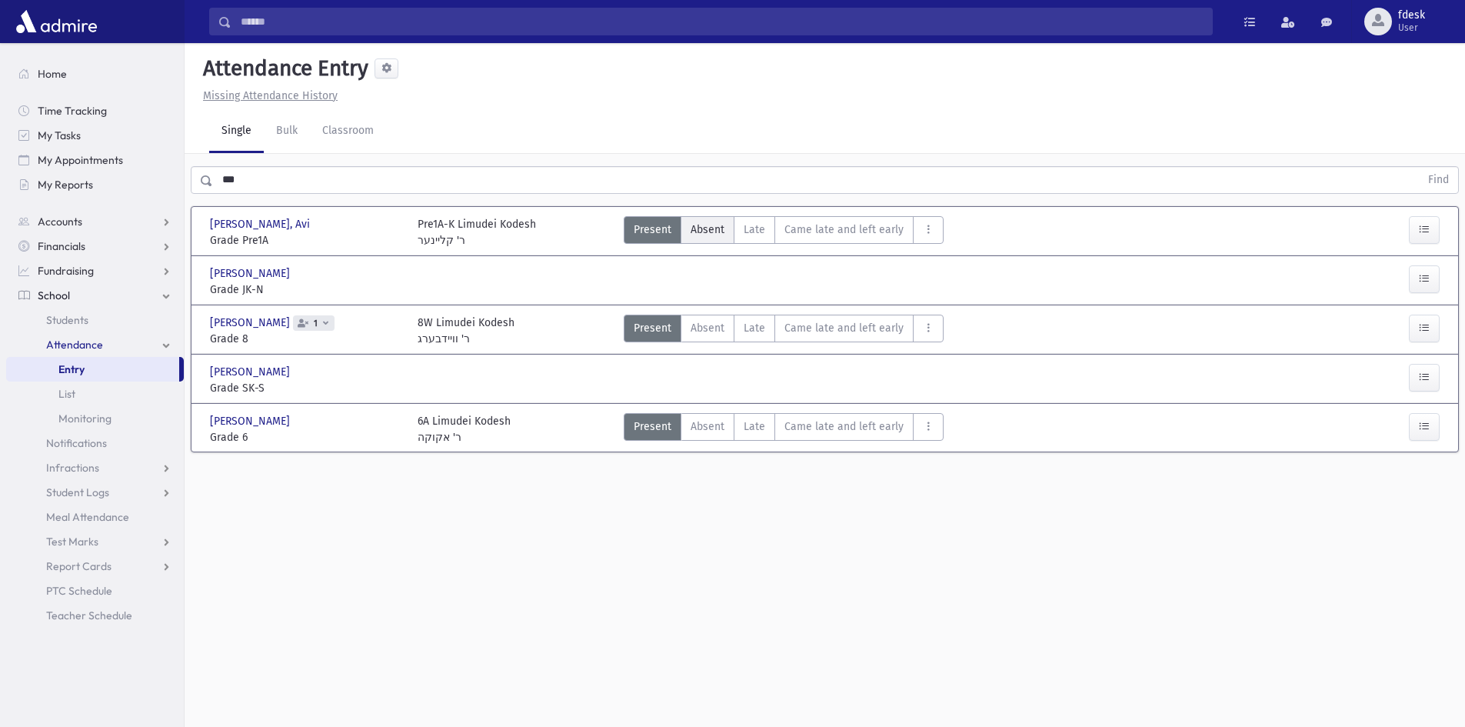
click at [703, 229] on span "Absent" at bounding box center [708, 229] width 34 height 16
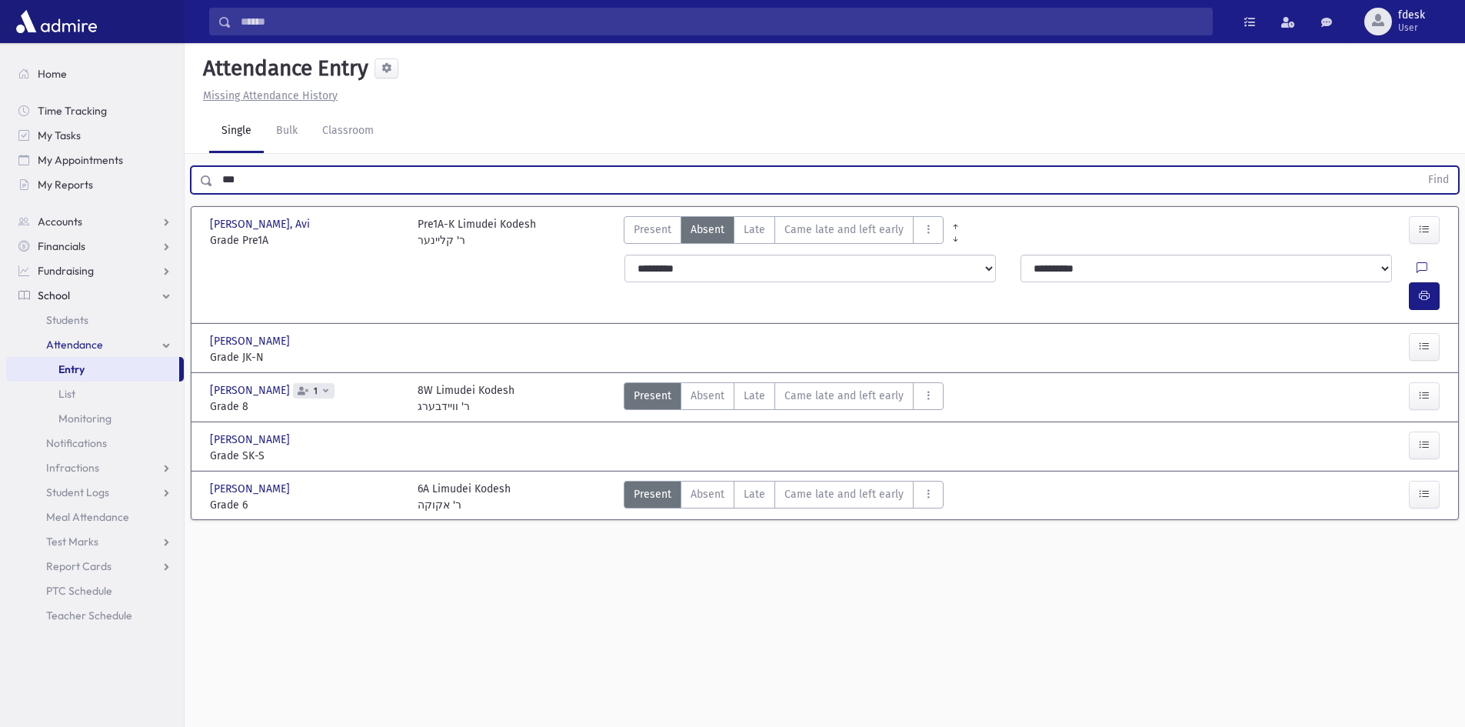
drag, startPoint x: 239, startPoint y: 177, endPoint x: 217, endPoint y: 174, distance: 22.5
click at [221, 178] on input "***" at bounding box center [816, 180] width 1207 height 28
click at [1419, 167] on button "Find" at bounding box center [1438, 180] width 39 height 26
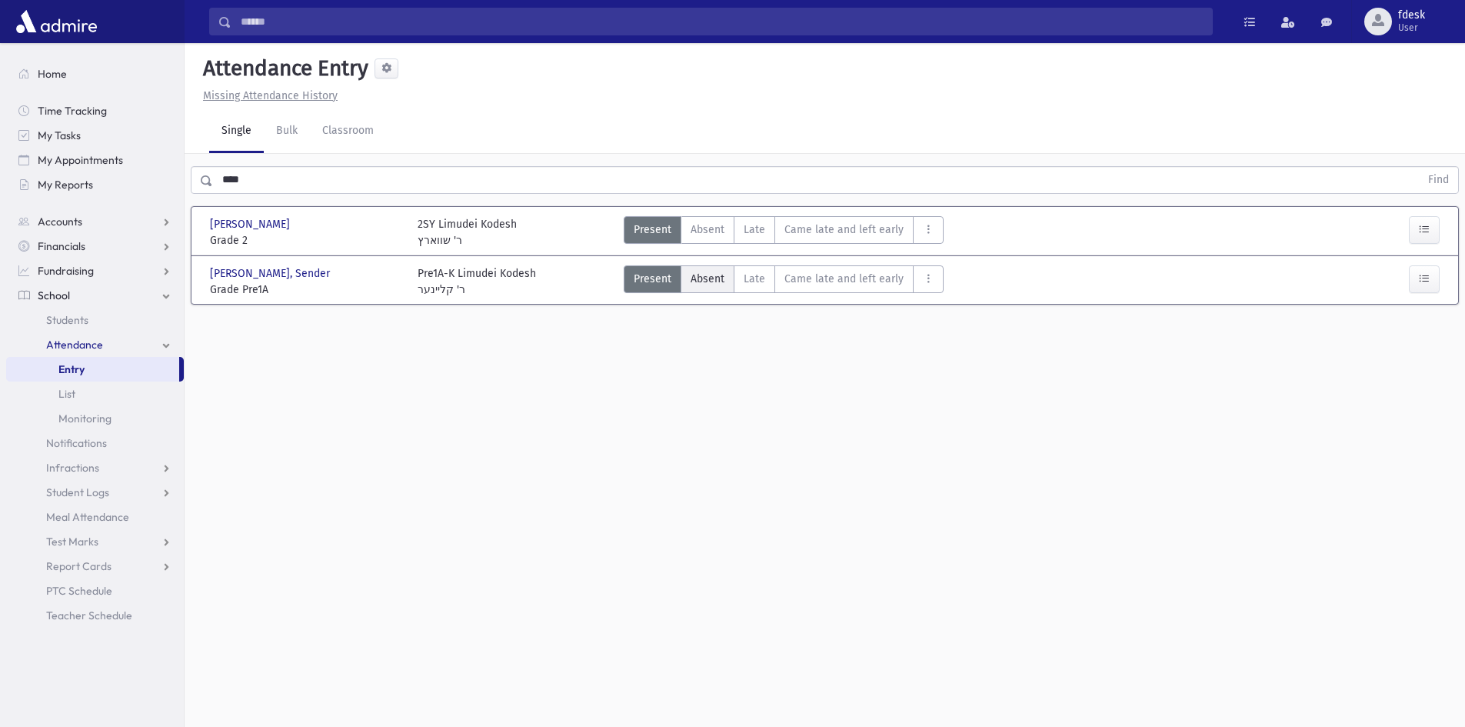
click at [708, 290] on label "Absent A" at bounding box center [708, 279] width 54 height 28
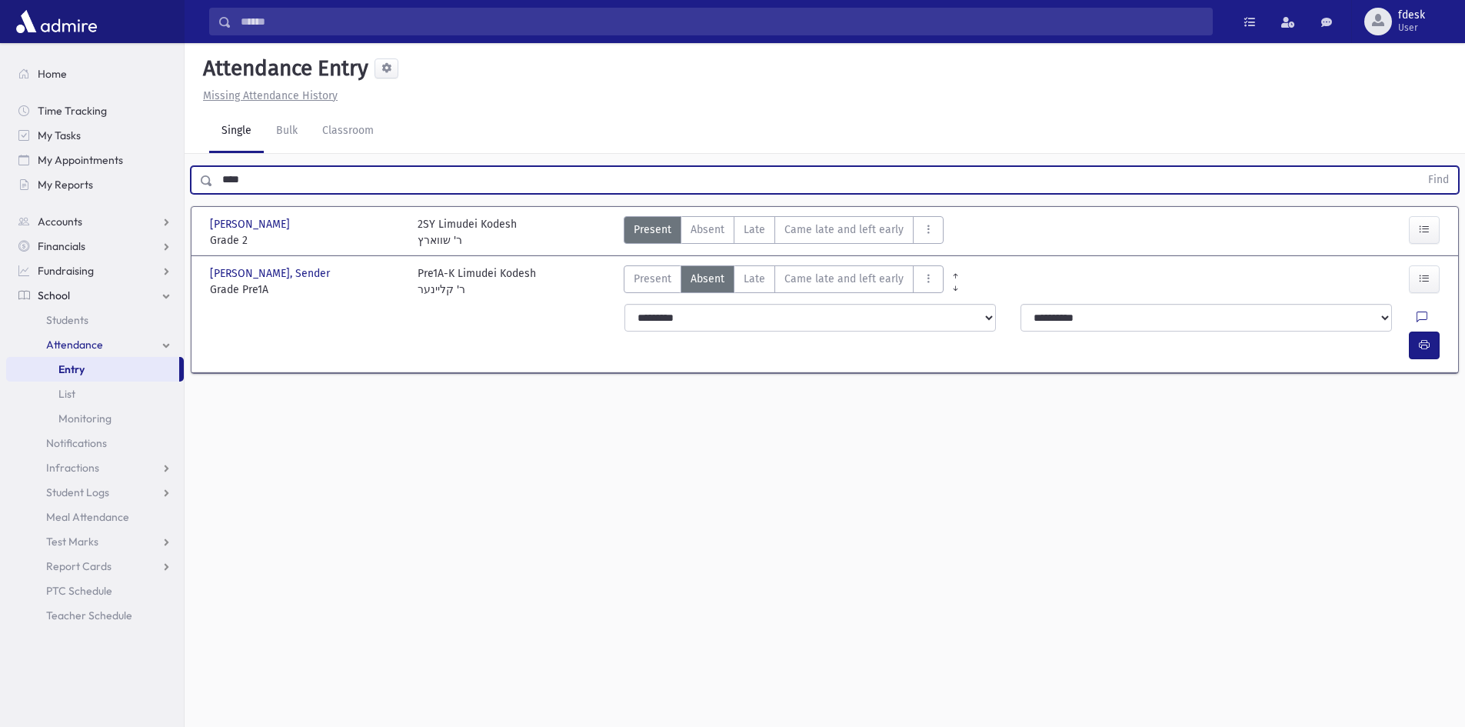
drag, startPoint x: 260, startPoint y: 181, endPoint x: 191, endPoint y: 190, distance: 69.7
click at [191, 190] on div "**** Find" at bounding box center [825, 180] width 1268 height 28
type input "***"
click at [1419, 167] on button "Find" at bounding box center [1438, 180] width 39 height 26
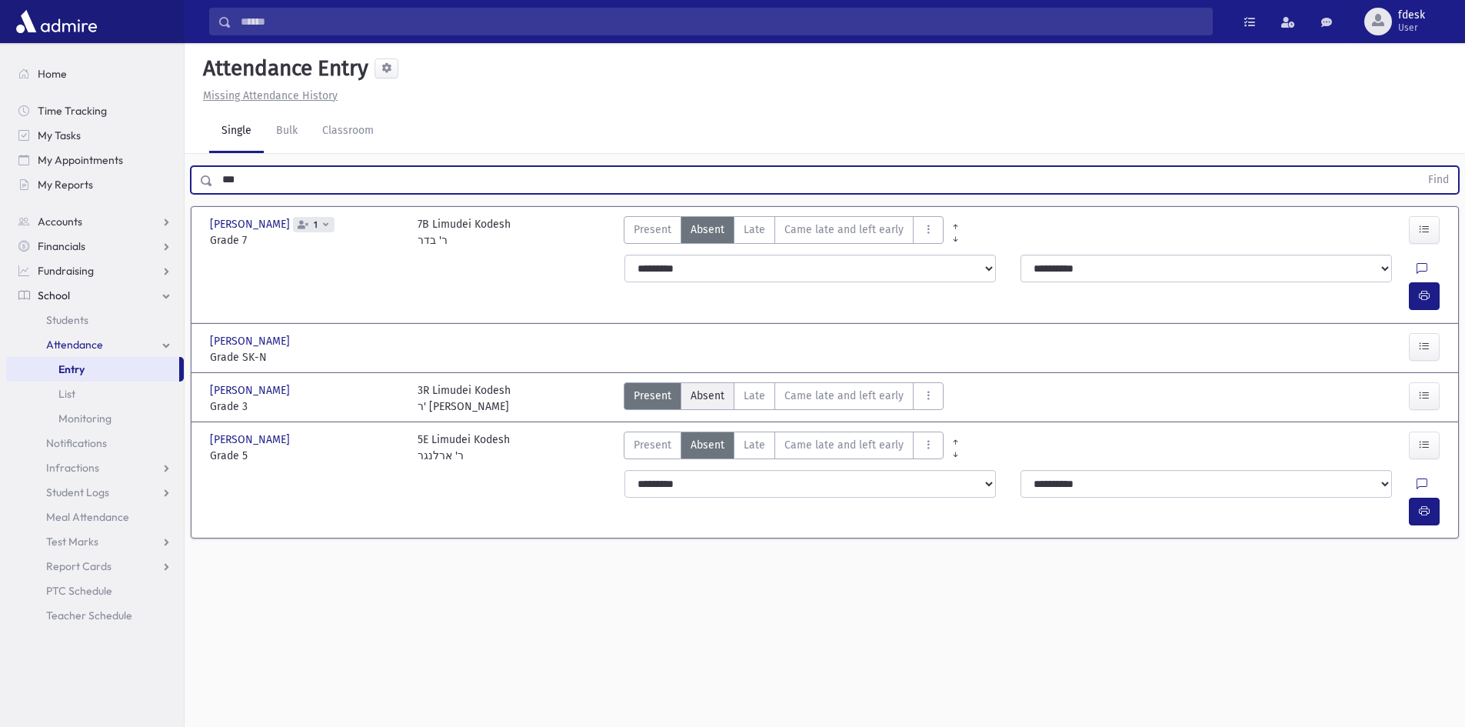
click at [720, 388] on span "Absent" at bounding box center [708, 396] width 34 height 16
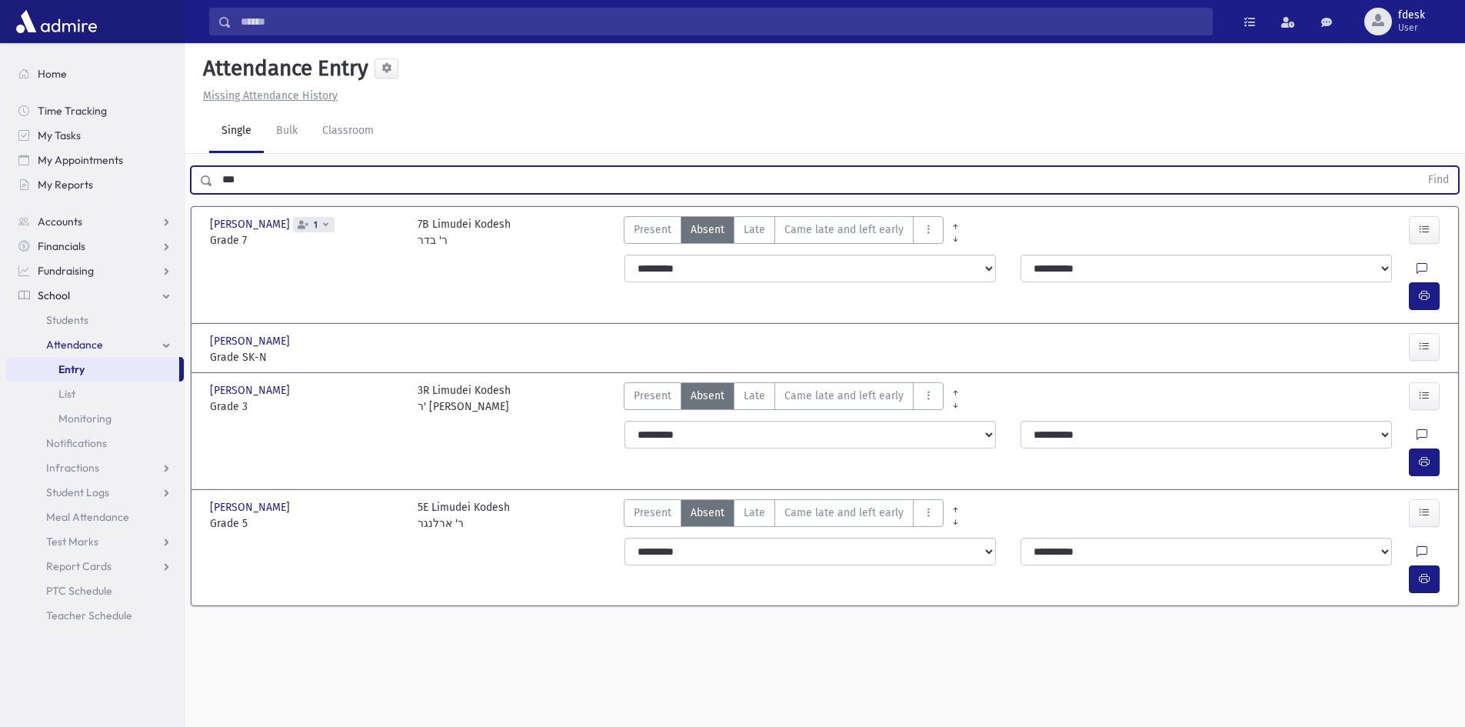
drag, startPoint x: 263, startPoint y: 182, endPoint x: 218, endPoint y: 185, distance: 45.5
click at [218, 185] on input "***" at bounding box center [816, 180] width 1207 height 28
click at [1419, 167] on button "Find" at bounding box center [1438, 180] width 39 height 26
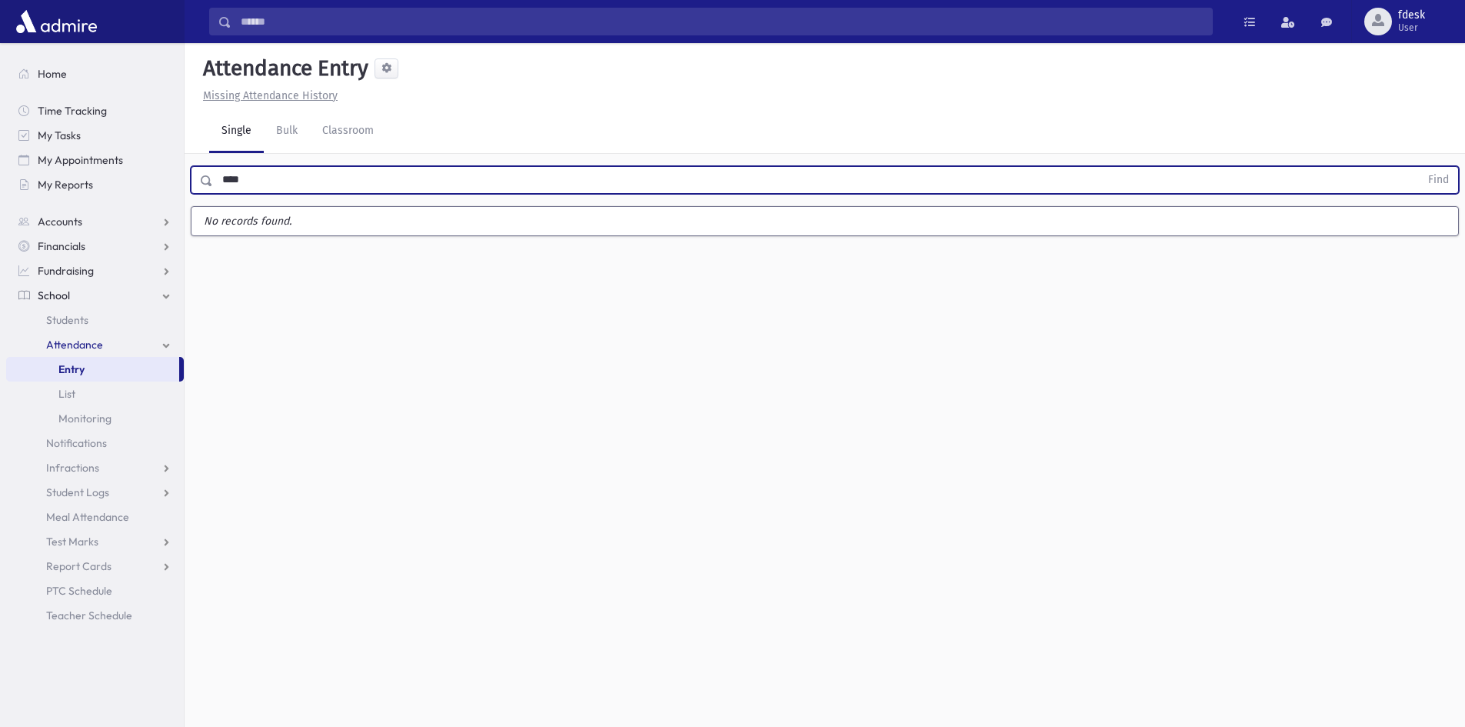
type input "****"
click at [1419, 167] on button "Find" at bounding box center [1438, 180] width 39 height 26
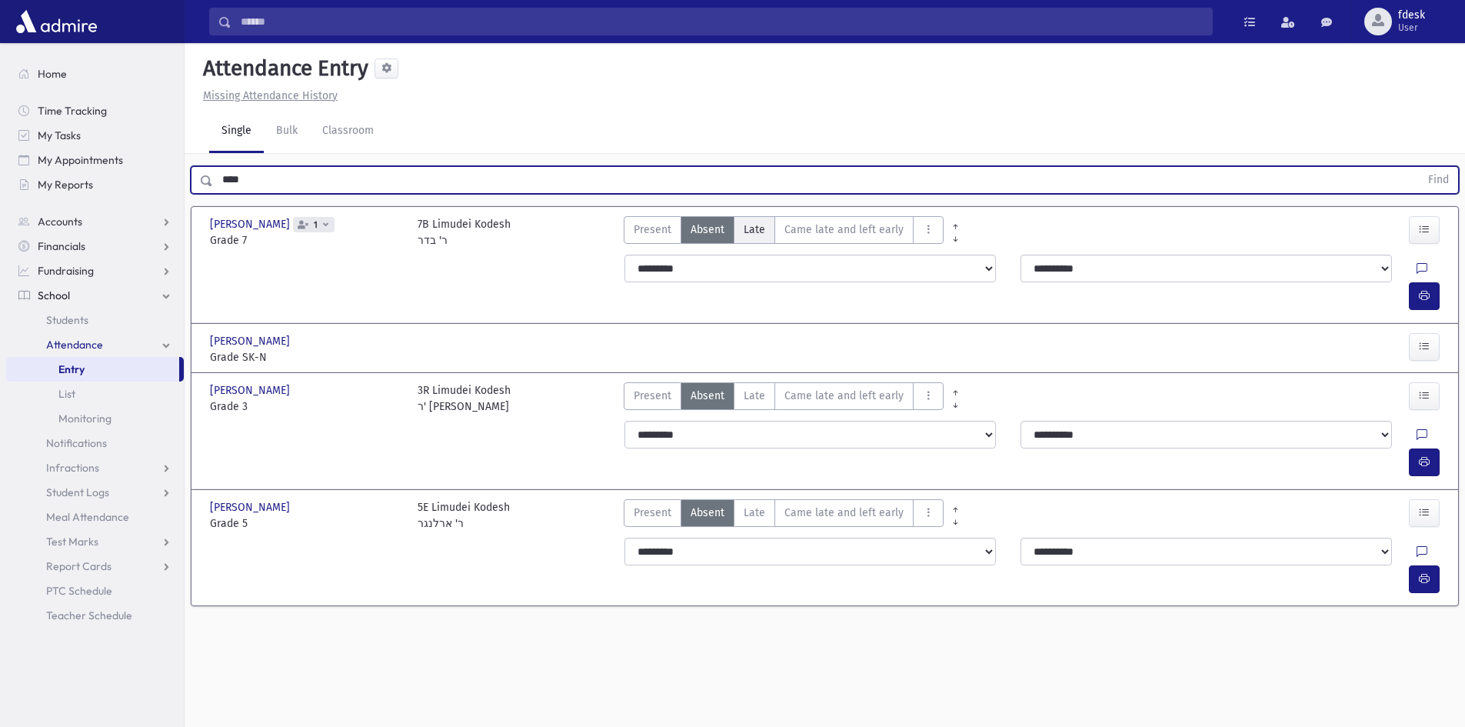
click at [751, 240] on label "Late L" at bounding box center [755, 230] width 42 height 28
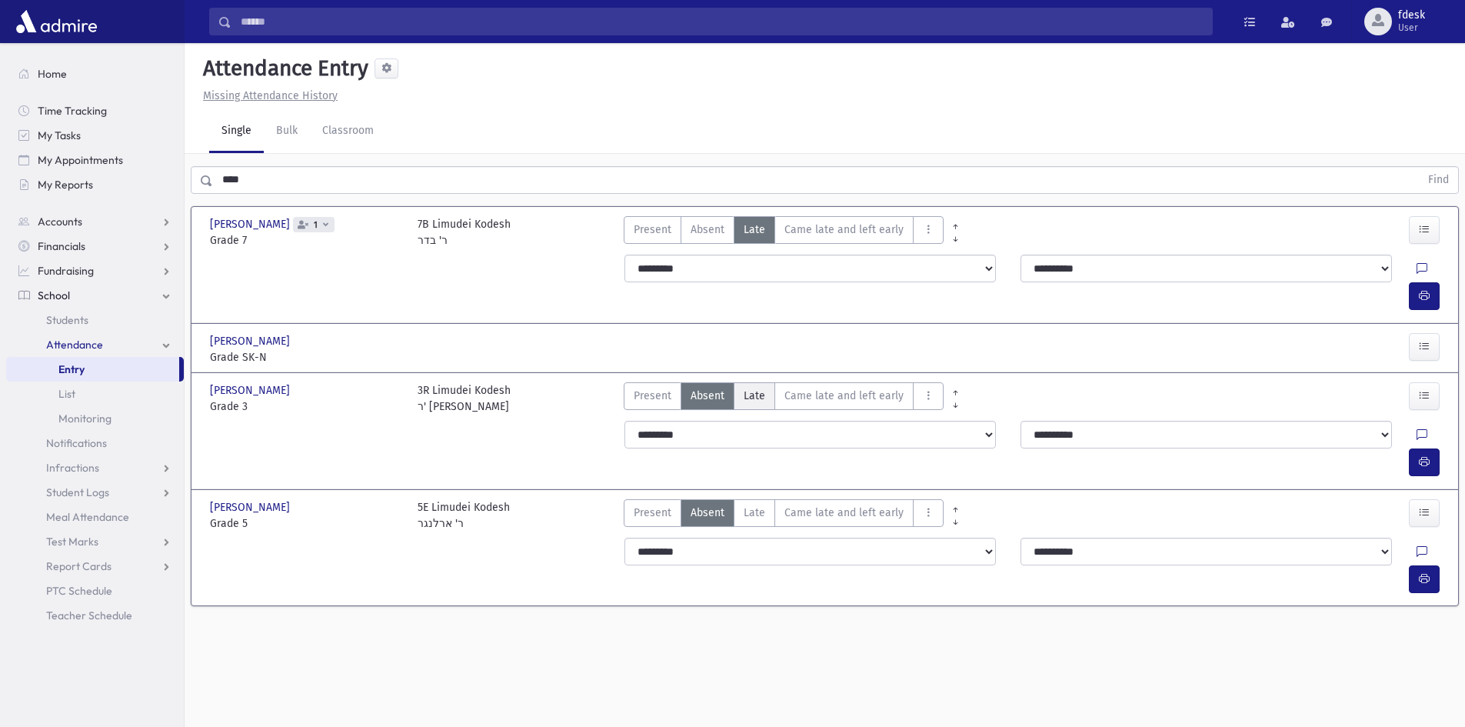
click at [744, 388] on span "Late" at bounding box center [755, 396] width 22 height 16
click at [766, 499] on label "Late L" at bounding box center [755, 513] width 42 height 28
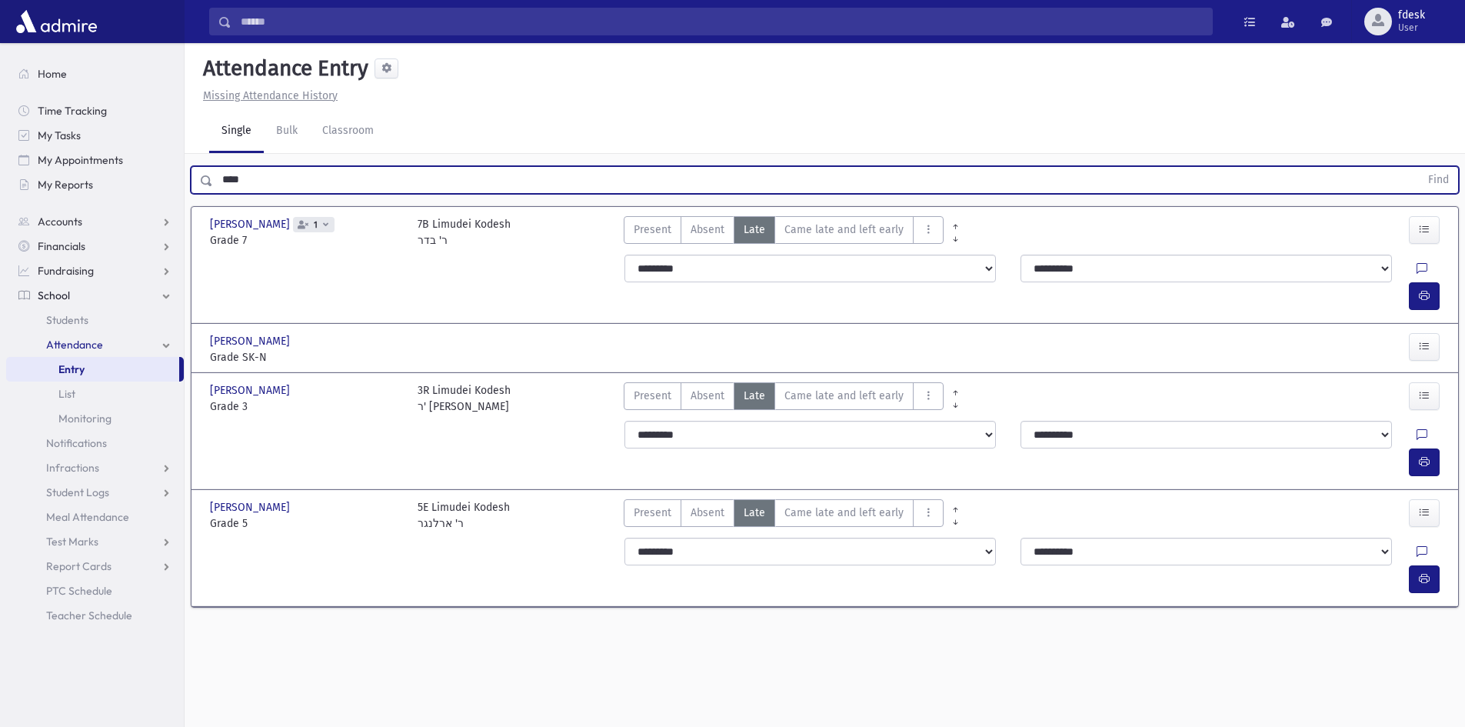
drag, startPoint x: 242, startPoint y: 181, endPoint x: 202, endPoint y: 185, distance: 40.3
click at [202, 185] on div "**** Find" at bounding box center [825, 180] width 1268 height 28
click at [1419, 167] on button "Find" at bounding box center [1438, 180] width 39 height 26
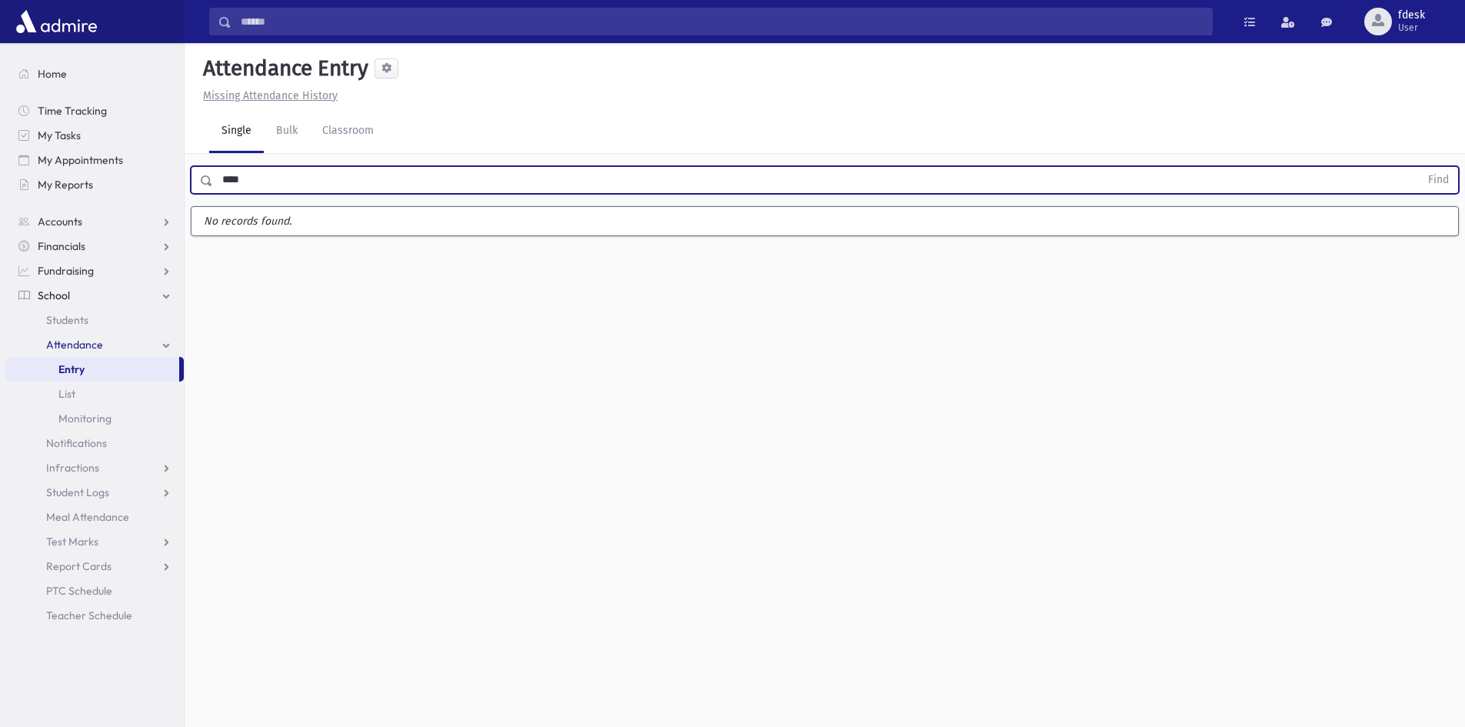
type input "****"
click at [1419, 167] on button "Find" at bounding box center [1438, 180] width 39 height 26
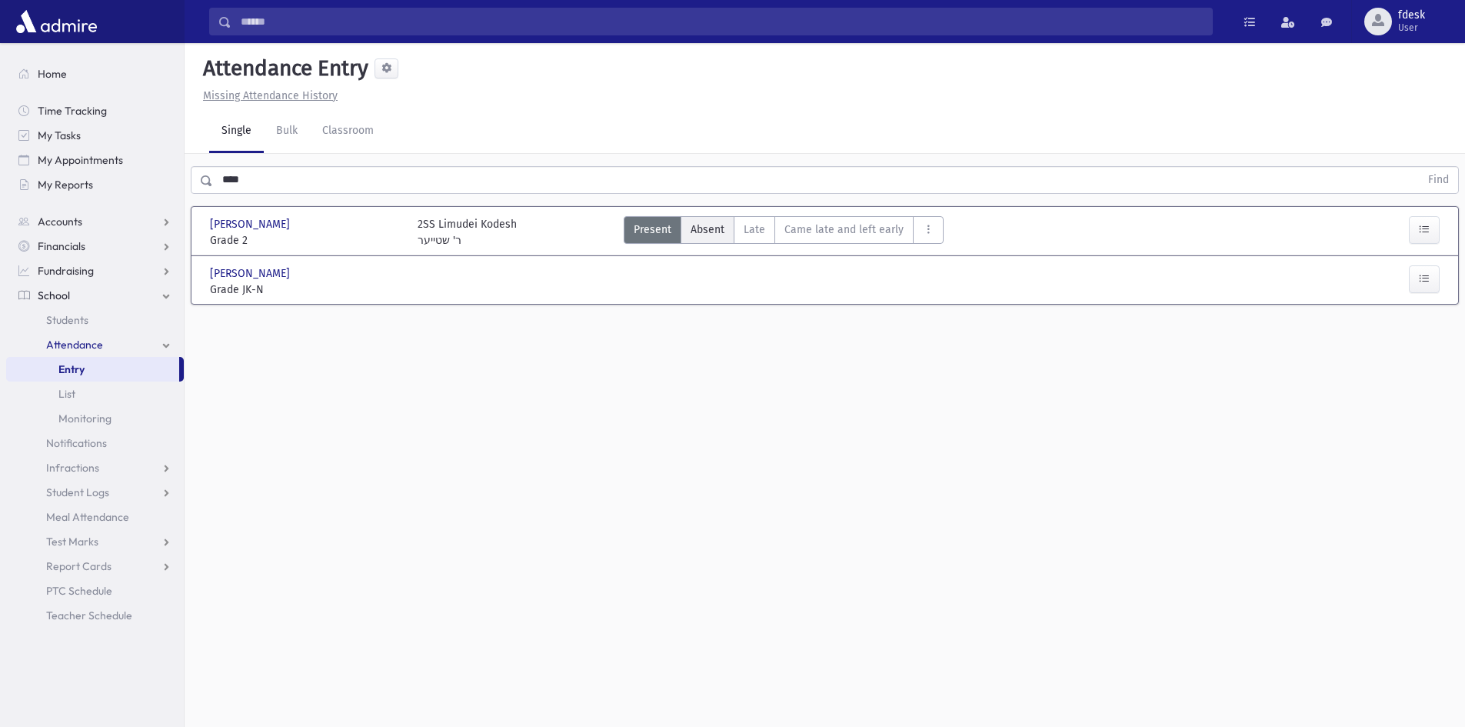
click at [702, 220] on label "Absent A" at bounding box center [708, 230] width 54 height 28
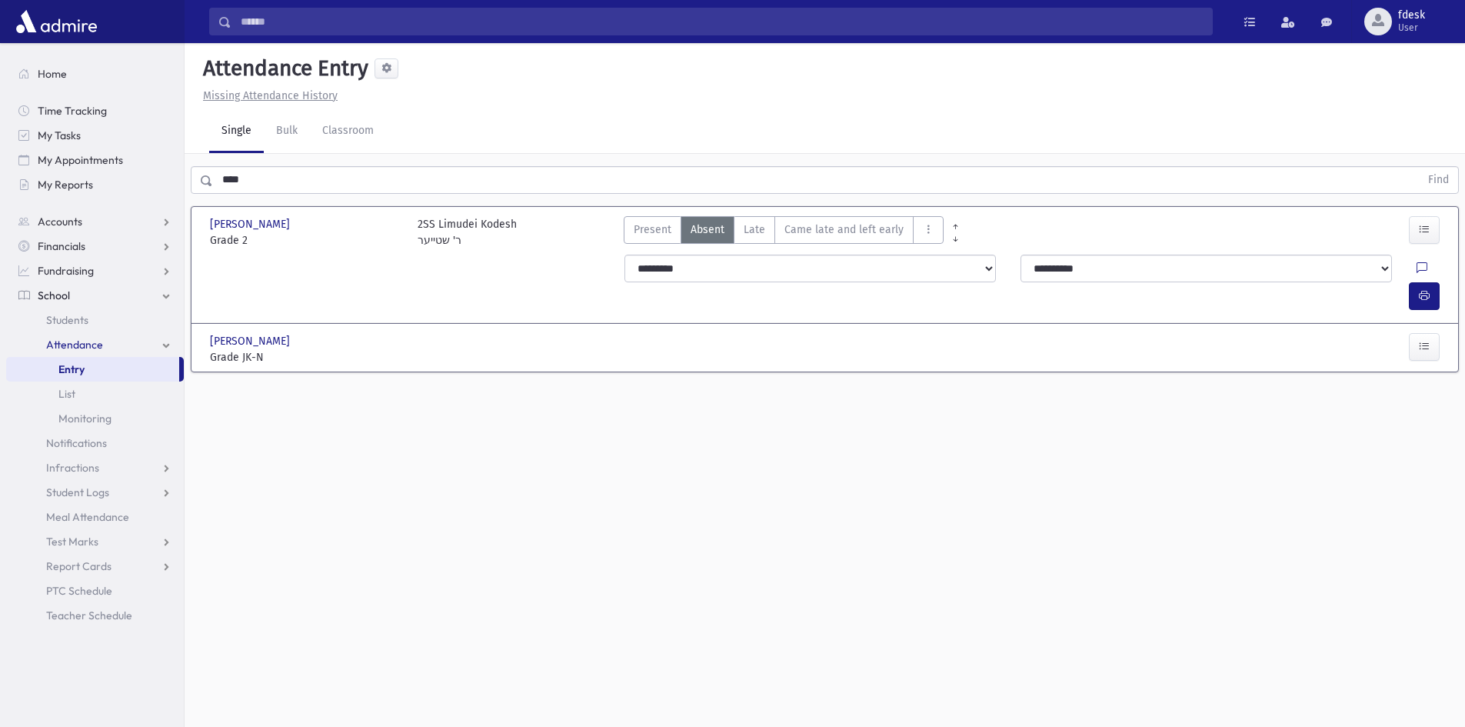
click at [63, 296] on span "School" at bounding box center [54, 295] width 32 height 14
click at [65, 301] on span "School" at bounding box center [54, 295] width 32 height 14
click at [75, 316] on span "Students" at bounding box center [67, 320] width 42 height 14
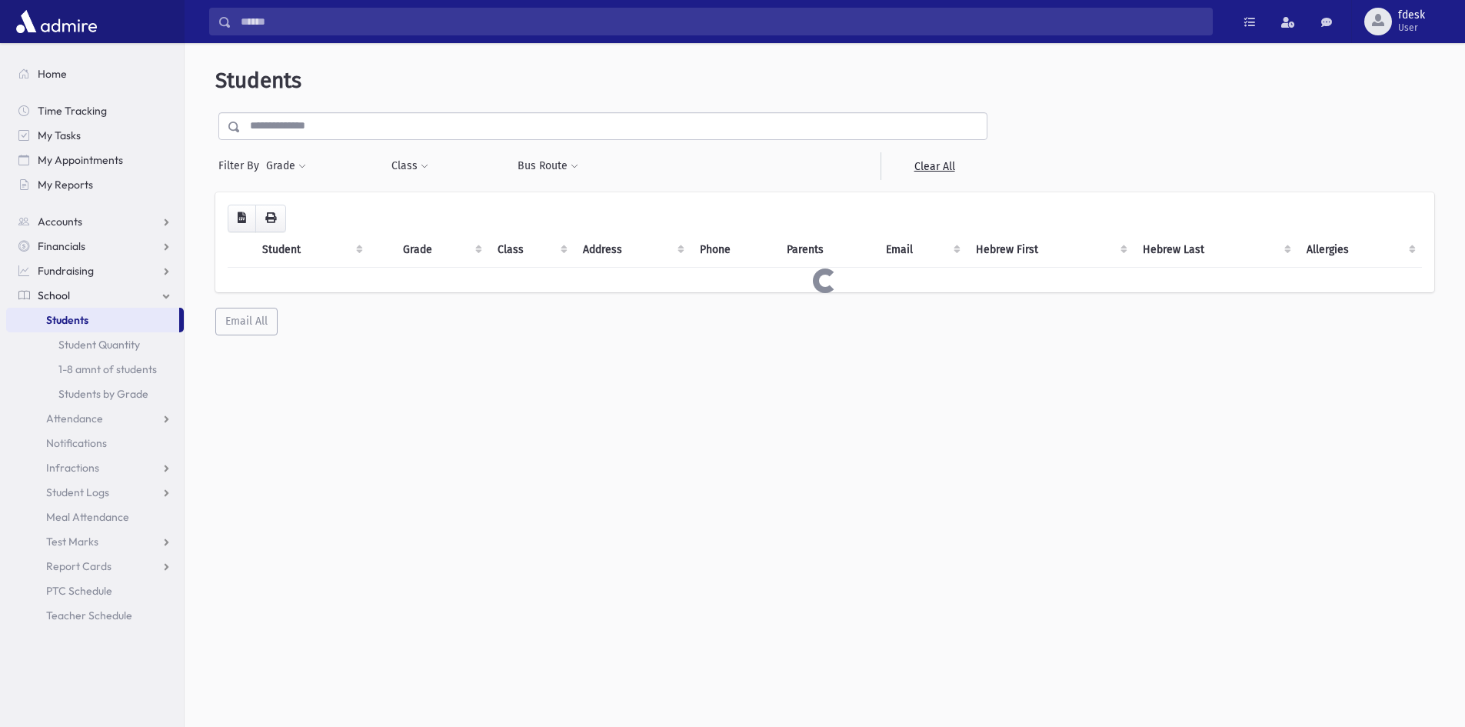
select select
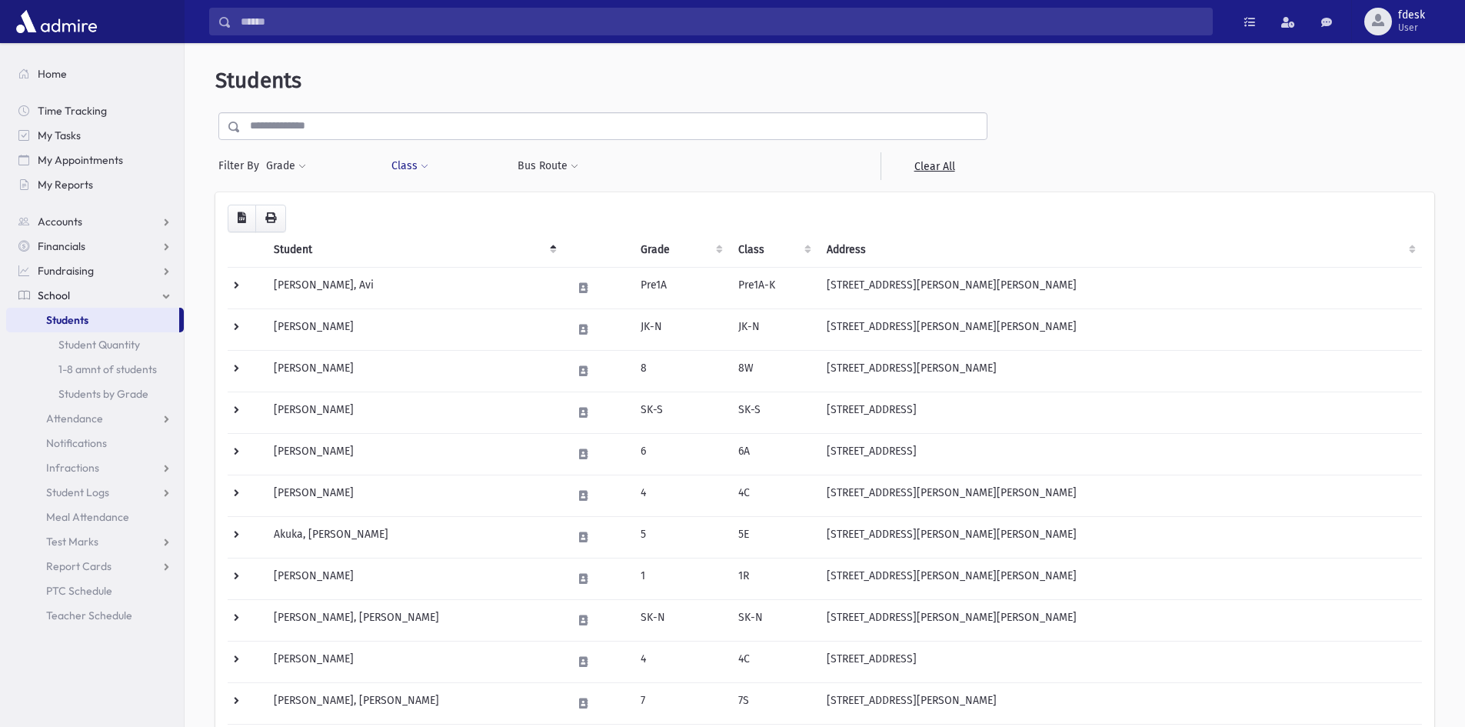
click at [421, 171] on button "Class" at bounding box center [410, 166] width 38 height 28
click at [460, 196] on ul at bounding box center [472, 206] width 148 height 23
type input "**"
select select "**"
click at [468, 235] on button "Filter" at bounding box center [471, 239] width 149 height 22
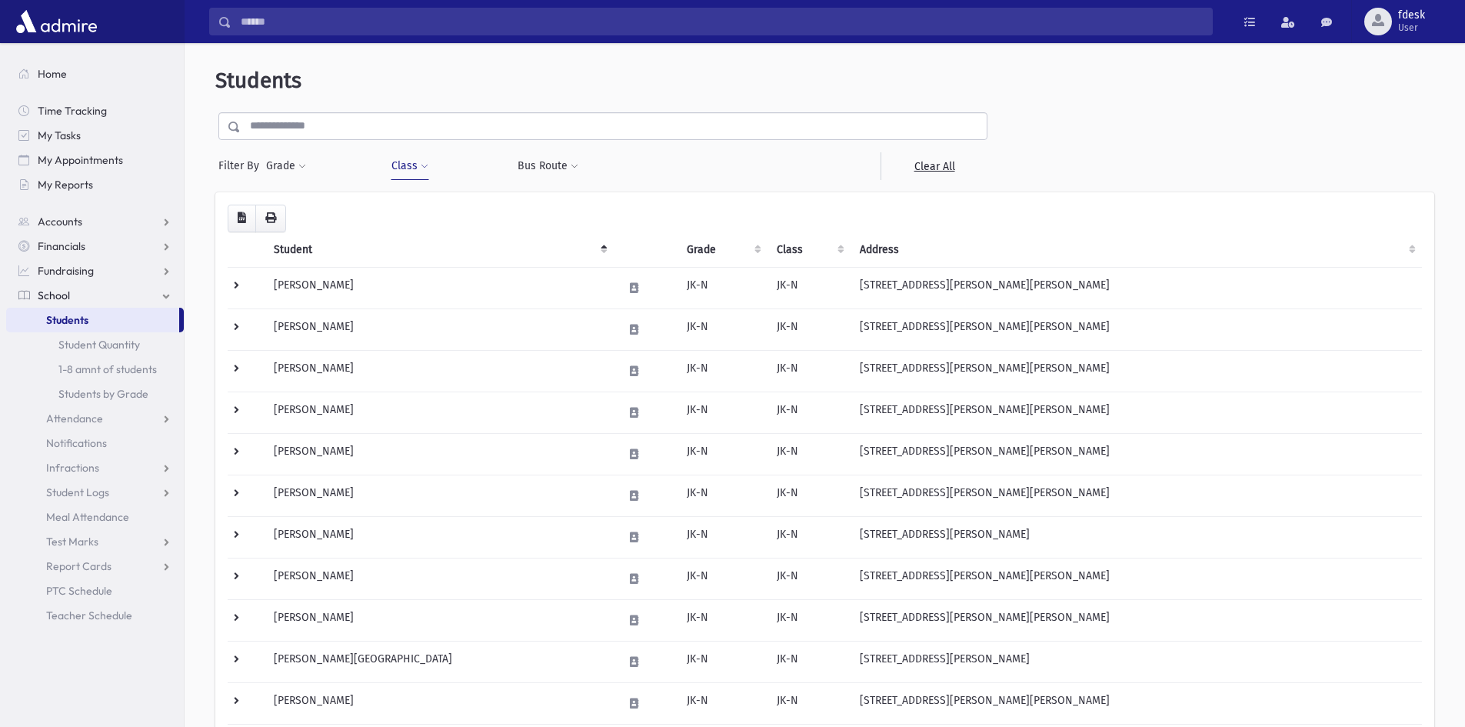
click at [423, 168] on span at bounding box center [425, 166] width 8 height 9
click at [463, 214] on ul "× × JK-N" at bounding box center [472, 207] width 148 height 25
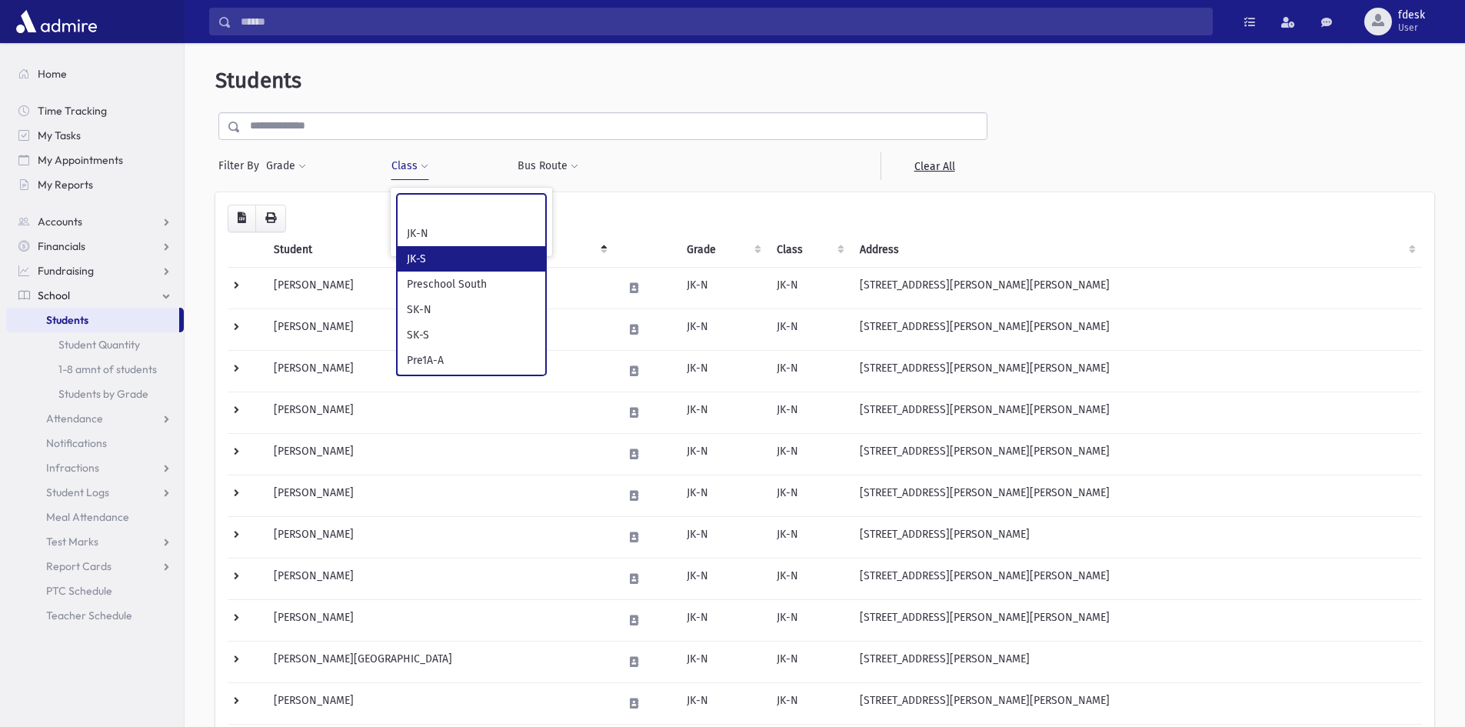
select select "**"
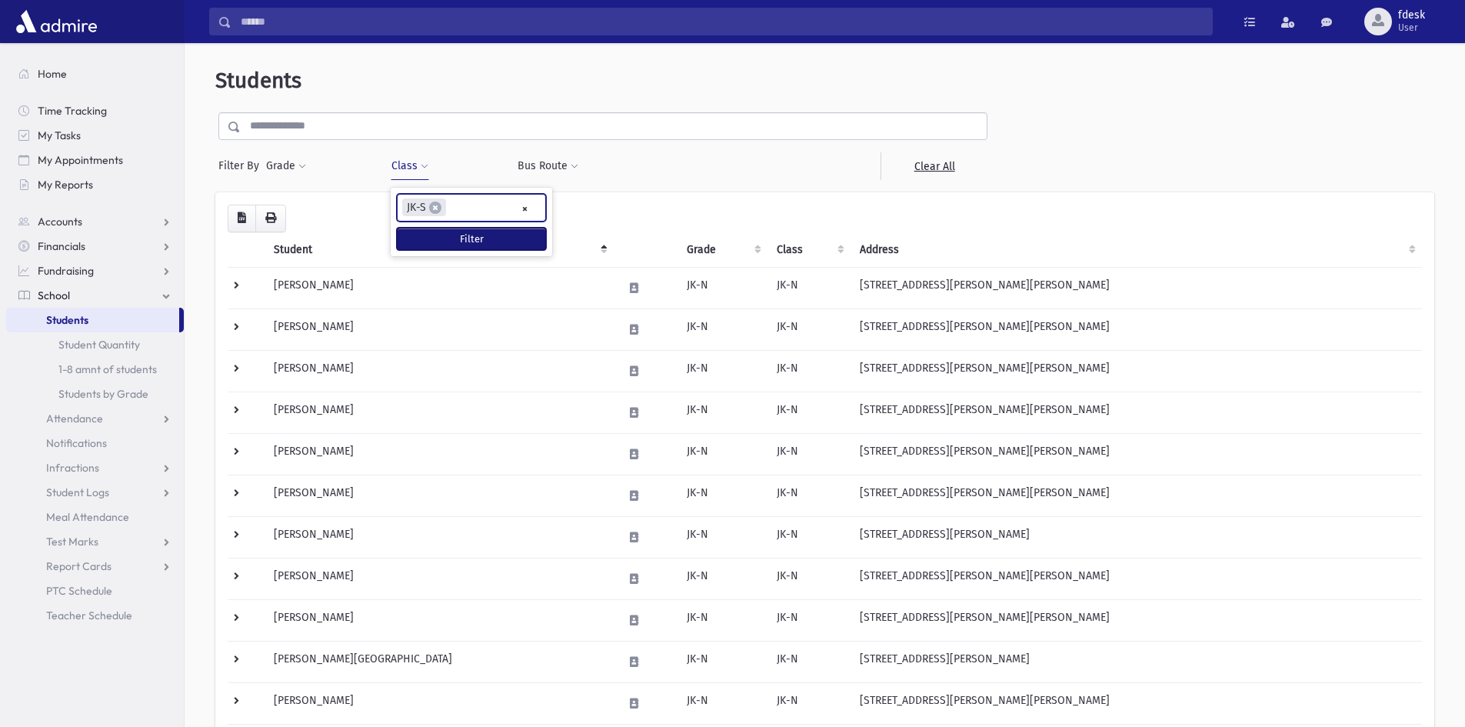
click at [475, 232] on button "Filter" at bounding box center [471, 239] width 149 height 22
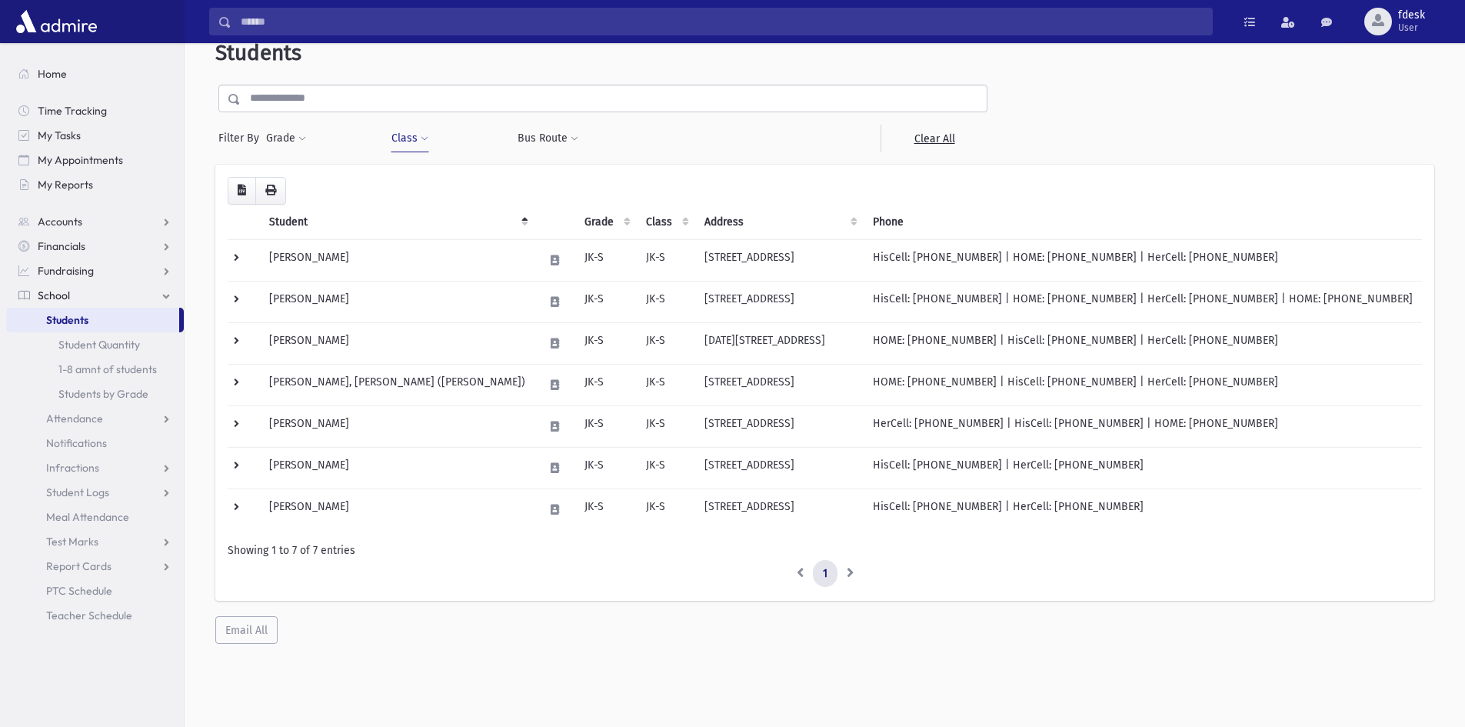
scroll to position [41, 0]
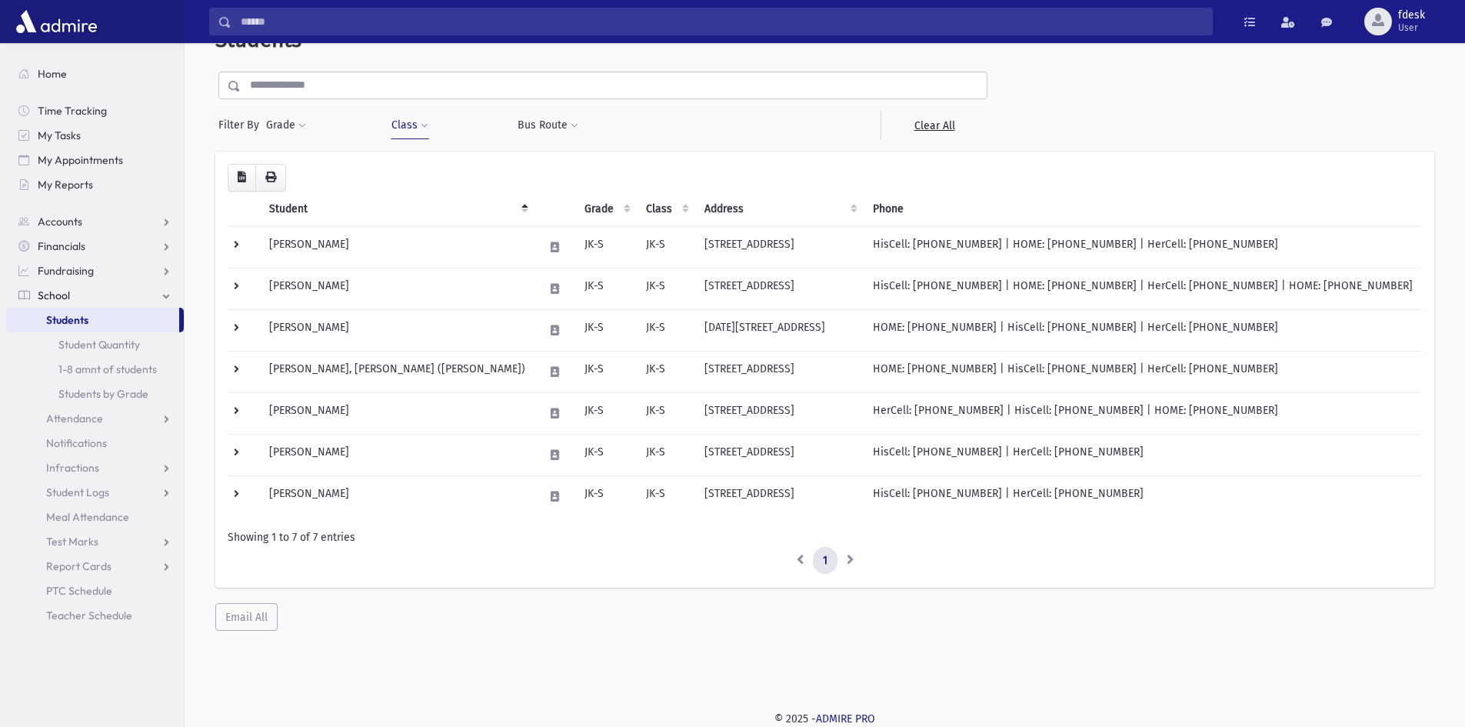
click at [348, 92] on input "text" at bounding box center [614, 86] width 746 height 28
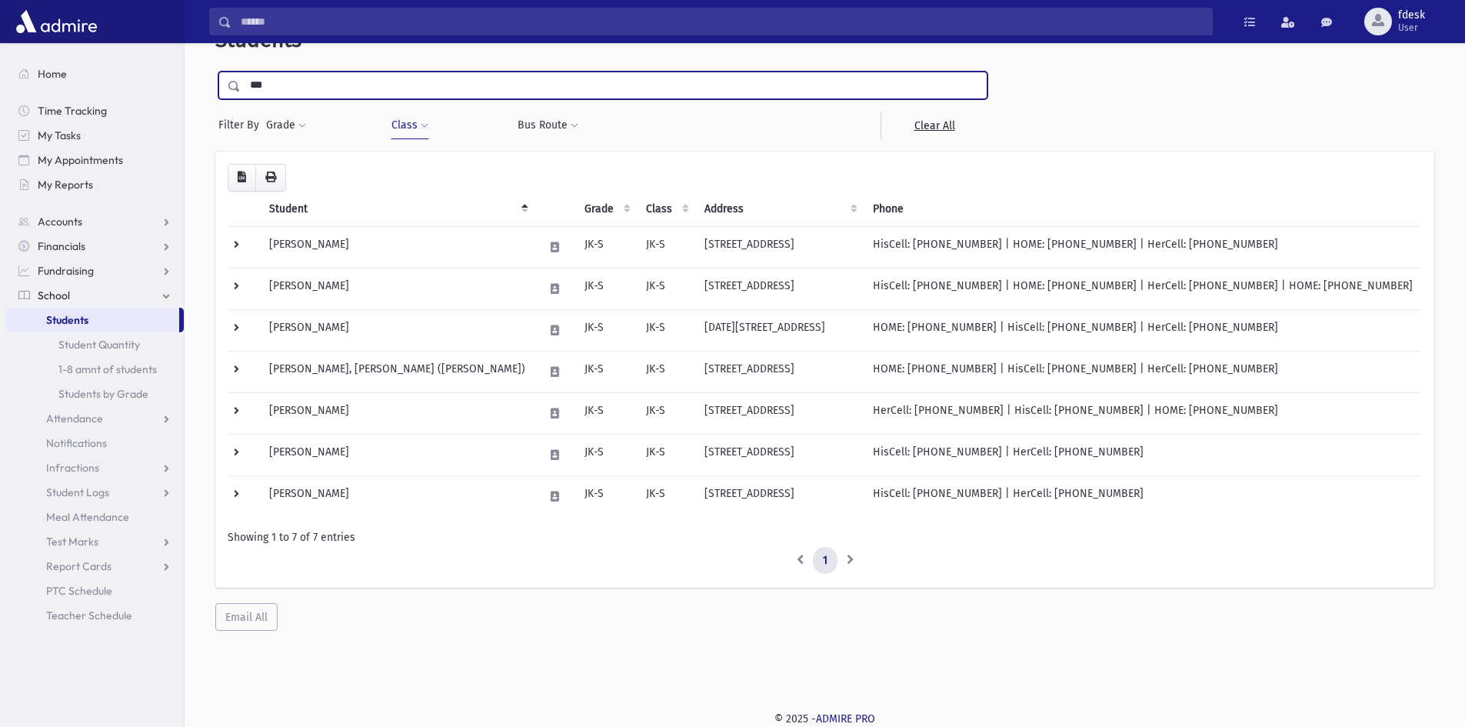
type input "***"
click at [215, 72] on input "submit" at bounding box center [236, 82] width 43 height 21
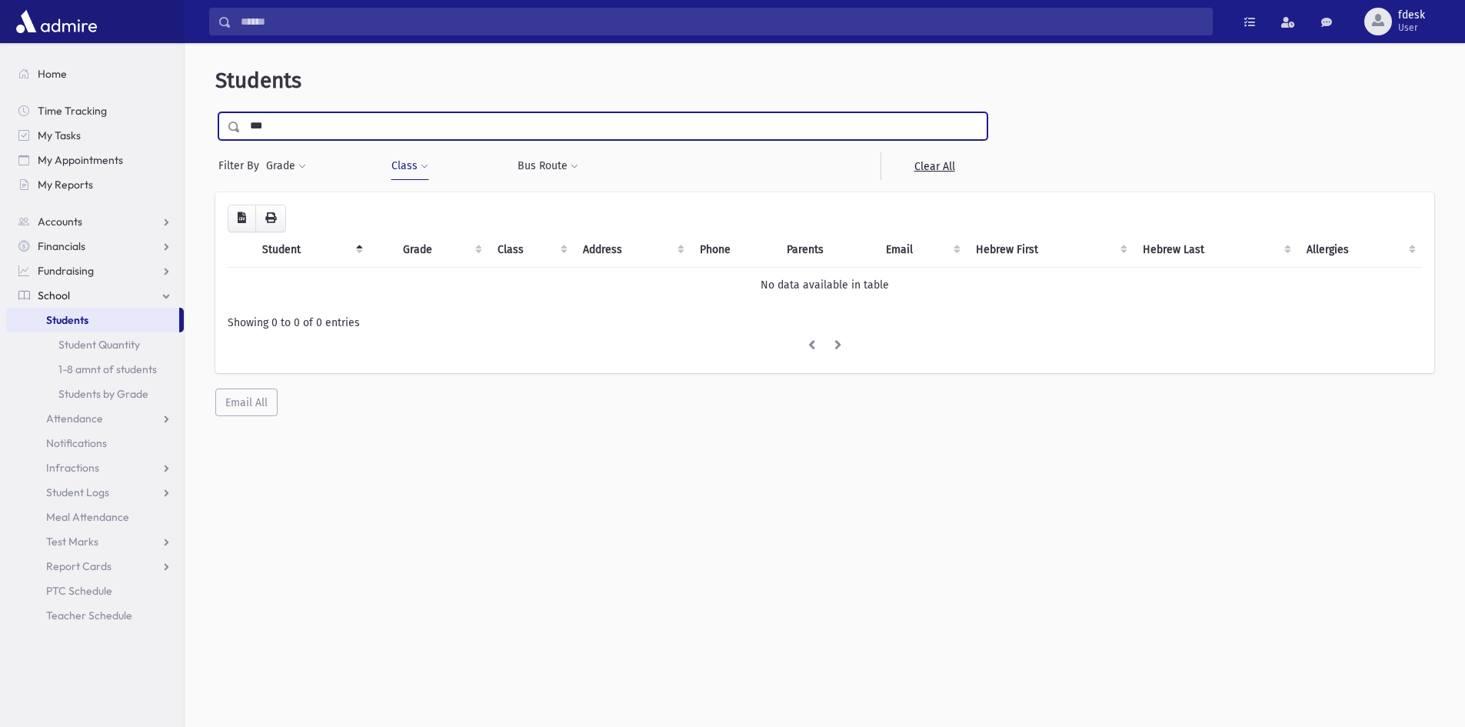
click at [317, 122] on input "***" at bounding box center [614, 126] width 746 height 28
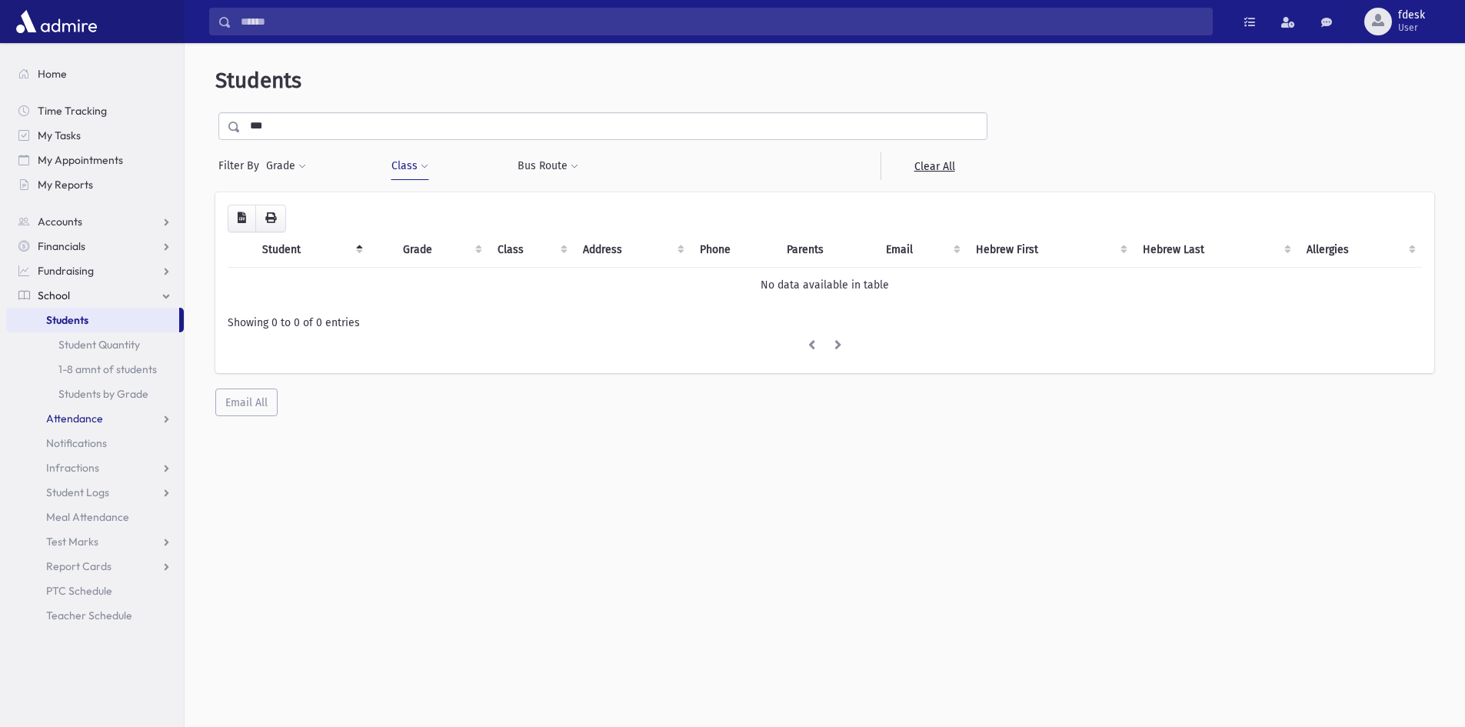
click at [78, 415] on span "Attendance" at bounding box center [74, 418] width 57 height 14
click at [72, 442] on span "Entry" at bounding box center [71, 443] width 26 height 14
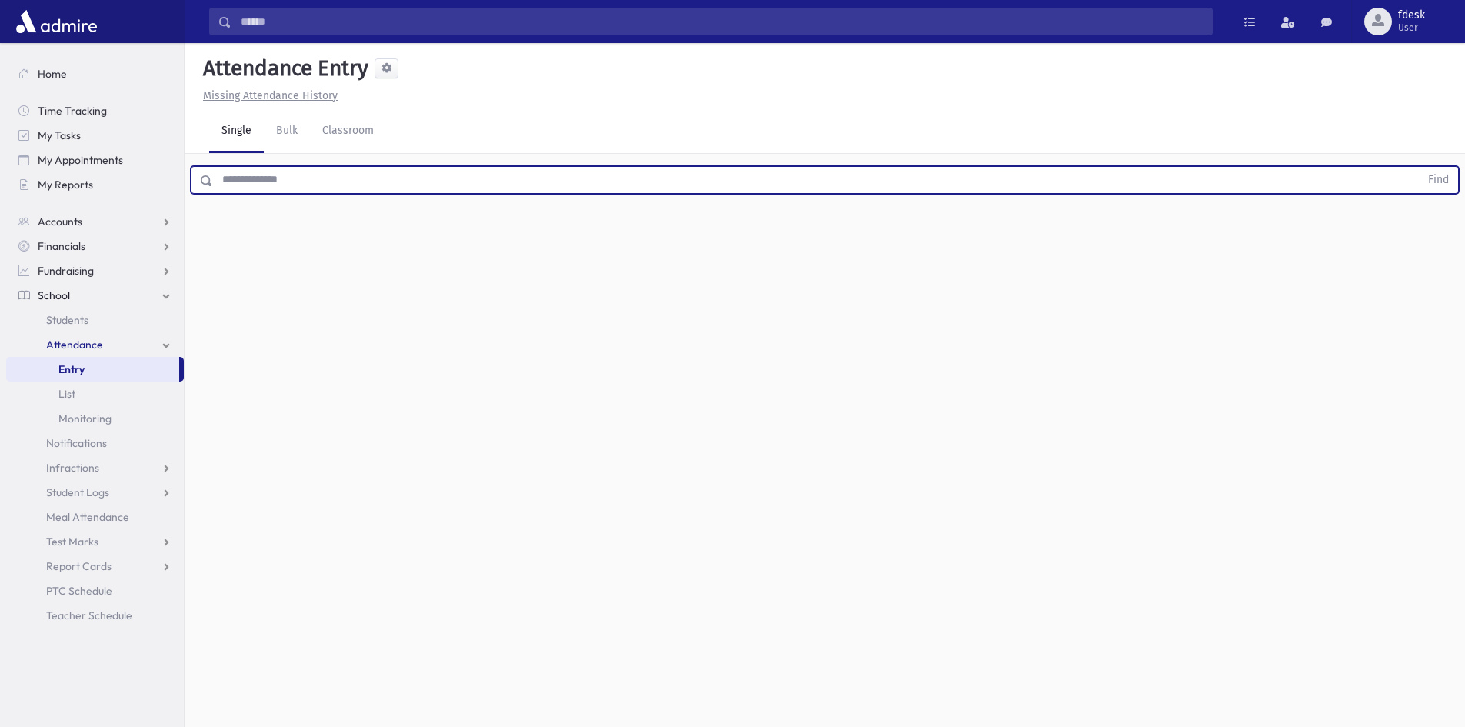
click at [265, 178] on input "text" at bounding box center [816, 180] width 1207 height 28
type input "***"
click at [1419, 167] on button "Find" at bounding box center [1438, 180] width 39 height 26
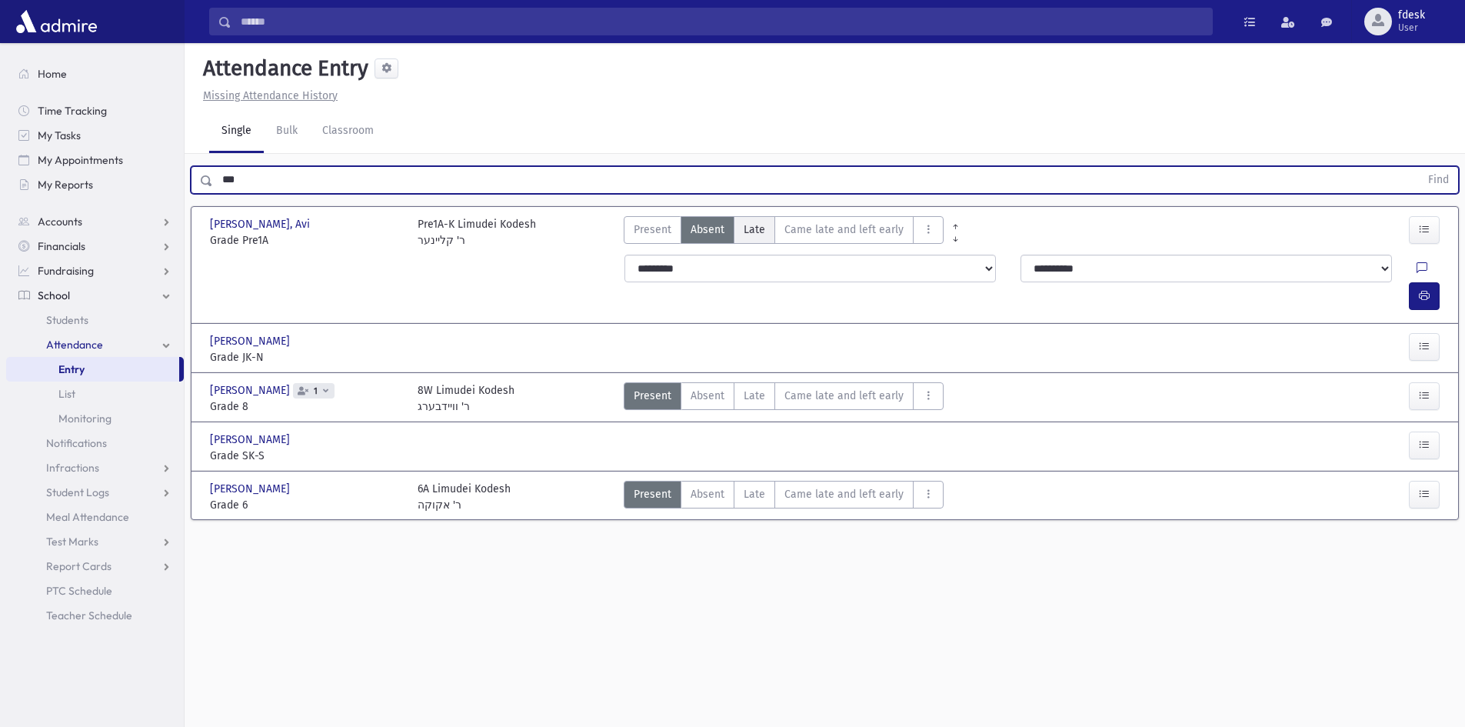
click at [762, 232] on span "Late" at bounding box center [755, 229] width 22 height 16
